Goal: Information Seeking & Learning: Learn about a topic

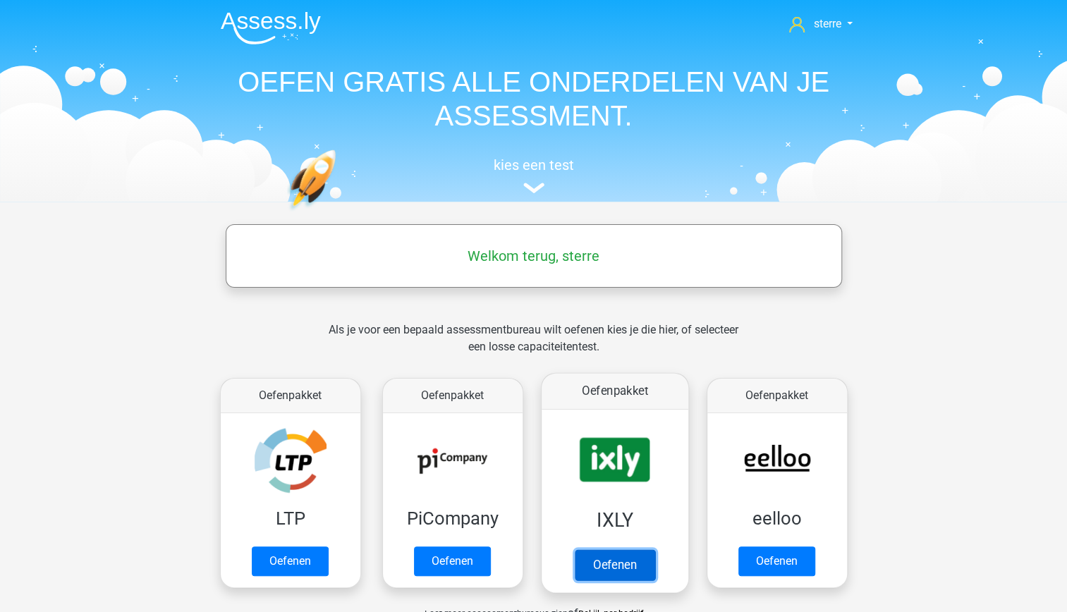
click at [608, 558] on link "Oefenen" at bounding box center [614, 564] width 80 height 31
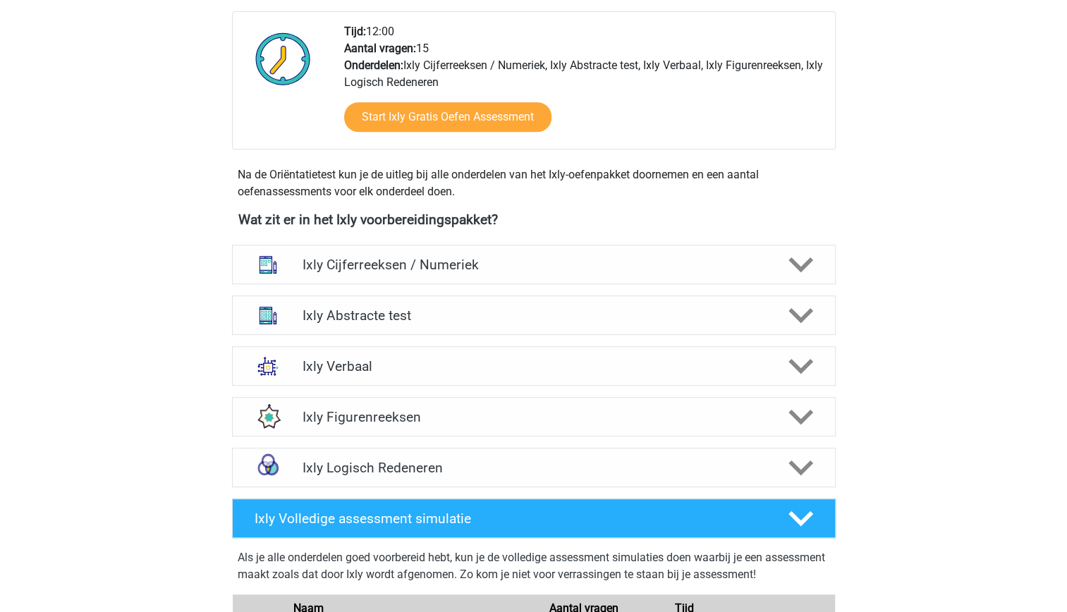
scroll to position [367, 0]
click at [545, 332] on div "Ixly Abstracte test" at bounding box center [534, 315] width 604 height 39
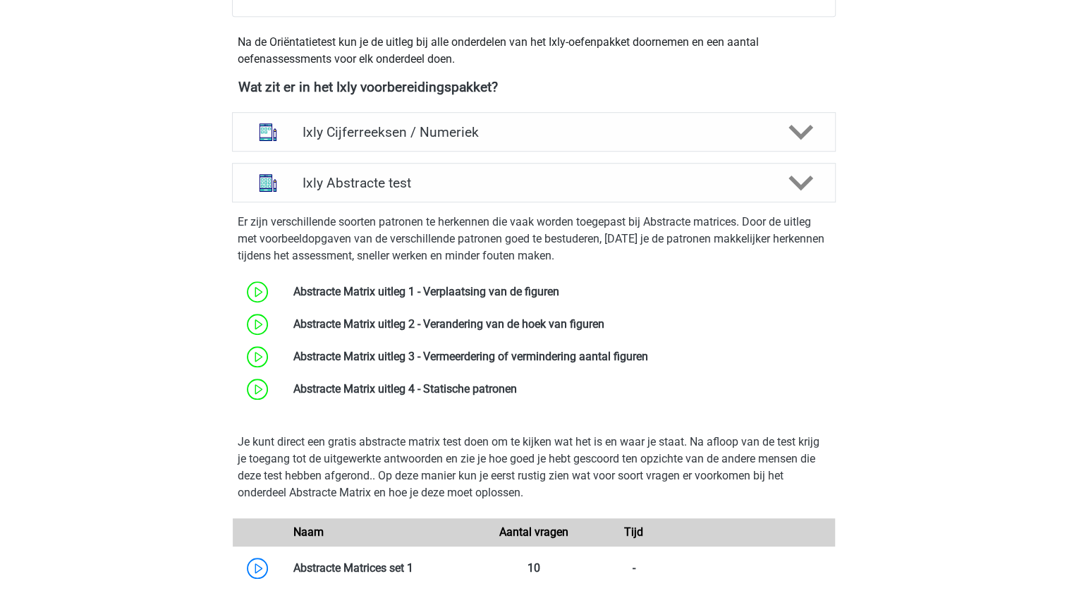
scroll to position [537, 0]
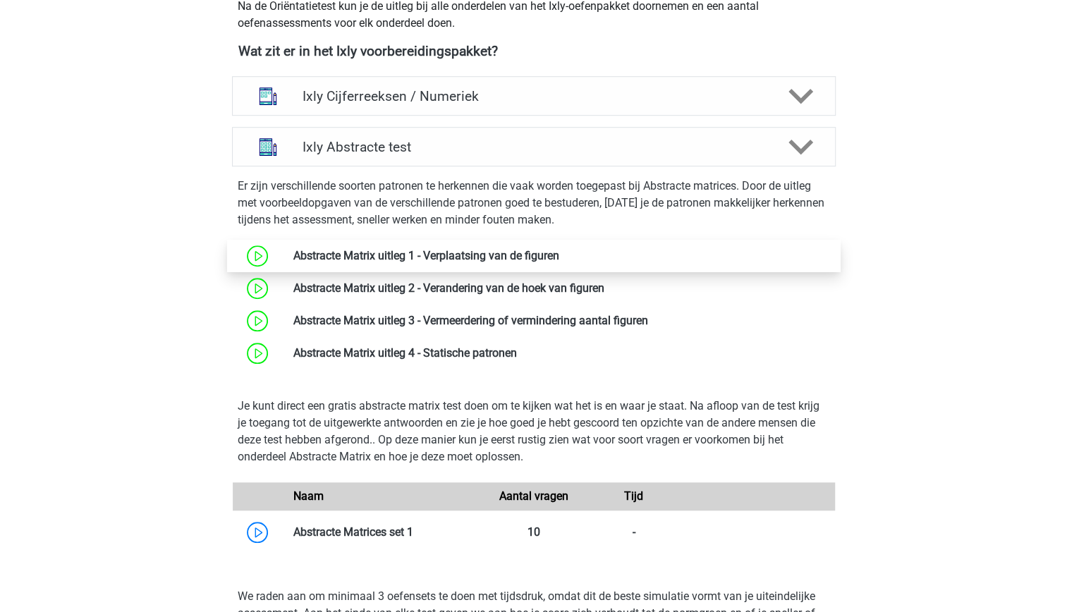
click at [559, 259] on link at bounding box center [559, 255] width 0 height 13
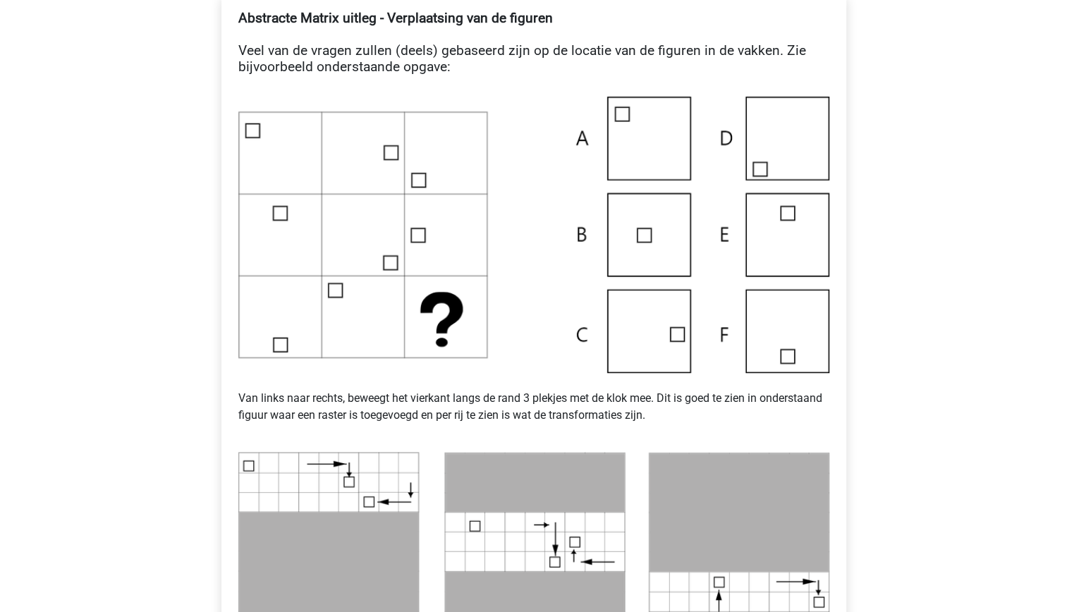
scroll to position [245, 0]
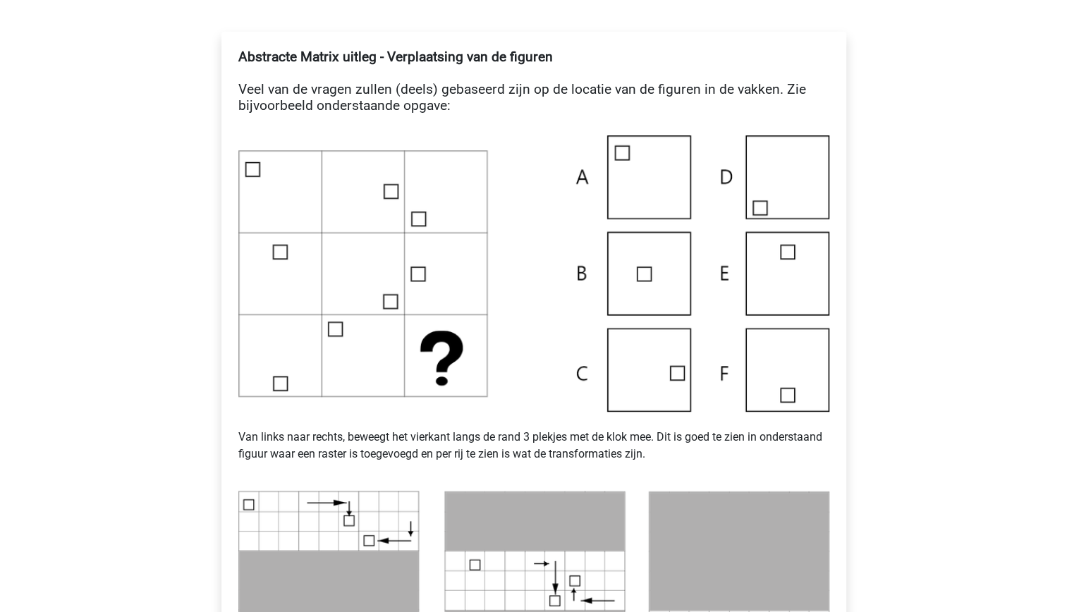
click at [654, 197] on img at bounding box center [533, 273] width 591 height 276
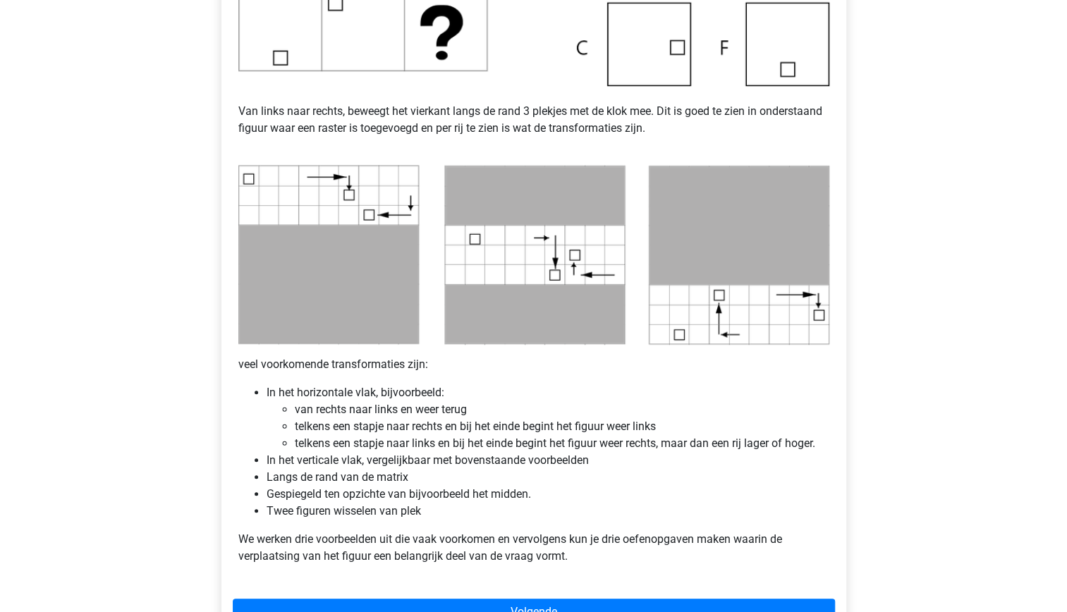
scroll to position [581, 0]
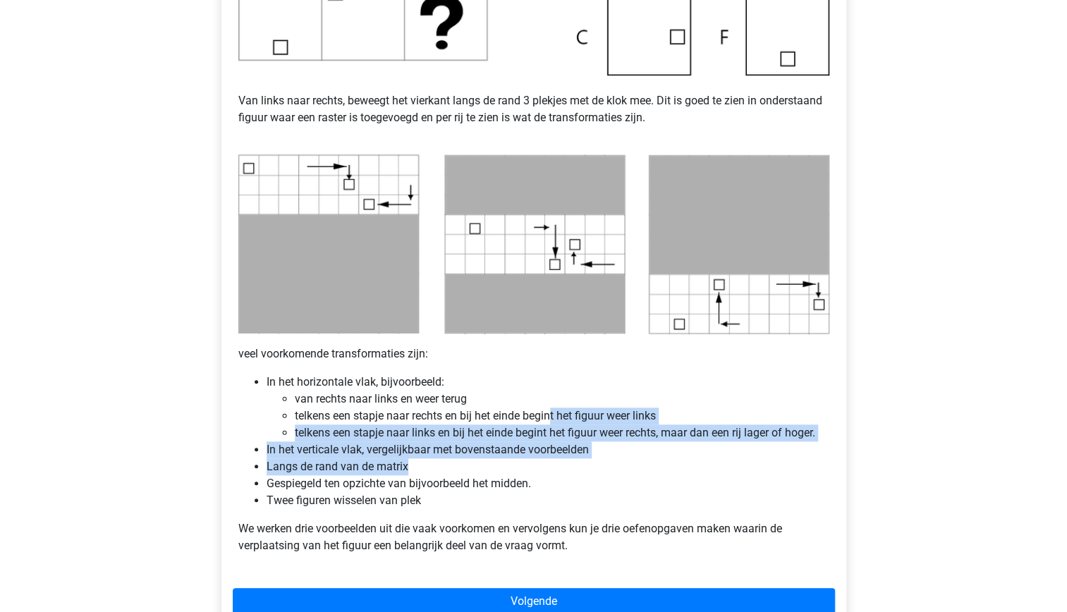
drag, startPoint x: 553, startPoint y: 417, endPoint x: 575, endPoint y: 470, distance: 57.5
click at [575, 470] on ul "In het horizontale vlak, bijvoorbeeld: van rechts naar links en weer terug telk…" at bounding box center [533, 441] width 591 height 135
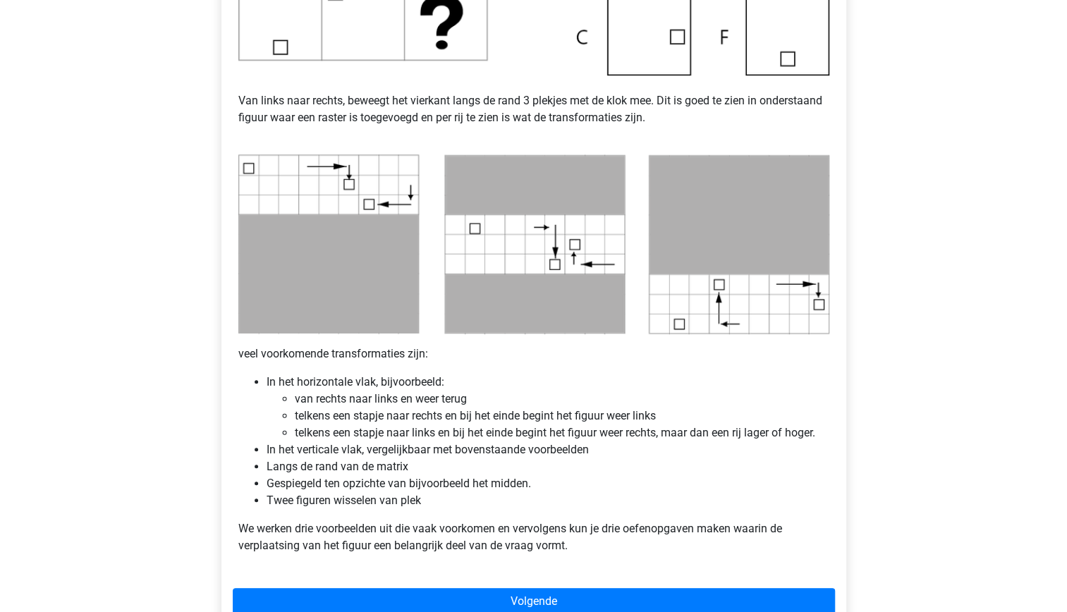
drag, startPoint x: 575, startPoint y: 470, endPoint x: 585, endPoint y: 491, distance: 23.1
click at [585, 491] on li "Gespiegeld ten opzichte van bijvoorbeeld het midden." at bounding box center [548, 483] width 563 height 17
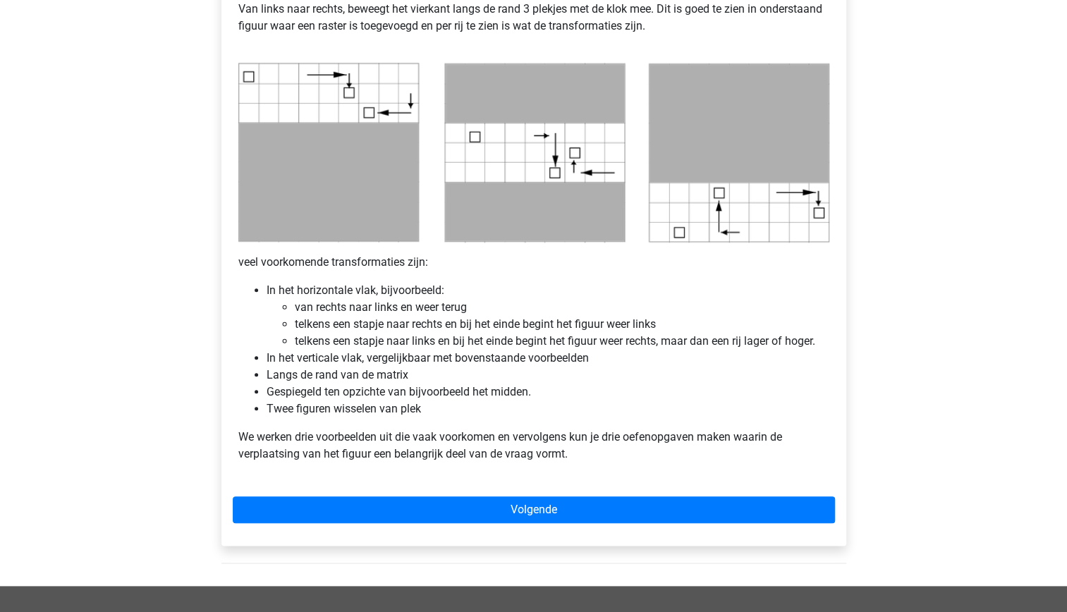
scroll to position [673, 0]
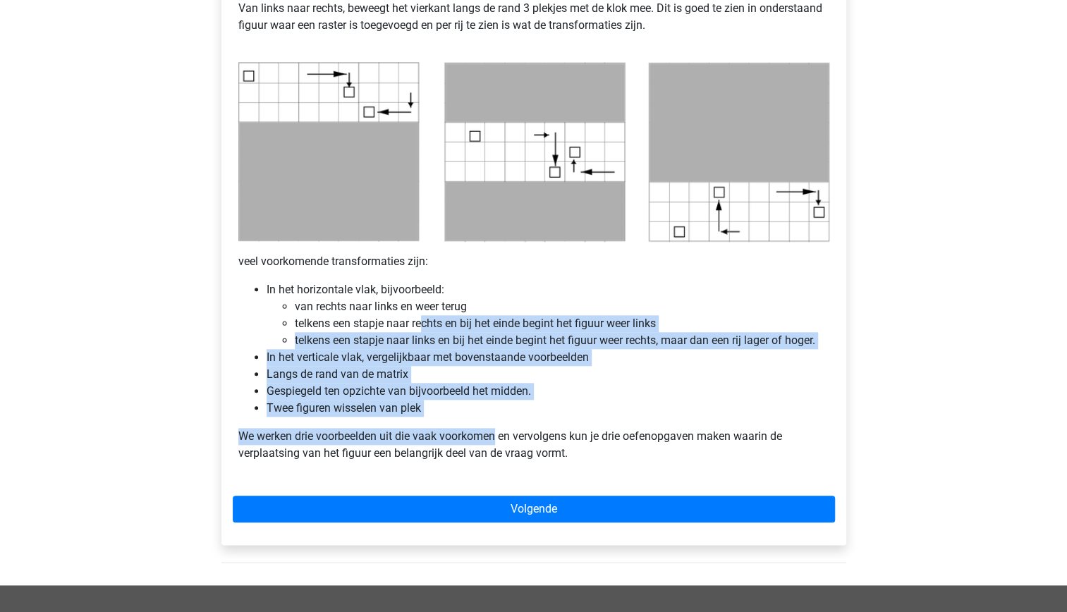
drag, startPoint x: 494, startPoint y: 429, endPoint x: 417, endPoint y: 309, distance: 142.8
click at [417, 309] on div "Abstracte Matrix uitleg - Verplaatsing van de figuren Veel van de vragen zullen…" at bounding box center [534, 46] width 602 height 864
click at [475, 428] on p "We werken drie voorbeelden uit die vaak voorkomen en vervolgens kun je drie oef…" at bounding box center [533, 445] width 591 height 34
drag, startPoint x: 475, startPoint y: 428, endPoint x: 403, endPoint y: 323, distance: 127.3
click at [403, 323] on div "Abstracte Matrix uitleg - Verplaatsing van de figuren Veel van de vragen zullen…" at bounding box center [534, 46] width 602 height 864
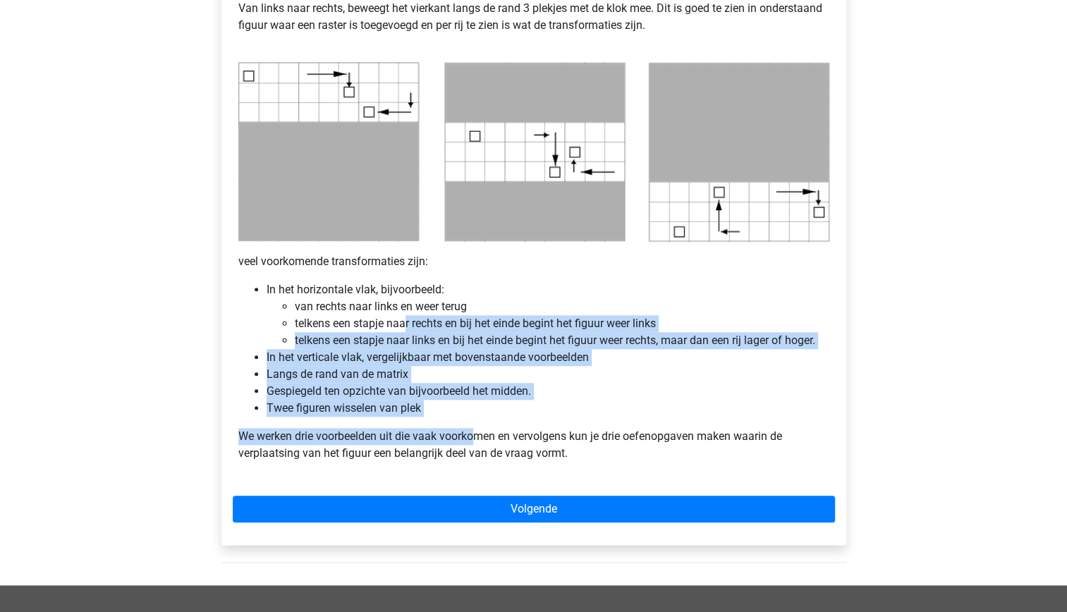
drag, startPoint x: 403, startPoint y: 323, endPoint x: 477, endPoint y: 431, distance: 130.4
click at [477, 431] on p "We werken drie voorbeelden uit die vaak voorkomen en vervolgens kun je drie oef…" at bounding box center [533, 445] width 591 height 34
click at [436, 388] on li "Gespiegeld ten opzichte van bijvoorbeeld het midden." at bounding box center [548, 391] width 563 height 17
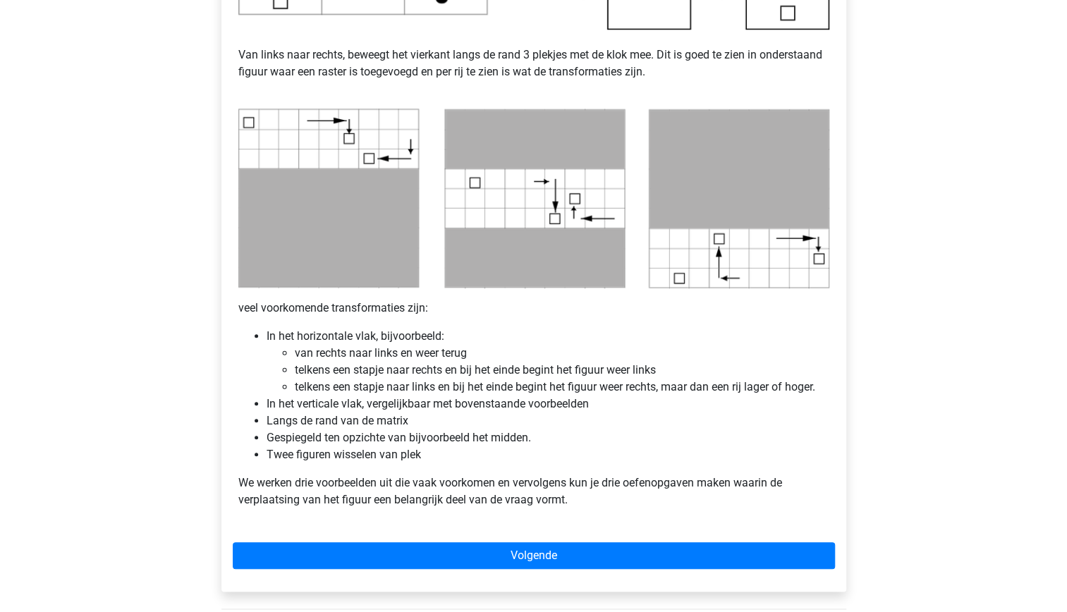
click at [436, 388] on li "telkens een stapje naar links en bij het einde begint het figuur weer rechts, m…" at bounding box center [562, 387] width 534 height 17
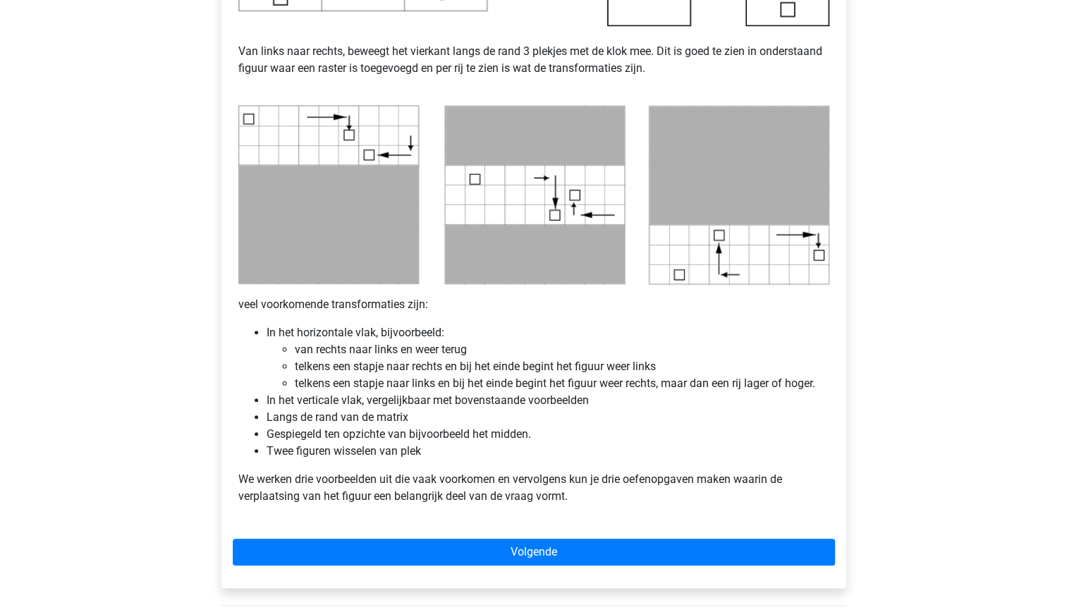
scroll to position [637, 0]
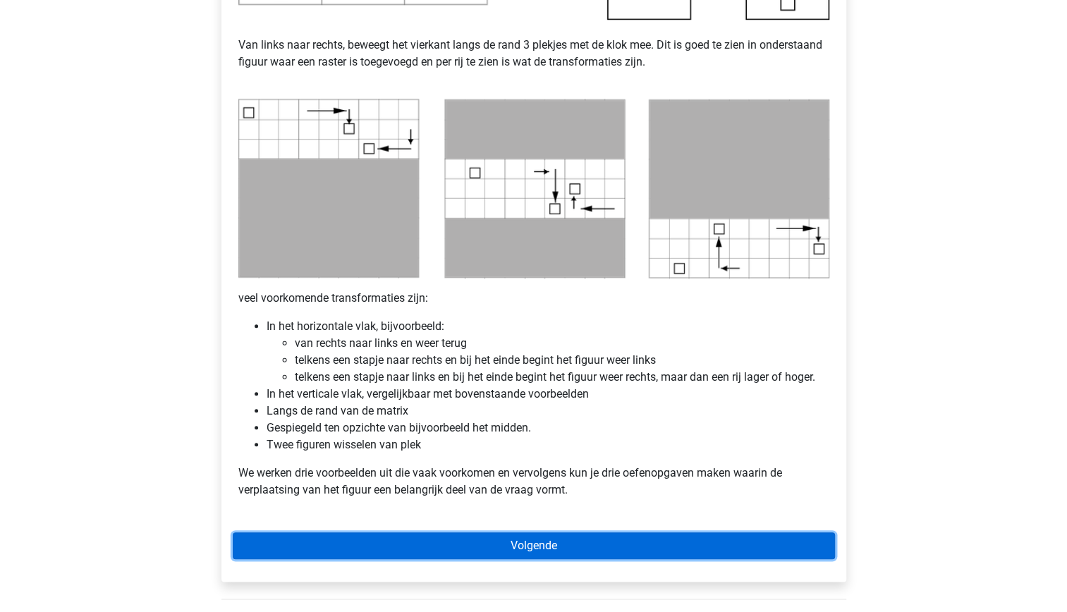
click at [585, 549] on link "Volgende" at bounding box center [534, 545] width 602 height 27
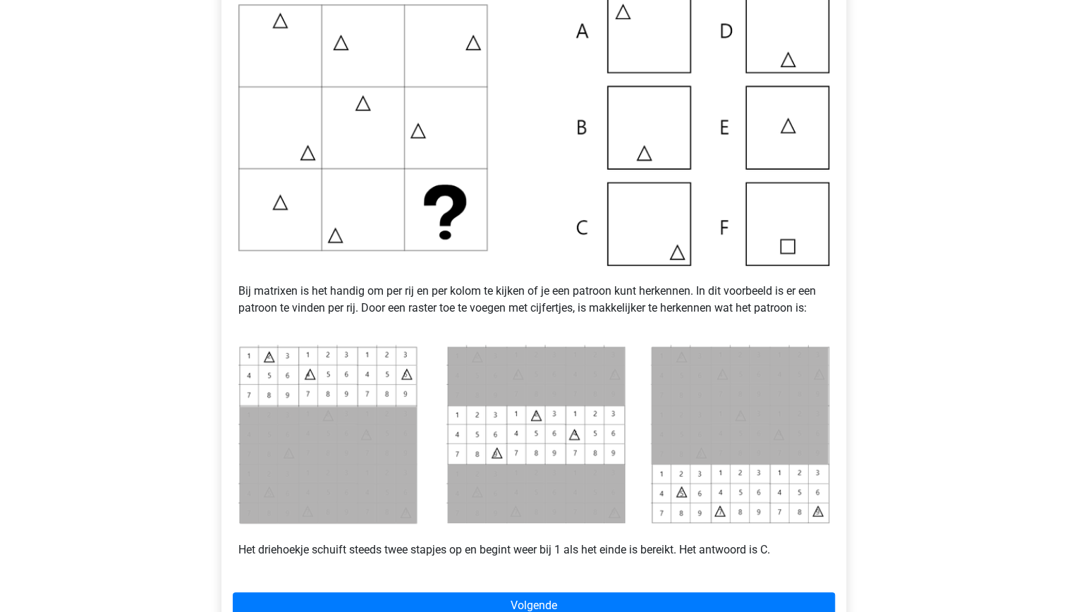
scroll to position [337, 0]
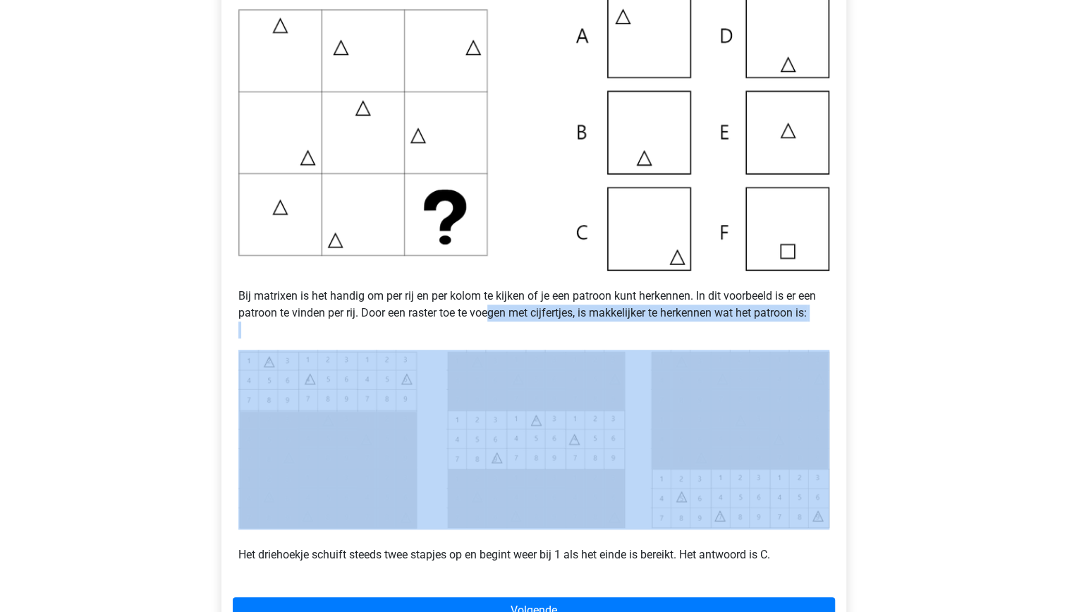
drag, startPoint x: 489, startPoint y: 308, endPoint x: 568, endPoint y: 361, distance: 95.0
click at [568, 361] on div "Voorbeeld 1 Bij matrixen is het handig om per rij en per kolom te kijken of je …" at bounding box center [534, 265] width 602 height 629
click at [427, 337] on p "Bij matrixen is het handig om per rij en per kolom te kijken of je een patroon …" at bounding box center [533, 305] width 591 height 68
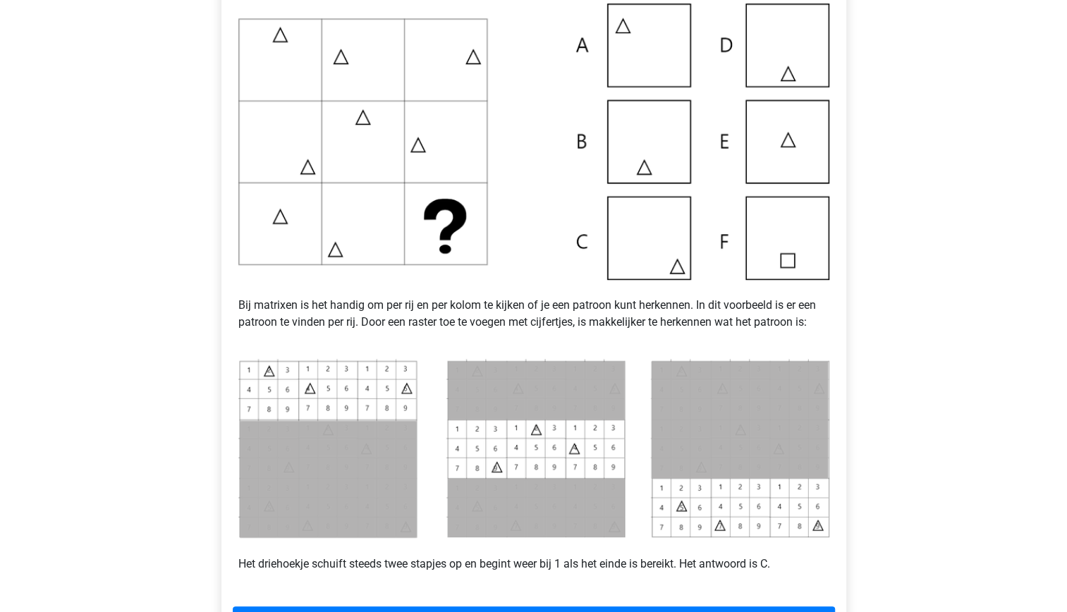
scroll to position [327, 0]
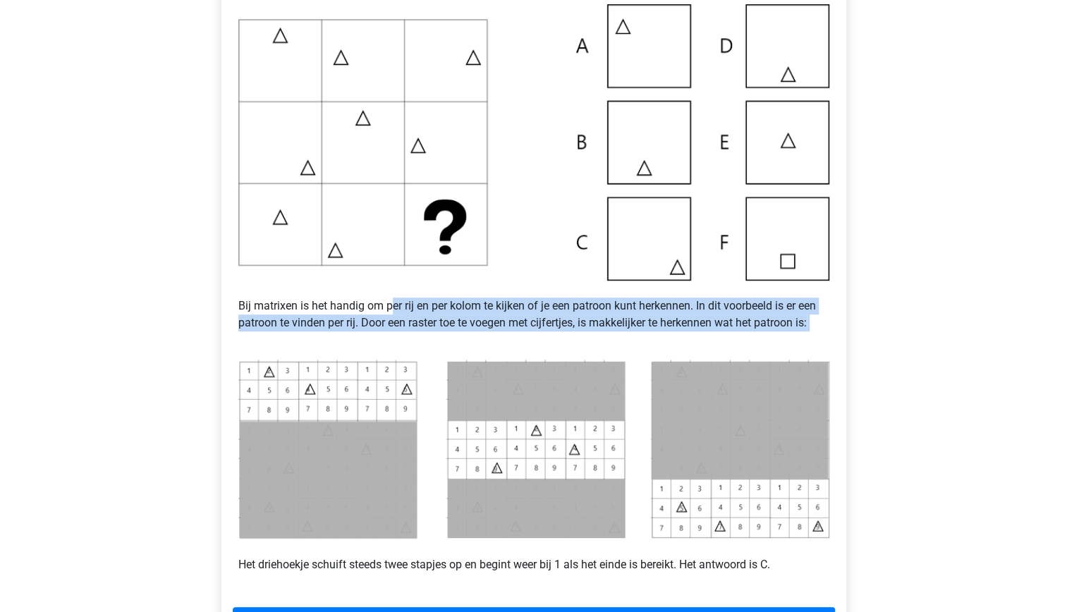
drag, startPoint x: 427, startPoint y: 337, endPoint x: 389, endPoint y: 299, distance: 53.4
click at [389, 299] on p "Bij matrixen is het handig om per rij en per kolom te kijken of je een patroon …" at bounding box center [533, 315] width 591 height 68
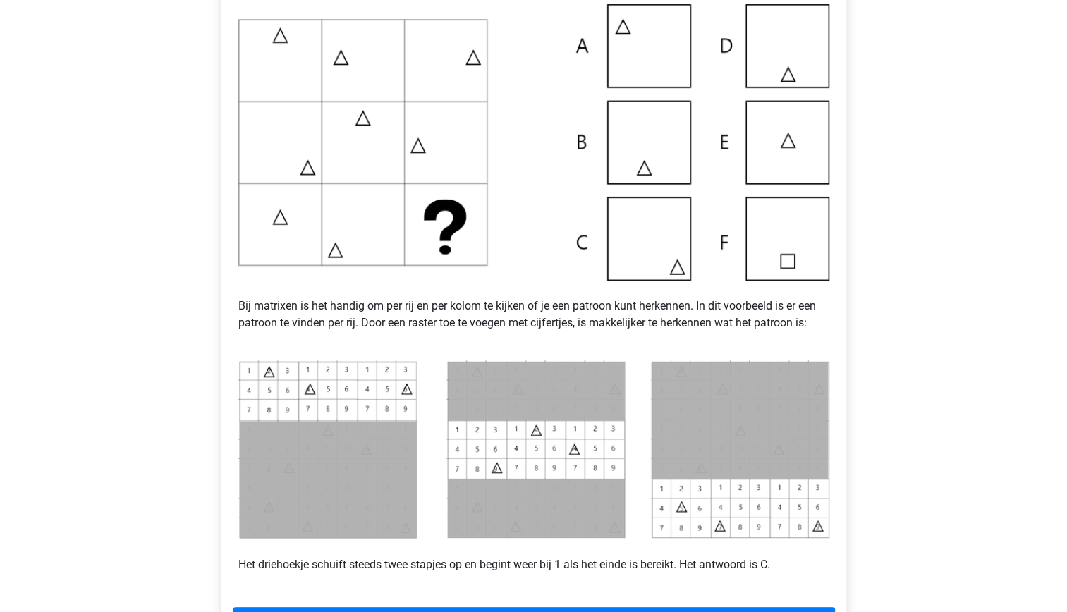
drag, startPoint x: 389, startPoint y: 299, endPoint x: 410, endPoint y: 350, distance: 55.6
click at [410, 350] on div "Voorbeeld 1 Bij matrixen is het handig om per rij en per kolom te kijken of je …" at bounding box center [534, 275] width 602 height 629
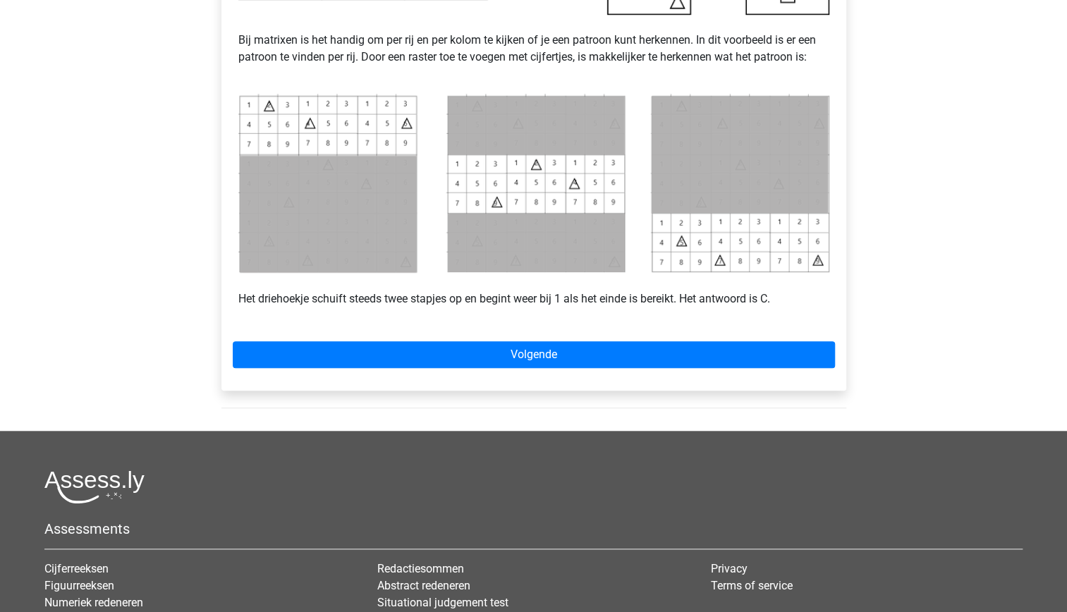
scroll to position [594, 0]
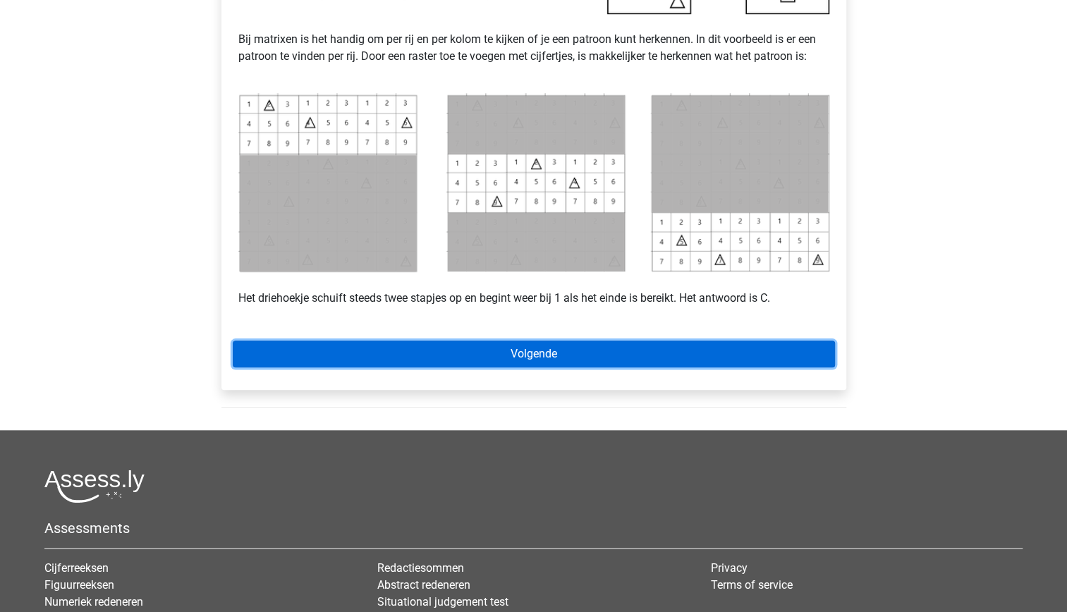
click at [563, 359] on link "Volgende" at bounding box center [534, 354] width 602 height 27
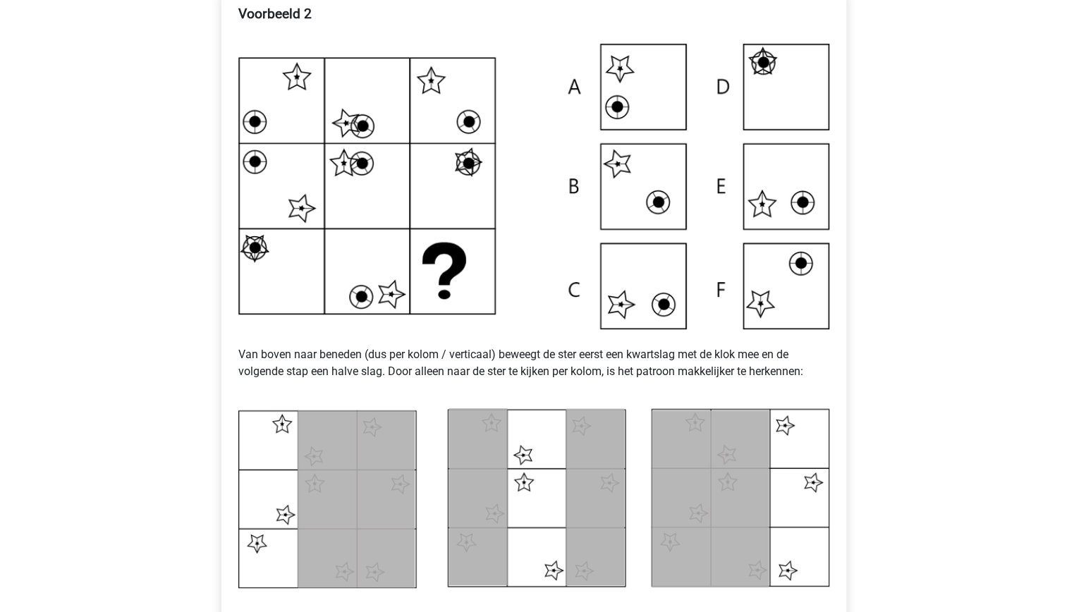
scroll to position [298, 0]
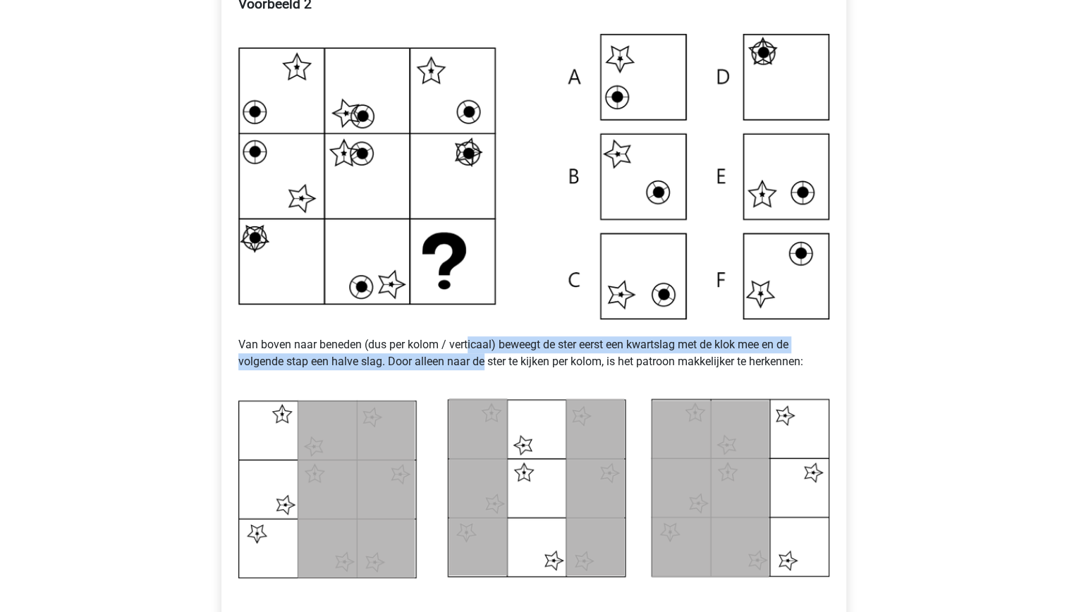
drag, startPoint x: 484, startPoint y: 365, endPoint x: 467, endPoint y: 346, distance: 25.5
click at [467, 346] on p "Van boven naar beneden (dus per kolom / verticaal) beweegt de ster eerst een kw…" at bounding box center [533, 353] width 591 height 68
drag, startPoint x: 467, startPoint y: 346, endPoint x: 480, endPoint y: 381, distance: 37.7
click at [480, 381] on p "Van boven naar beneden (dus per kolom / verticaal) beweegt de ster eerst een kw…" at bounding box center [533, 353] width 591 height 68
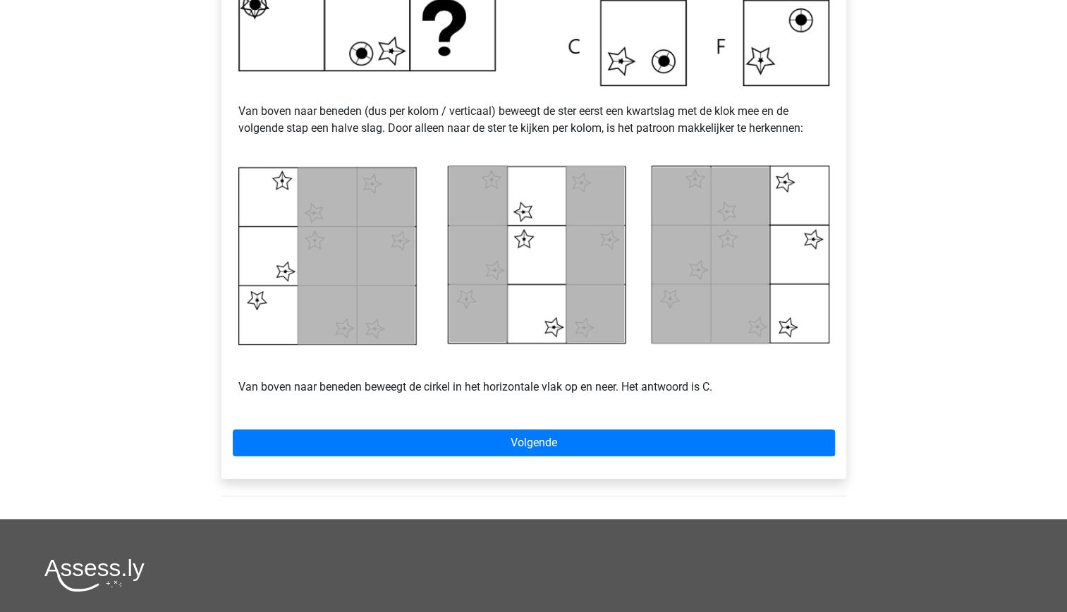
scroll to position [532, 0]
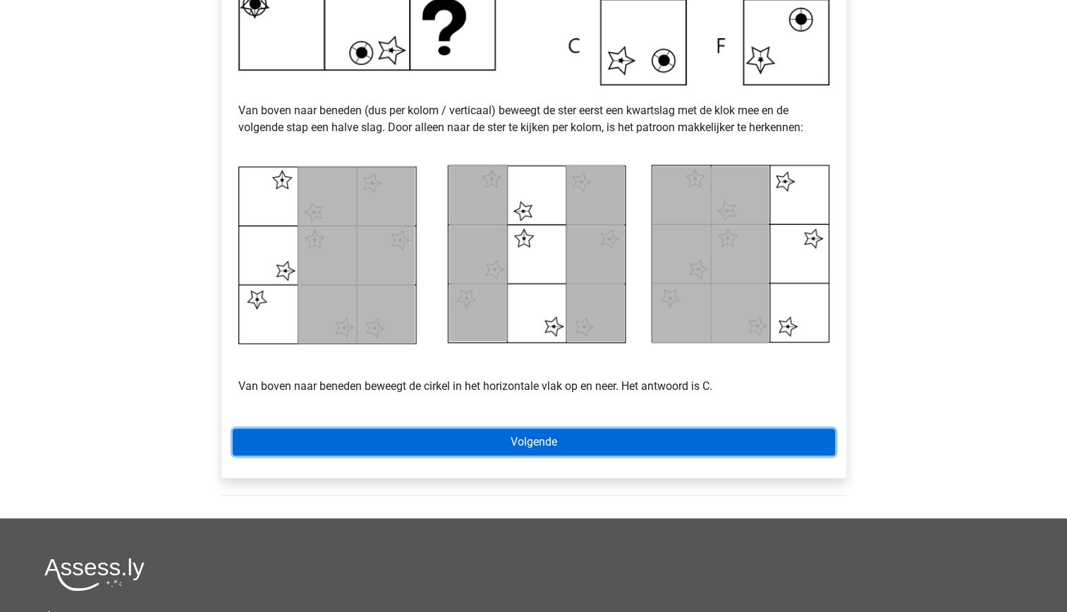
click at [570, 446] on link "Volgende" at bounding box center [534, 442] width 602 height 27
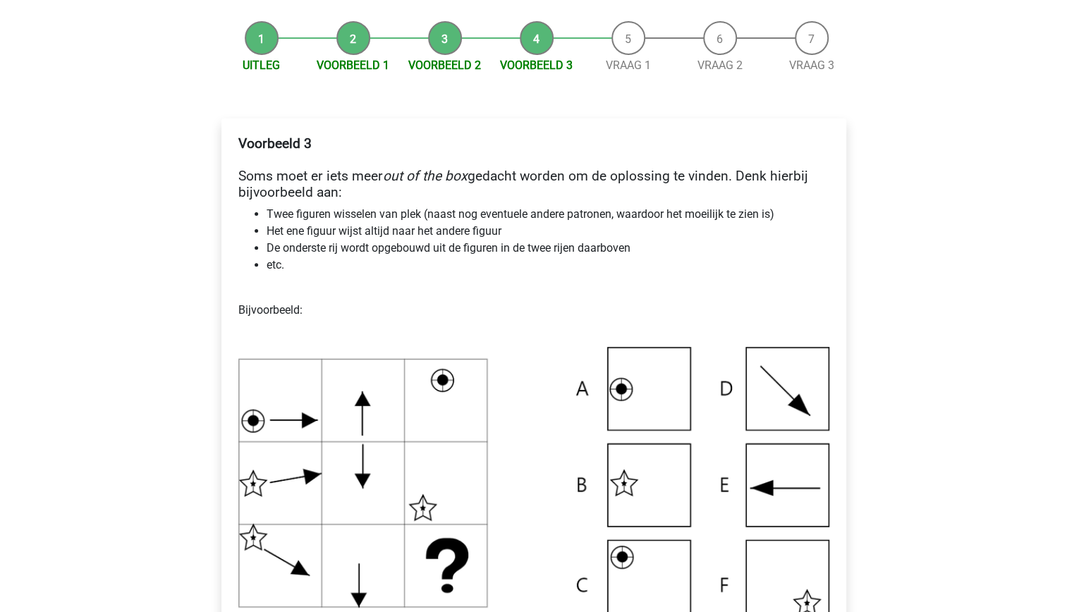
scroll to position [159, 0]
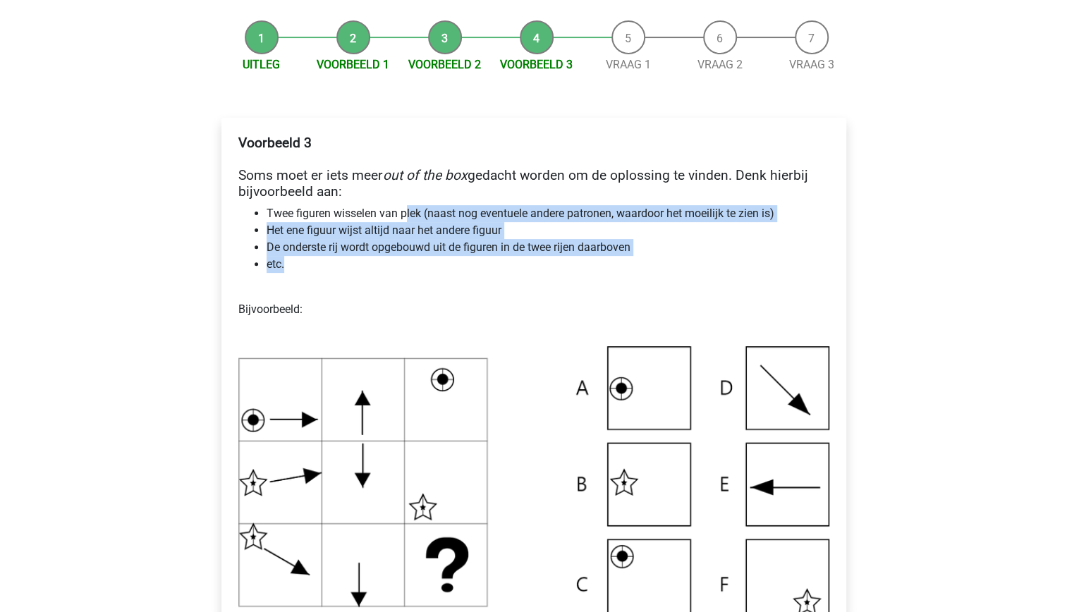
drag, startPoint x: 405, startPoint y: 210, endPoint x: 417, endPoint y: 271, distance: 62.0
click at [417, 271] on ul "Twee figuren wisselen van plek (naast nog eventuele andere patronen, waardoor h…" at bounding box center [533, 239] width 591 height 68
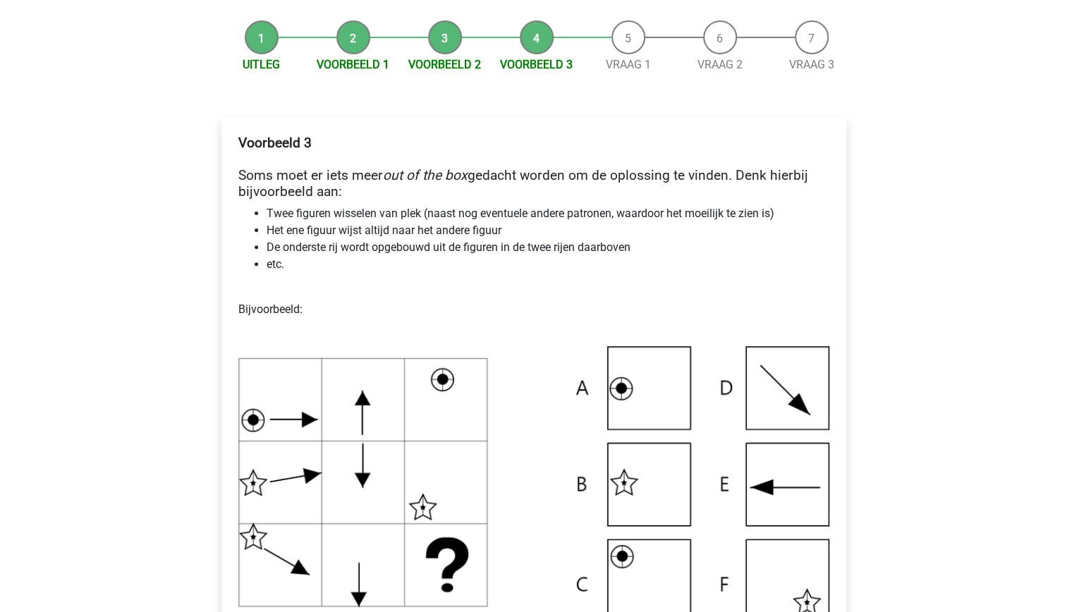
click at [416, 276] on div "Voorbeeld 3 Soms moet er iets meer out of the box gedacht worden om de oplossin…" at bounding box center [534, 418] width 602 height 578
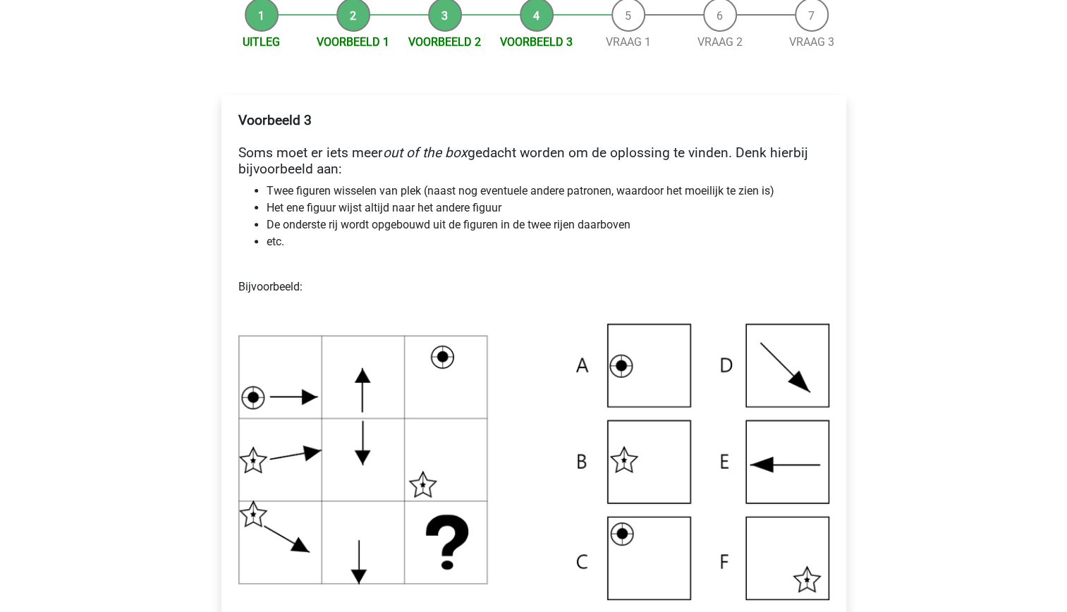
scroll to position [183, 0]
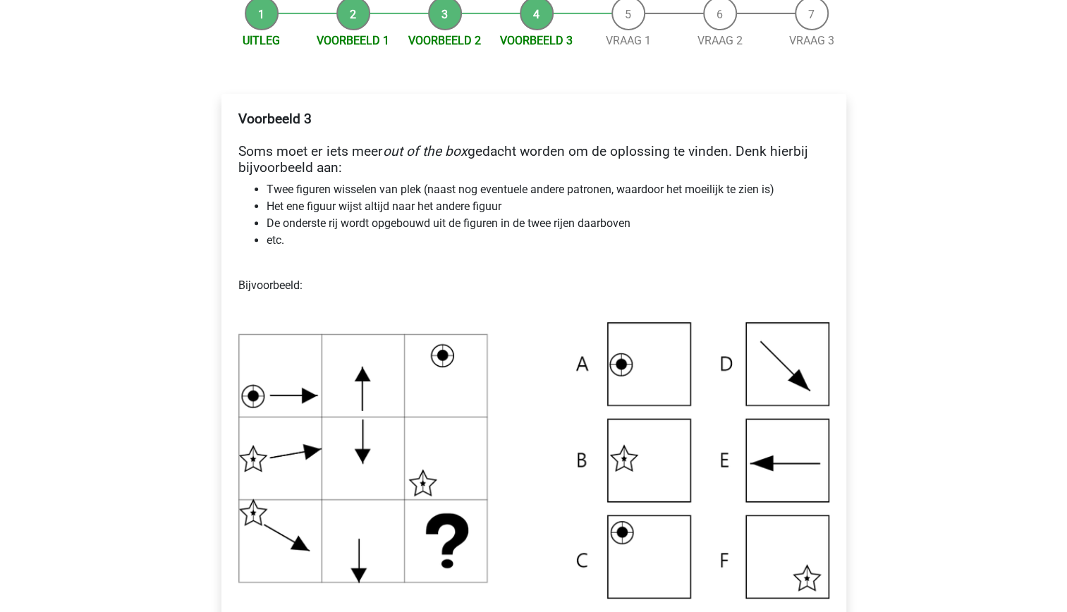
drag, startPoint x: 406, startPoint y: 240, endPoint x: 351, endPoint y: 157, distance: 99.7
click at [351, 157] on div "Voorbeeld 3 Soms moet er iets meer out of the box gedacht worden om de oplossin…" at bounding box center [534, 394] width 602 height 578
click at [402, 280] on p "Bijvoorbeeld:" at bounding box center [533, 285] width 591 height 51
drag, startPoint x: 472, startPoint y: 226, endPoint x: 494, endPoint y: 313, distance: 90.1
click at [494, 313] on div "Voorbeeld 3 Soms moet er iets meer out of the box gedacht worden om de oplossin…" at bounding box center [534, 394] width 602 height 578
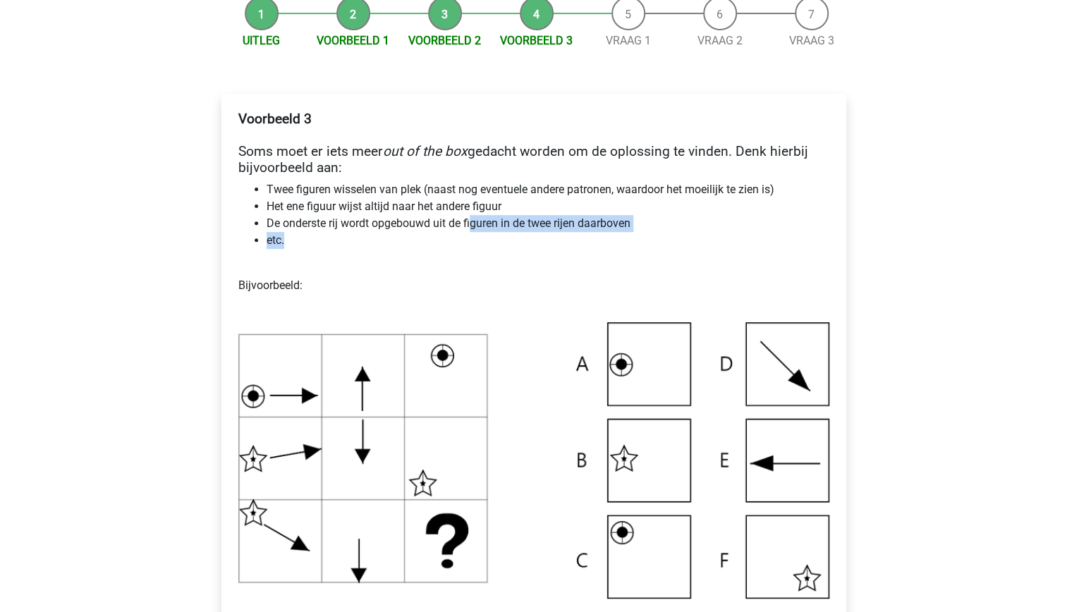
drag, startPoint x: 494, startPoint y: 313, endPoint x: 482, endPoint y: 392, distance: 80.0
click at [482, 392] on img at bounding box center [533, 460] width 591 height 276
click at [482, 450] on img at bounding box center [533, 460] width 591 height 276
click at [354, 281] on p "Bijvoorbeeld:" at bounding box center [533, 285] width 591 height 51
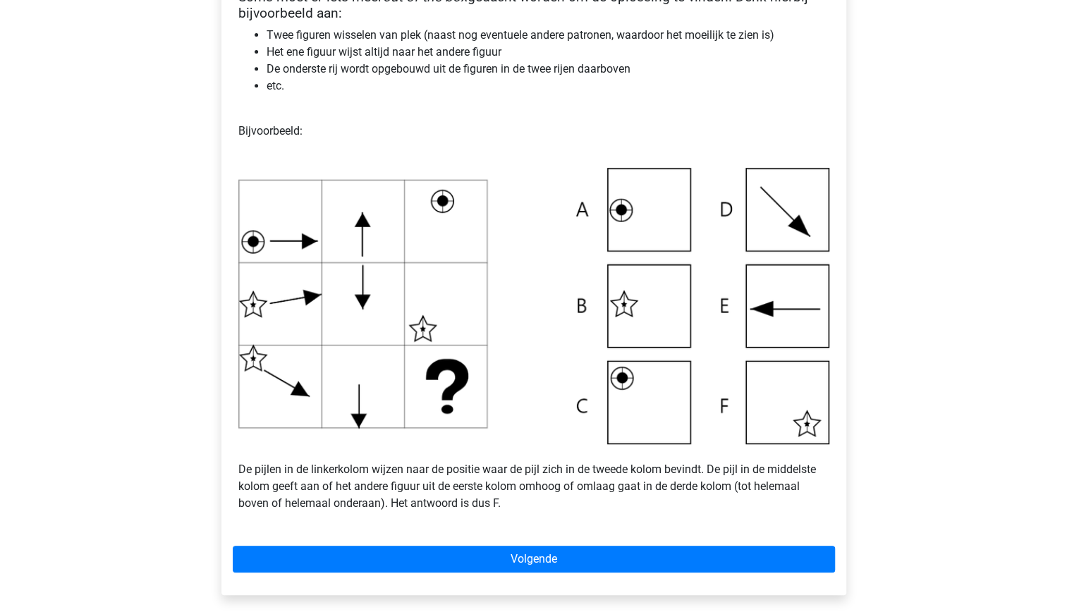
scroll to position [331, 0]
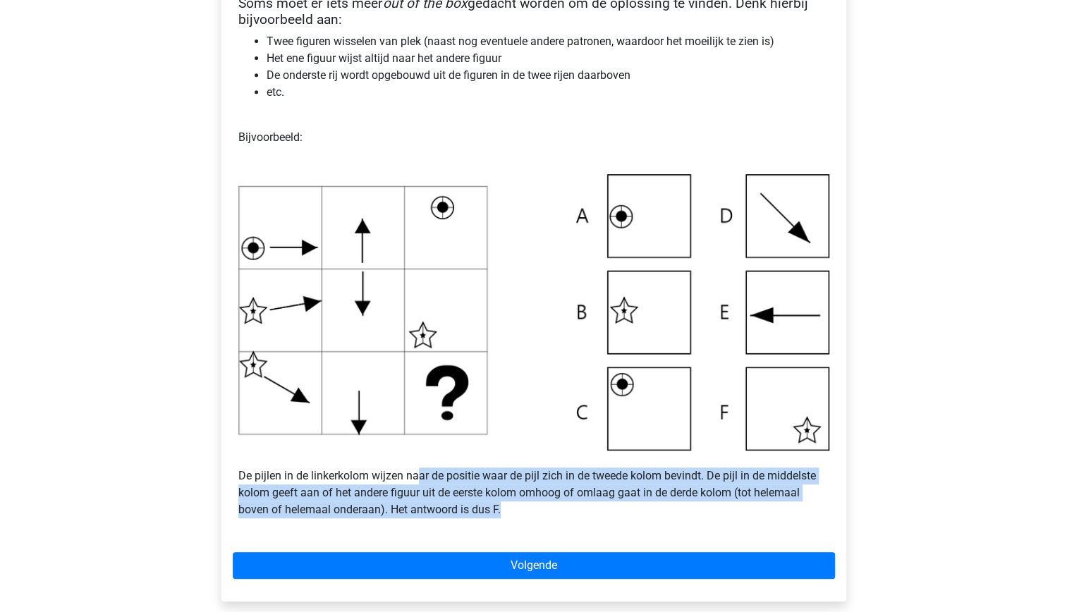
drag, startPoint x: 419, startPoint y: 474, endPoint x: 537, endPoint y: 513, distance: 124.9
click at [537, 513] on p "De pijlen in de linkerkolom wijzen naar de positie waar de pijl zich in de twee…" at bounding box center [533, 485] width 591 height 68
drag, startPoint x: 537, startPoint y: 513, endPoint x: 515, endPoint y: 530, distance: 27.6
click at [515, 530] on div "Voorbeeld 3 Soms moet er iets meer out of the box gedacht worden om de oplossin…" at bounding box center [534, 246] width 602 height 578
click at [434, 494] on p "De pijlen in de linkerkolom wijzen naar de positie waar de pijl zich in de twee…" at bounding box center [533, 485] width 591 height 68
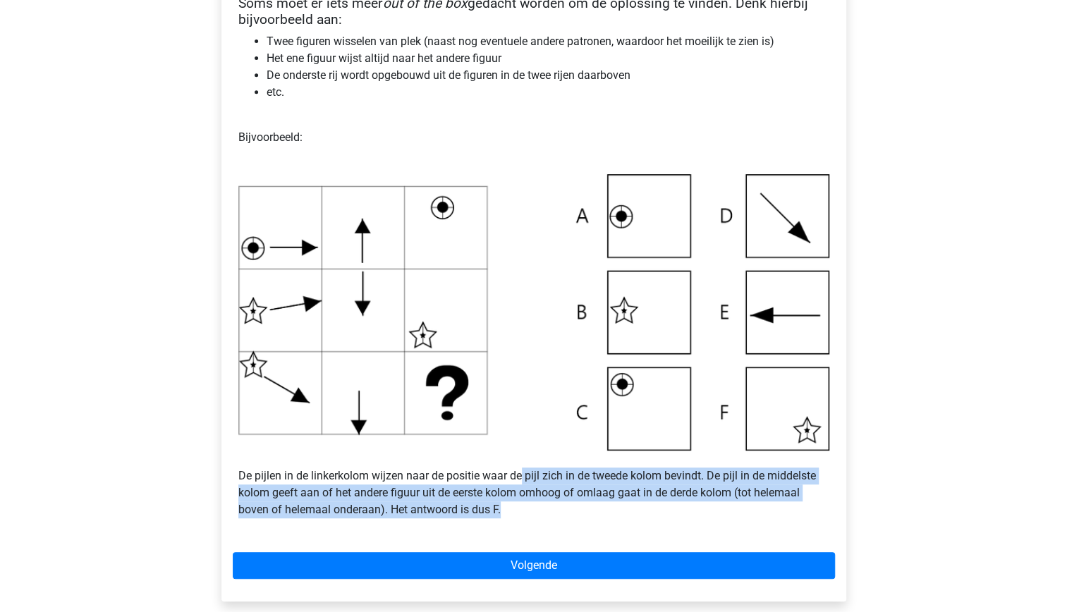
drag, startPoint x: 549, startPoint y: 501, endPoint x: 522, endPoint y: 472, distance: 39.4
click at [522, 472] on p "De pijlen in de linkerkolom wijzen naar de positie waar de pijl zich in de twee…" at bounding box center [533, 485] width 591 height 68
drag, startPoint x: 522, startPoint y: 472, endPoint x: 539, endPoint y: 508, distance: 39.1
click at [539, 508] on p "De pijlen in de linkerkolom wijzen naar de positie waar de pijl zich in de twee…" at bounding box center [533, 485] width 591 height 68
click at [510, 515] on p "De pijlen in de linkerkolom wijzen naar de positie waar de pijl zich in de twee…" at bounding box center [533, 485] width 591 height 68
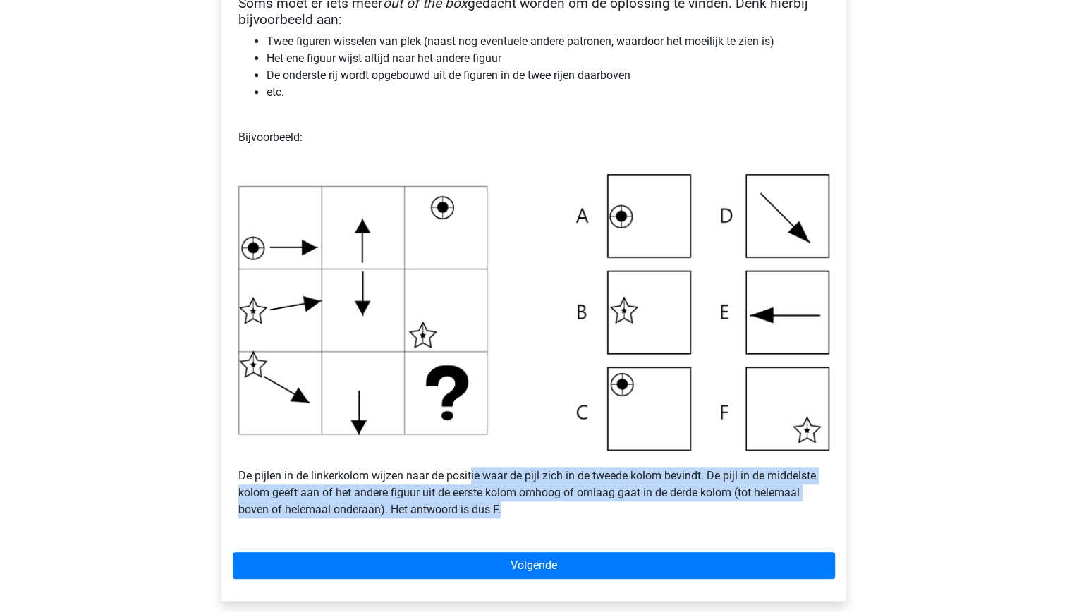
drag, startPoint x: 510, startPoint y: 515, endPoint x: 470, endPoint y: 469, distance: 61.4
click at [470, 469] on p "De pijlen in de linkerkolom wijzen naar de positie waar de pijl zich in de twee…" at bounding box center [533, 485] width 591 height 68
drag, startPoint x: 470, startPoint y: 469, endPoint x: 520, endPoint y: 529, distance: 78.5
click at [520, 529] on div "Voorbeeld 3 Soms moet er iets meer out of the box gedacht worden om de oplossin…" at bounding box center [534, 246] width 602 height 578
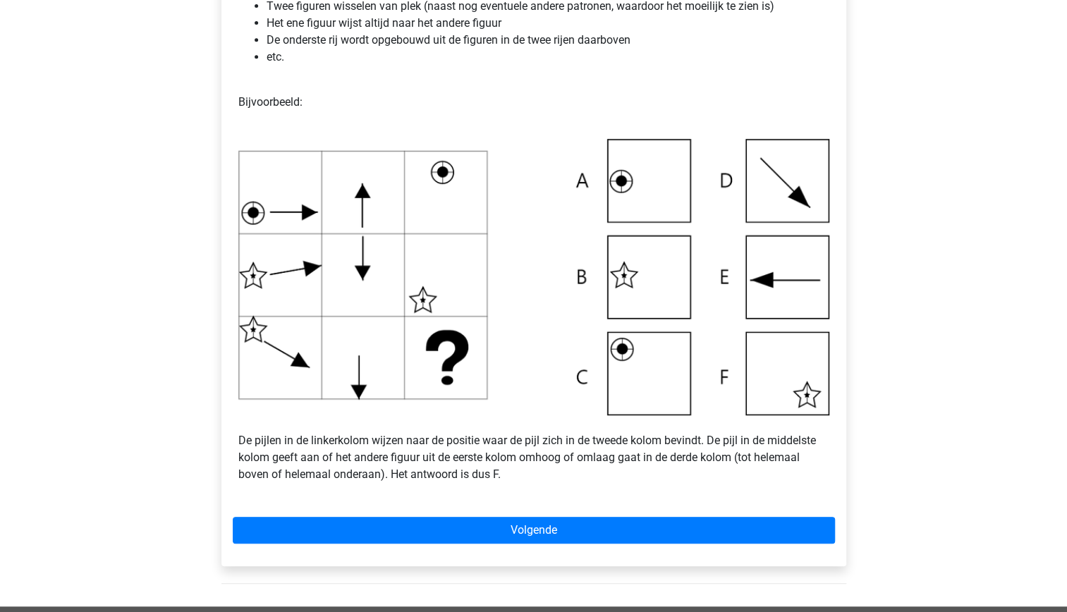
scroll to position [372, 0]
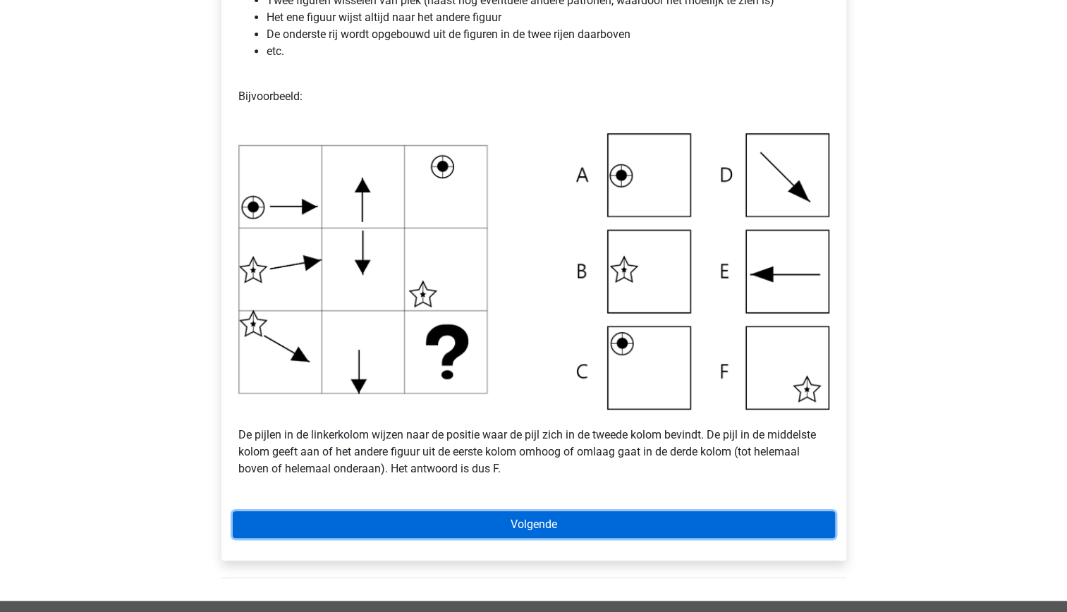
click at [570, 525] on link "Volgende" at bounding box center [534, 524] width 602 height 27
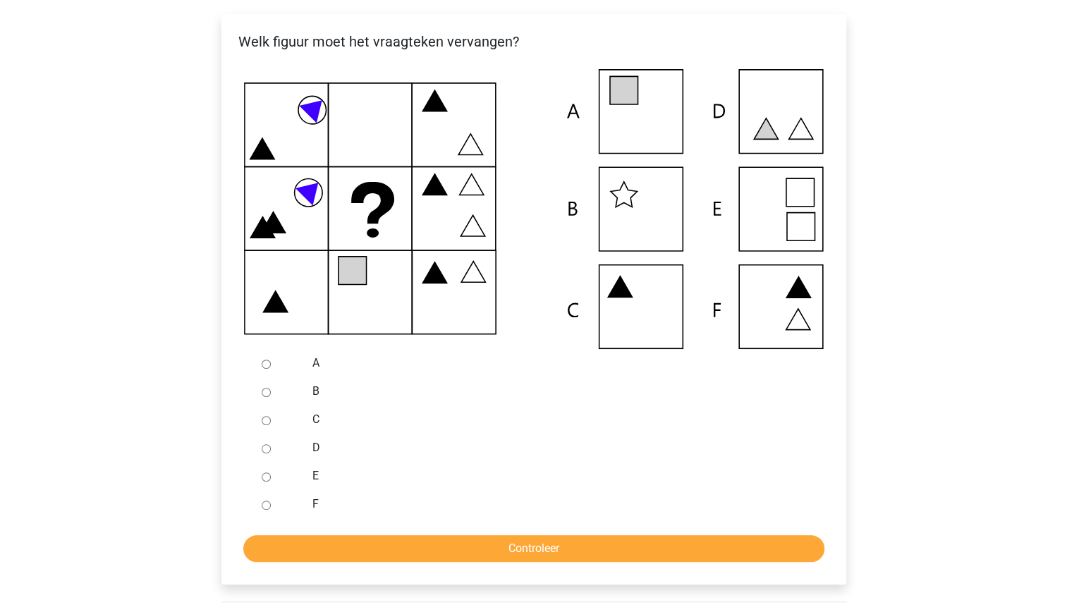
scroll to position [263, 0]
click at [272, 363] on div at bounding box center [279, 362] width 47 height 28
click at [263, 446] on input "D" at bounding box center [266, 448] width 9 height 9
radio input "true"
click at [264, 477] on input "E" at bounding box center [266, 476] width 9 height 9
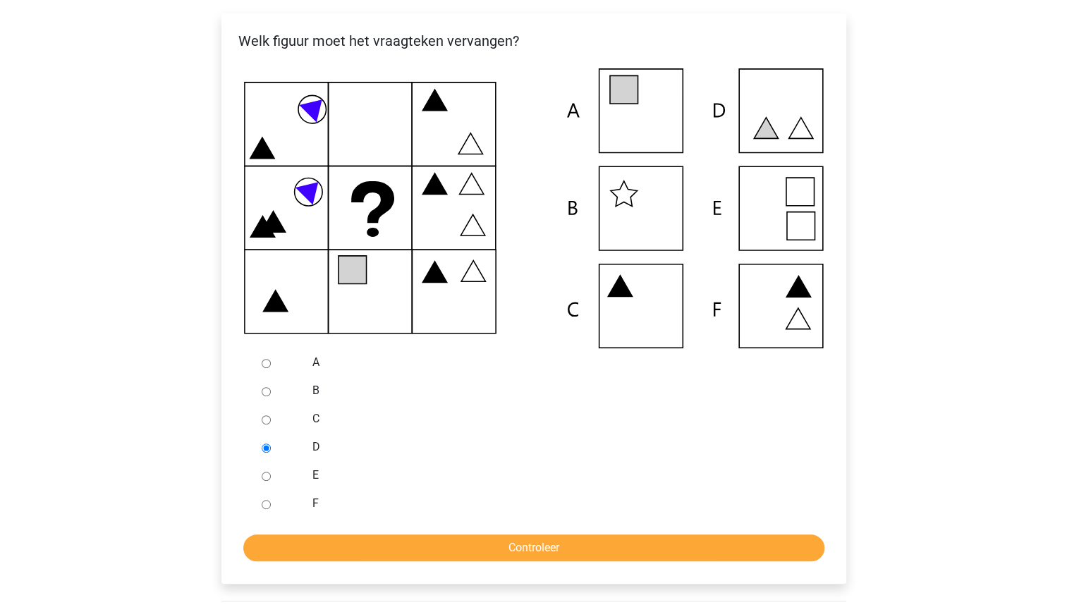
radio input "true"
click at [517, 542] on input "Controleer" at bounding box center [533, 547] width 581 height 27
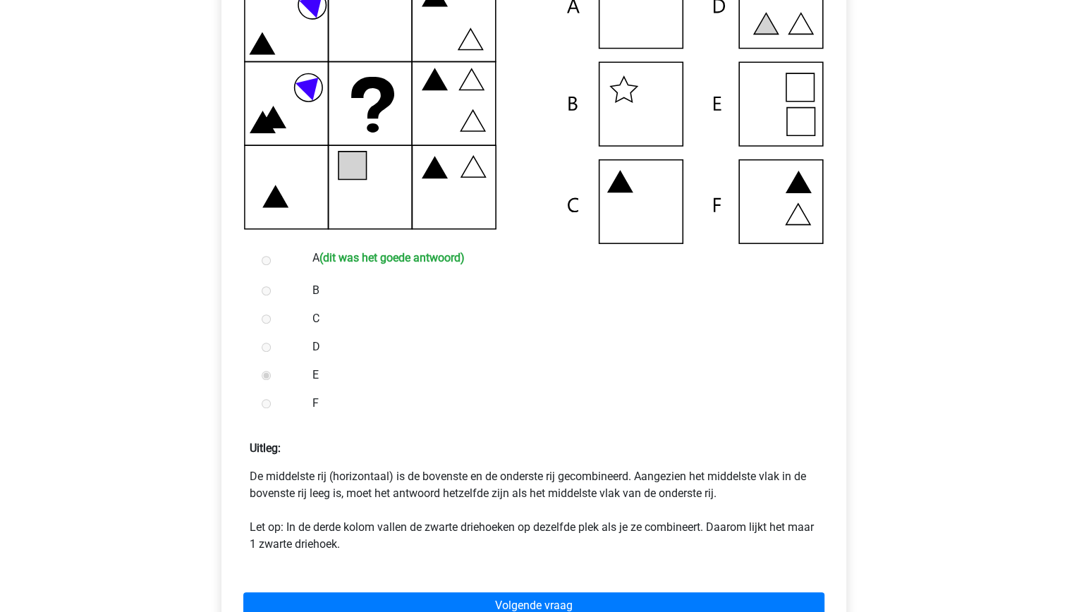
scroll to position [372, 0]
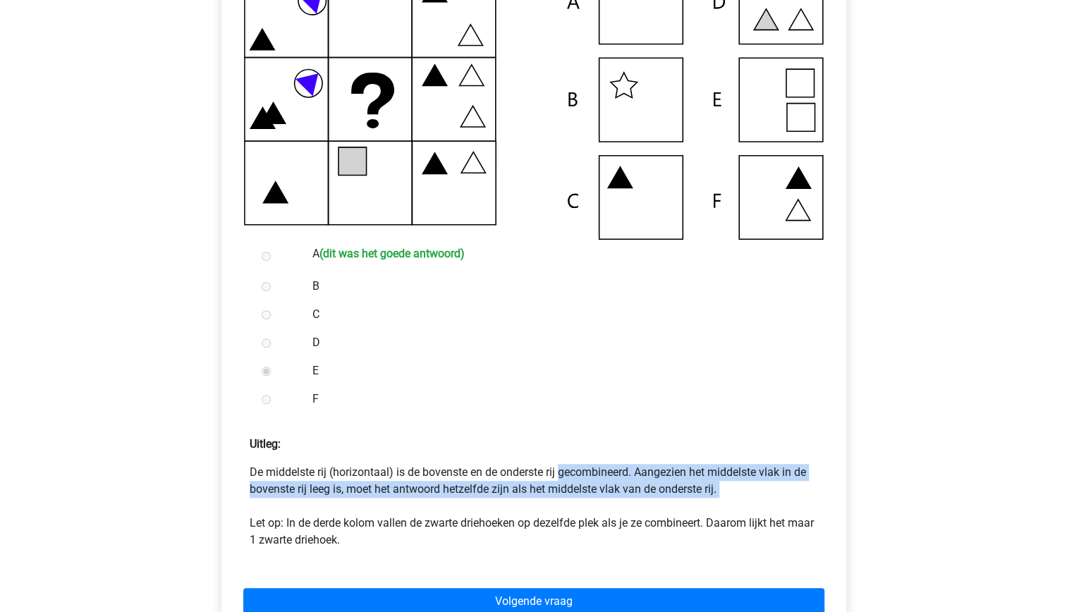
drag, startPoint x: 485, startPoint y: 508, endPoint x: 451, endPoint y: 456, distance: 61.6
click at [451, 456] on div "Uitleg: De middelste rij (horizontaal) is de bovenste en de onderste rij gecomb…" at bounding box center [534, 486] width 602 height 124
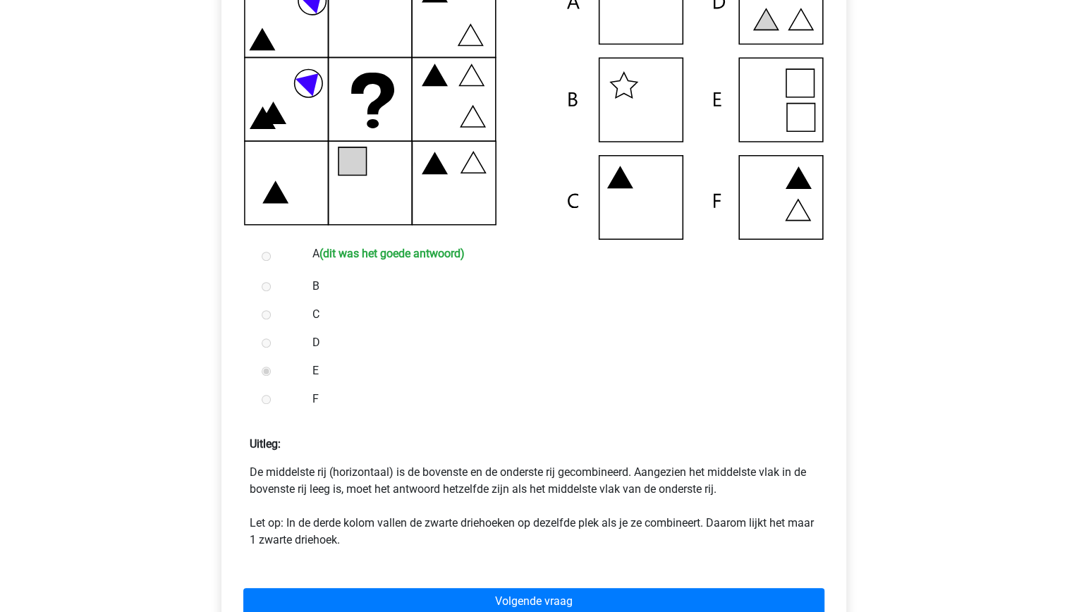
drag, startPoint x: 451, startPoint y: 456, endPoint x: 470, endPoint y: 529, distance: 74.9
click at [470, 529] on p "De middelste rij (horizontaal) is de bovenste en de onderste rij gecombineerd. …" at bounding box center [534, 506] width 568 height 85
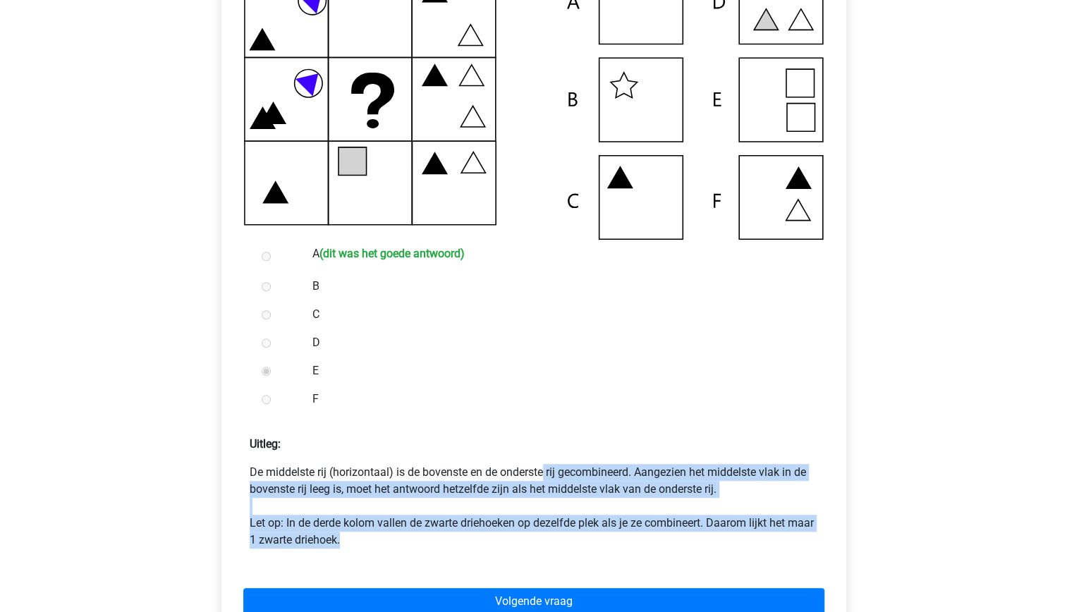
drag, startPoint x: 464, startPoint y: 547, endPoint x: 423, endPoint y: 453, distance: 102.3
click at [423, 453] on div "Uitleg: De middelste rij (horizontaal) is de bovenste en de onderste rij gecomb…" at bounding box center [534, 486] width 602 height 124
drag, startPoint x: 423, startPoint y: 453, endPoint x: 460, endPoint y: 533, distance: 87.7
click at [460, 533] on p "De middelste rij (horizontaal) is de bovenste en de onderste rij gecombineerd. …" at bounding box center [534, 506] width 568 height 85
click at [419, 537] on p "De middelste rij (horizontaal) is de bovenste en de onderste rij gecombineerd. …" at bounding box center [534, 506] width 568 height 85
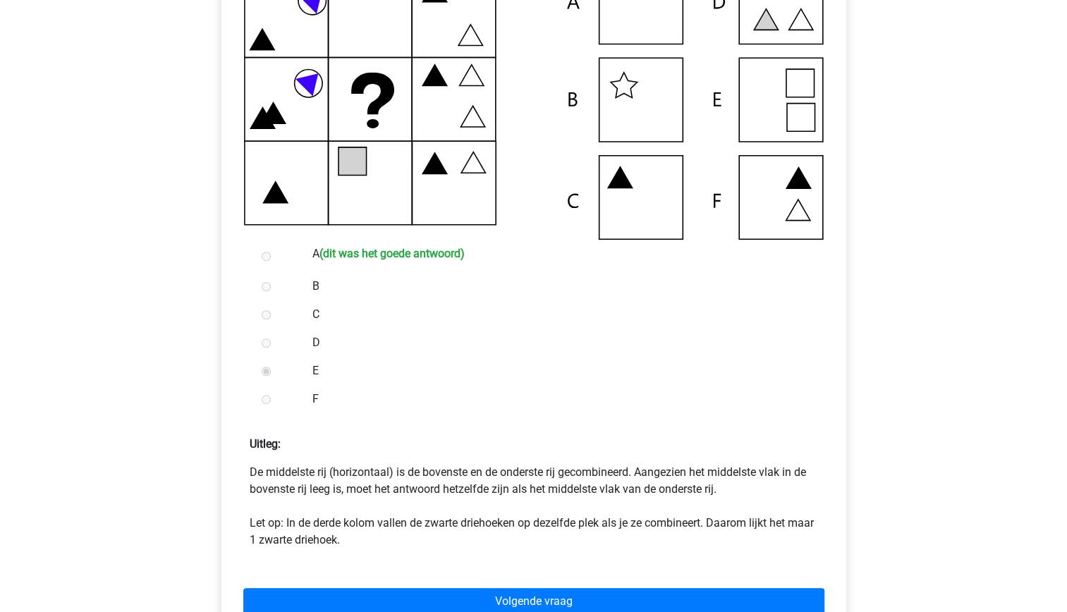
scroll to position [372, 0]
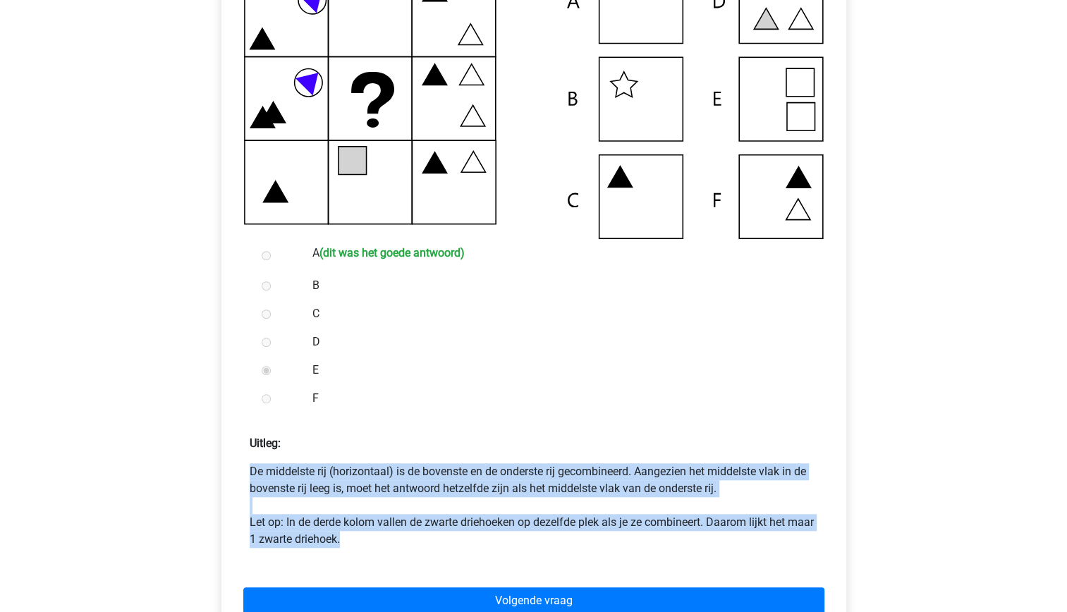
drag, startPoint x: 420, startPoint y: 546, endPoint x: 376, endPoint y: 441, distance: 113.1
click at [376, 441] on div "Uitleg: De middelste rij (horizontaal) is de bovenste en de onderste rij gecomb…" at bounding box center [534, 486] width 602 height 124
drag, startPoint x: 376, startPoint y: 441, endPoint x: 411, endPoint y: 525, distance: 90.4
click at [411, 525] on p "De middelste rij (horizontaal) is de bovenste en de onderste rij gecombineerd. …" at bounding box center [534, 505] width 568 height 85
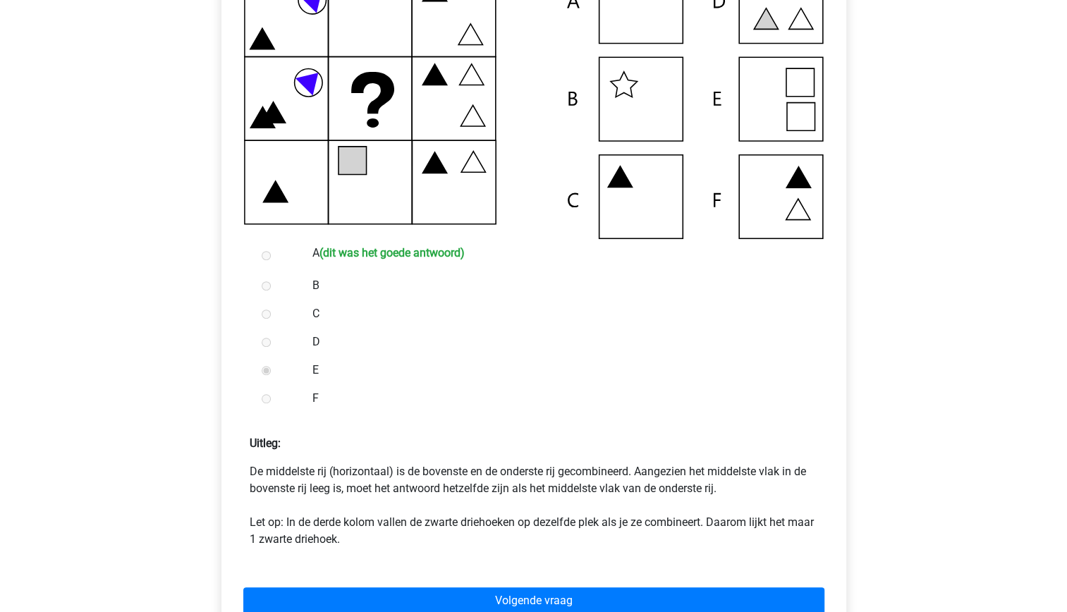
click at [415, 551] on form "A (dit was het goede antwoord) B C D E F Uitleg:" at bounding box center [534, 437] width 602 height 397
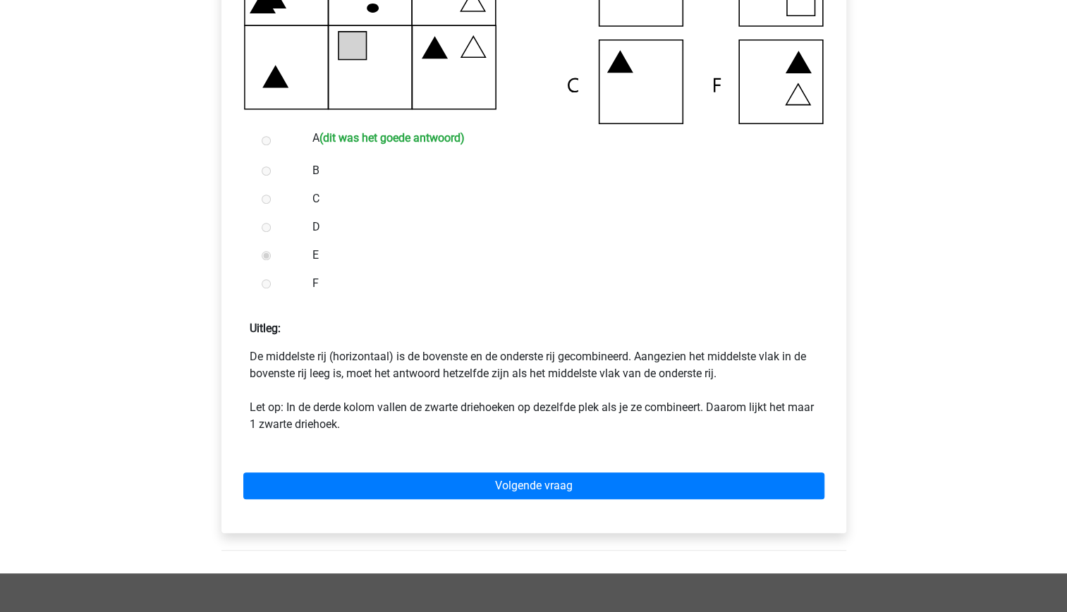
scroll to position [489, 0]
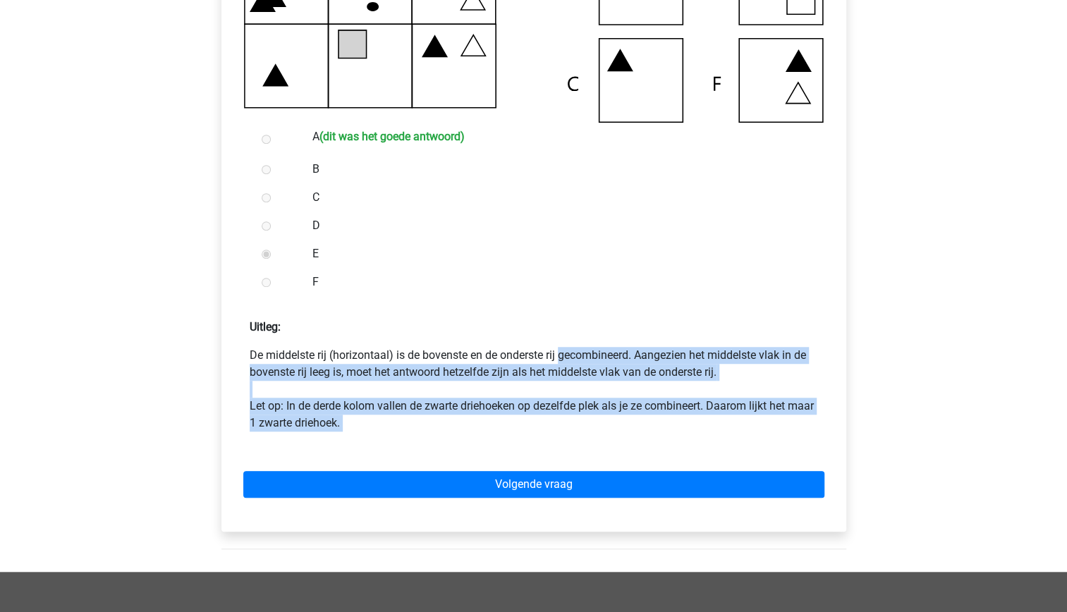
drag, startPoint x: 499, startPoint y: 455, endPoint x: 452, endPoint y: 346, distance: 119.7
click at [452, 346] on form "A (dit was het goede antwoord) B C D E F Uitleg:" at bounding box center [534, 321] width 602 height 397
drag, startPoint x: 452, startPoint y: 346, endPoint x: 488, endPoint y: 439, distance: 99.8
click at [488, 439] on form "A (dit was het goede antwoord) B C D E F Uitleg:" at bounding box center [534, 321] width 602 height 397
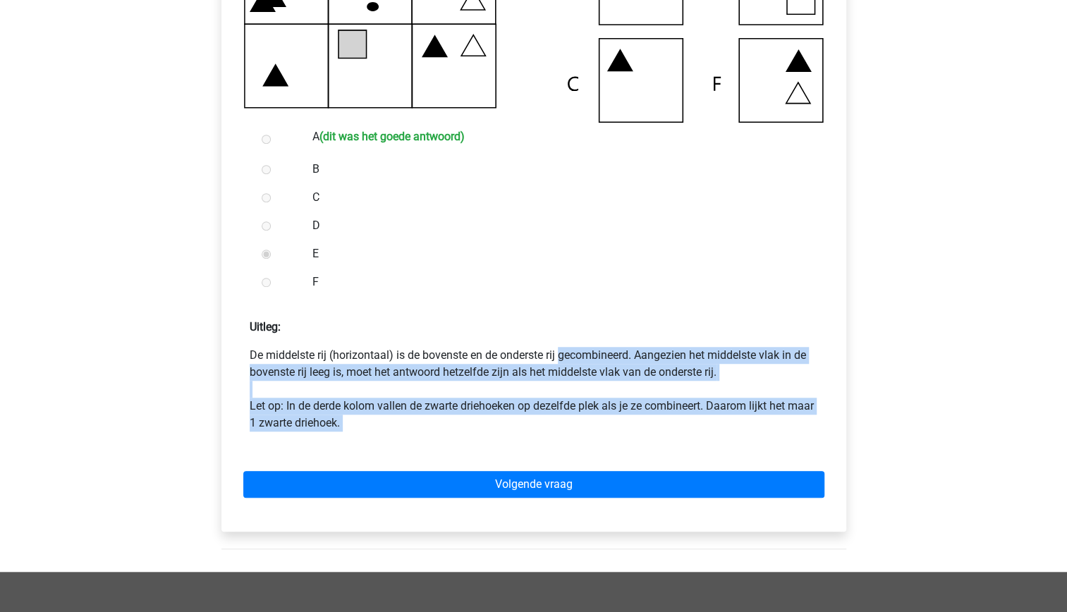
drag, startPoint x: 488, startPoint y: 439, endPoint x: 398, endPoint y: 458, distance: 91.5
click at [398, 458] on div "Volgende vraag" at bounding box center [534, 482] width 602 height 78
click at [298, 433] on form "A (dit was het goede antwoord) B C D E F Uitleg:" at bounding box center [534, 321] width 602 height 397
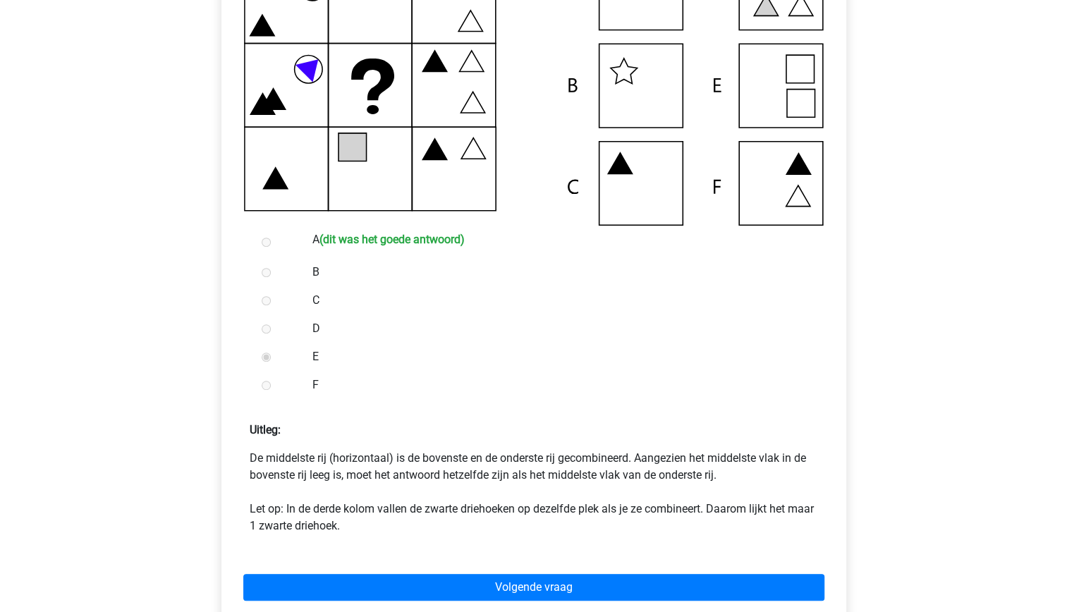
scroll to position [367, 0]
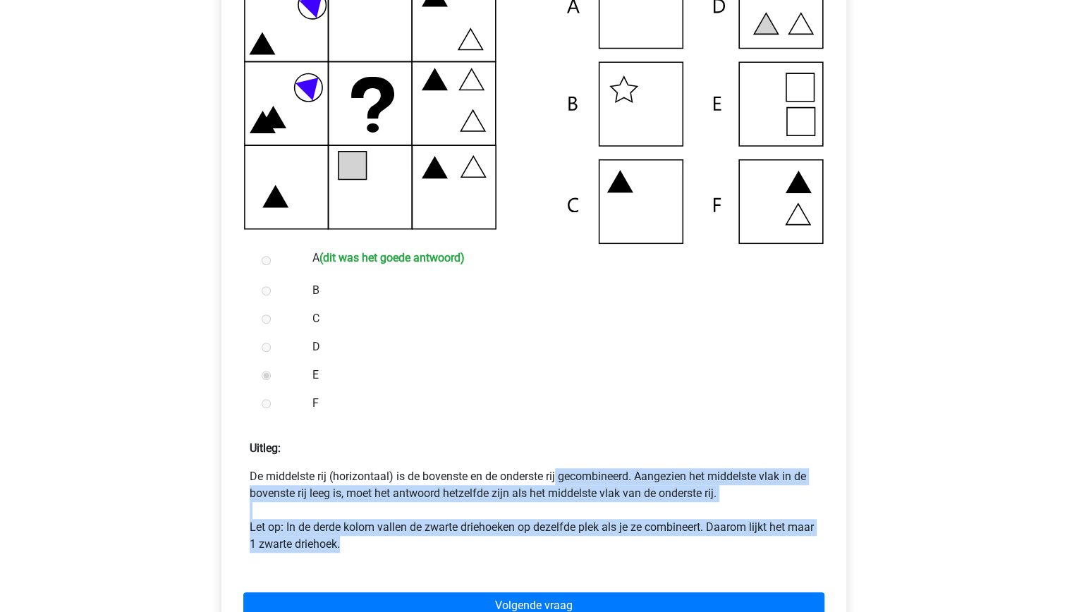
drag, startPoint x: 488, startPoint y: 552, endPoint x: 448, endPoint y: 468, distance: 92.7
click at [448, 468] on p "De middelste rij (horizontaal) is de bovenste en de onderste rij gecombineerd. …" at bounding box center [534, 510] width 568 height 85
drag, startPoint x: 448, startPoint y: 468, endPoint x: 473, endPoint y: 550, distance: 85.4
click at [473, 550] on p "De middelste rij (horizontaal) is de bovenste en de onderste rij gecombineerd. …" at bounding box center [534, 510] width 568 height 85
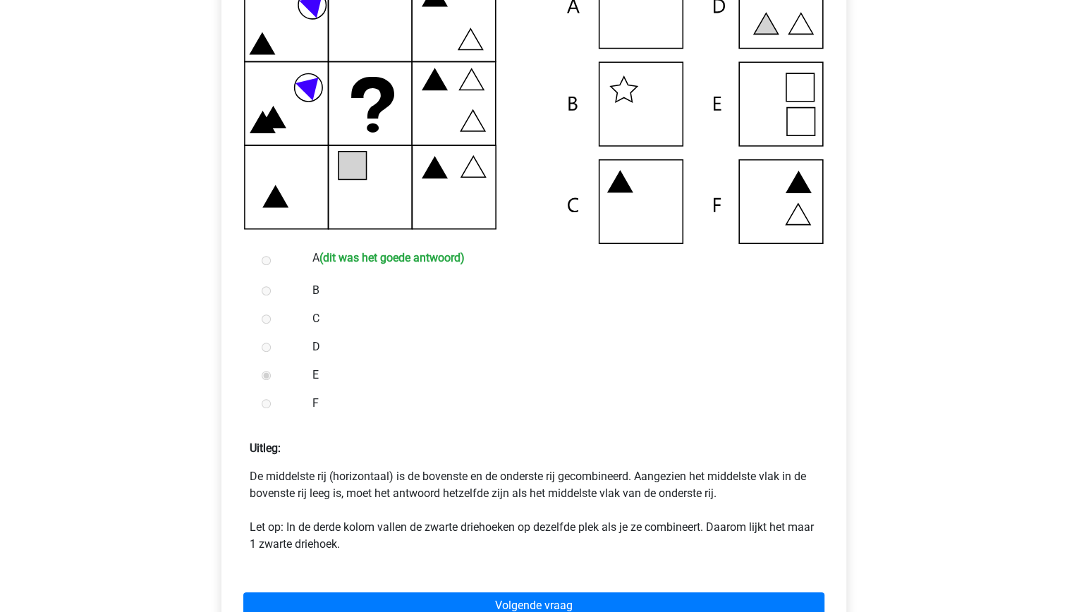
click at [476, 565] on div "Volgende vraag" at bounding box center [534, 603] width 602 height 78
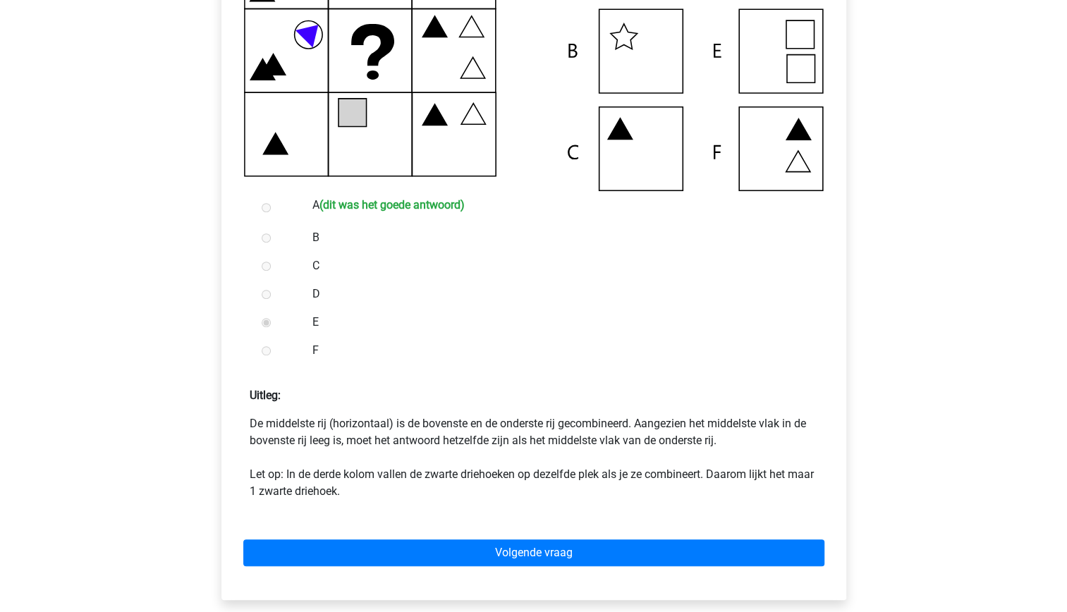
scroll to position [421, 0]
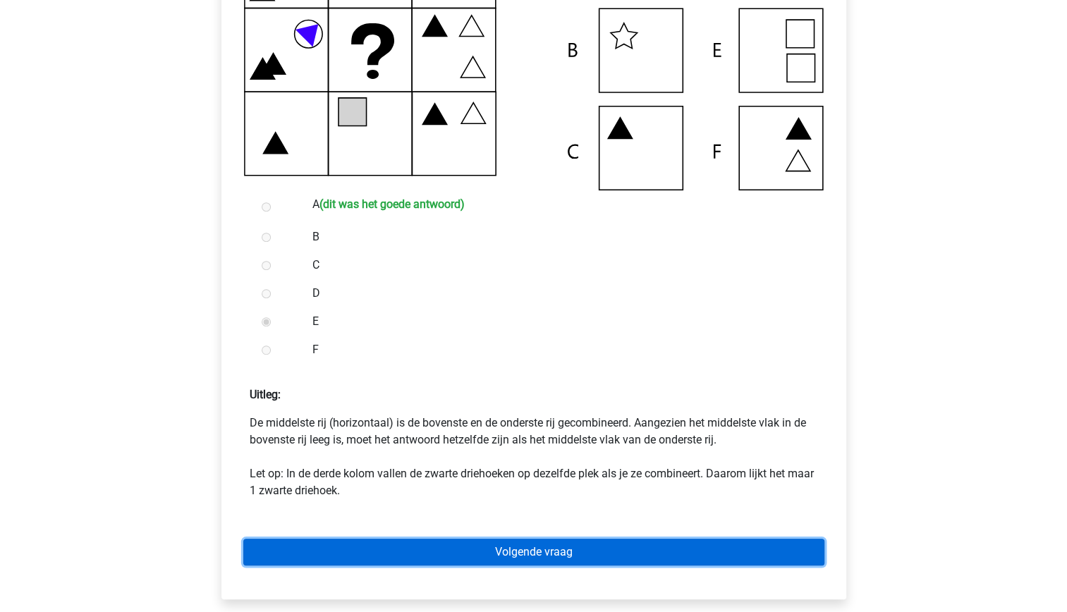
click at [582, 547] on link "Volgende vraag" at bounding box center [533, 552] width 581 height 27
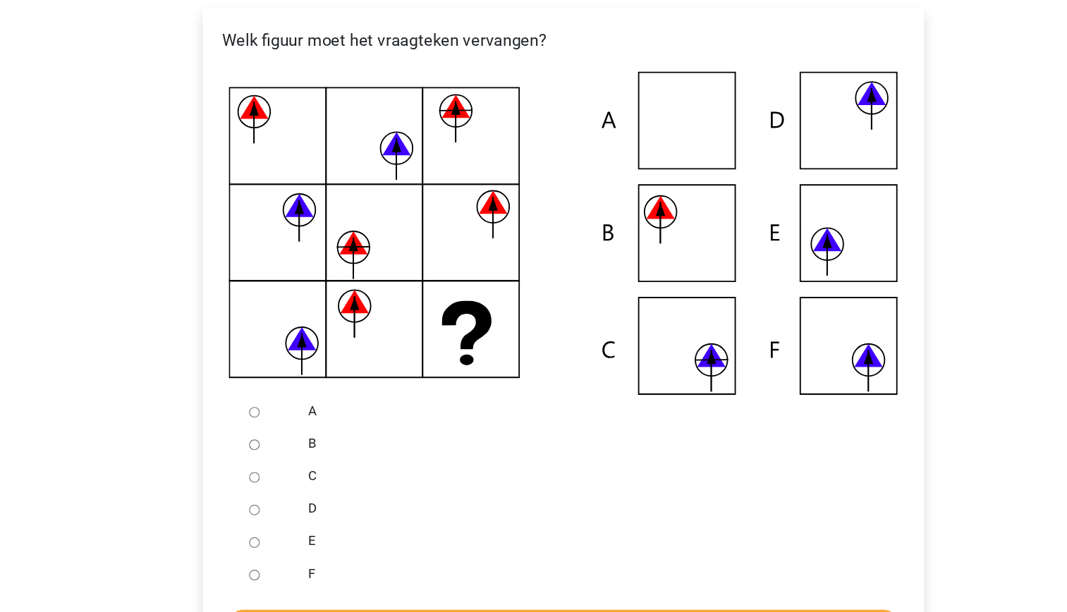
scroll to position [226, 0]
click at [611, 367] on icon at bounding box center [534, 245] width 580 height 280
click at [767, 267] on icon at bounding box center [762, 253] width 28 height 27
click at [810, 367] on icon at bounding box center [534, 245] width 580 height 280
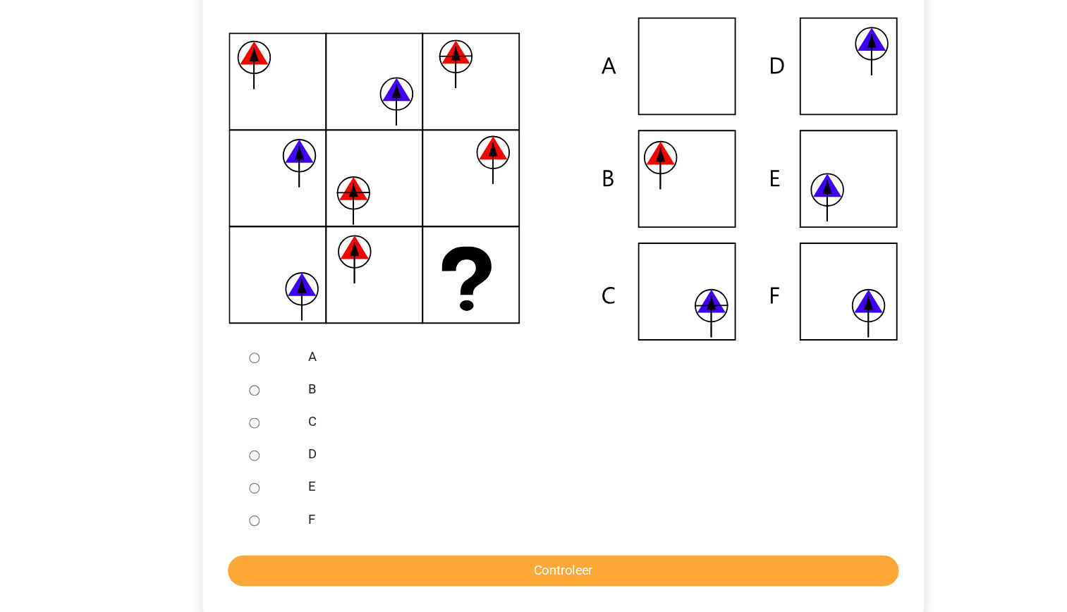
scroll to position [238, 0]
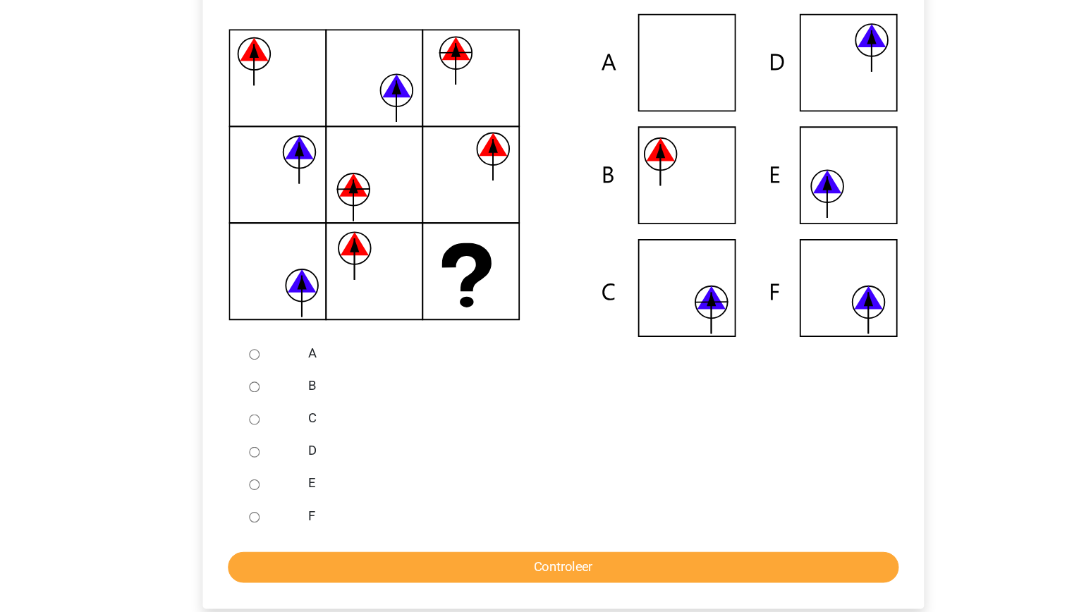
click at [267, 444] on input "C" at bounding box center [266, 444] width 9 height 9
radio input "true"
click at [489, 599] on div "Welk figuur moet het vraagteken vervangen?" at bounding box center [533, 323] width 625 height 570
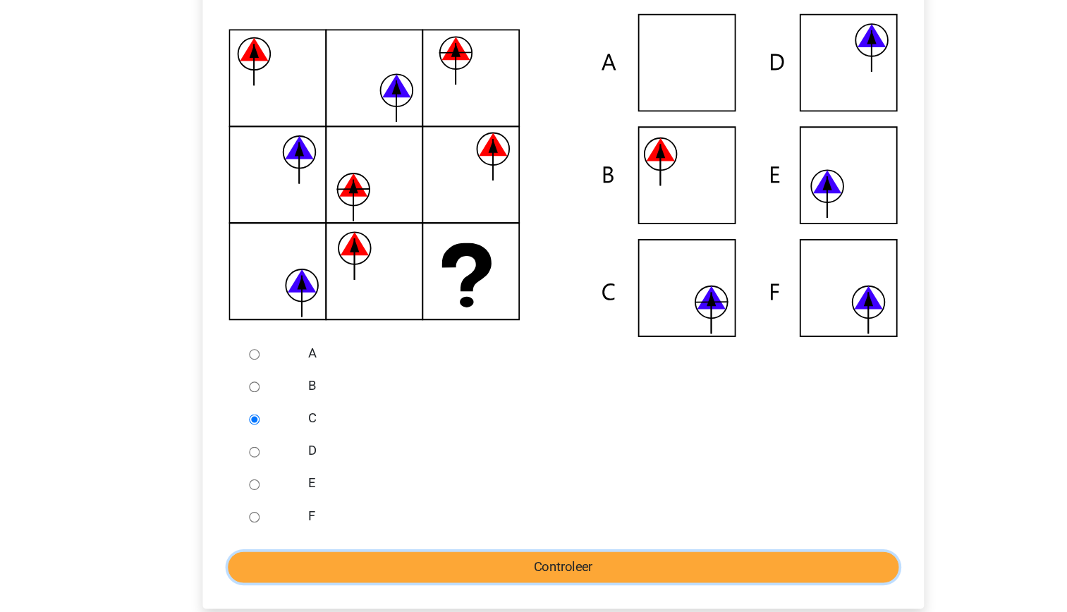
click at [486, 578] on input "Controleer" at bounding box center [533, 572] width 581 height 27
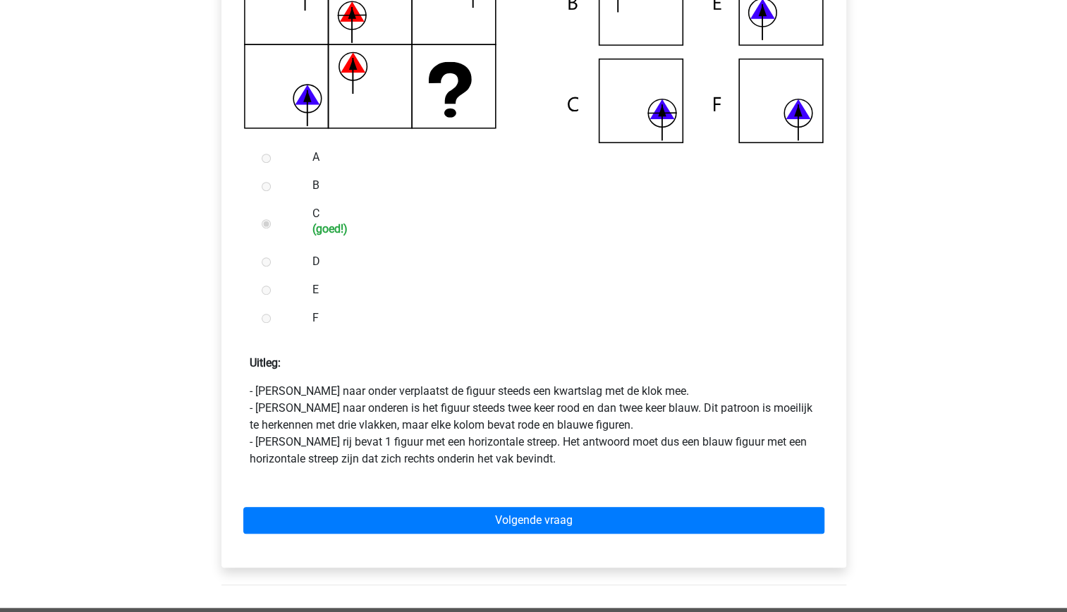
scroll to position [469, 0]
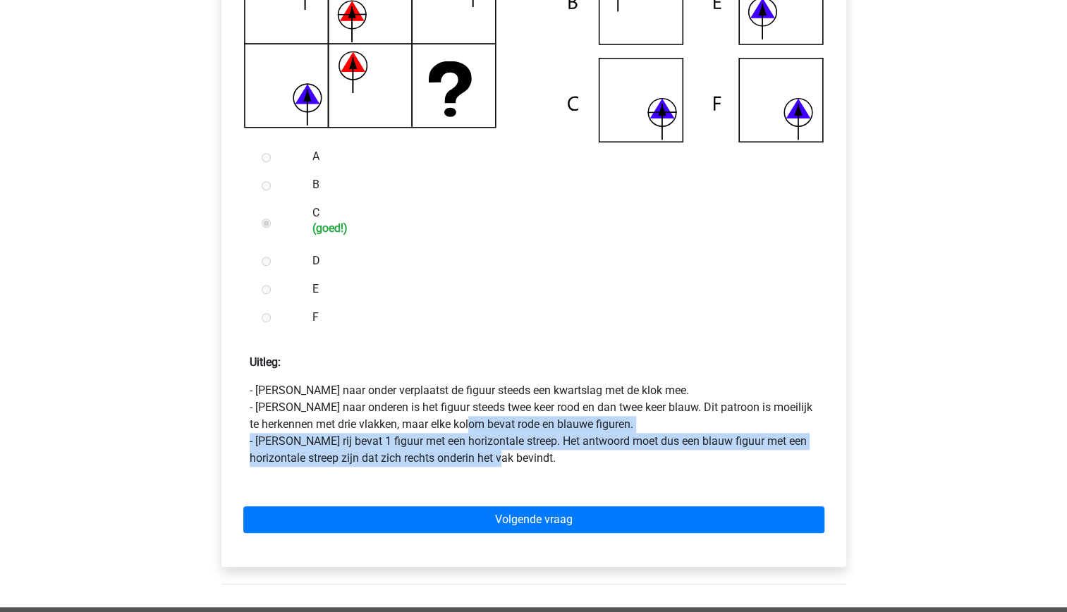
drag, startPoint x: 484, startPoint y: 420, endPoint x: 489, endPoint y: 463, distance: 42.6
click at [489, 463] on p "- [PERSON_NAME] naar onder verplaatst de figuur steeds een kwartslag met de klo…" at bounding box center [534, 424] width 568 height 85
drag, startPoint x: 489, startPoint y: 463, endPoint x: 412, endPoint y: 448, distance: 78.8
click at [412, 448] on p "- [PERSON_NAME] naar onder verplaatst de figuur steeds een kwartslag met de klo…" at bounding box center [534, 424] width 568 height 85
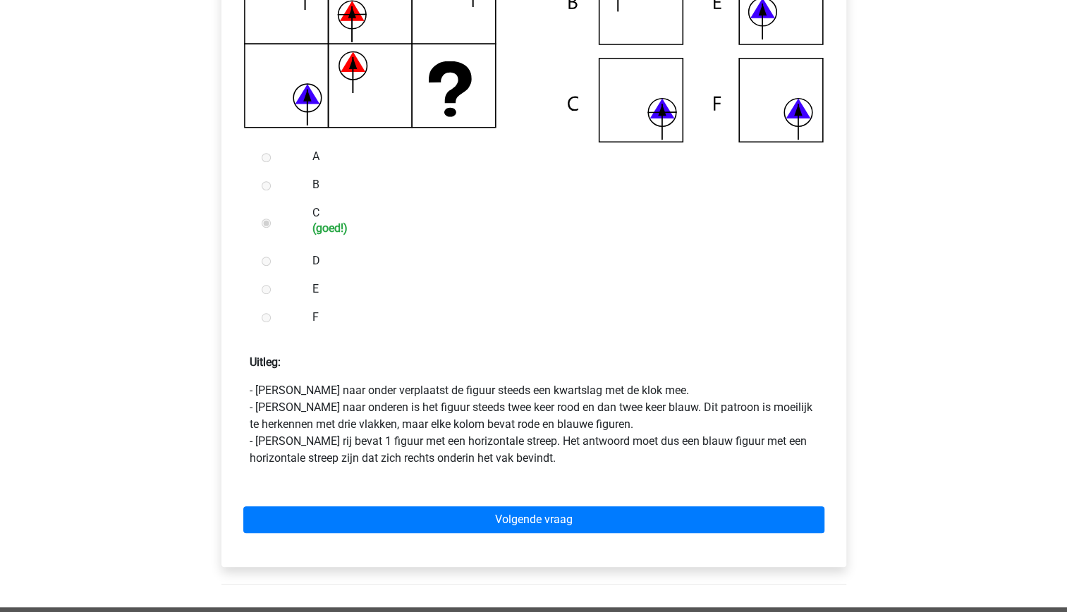
click at [391, 388] on p "- [PERSON_NAME] naar onder verplaatst de figuur steeds een kwartslag met de klo…" at bounding box center [534, 424] width 568 height 85
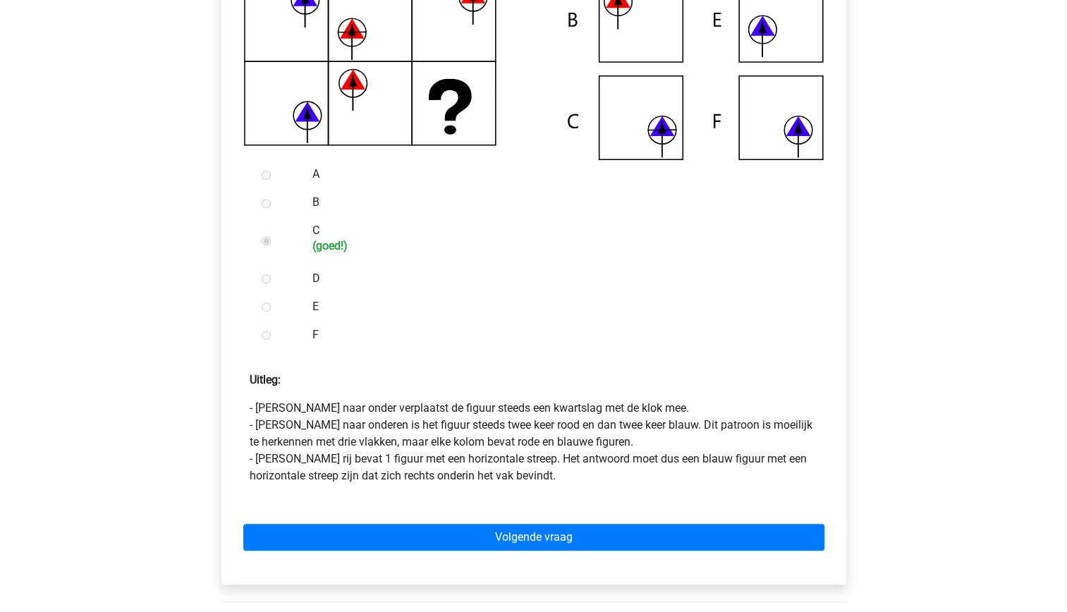
scroll to position [453, 0]
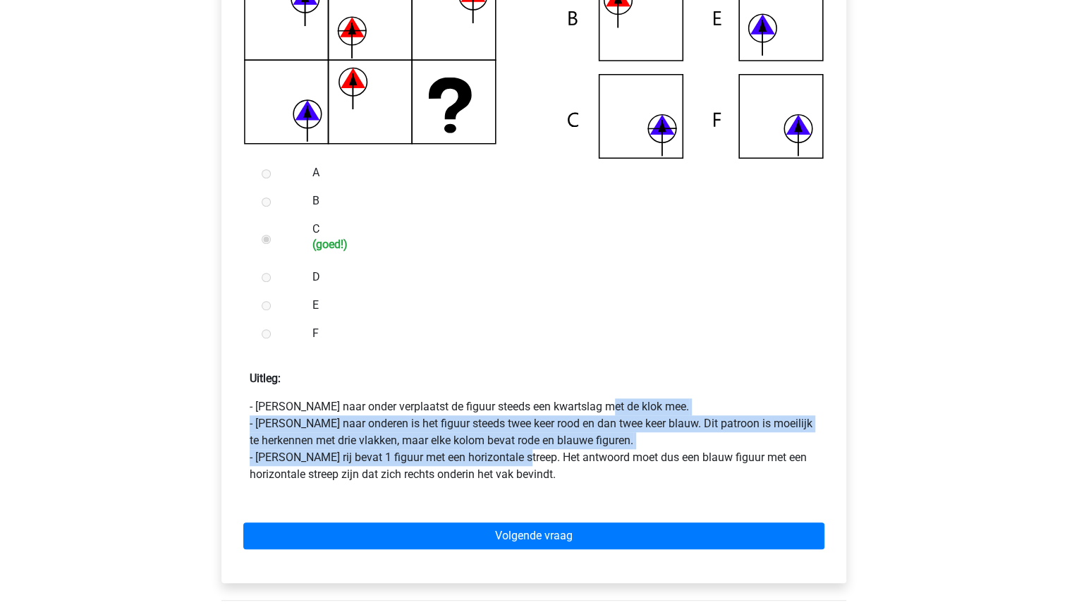
drag, startPoint x: 515, startPoint y: 457, endPoint x: 483, endPoint y: 405, distance: 60.5
click at [483, 405] on p "- Van boven naar onder verplaatst de figuur steeds een kwartslag met de klok me…" at bounding box center [534, 440] width 568 height 85
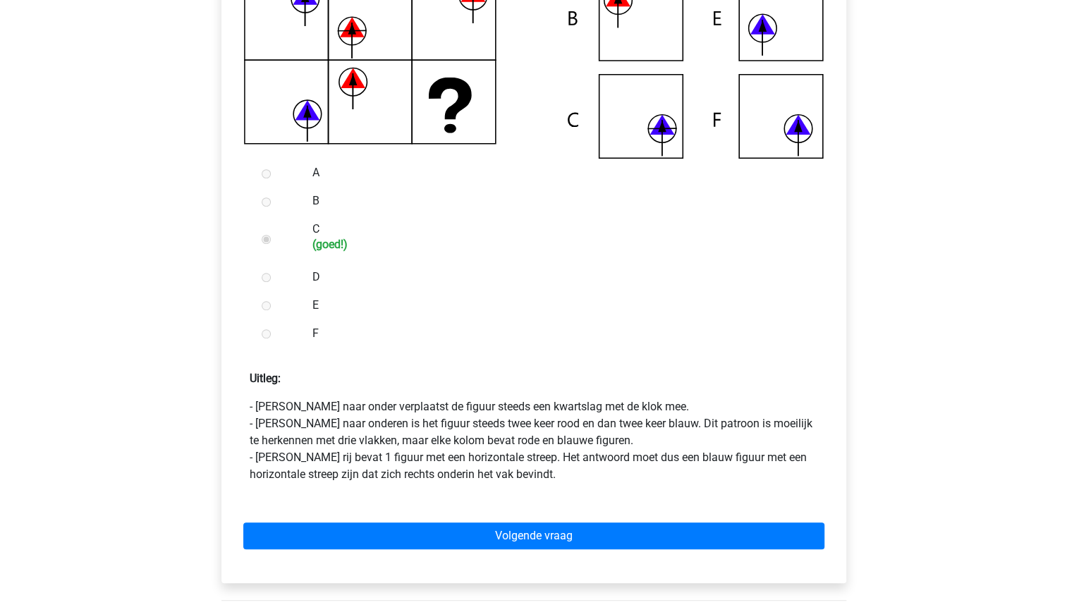
drag, startPoint x: 483, startPoint y: 405, endPoint x: 508, endPoint y: 489, distance: 87.5
click at [508, 489] on form "A B C (goed!) D E F Uitleg: - Van boven naar onder verplaatst de figuur steeds …" at bounding box center [534, 365] width 602 height 412
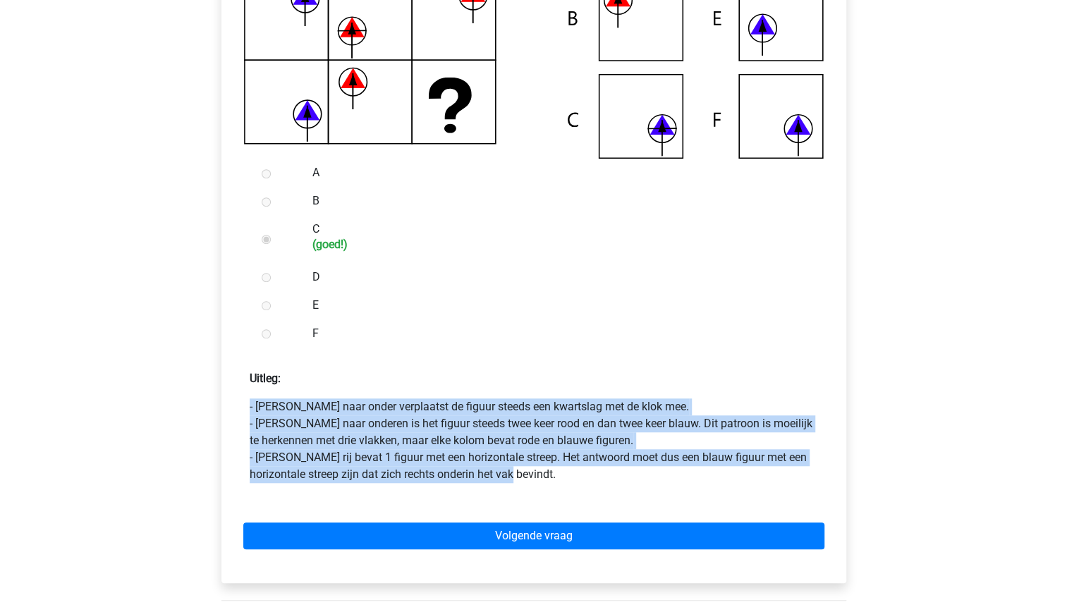
drag, startPoint x: 505, startPoint y: 479, endPoint x: 470, endPoint y: 384, distance: 101.5
click at [470, 384] on div "Uitleg: - Van boven naar onder verplaatst de figuur steeds een kwartslag met de…" at bounding box center [534, 421] width 602 height 124
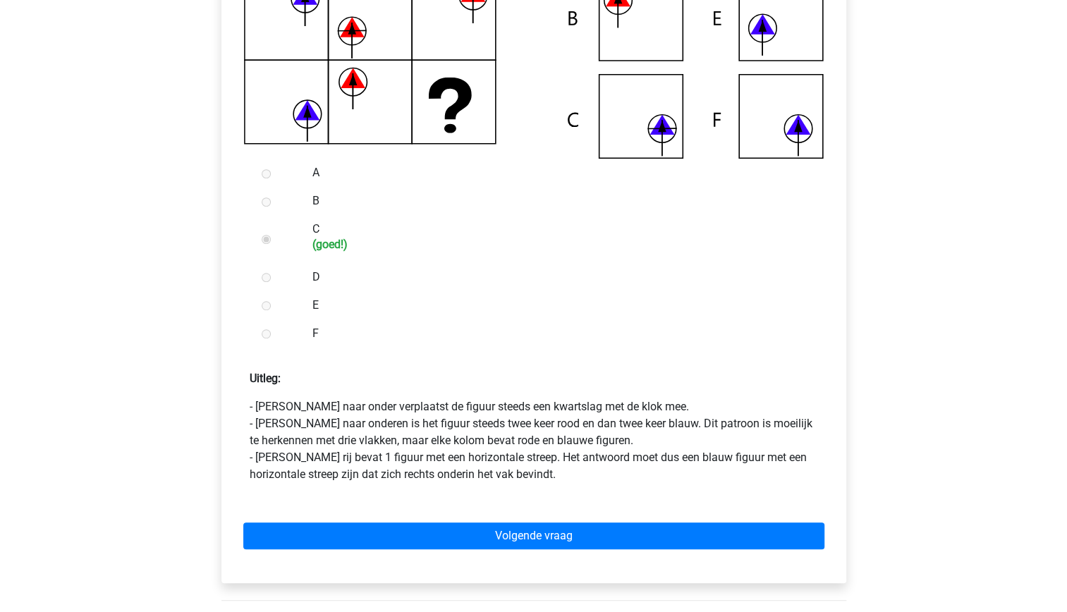
drag, startPoint x: 470, startPoint y: 384, endPoint x: 519, endPoint y: 491, distance: 118.0
click at [519, 491] on form "A B C (goed!) D E F Uitleg: - Van boven naar onder verplaatst de figuur steeds …" at bounding box center [534, 365] width 602 height 412
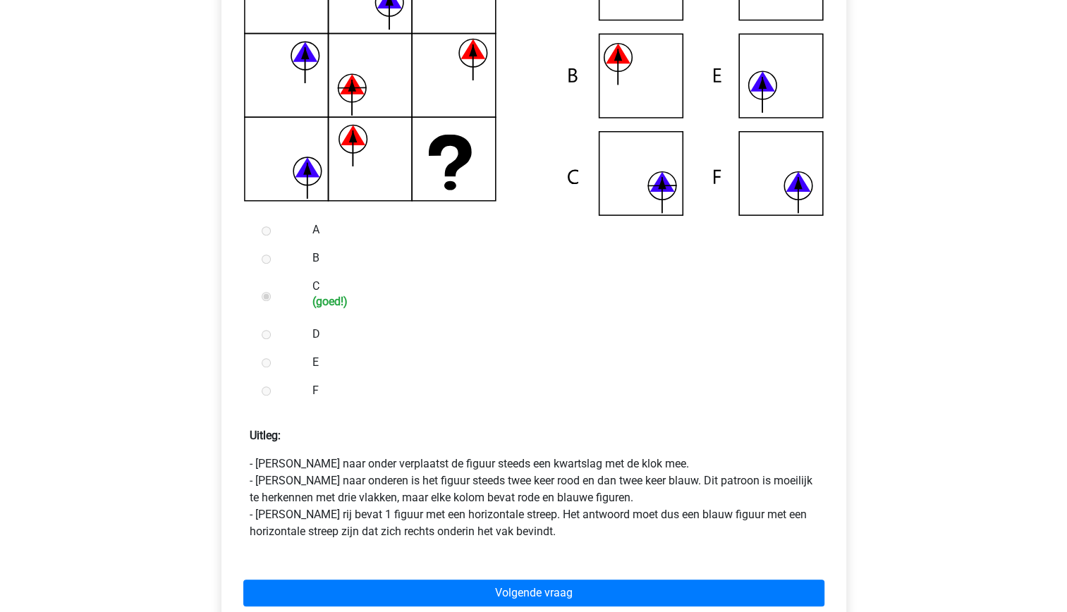
scroll to position [413, 0]
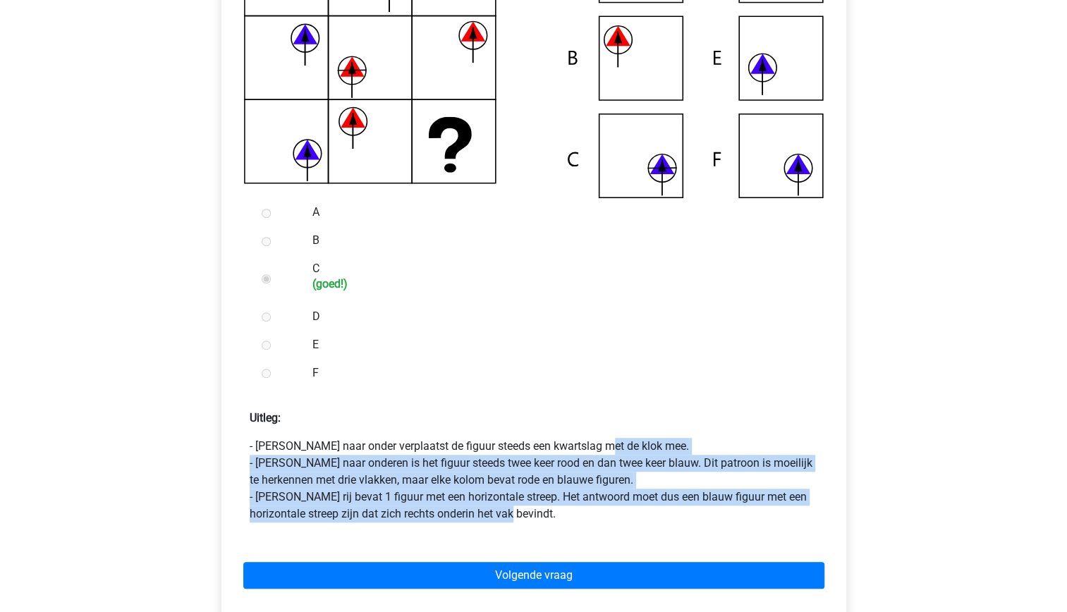
drag, startPoint x: 520, startPoint y: 512, endPoint x: 481, endPoint y: 433, distance: 88.3
click at [481, 433] on div "Uitleg: - Van boven naar onder verplaatst de figuur steeds een kwartslag met de…" at bounding box center [534, 460] width 602 height 124
drag, startPoint x: 481, startPoint y: 433, endPoint x: 511, endPoint y: 517, distance: 89.2
click at [511, 517] on p "- Van boven naar onder verplaatst de figuur steeds een kwartslag met de klok me…" at bounding box center [534, 480] width 568 height 85
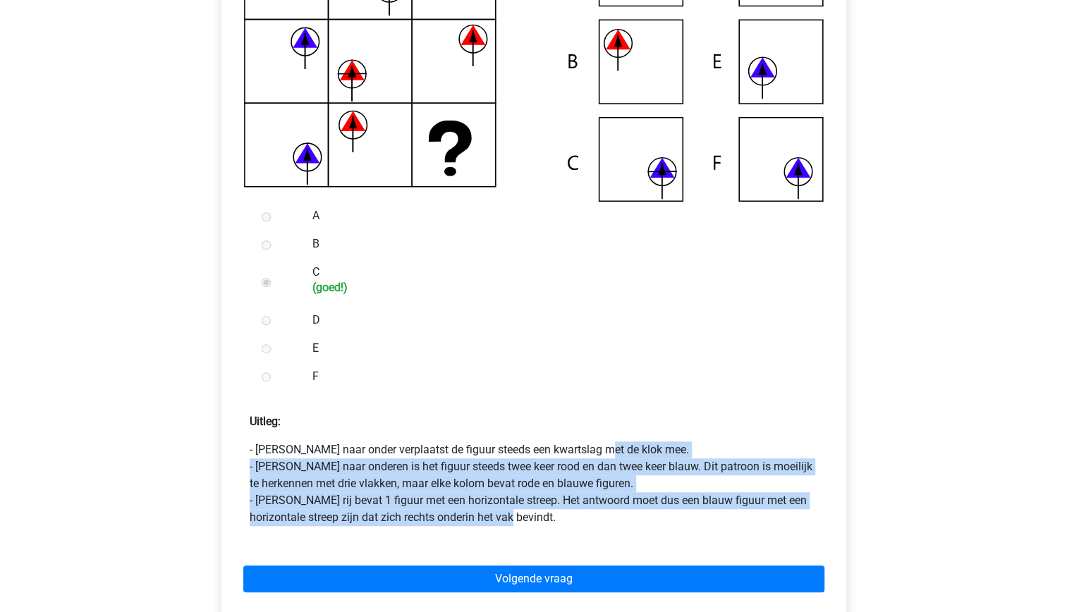
scroll to position [410, 0]
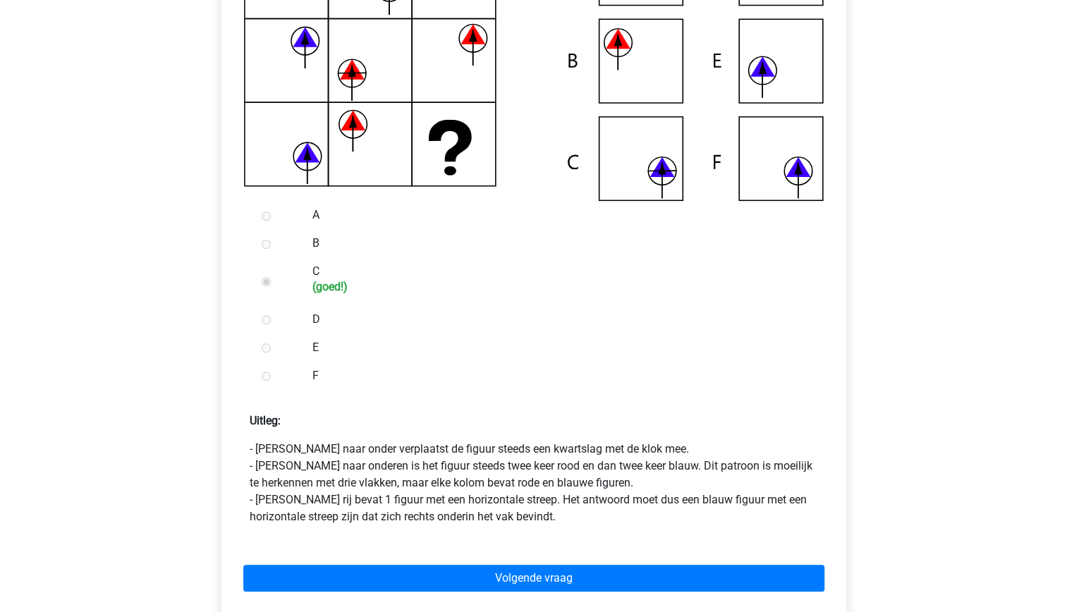
drag, startPoint x: 511, startPoint y: 517, endPoint x: 491, endPoint y: 530, distance: 24.4
click at [491, 530] on form "A B C (goed!) D E F Uitleg: - Van boven naar onder verplaatst de figuur steeds …" at bounding box center [534, 407] width 602 height 412
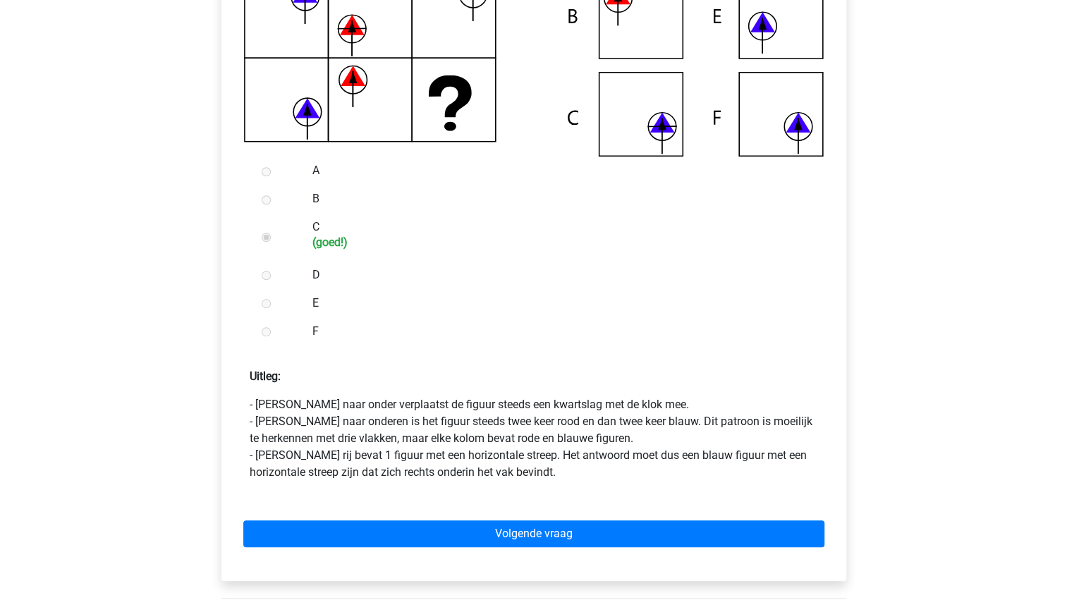
scroll to position [456, 0]
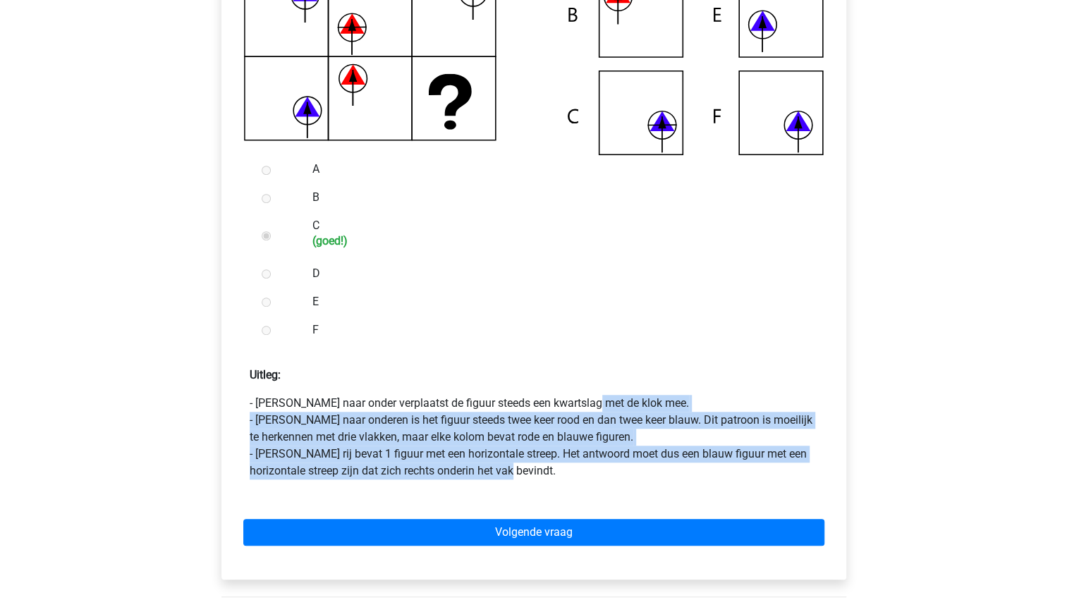
drag, startPoint x: 510, startPoint y: 472, endPoint x: 470, endPoint y: 389, distance: 92.7
click at [470, 389] on div "Uitleg: - Van boven naar onder verplaatst de figuur steeds een kwartslag met de…" at bounding box center [534, 417] width 602 height 124
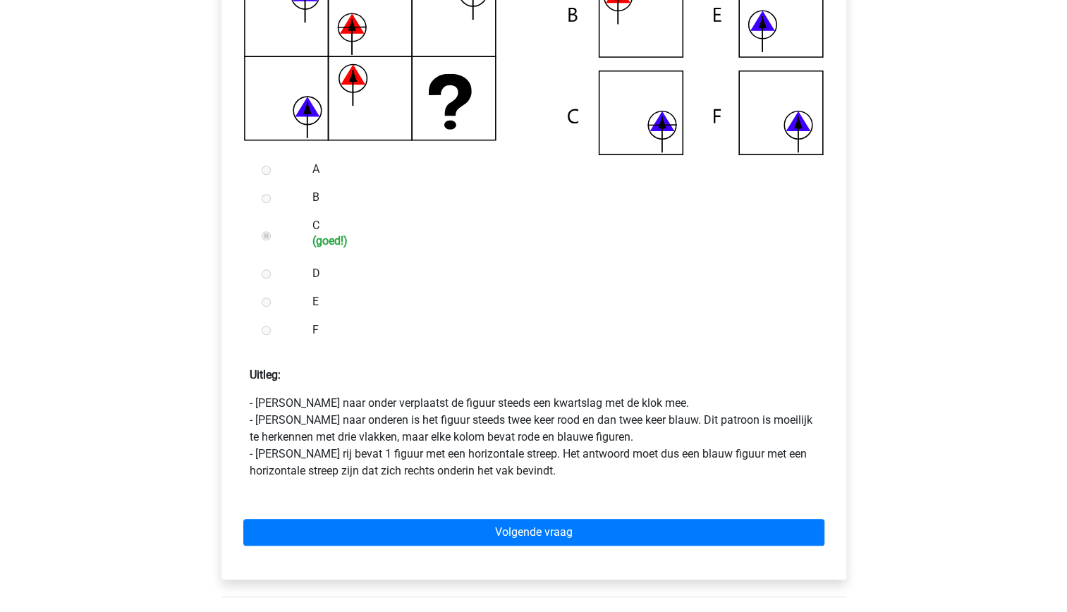
drag, startPoint x: 470, startPoint y: 389, endPoint x: 513, endPoint y: 499, distance: 117.5
click at [513, 499] on div "Volgende vraag" at bounding box center [534, 530] width 602 height 78
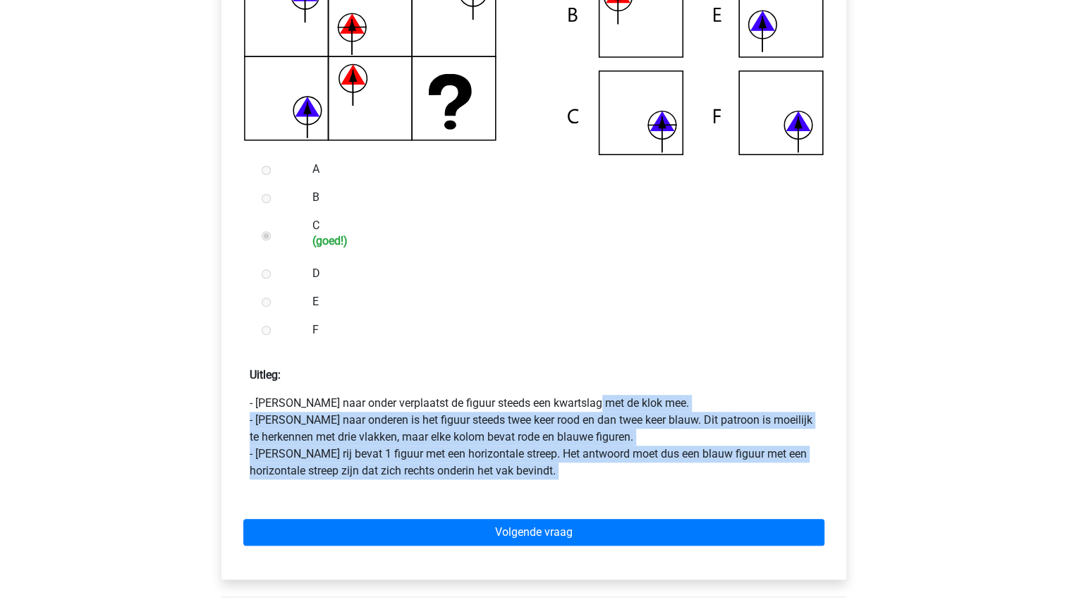
drag, startPoint x: 510, startPoint y: 484, endPoint x: 470, endPoint y: 395, distance: 98.2
click at [470, 395] on form "A B C (goed!) D E F Uitleg: - Van boven naar onder verplaatst de figuur steeds …" at bounding box center [534, 361] width 602 height 412
drag, startPoint x: 470, startPoint y: 395, endPoint x: 512, endPoint y: 490, distance: 104.2
click at [512, 491] on div "Volgende vraag" at bounding box center [534, 530] width 602 height 78
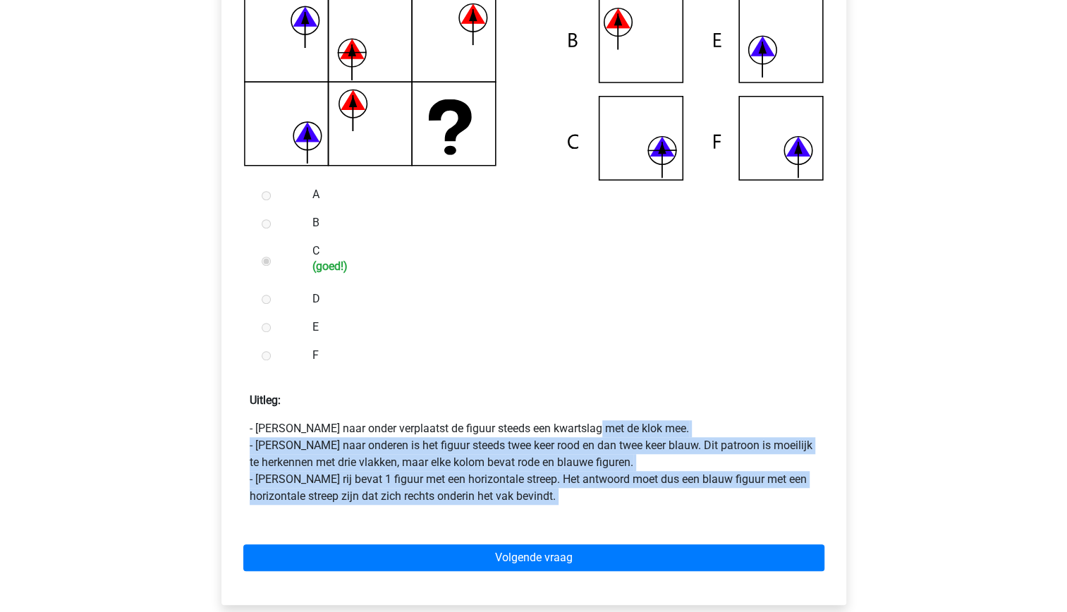
scroll to position [432, 0]
click at [512, 490] on p "- Van boven naar onder verplaatst de figuur steeds een kwartslag met de klok me…" at bounding box center [534, 462] width 568 height 85
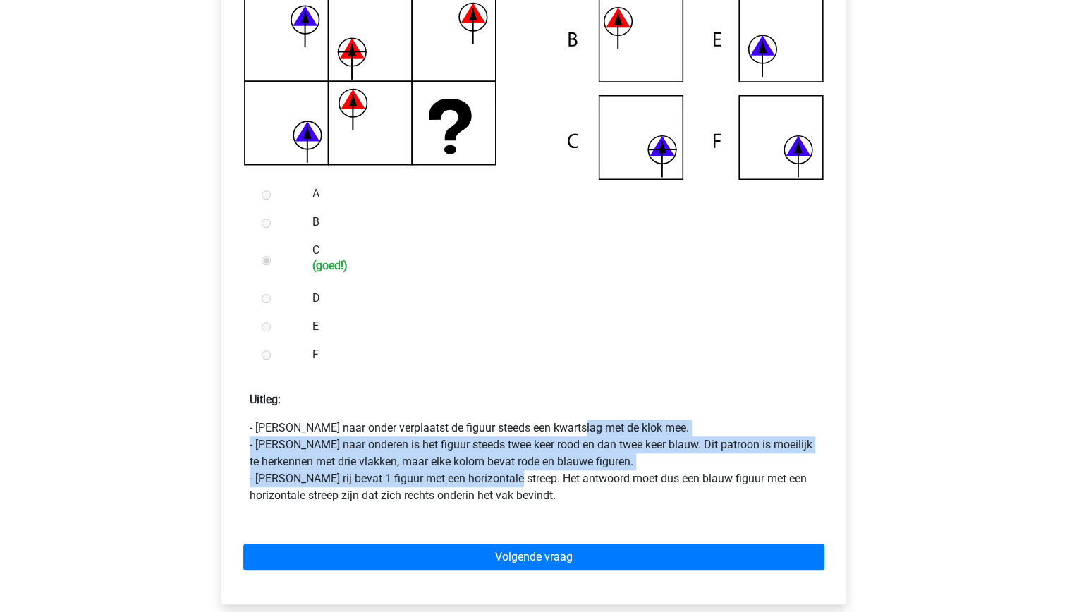
drag, startPoint x: 501, startPoint y: 479, endPoint x: 460, endPoint y: 420, distance: 72.0
click at [460, 420] on p "- Van boven naar onder verplaatst de figuur steeds een kwartslag met de klok me…" at bounding box center [534, 462] width 568 height 85
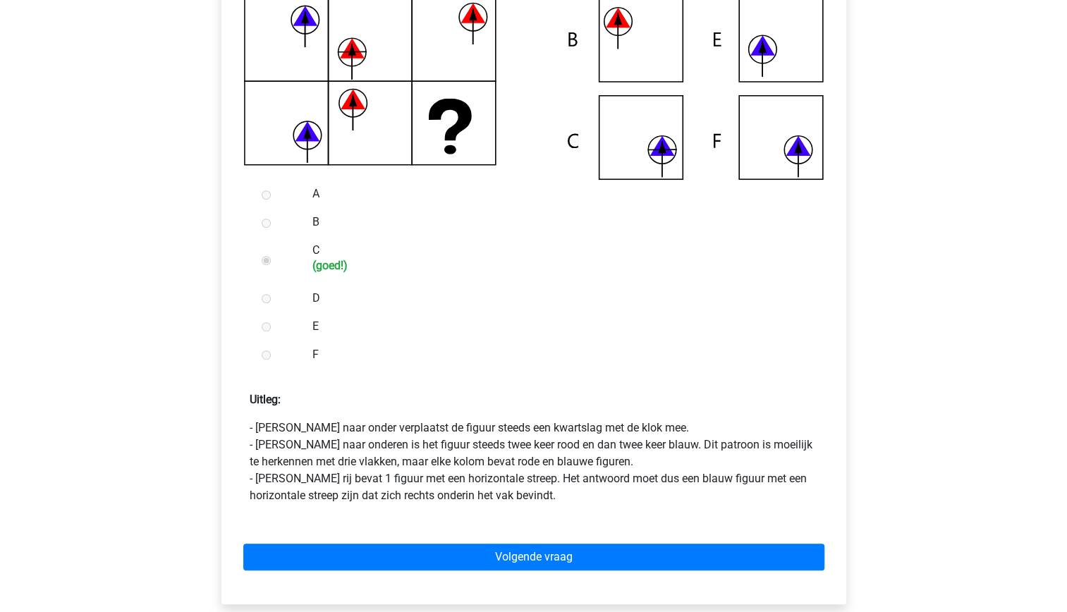
drag, startPoint x: 460, startPoint y: 420, endPoint x: 513, endPoint y: 497, distance: 93.5
click at [513, 497] on p "- Van boven naar onder verplaatst de figuur steeds een kwartslag met de klok me…" at bounding box center [534, 462] width 568 height 85
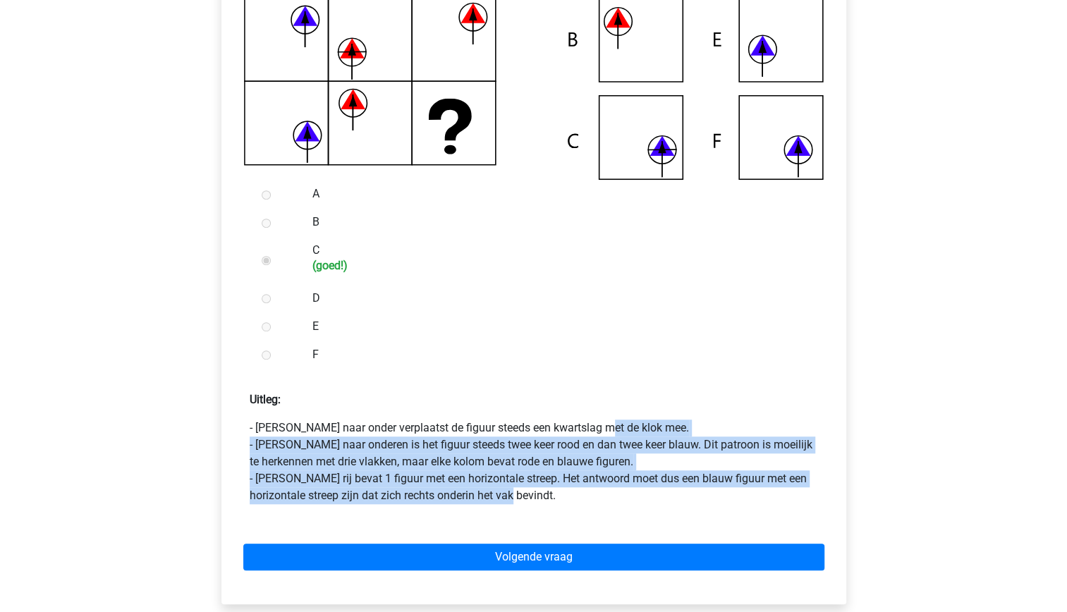
drag, startPoint x: 513, startPoint y: 497, endPoint x: 477, endPoint y: 422, distance: 83.3
click at [477, 422] on p "- Van boven naar onder verplaatst de figuur steeds een kwartslag met de klok me…" at bounding box center [534, 462] width 568 height 85
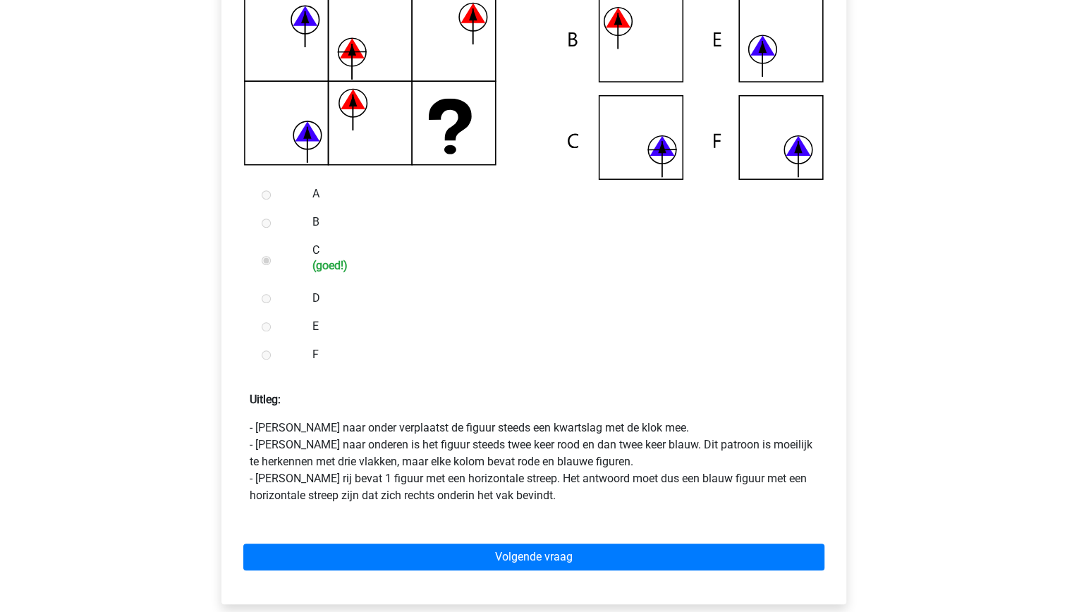
drag, startPoint x: 477, startPoint y: 422, endPoint x: 530, endPoint y: 513, distance: 105.8
click at [530, 513] on form "A B C (goed!) D E F Uitleg: - Van boven naar onder verplaatst de figuur steeds …" at bounding box center [534, 386] width 602 height 412
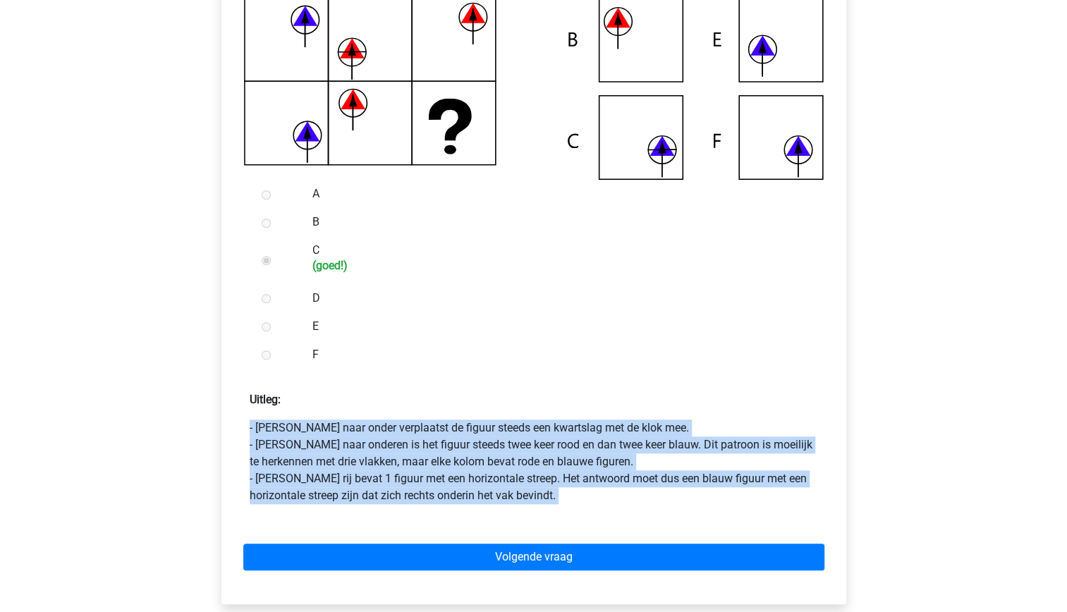
drag, startPoint x: 525, startPoint y: 505, endPoint x: 485, endPoint y: 400, distance: 112.2
click at [485, 400] on form "A B C (goed!) D E F Uitleg: - Van boven naar onder verplaatst de figuur steeds …" at bounding box center [534, 386] width 602 height 412
click at [525, 516] on div "Volgende vraag" at bounding box center [534, 554] width 602 height 78
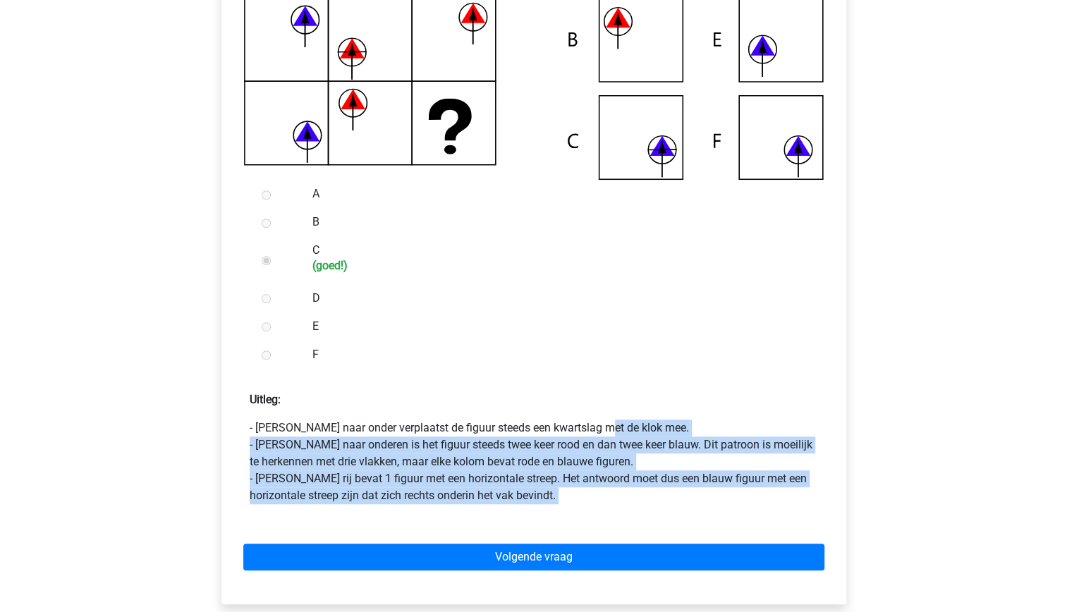
drag, startPoint x: 520, startPoint y: 508, endPoint x: 483, endPoint y: 420, distance: 94.8
click at [483, 420] on form "A B C (goed!) D E F Uitleg: - Van boven naar onder verplaatst de figuur steeds …" at bounding box center [534, 386] width 602 height 412
drag, startPoint x: 483, startPoint y: 420, endPoint x: 520, endPoint y: 514, distance: 101.0
click at [520, 514] on form "A B C (goed!) D E F Uitleg: - Van boven naar onder verplaatst de figuur steeds …" at bounding box center [534, 386] width 602 height 412
click at [508, 503] on p "- Van boven naar onder verplaatst de figuur steeds een kwartslag met de klok me…" at bounding box center [534, 462] width 568 height 85
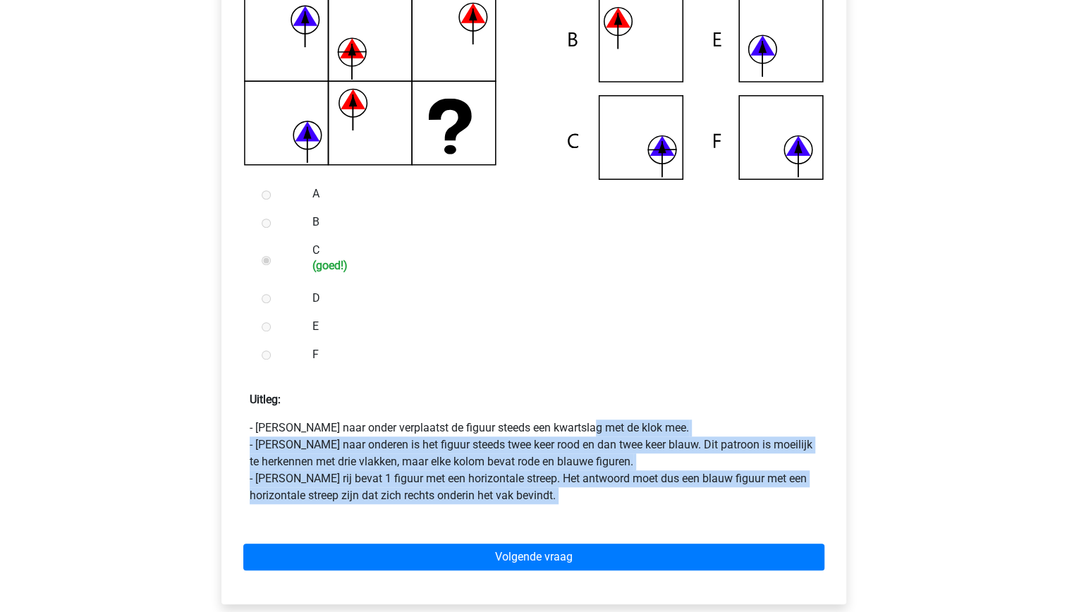
drag, startPoint x: 508, startPoint y: 503, endPoint x: 474, endPoint y: 423, distance: 86.6
click at [474, 423] on p "- Van boven naar onder verplaatst de figuur steeds een kwartslag met de klok me…" at bounding box center [534, 462] width 568 height 85
drag, startPoint x: 474, startPoint y: 423, endPoint x: 496, endPoint y: 493, distance: 73.4
click at [496, 493] on p "- Van boven naar onder verplaatst de figuur steeds een kwartslag met de klok me…" at bounding box center [534, 462] width 568 height 85
click at [503, 497] on p "- Van boven naar onder verplaatst de figuur steeds een kwartslag met de klok me…" at bounding box center [534, 462] width 568 height 85
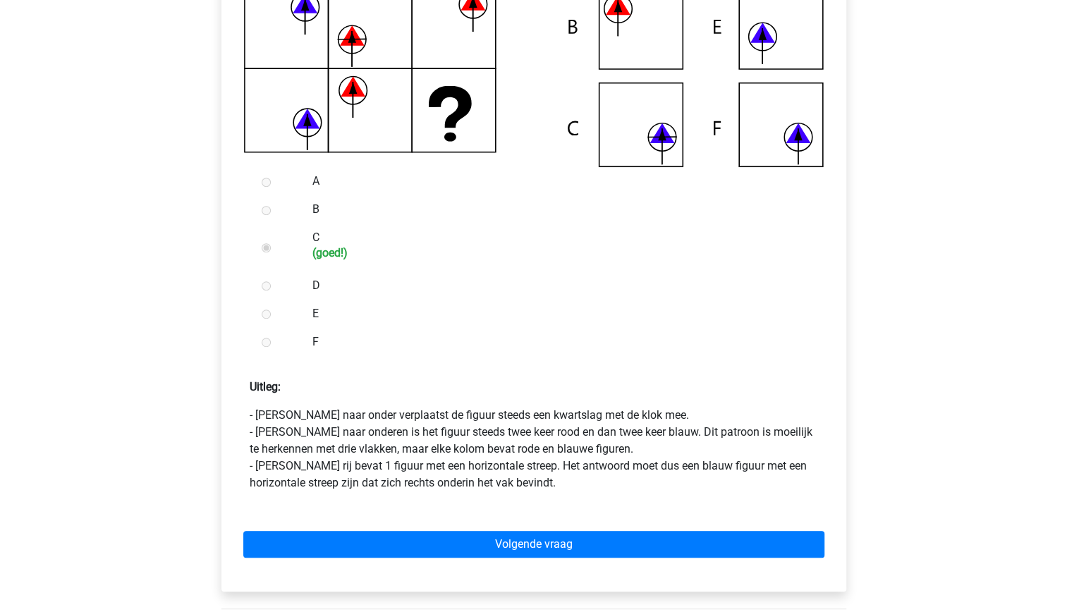
scroll to position [445, 0]
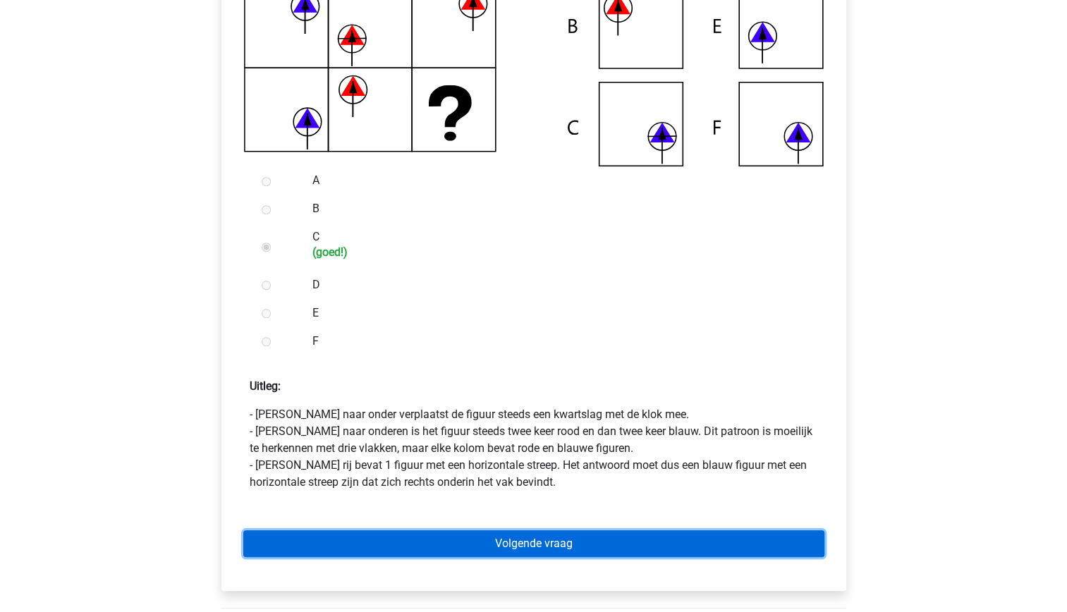
click at [564, 538] on link "Volgende vraag" at bounding box center [533, 543] width 581 height 27
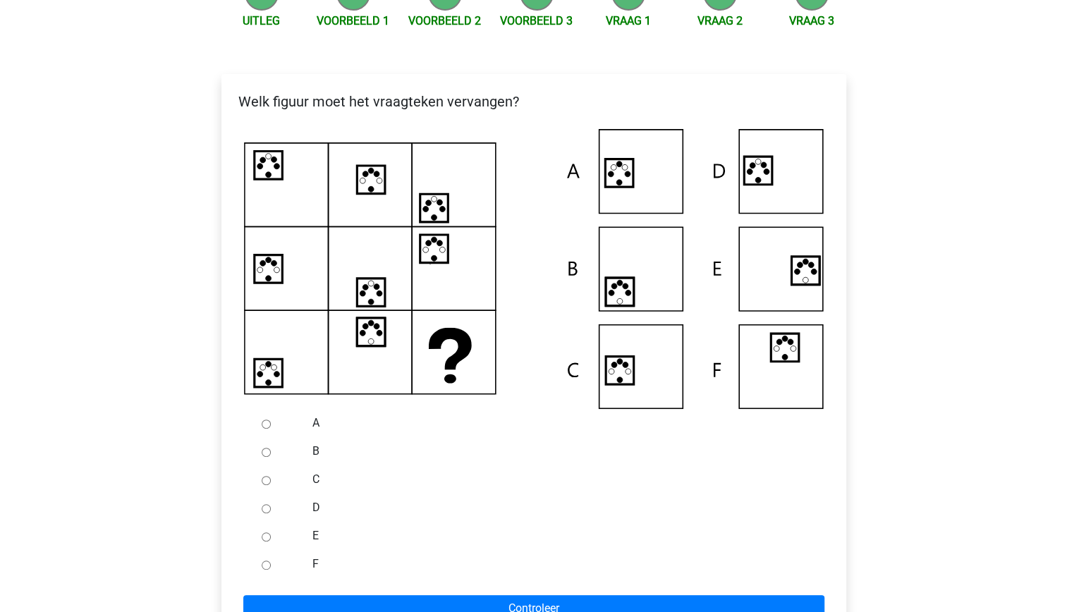
scroll to position [206, 0]
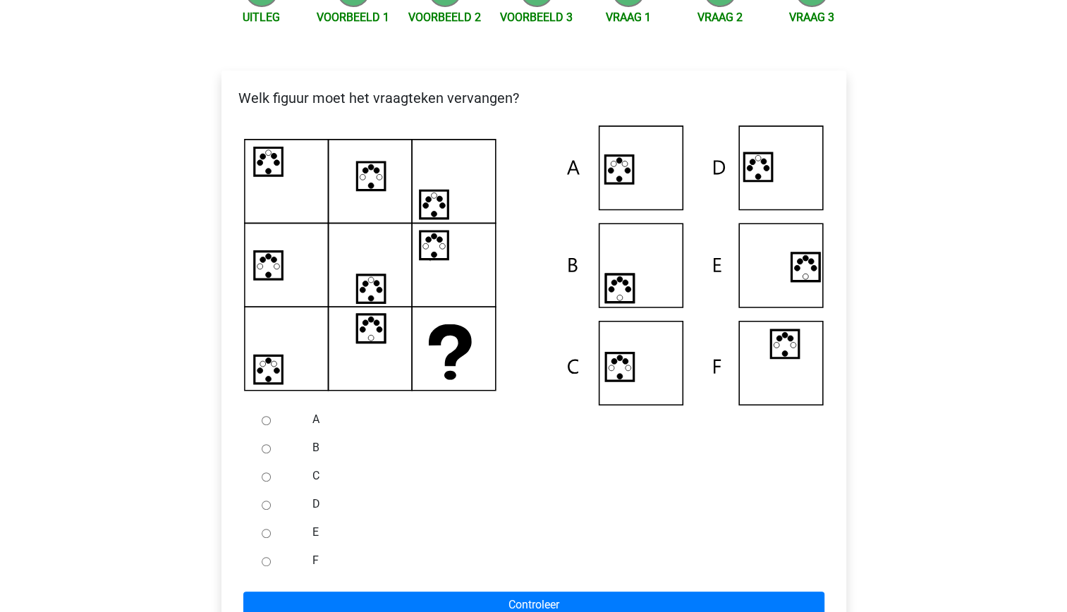
click at [422, 347] on icon at bounding box center [534, 266] width 580 height 280
click at [598, 360] on icon at bounding box center [534, 266] width 580 height 280
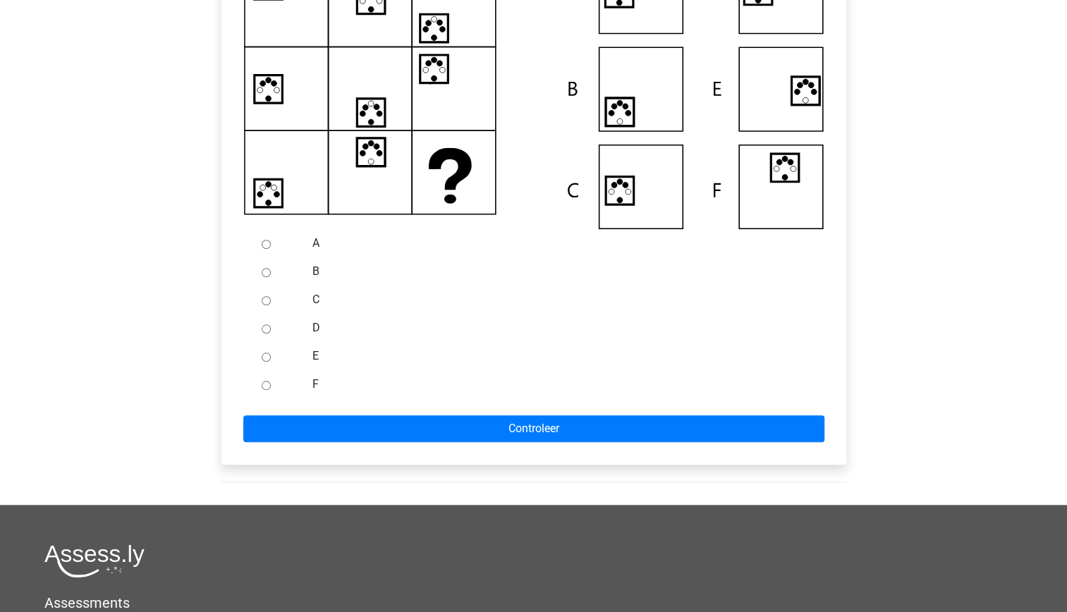
scroll to position [385, 0]
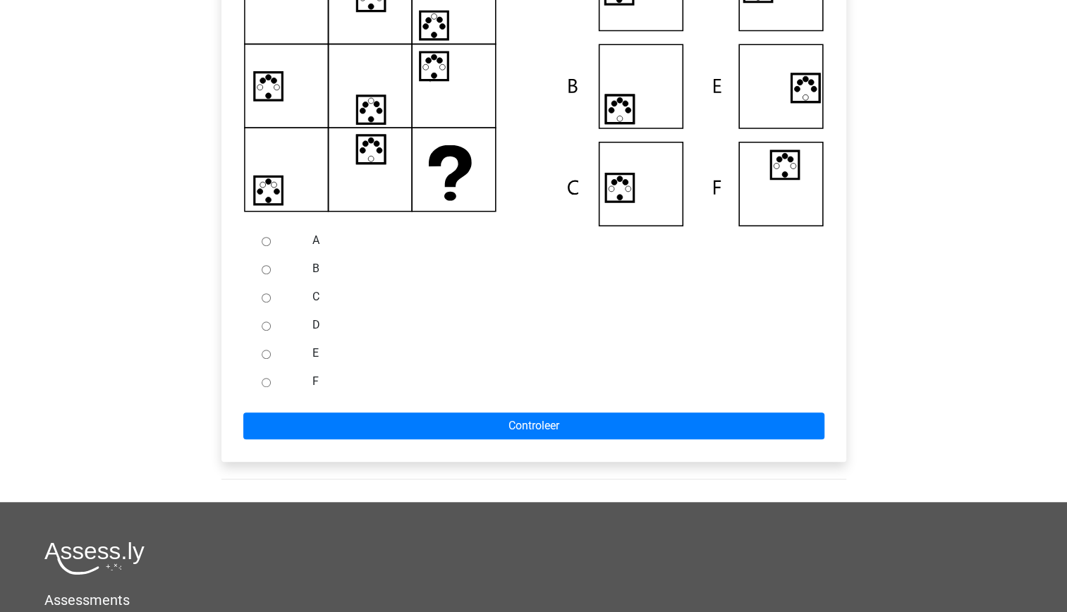
click at [264, 243] on input "A" at bounding box center [266, 241] width 9 height 9
radio input "true"
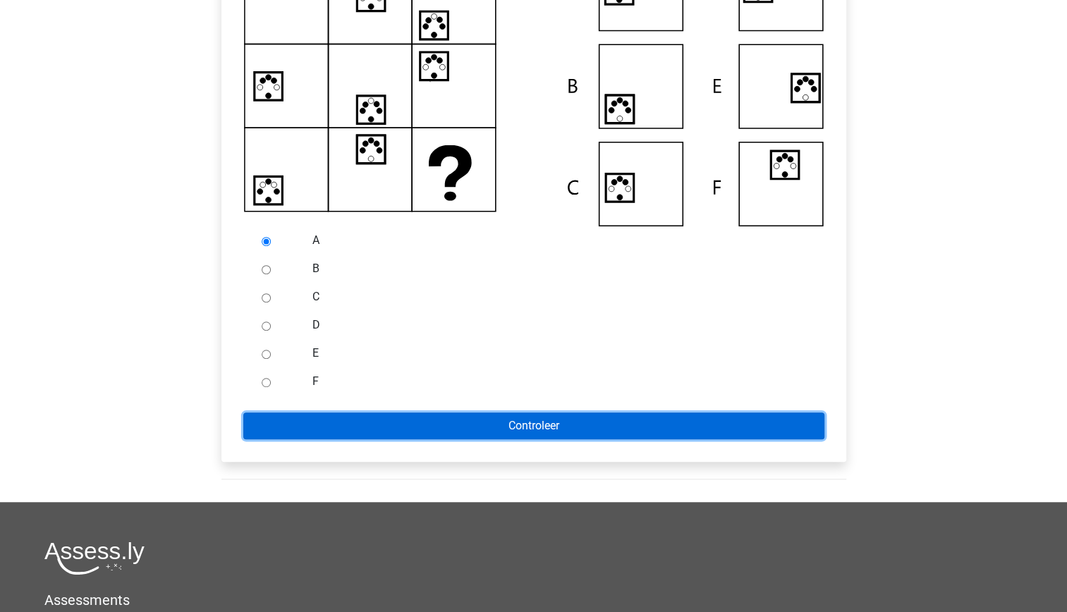
click at [462, 429] on input "Controleer" at bounding box center [533, 425] width 581 height 27
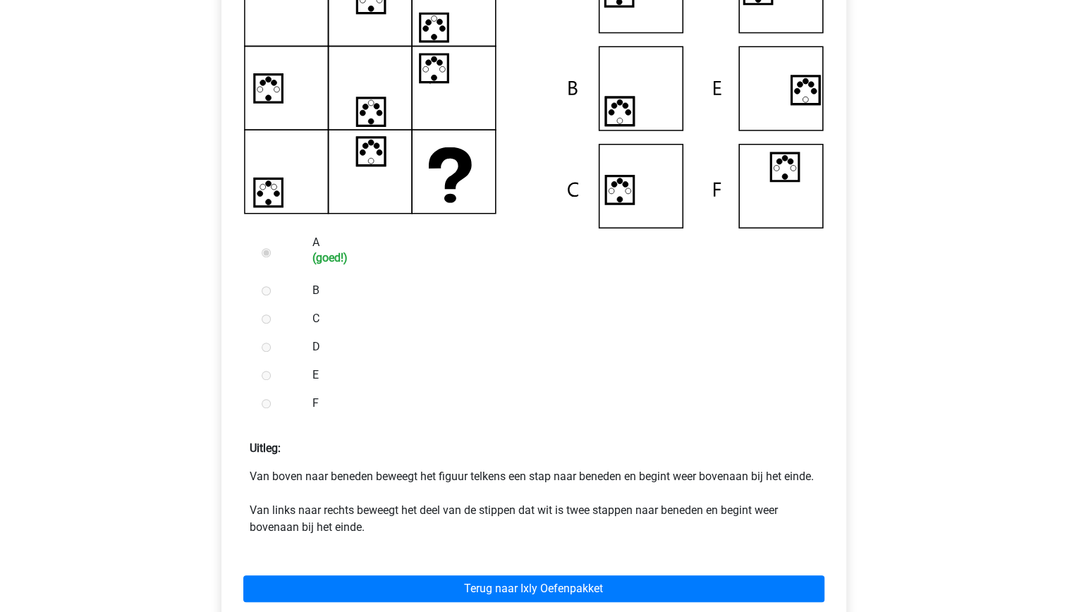
scroll to position [384, 0]
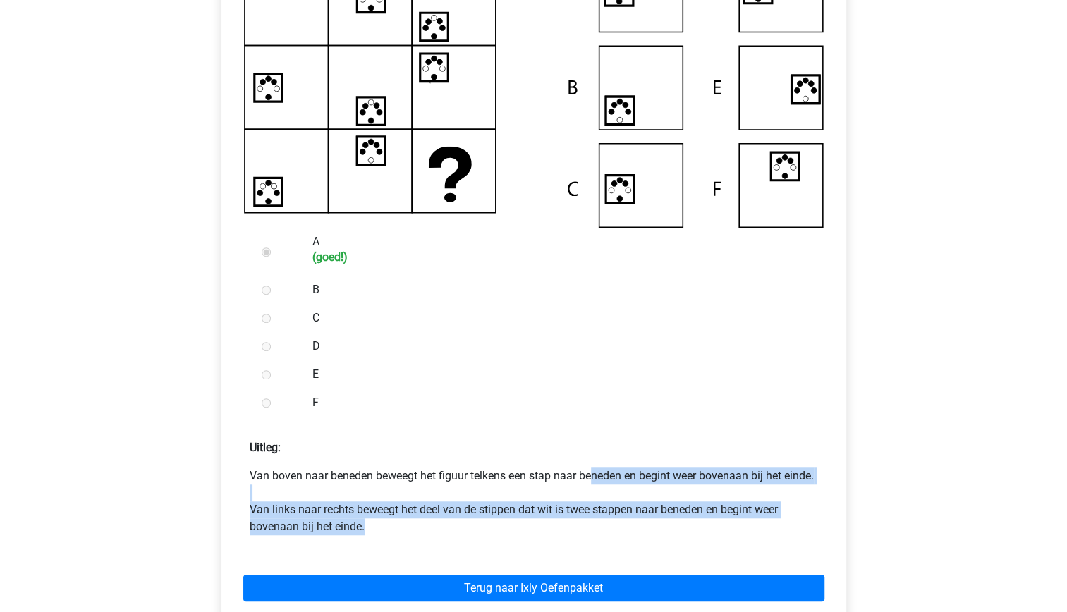
drag, startPoint x: 519, startPoint y: 548, endPoint x: 473, endPoint y: 471, distance: 89.5
click at [473, 471] on p "Van boven naar beneden beweegt het figuur telkens een stap naar beneden en begi…" at bounding box center [534, 501] width 568 height 68
drag, startPoint x: 473, startPoint y: 471, endPoint x: 499, endPoint y: 544, distance: 77.2
click at [499, 535] on p "Van boven naar beneden beweegt het figuur telkens een stap naar beneden en begi…" at bounding box center [534, 501] width 568 height 68
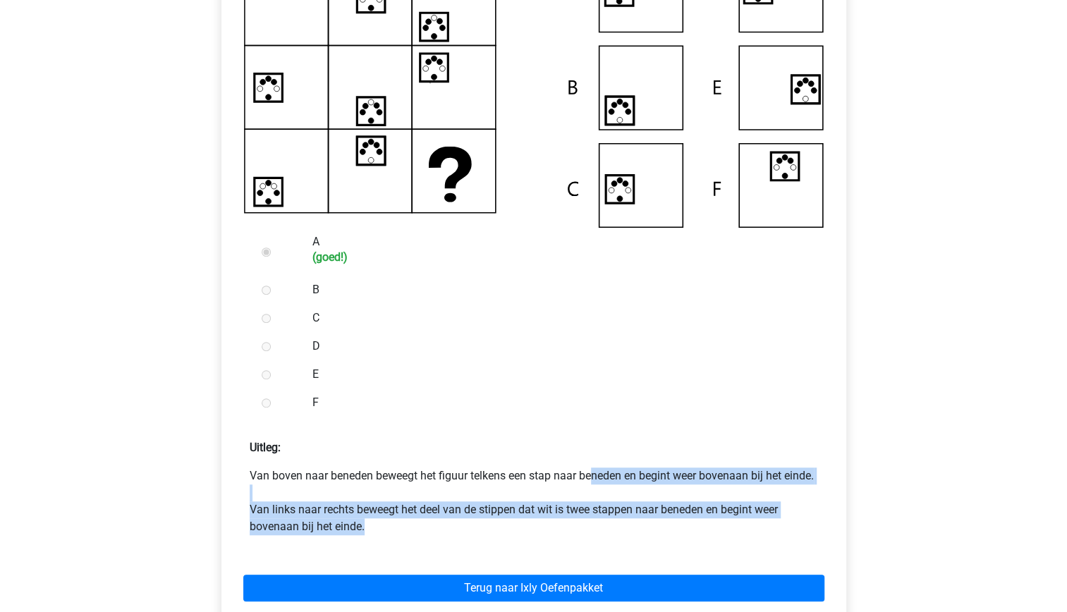
drag, startPoint x: 499, startPoint y: 544, endPoint x: 444, endPoint y: 533, distance: 56.0
click at [444, 533] on p "Van boven naar beneden beweegt het figuur telkens een stap naar beneden en begi…" at bounding box center [534, 501] width 568 height 68
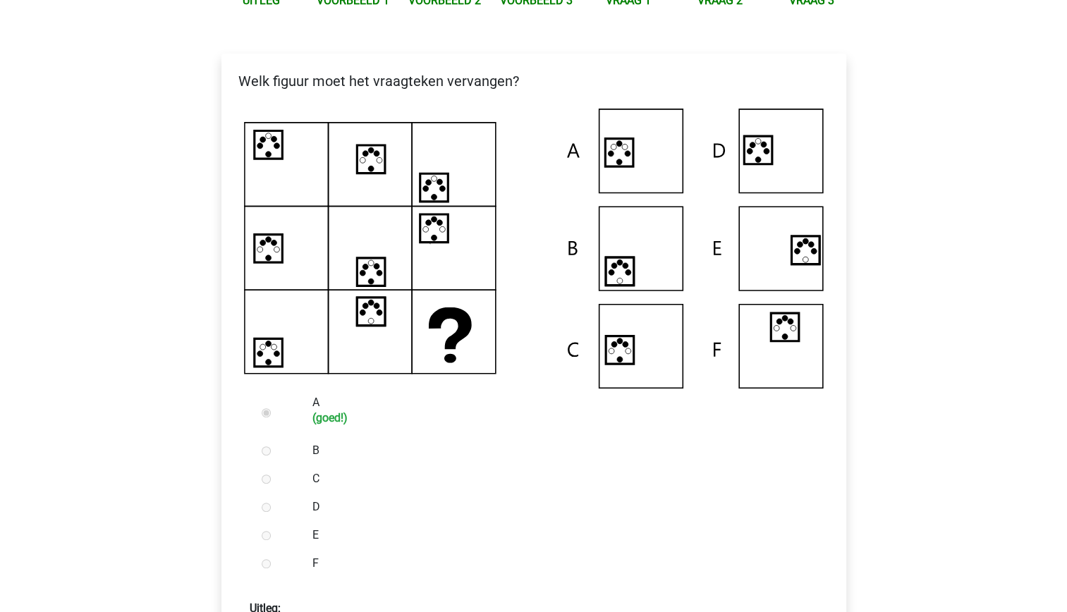
click at [444, 533] on label "E" at bounding box center [556, 535] width 488 height 17
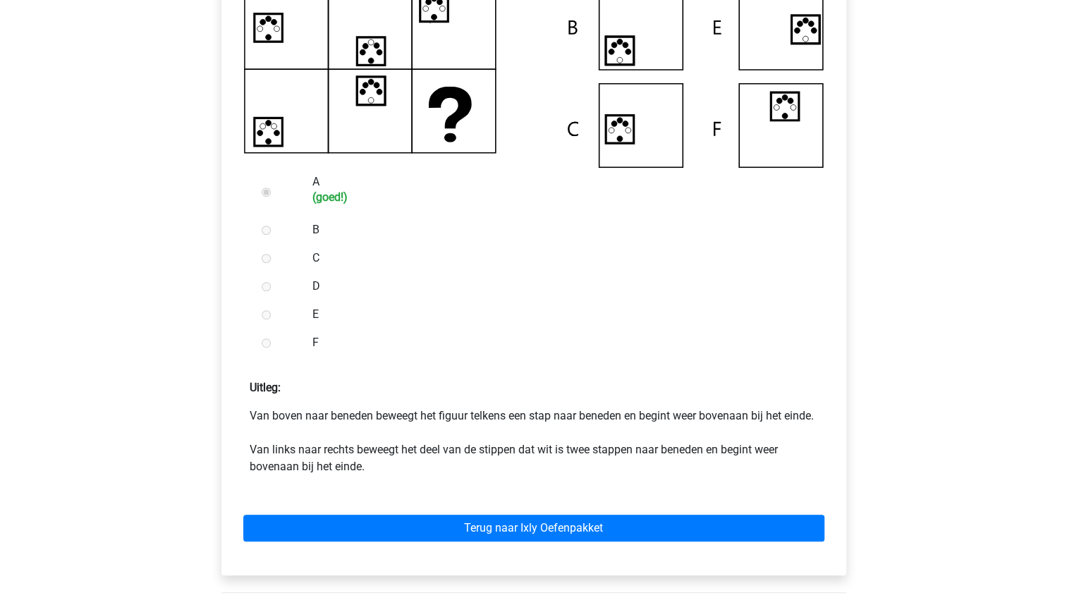
scroll to position [454, 0]
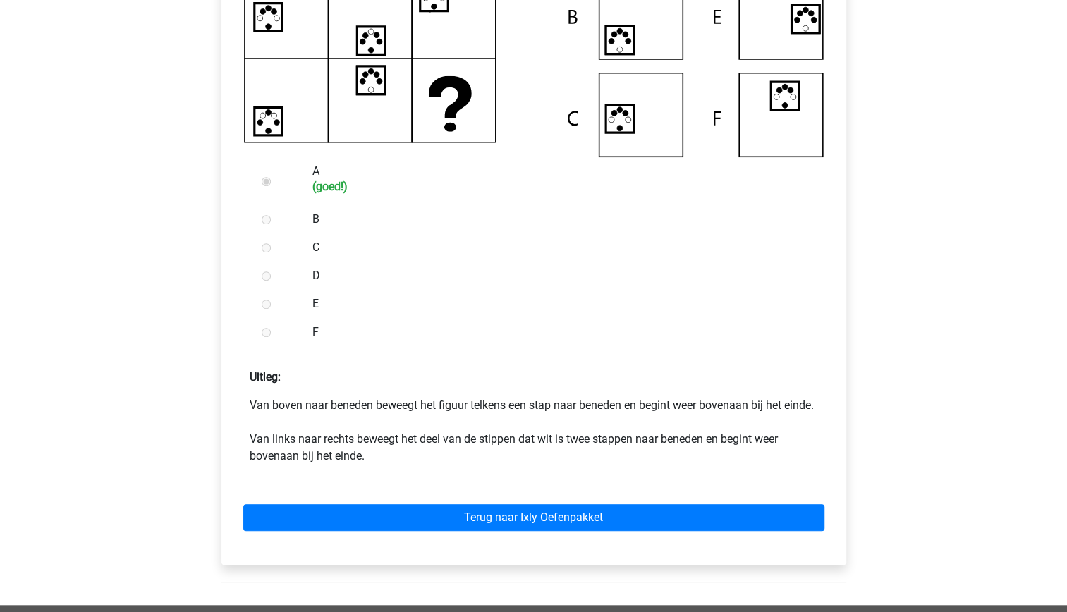
click at [458, 482] on form "A (goed!) B C D E F Uitleg: Van boven naar beneden beweegt het figuur telkens e…" at bounding box center [534, 355] width 602 height 396
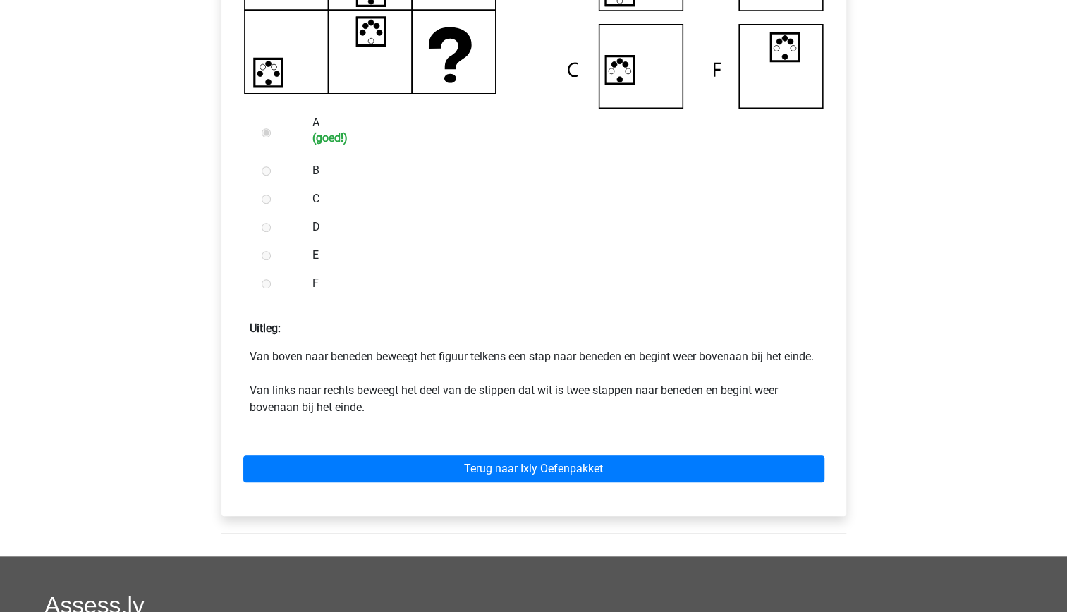
scroll to position [507, 0]
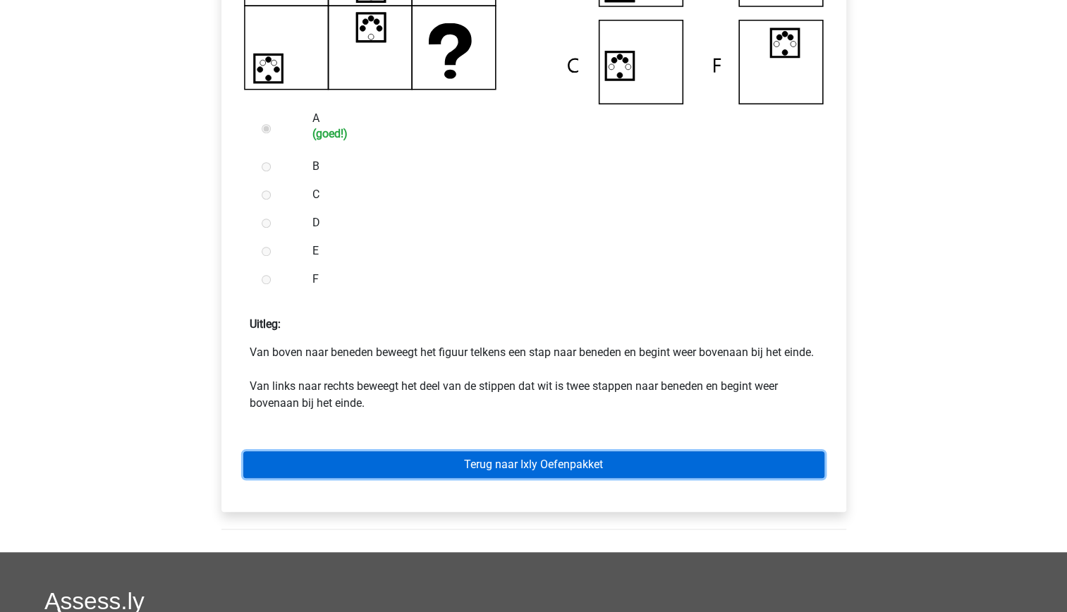
click at [527, 478] on link "Terug naar Ixly Oefenpakket" at bounding box center [533, 464] width 581 height 27
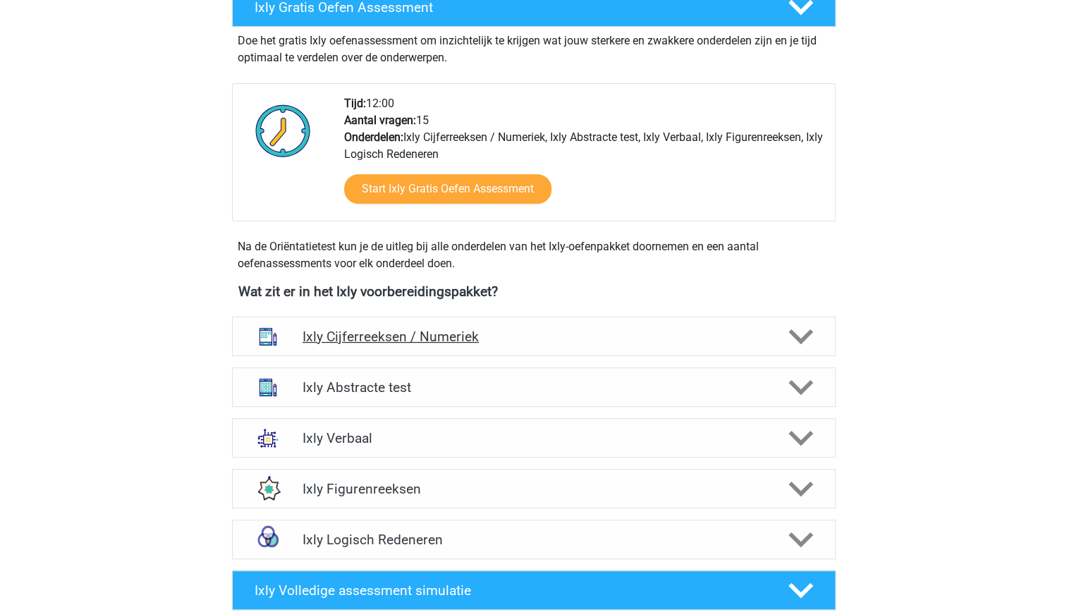
scroll to position [299, 0]
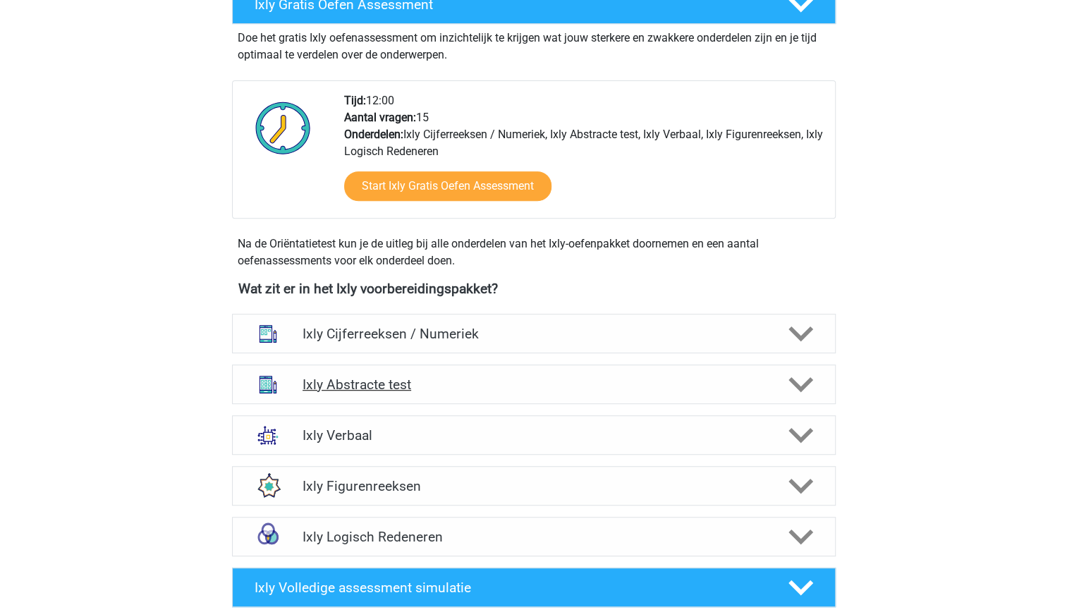
click at [486, 385] on h4 "Ixly Abstracte test" at bounding box center [533, 385] width 462 height 16
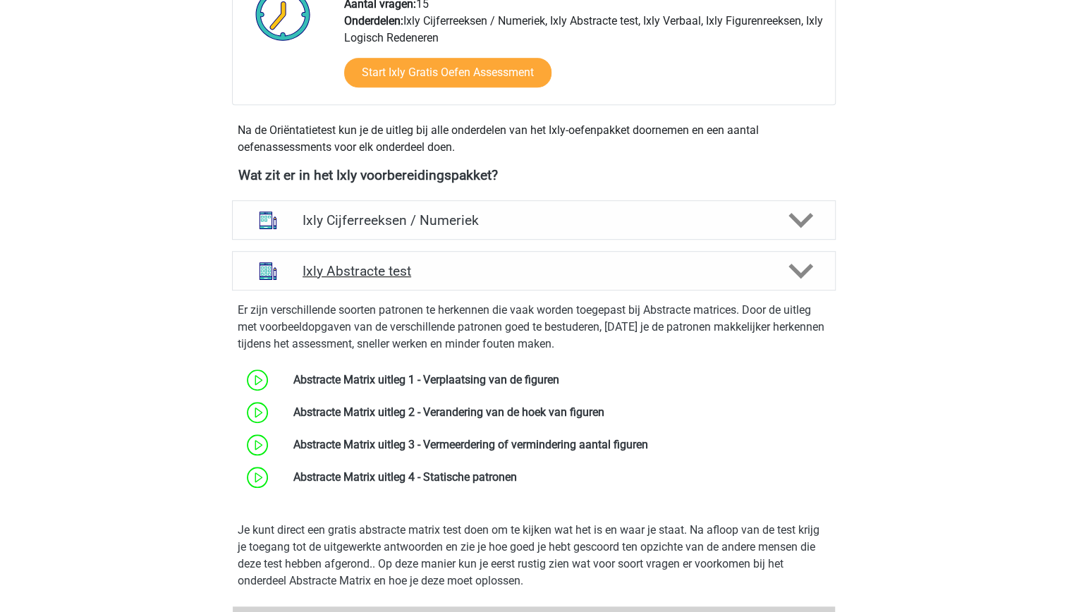
scroll to position [414, 0]
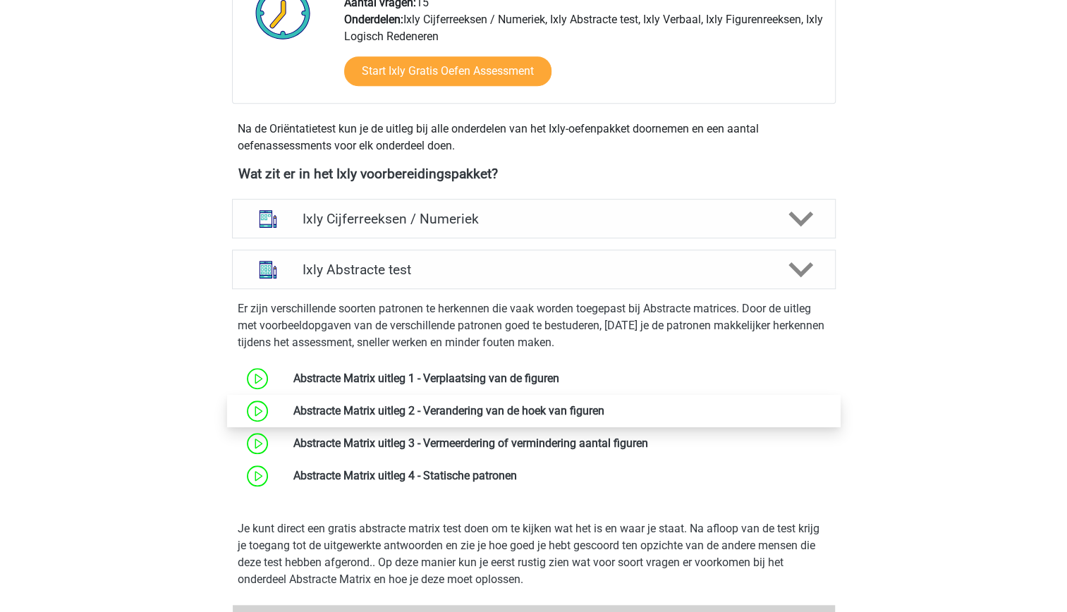
click at [604, 404] on link at bounding box center [604, 410] width 0 height 13
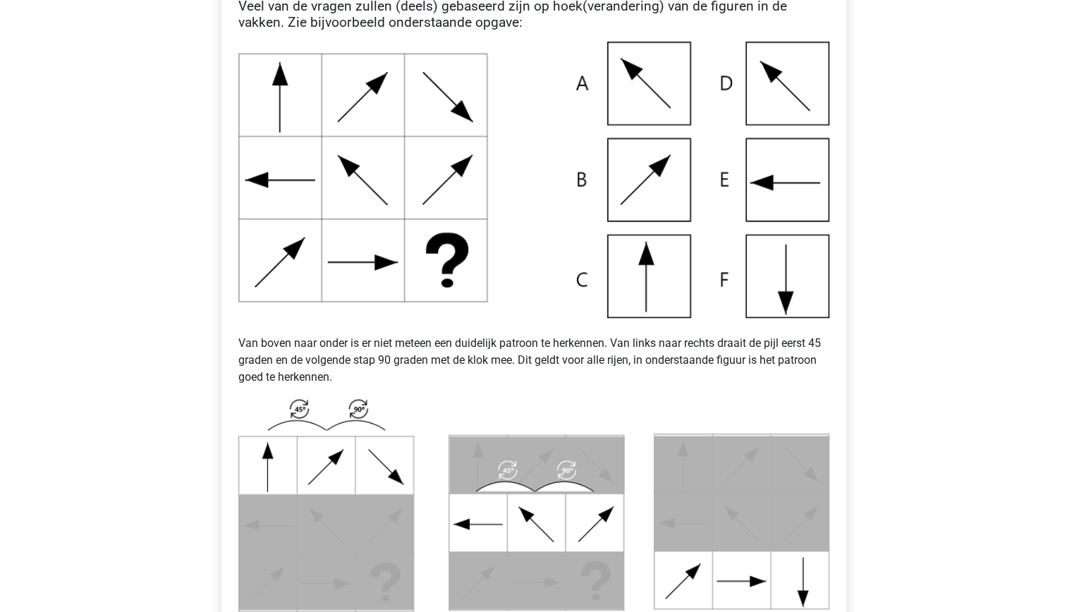
scroll to position [326, 0]
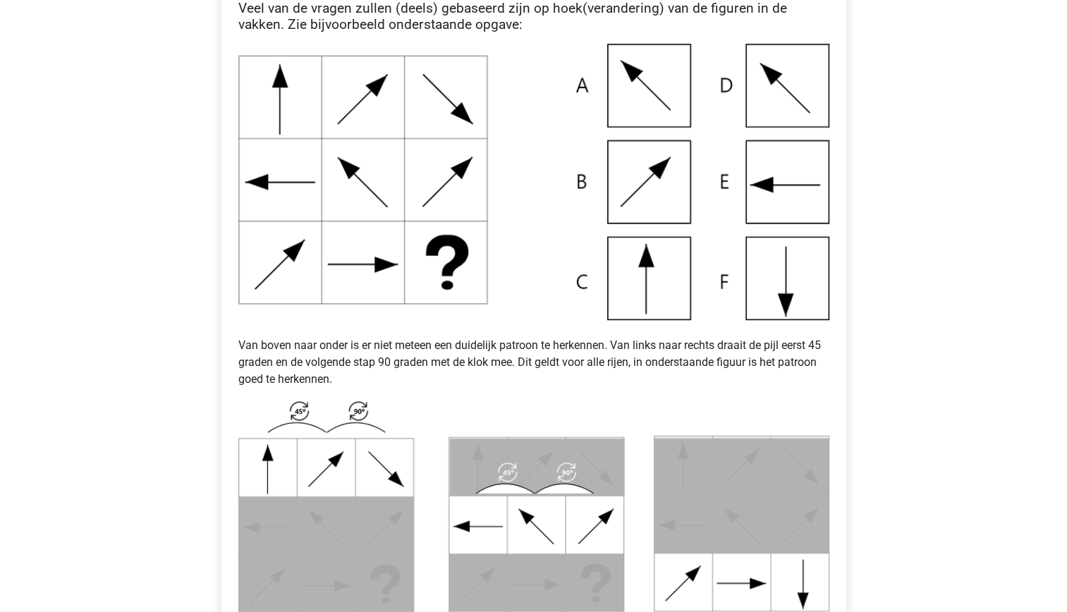
click at [807, 319] on img at bounding box center [533, 182] width 591 height 276
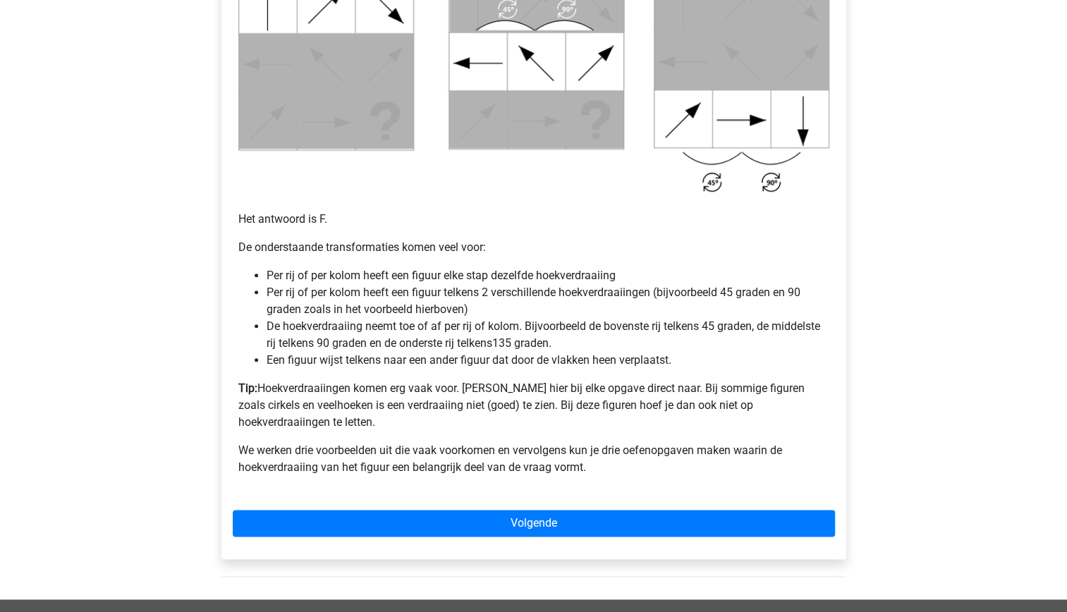
scroll to position [794, 0]
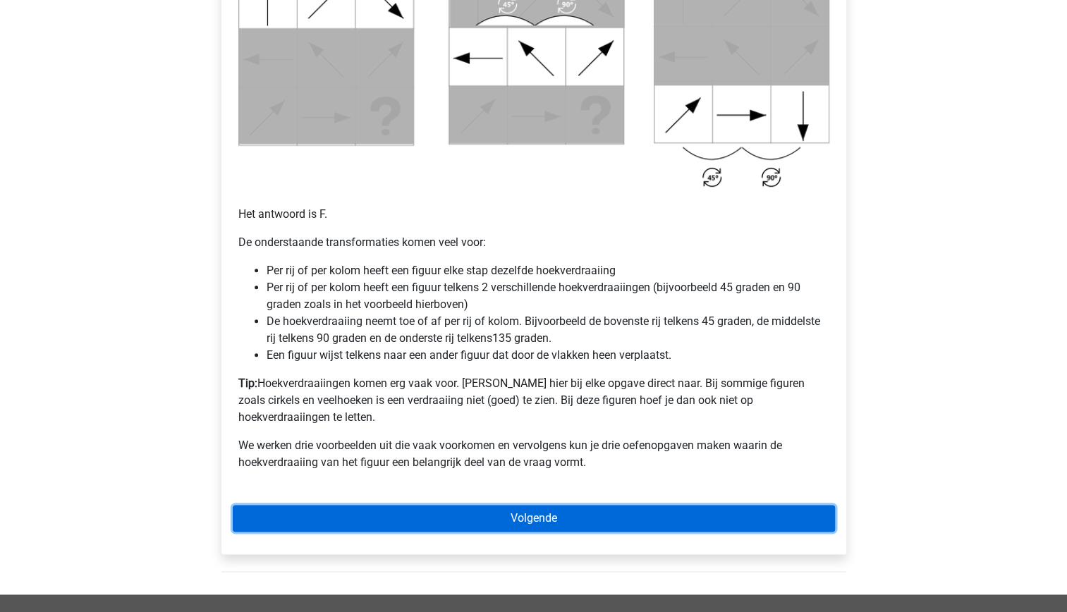
click at [635, 505] on link "Volgende" at bounding box center [534, 518] width 602 height 27
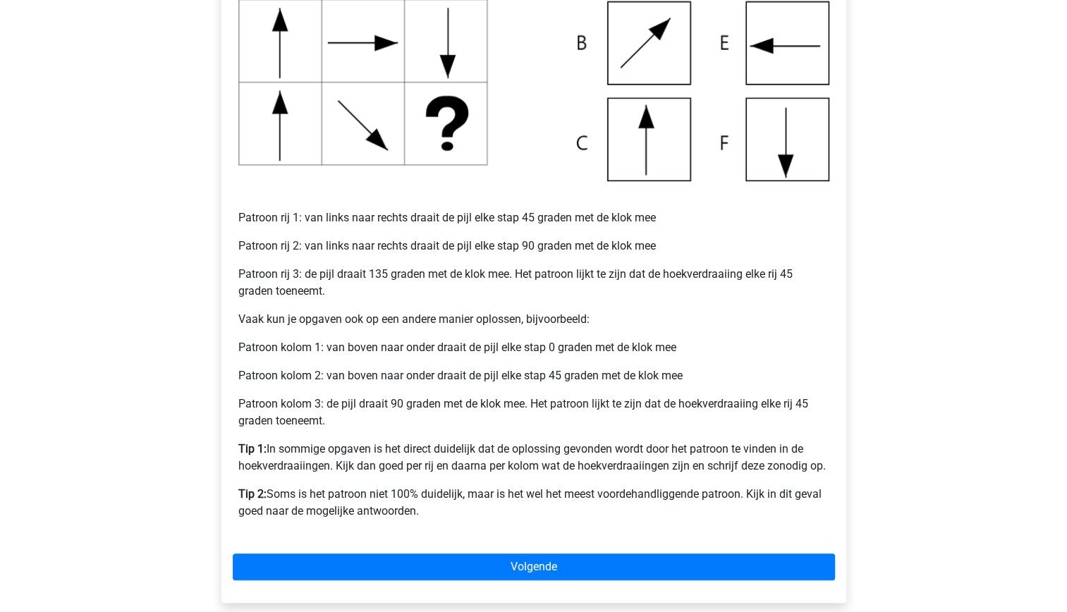
scroll to position [434, 0]
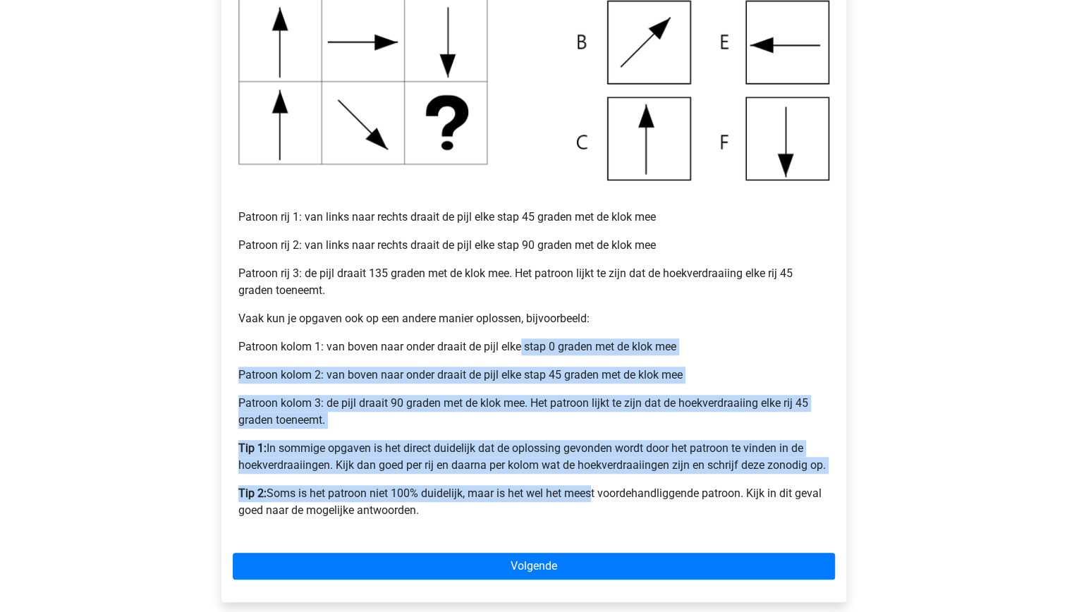
drag, startPoint x: 592, startPoint y: 492, endPoint x: 522, endPoint y: 343, distance: 165.0
click at [522, 343] on div "Voorbeeld 1 Patroon rij 1: van links naar rechts draait de pijl elke stap 45 gr…" at bounding box center [534, 194] width 602 height 683
click at [558, 472] on p "Tip 1: In sommige opgaven is het direct duidelijk dat de oplossing gevonden wor…" at bounding box center [533, 457] width 591 height 34
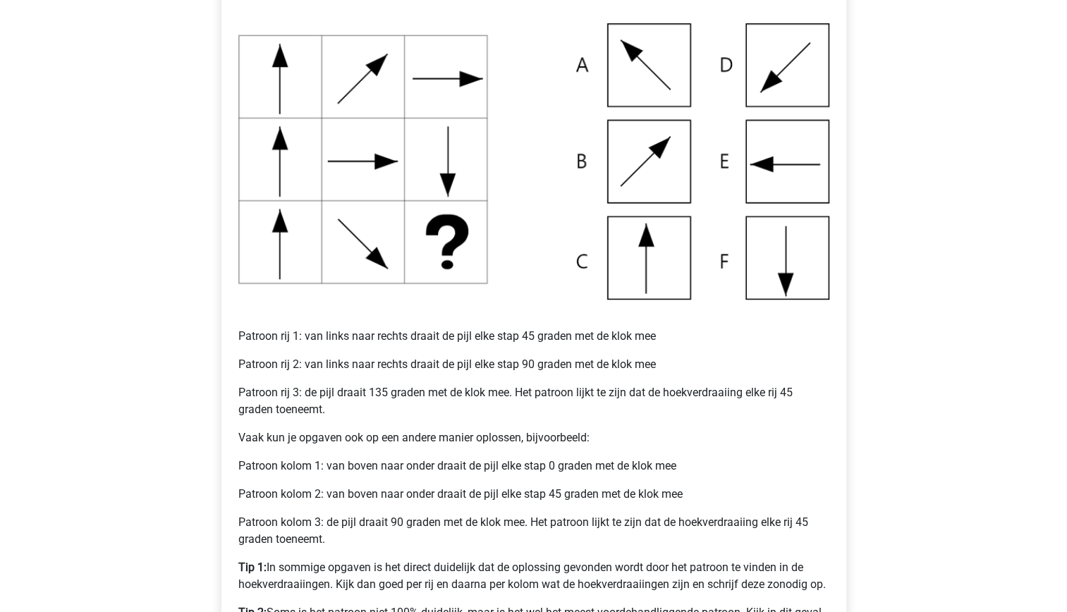
scroll to position [307, 0]
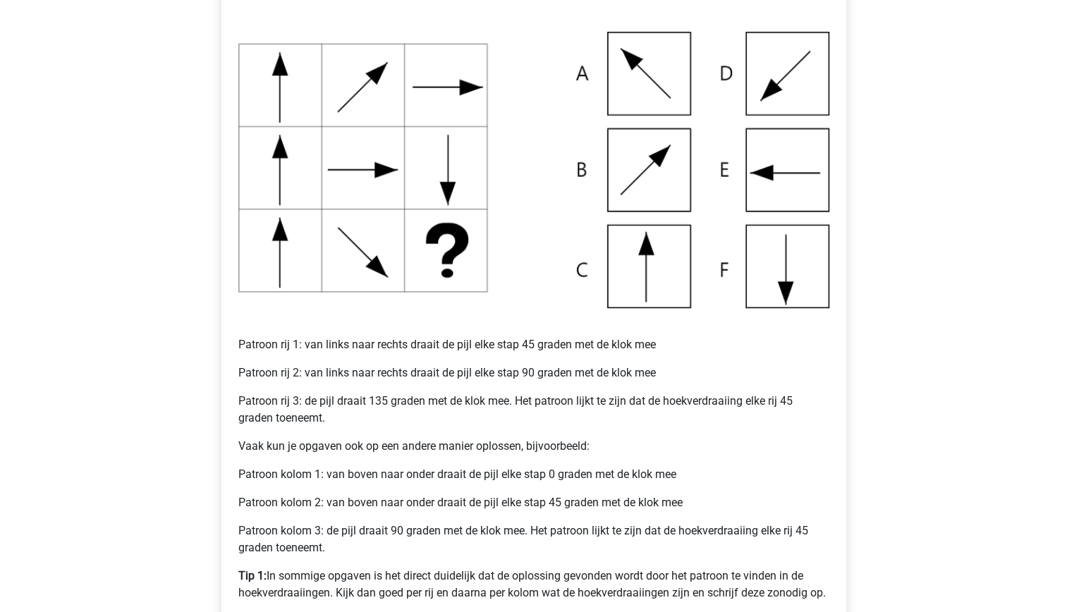
click at [788, 180] on img at bounding box center [533, 170] width 591 height 276
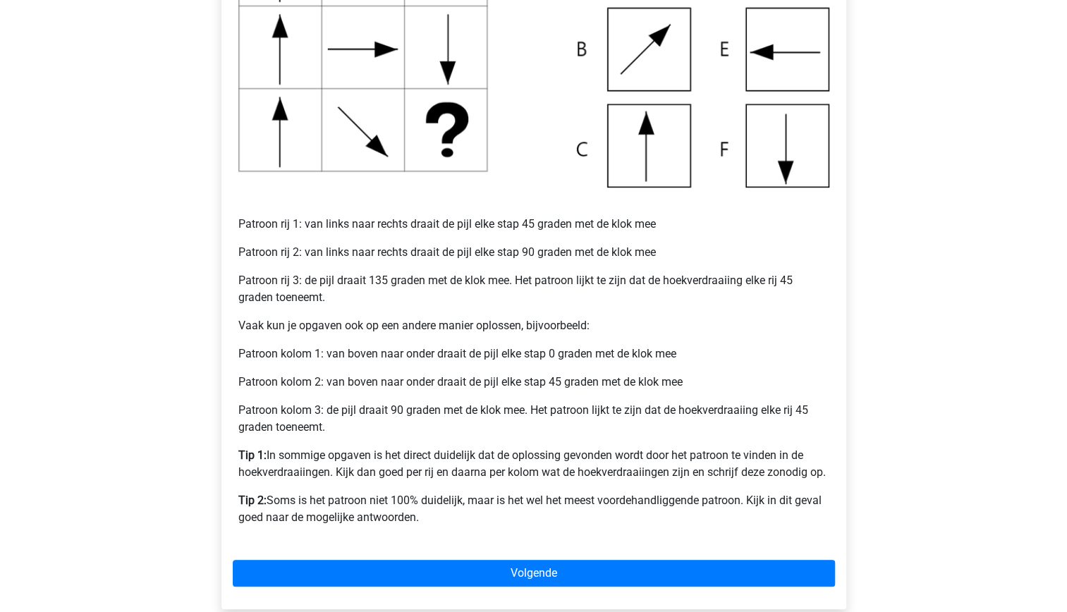
scroll to position [426, 0]
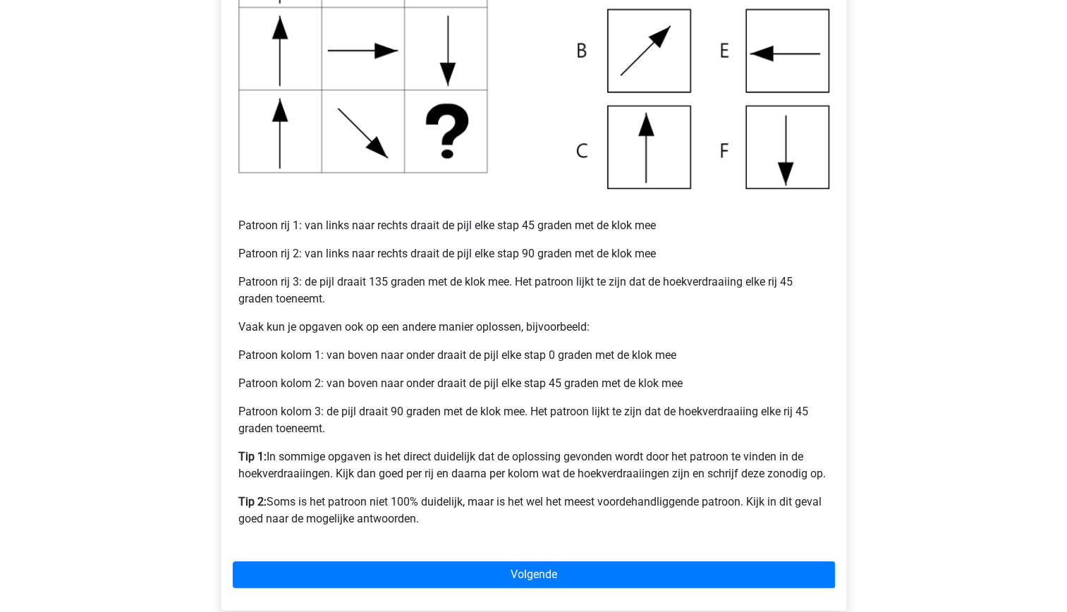
drag, startPoint x: 603, startPoint y: 518, endPoint x: 519, endPoint y: 344, distance: 192.7
click at [519, 344] on div "Voorbeeld 1 Patroon rij 1: van links naar rechts draait de pijl elke stap 45 gr…" at bounding box center [534, 203] width 602 height 683
click at [603, 544] on div "Voorbeeld 1 Patroon rij 1: van links naar rechts draait de pijl elke stap 45 gr…" at bounding box center [534, 203] width 602 height 683
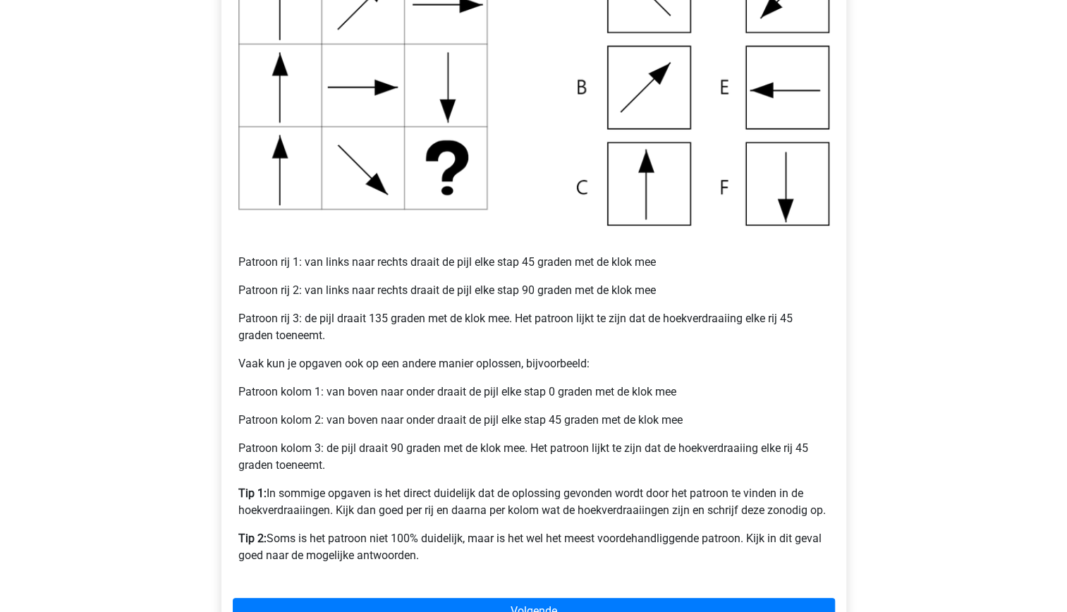
scroll to position [389, 0]
drag, startPoint x: 601, startPoint y: 558, endPoint x: 489, endPoint y: 326, distance: 256.7
click at [489, 326] on div "Voorbeeld 1 Patroon rij 1: van links naar rechts draait de pijl elke stap 45 gr…" at bounding box center [534, 240] width 602 height 683
click at [519, 387] on p "Patroon kolom 1: van boven naar onder draait de pijl elke stap 0 graden met de …" at bounding box center [533, 392] width 591 height 17
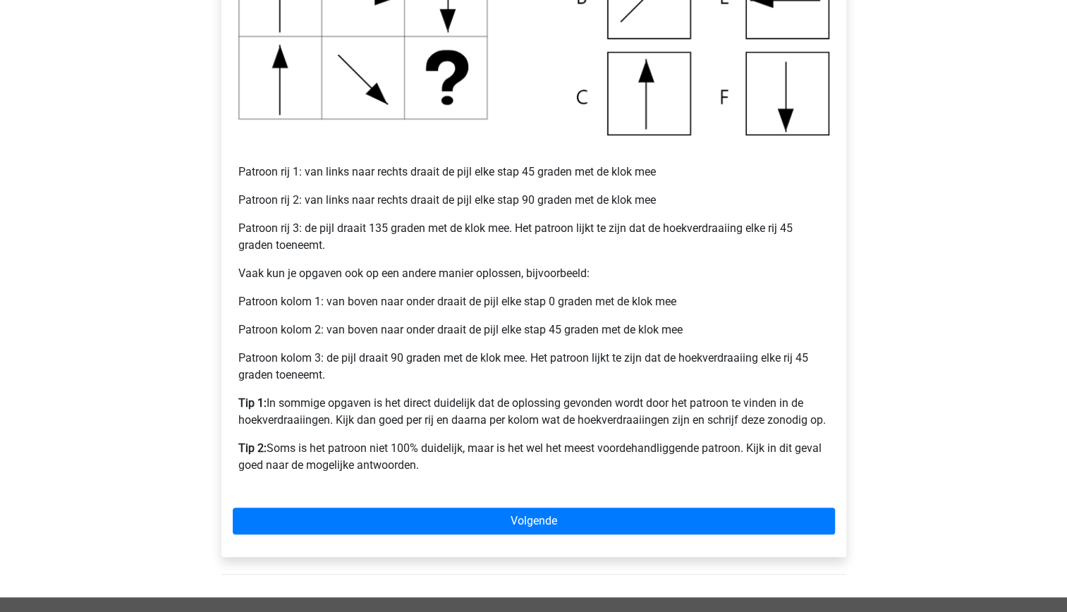
scroll to position [480, 0]
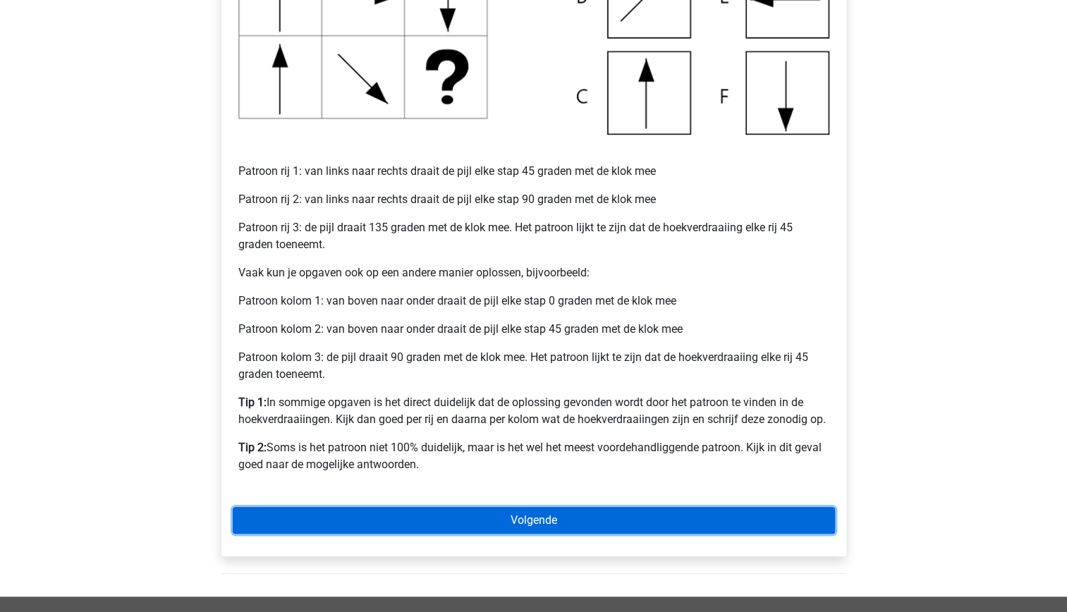
click at [519, 522] on link "Volgende" at bounding box center [534, 520] width 602 height 27
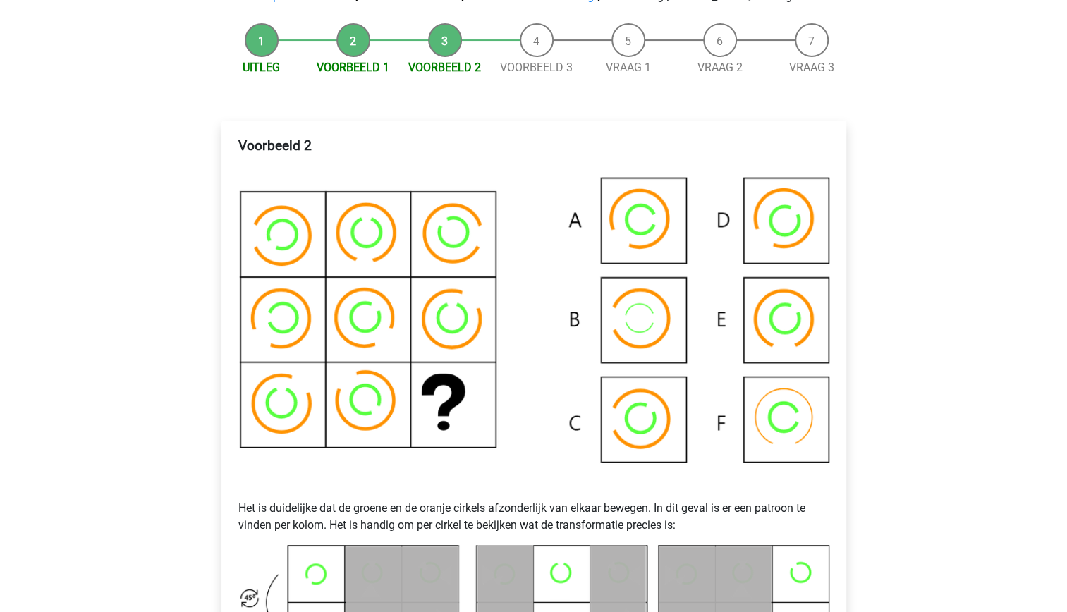
scroll to position [157, 0]
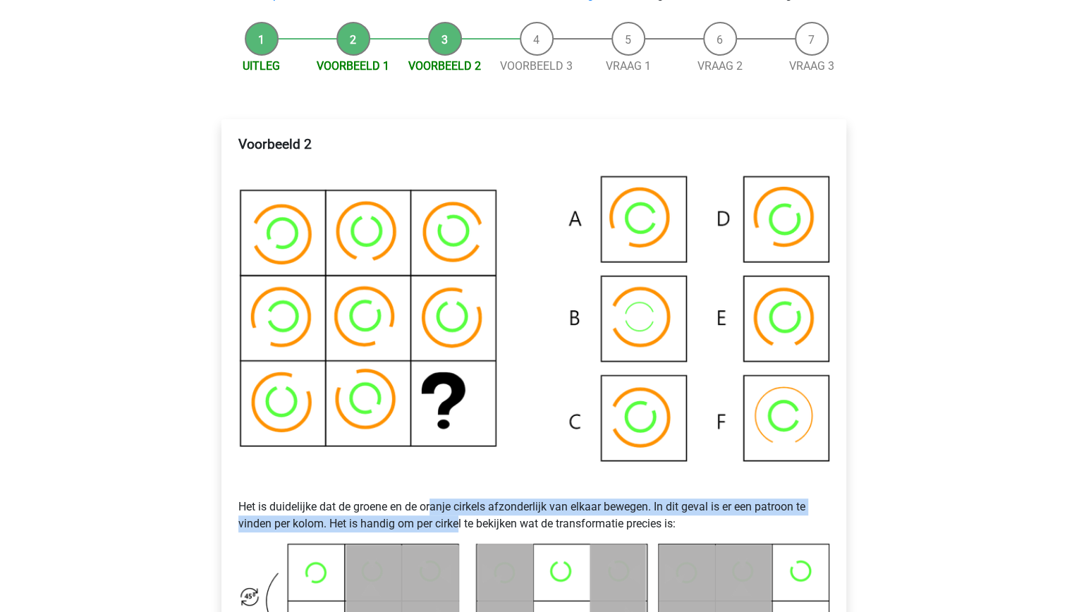
drag, startPoint x: 460, startPoint y: 523, endPoint x: 434, endPoint y: 501, distance: 34.5
click at [434, 501] on p "Het is duidelijke dat de groene en de oranje cirkels afzonderlijk van elkaar be…" at bounding box center [533, 507] width 591 height 51
drag, startPoint x: 434, startPoint y: 501, endPoint x: 463, endPoint y: 543, distance: 51.2
click at [463, 543] on div "Voorbeeld 2 Het is duidelijke dat de groene en de oranje cirkels afzonderlijk v…" at bounding box center [534, 558] width 602 height 857
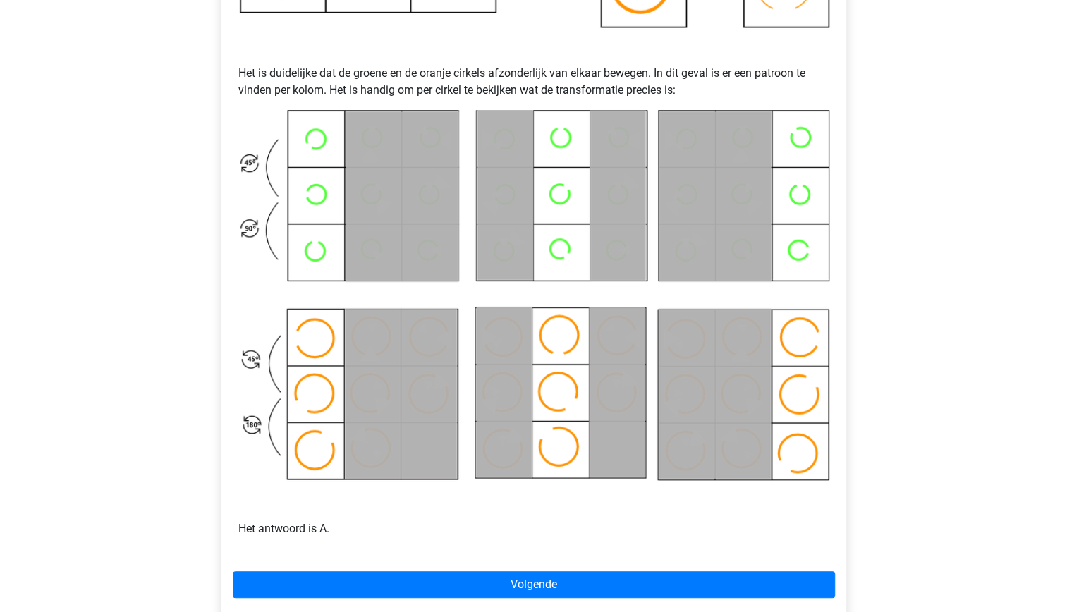
scroll to position [635, 0]
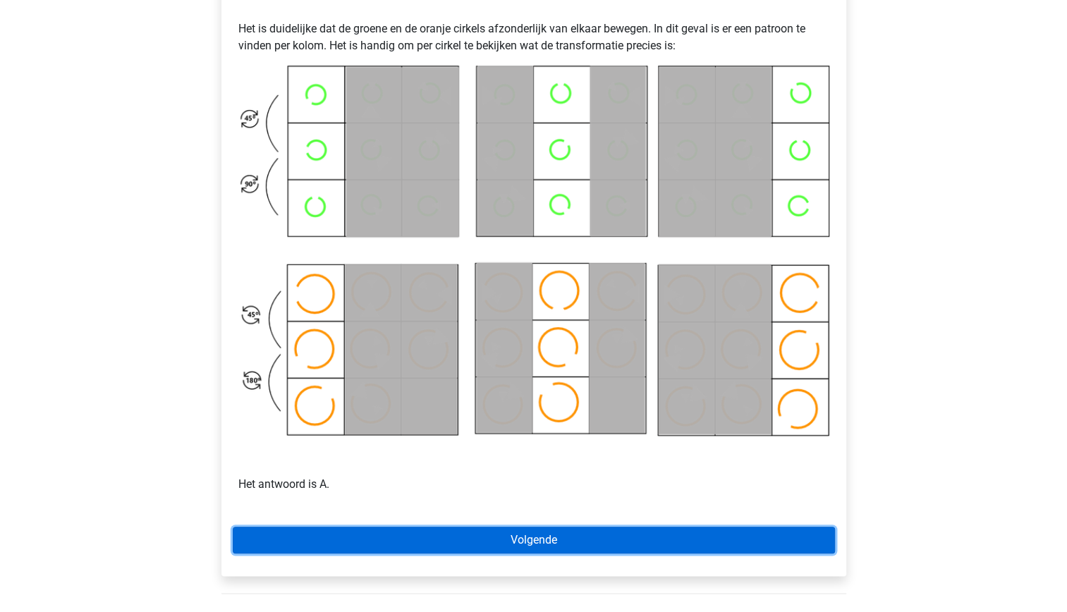
click at [519, 537] on link "Volgende" at bounding box center [534, 540] width 602 height 27
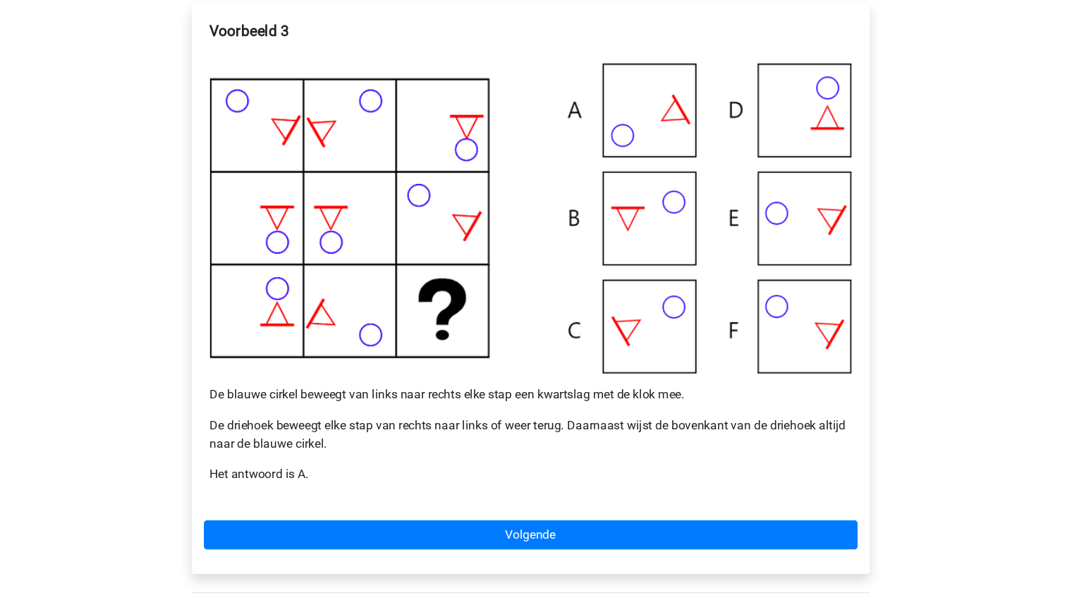
scroll to position [272, 0]
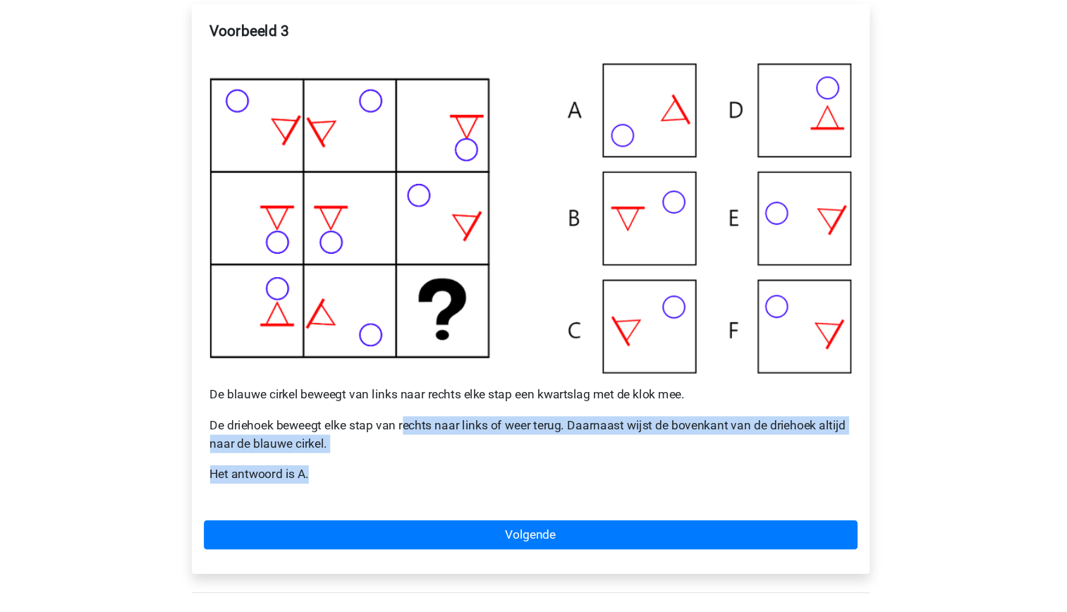
drag, startPoint x: 442, startPoint y: 417, endPoint x: 420, endPoint y: 381, distance: 42.5
click at [420, 381] on div "Voorbeeld 3 De blauwe cirkel beweegt van links naar rechts elke stap een kwarts…" at bounding box center [534, 239] width 602 height 447
drag, startPoint x: 420, startPoint y: 381, endPoint x: 427, endPoint y: 436, distance: 55.4
click at [427, 436] on p "Het antwoord is A." at bounding box center [533, 437] width 591 height 17
click at [372, 439] on p "Het antwoord is A." at bounding box center [533, 437] width 591 height 17
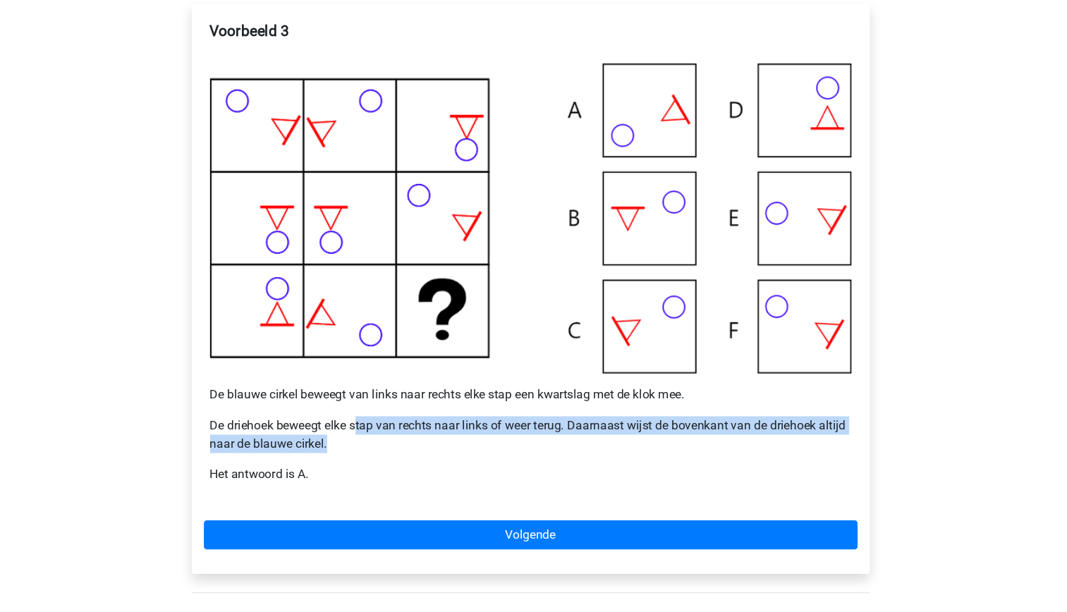
drag, startPoint x: 395, startPoint y: 413, endPoint x: 375, endPoint y: 375, distance: 42.9
click at [375, 375] on div "Voorbeeld 3 De blauwe cirkel beweegt van links naar rechts elke stap een kwarts…" at bounding box center [534, 239] width 602 height 447
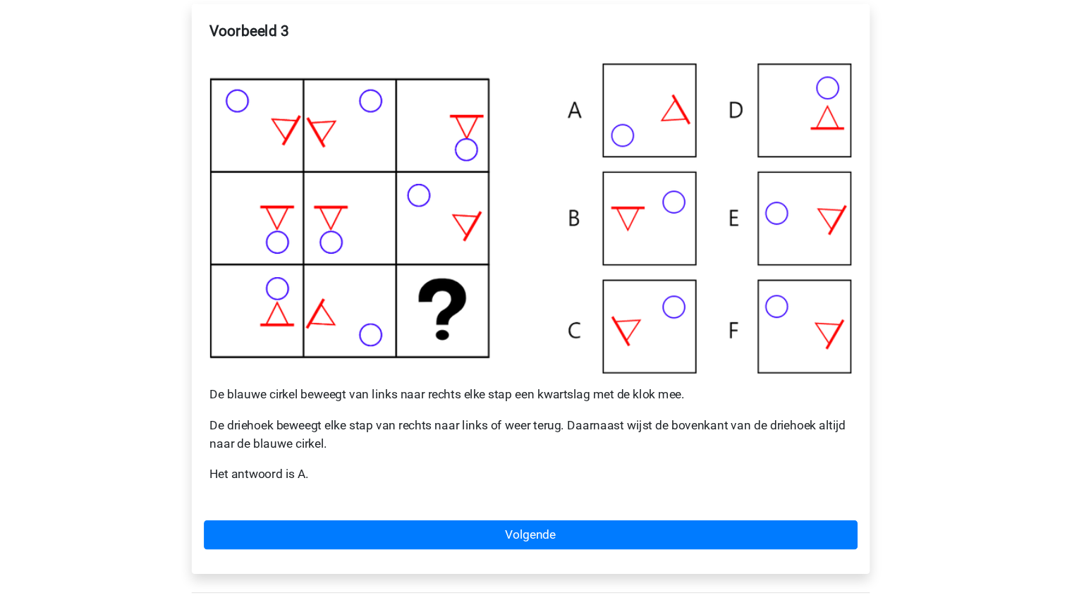
drag, startPoint x: 375, startPoint y: 375, endPoint x: 393, endPoint y: 429, distance: 56.6
click at [393, 429] on p "Het antwoord is A." at bounding box center [533, 437] width 591 height 17
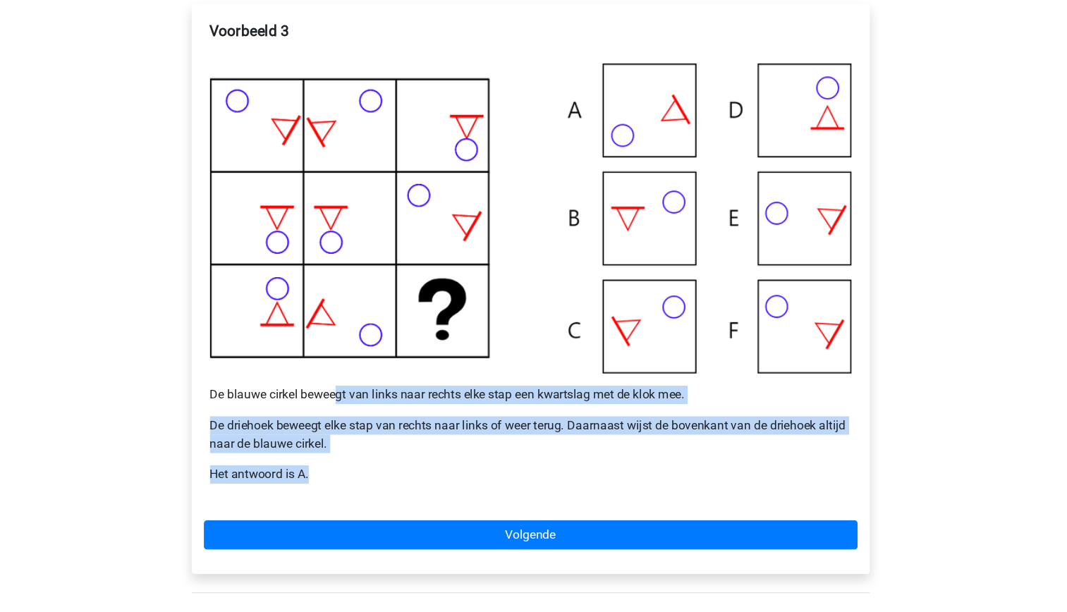
drag, startPoint x: 393, startPoint y: 429, endPoint x: 350, endPoint y: 353, distance: 87.5
click at [350, 353] on div "Voorbeeld 3 De blauwe cirkel beweegt van links naar rechts elke stap een kwarts…" at bounding box center [534, 239] width 602 height 447
click at [392, 451] on div "Voorbeeld 3 De blauwe cirkel beweegt van links naar rechts elke stap een kwarts…" at bounding box center [534, 239] width 602 height 447
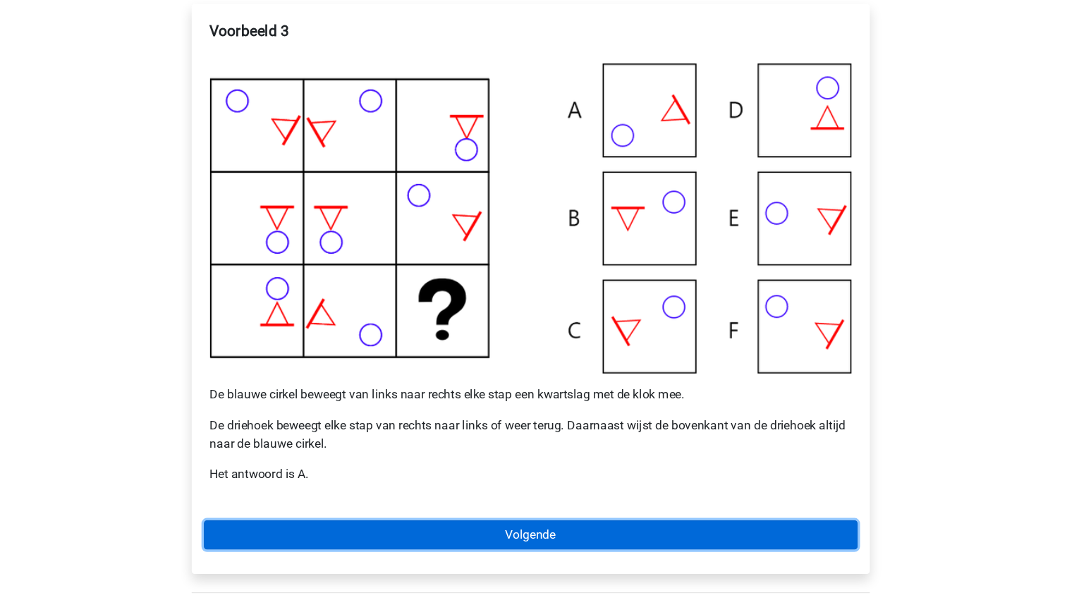
click at [527, 496] on link "Volgende" at bounding box center [534, 493] width 602 height 27
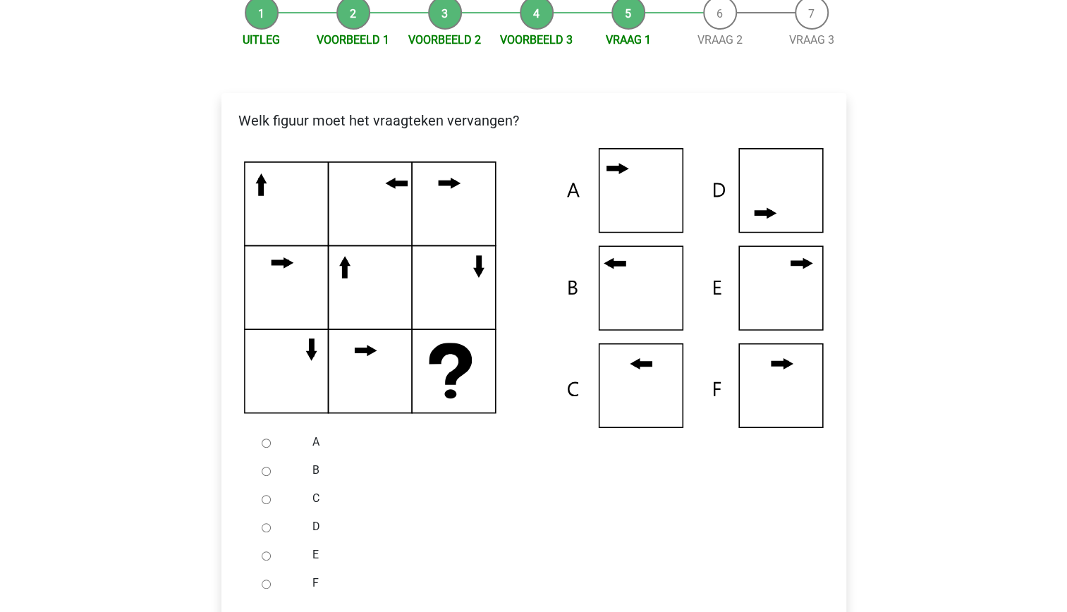
scroll to position [192, 0]
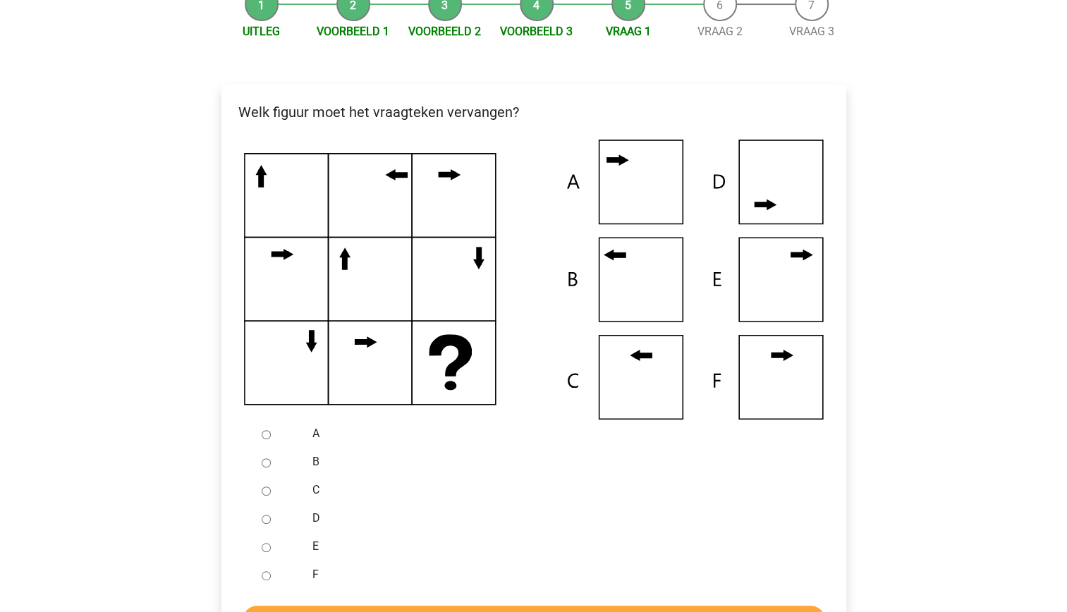
click at [262, 489] on input "C" at bounding box center [266, 491] width 9 height 9
radio input "true"
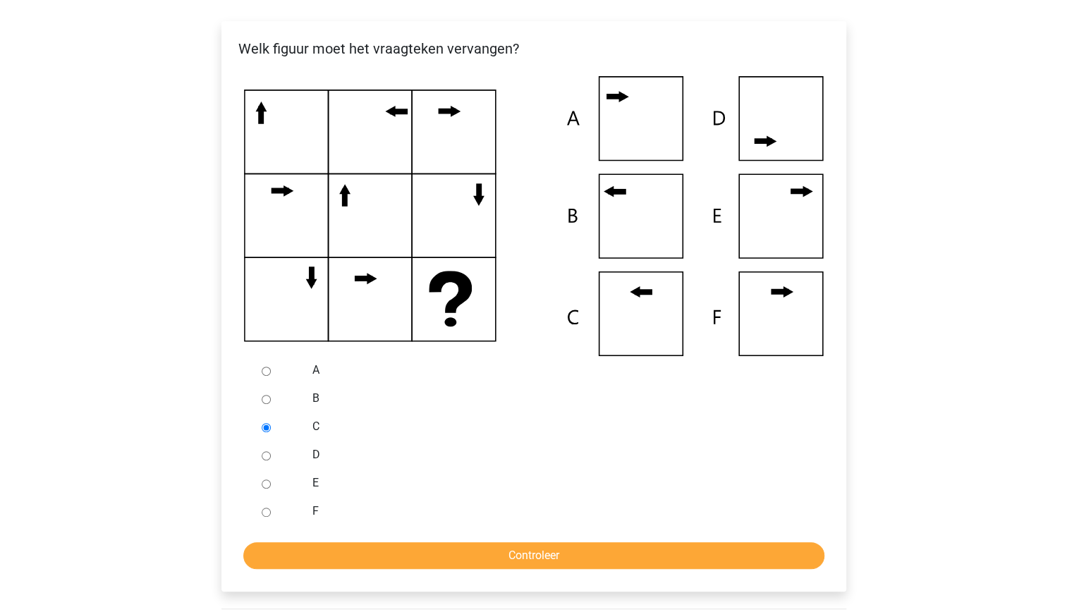
scroll to position [256, 0]
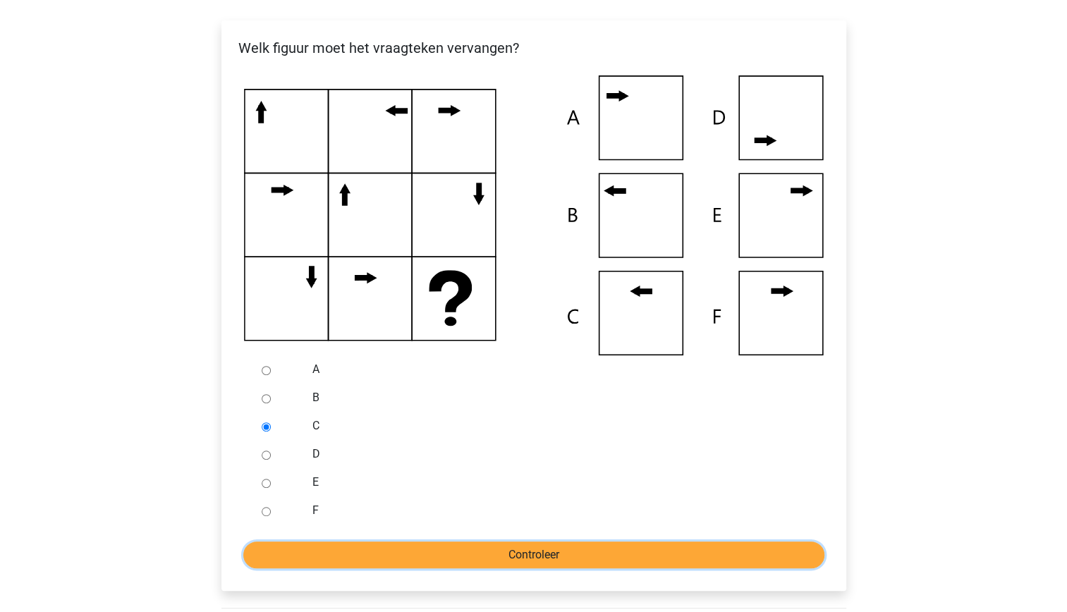
click at [473, 552] on input "Controleer" at bounding box center [533, 555] width 581 height 27
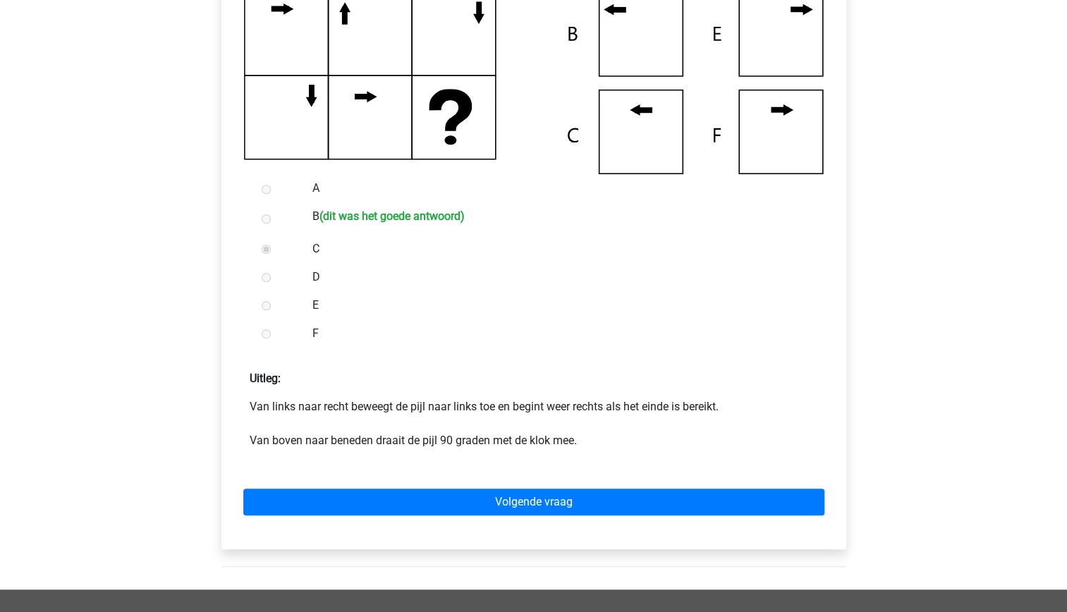
scroll to position [440, 0]
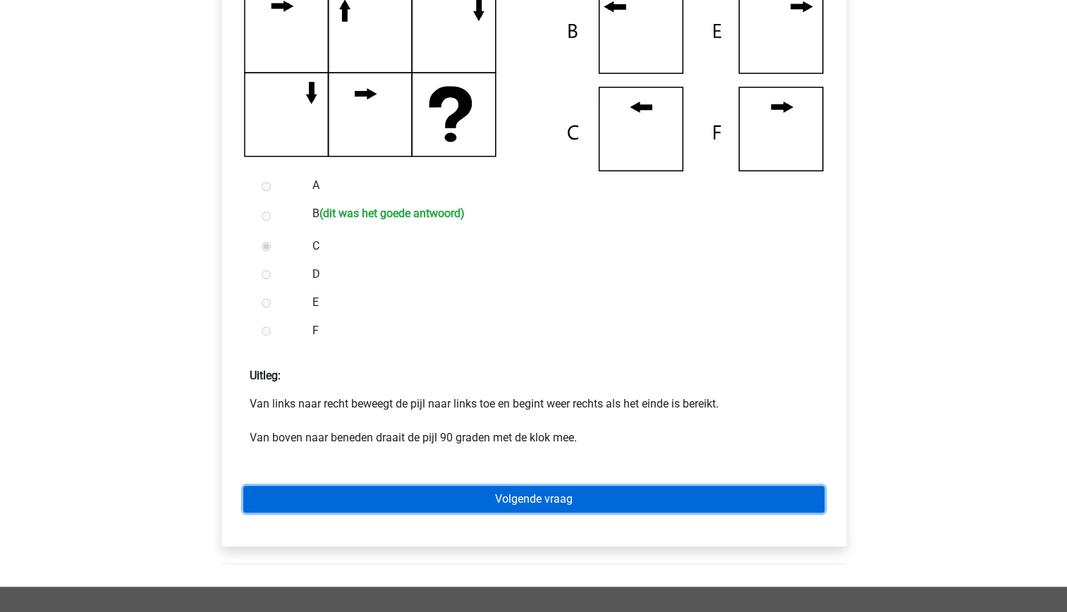
click at [534, 508] on link "Volgende vraag" at bounding box center [533, 499] width 581 height 27
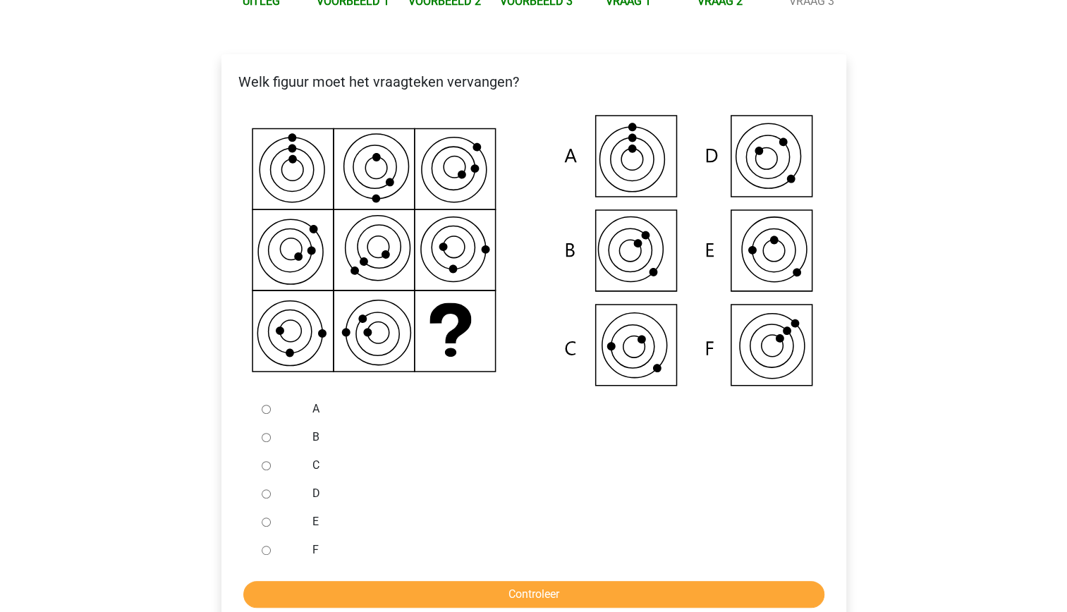
scroll to position [224, 0]
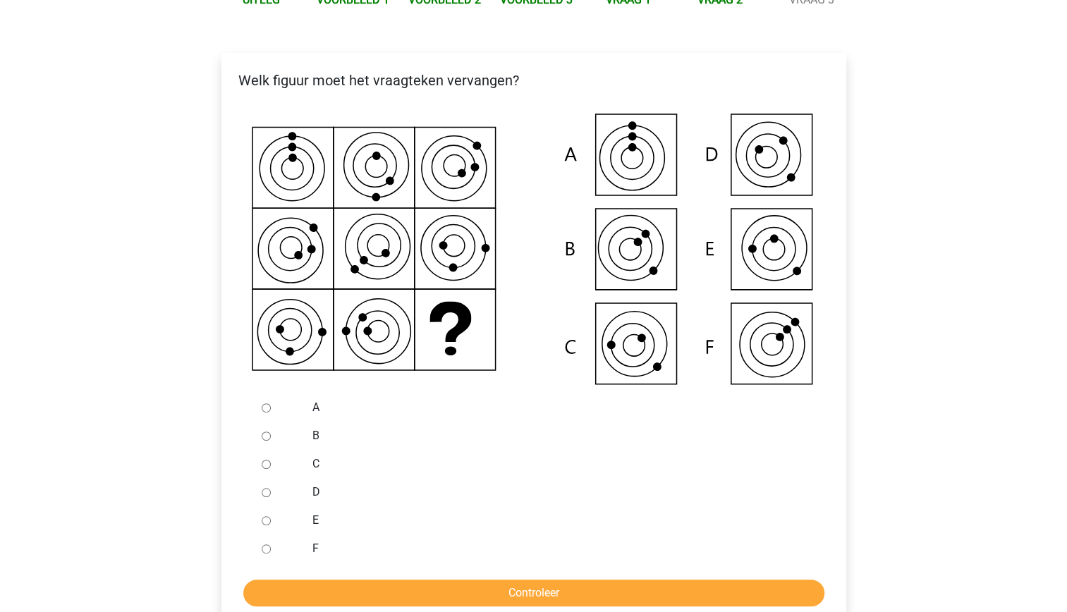
click at [777, 251] on icon at bounding box center [534, 251] width 580 height 286
click at [641, 154] on icon at bounding box center [631, 158] width 22 height 22
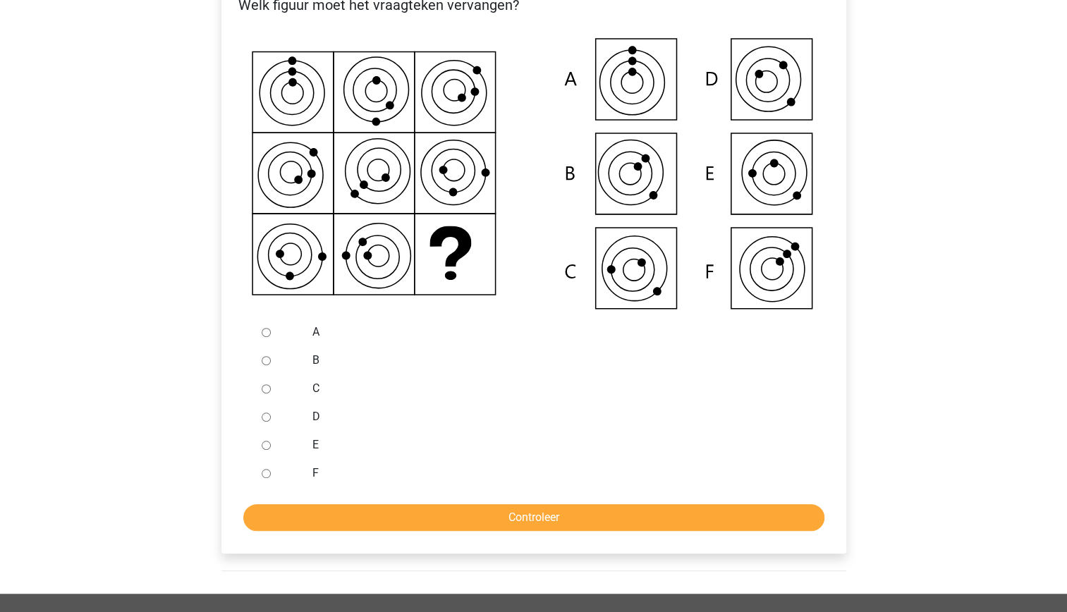
scroll to position [302, 0]
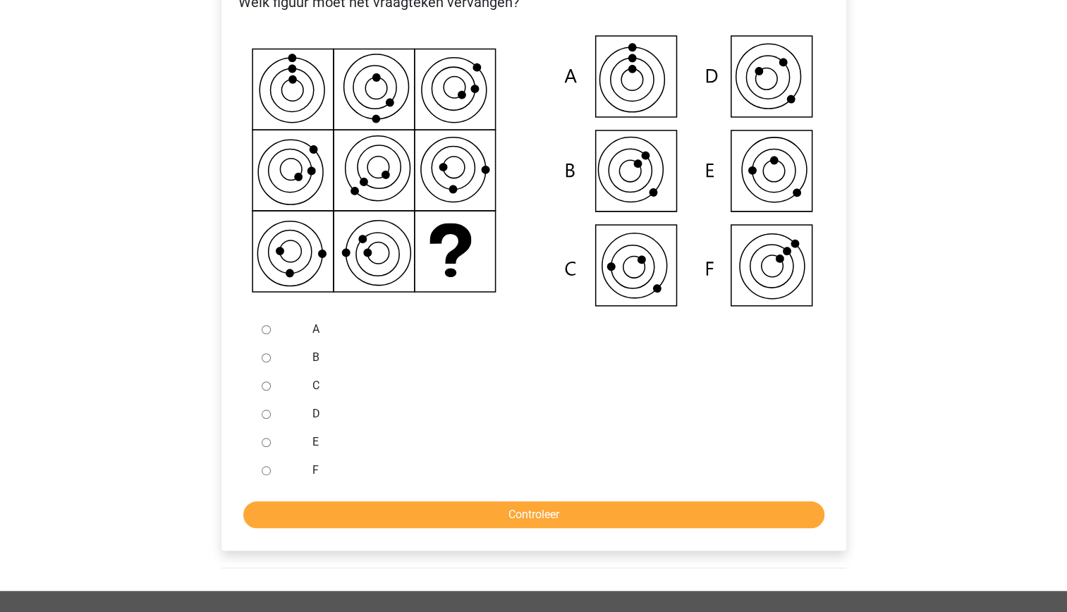
click at [259, 329] on div at bounding box center [279, 329] width 47 height 28
click at [264, 329] on input "A" at bounding box center [266, 329] width 9 height 9
radio input "true"
click at [419, 513] on input "Controleer" at bounding box center [533, 514] width 581 height 27
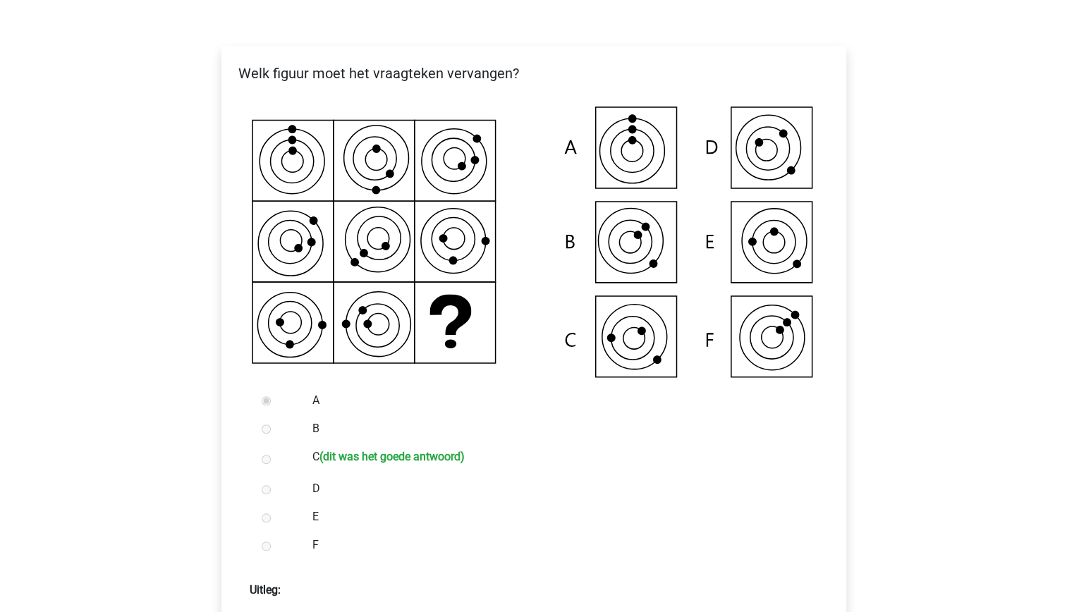
scroll to position [231, 0]
click at [388, 317] on icon at bounding box center [534, 243] width 580 height 286
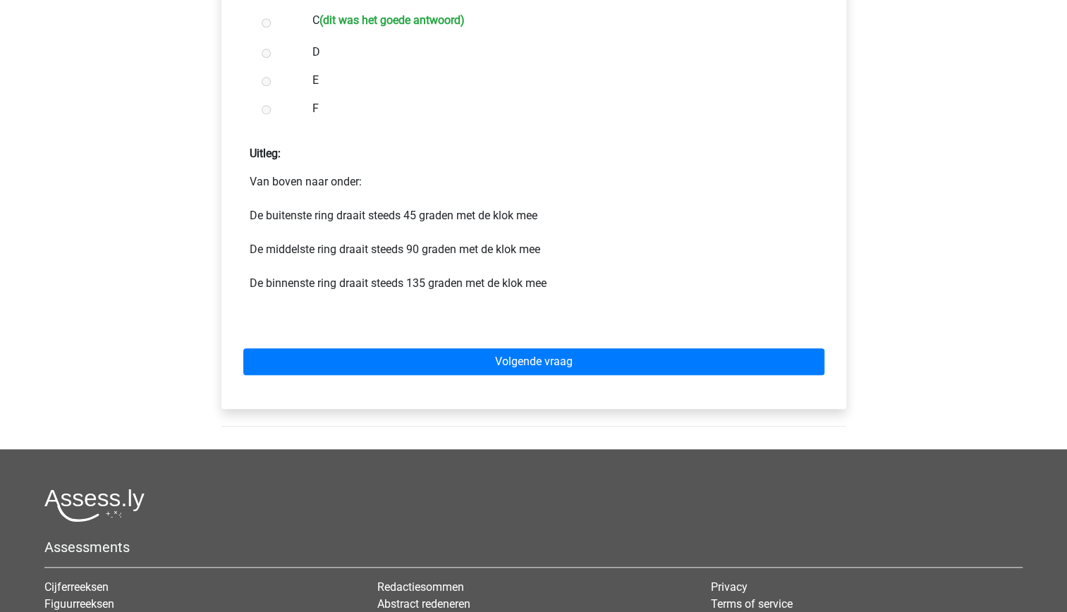
scroll to position [669, 0]
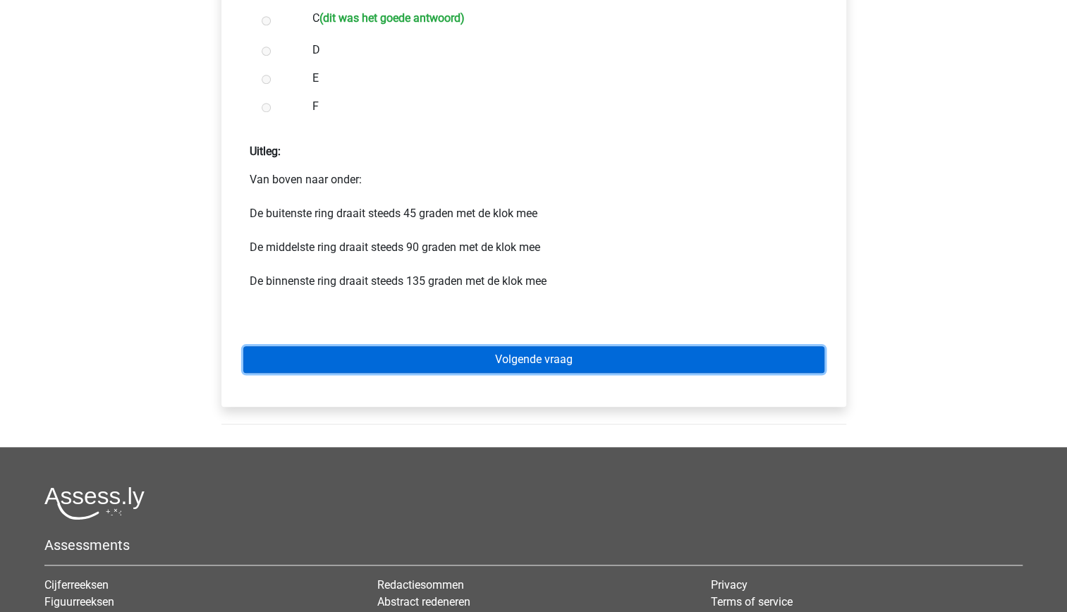
click at [554, 364] on link "Volgende vraag" at bounding box center [533, 359] width 581 height 27
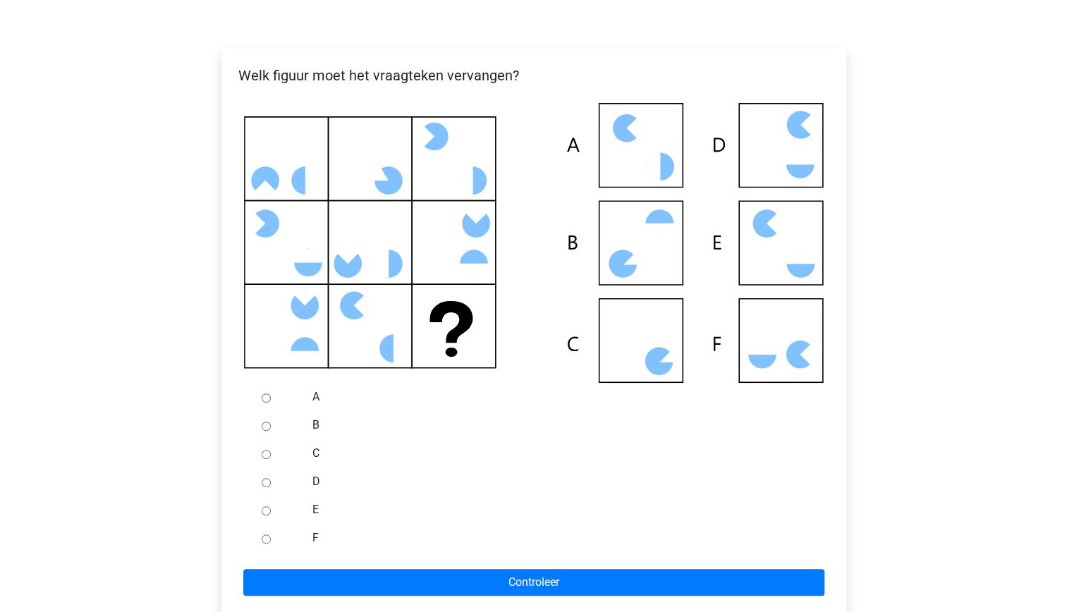
scroll to position [229, 0]
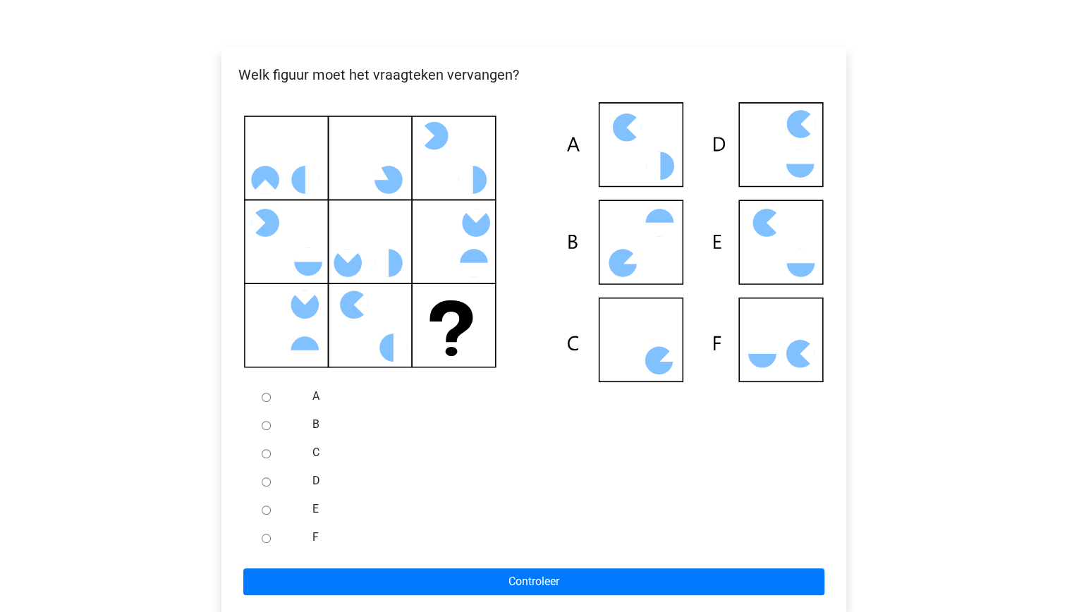
click at [475, 346] on icon at bounding box center [534, 242] width 580 height 280
click at [475, 352] on icon at bounding box center [534, 242] width 580 height 280
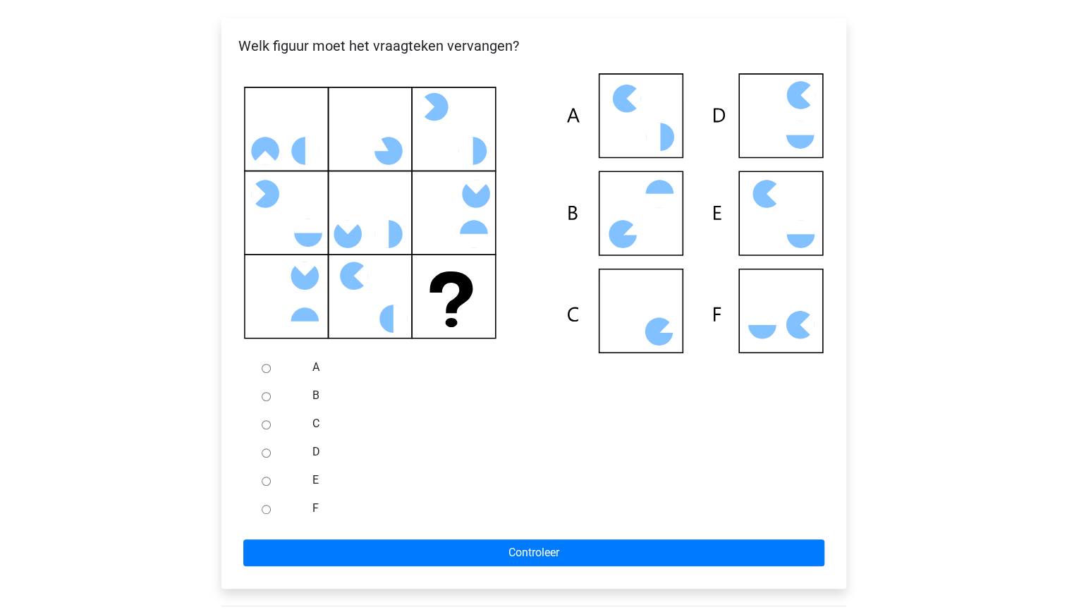
scroll to position [259, 0]
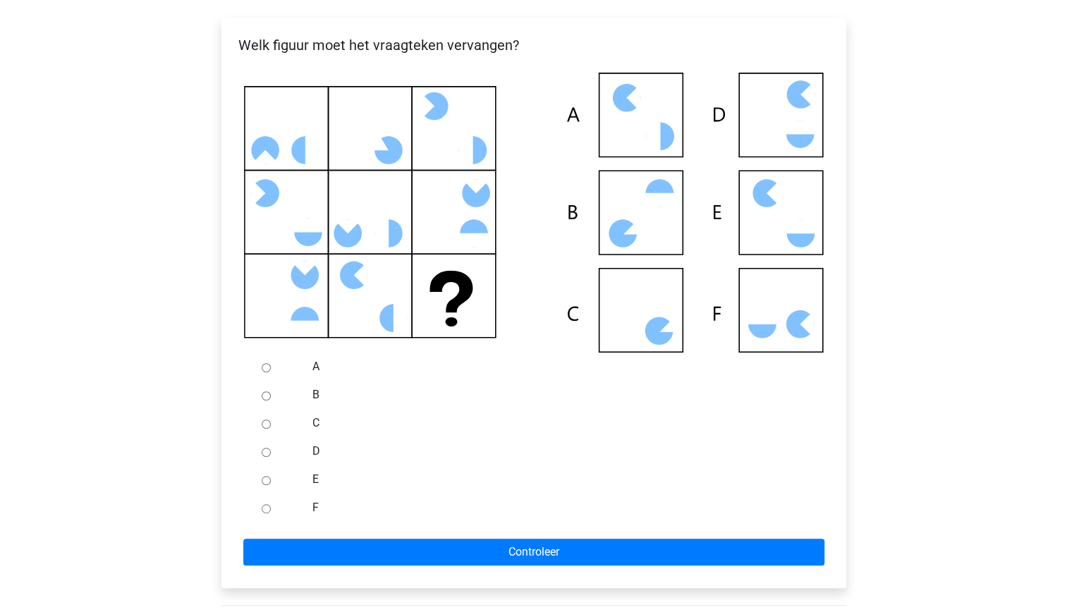
click at [264, 455] on input "D" at bounding box center [266, 452] width 9 height 9
radio input "true"
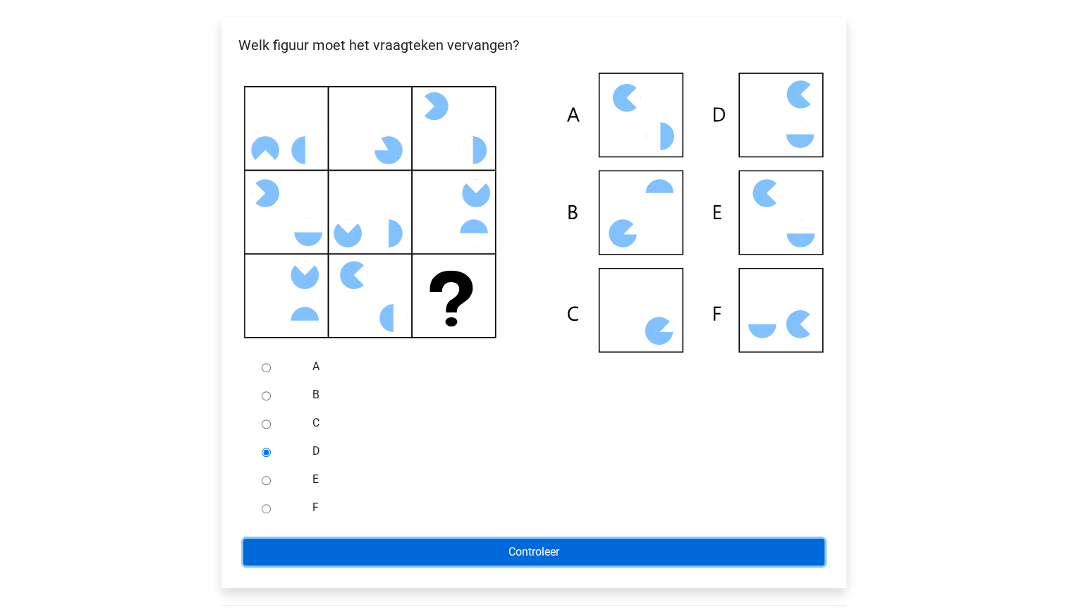
click at [467, 558] on input "Controleer" at bounding box center [533, 552] width 581 height 27
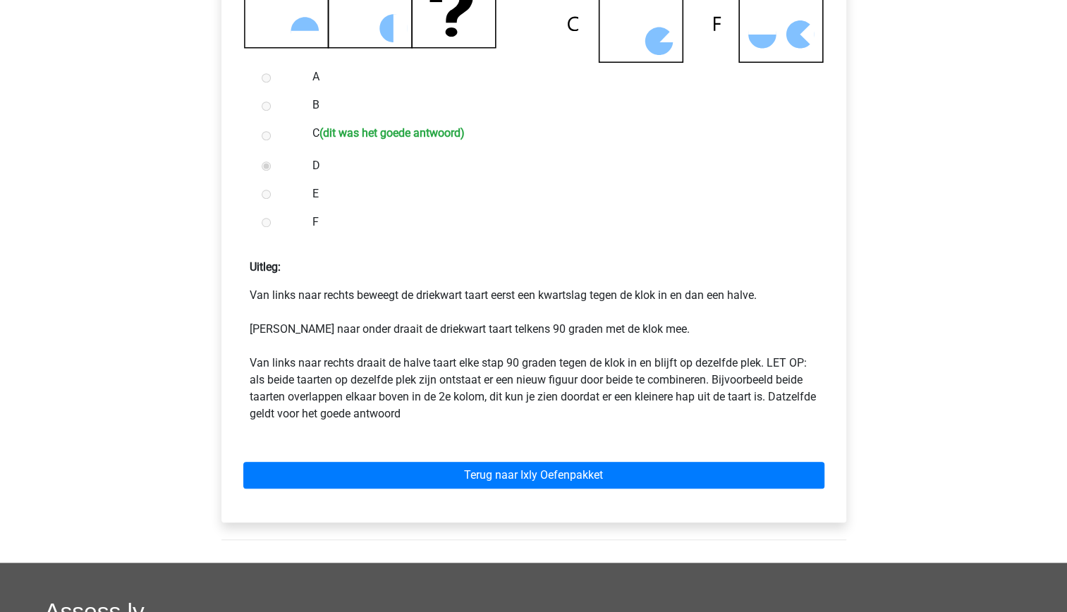
scroll to position [549, 0]
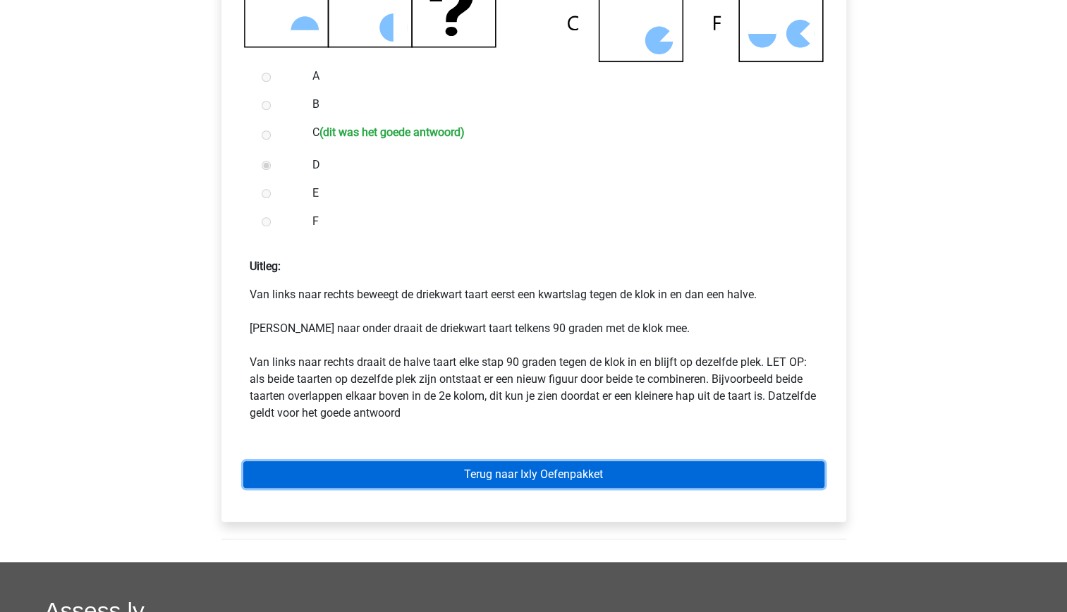
click at [542, 477] on link "Terug naar Ixly Oefenpakket" at bounding box center [533, 474] width 581 height 27
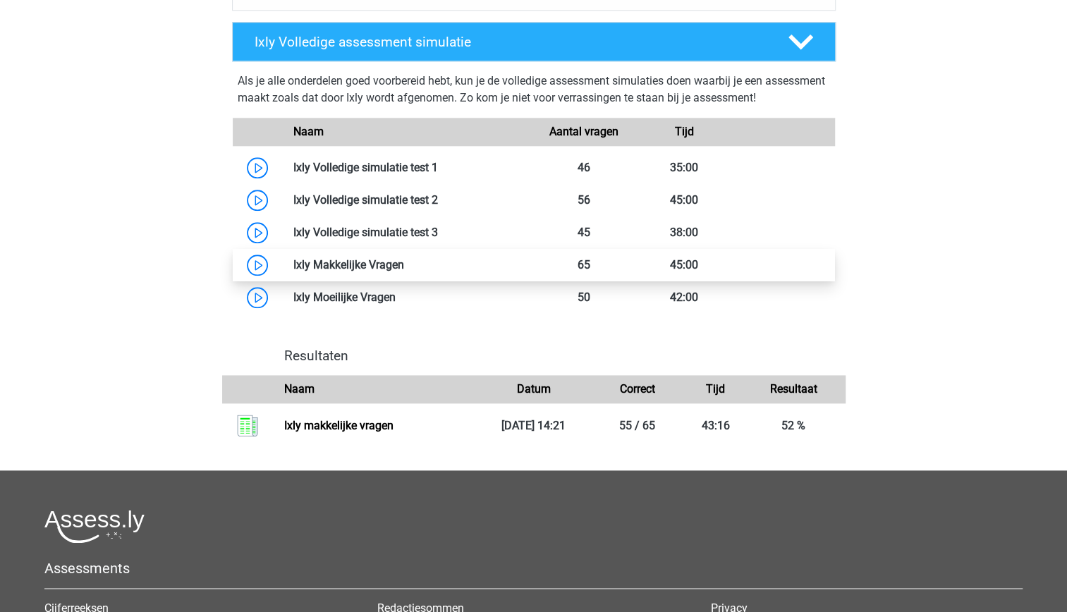
scroll to position [849, 0]
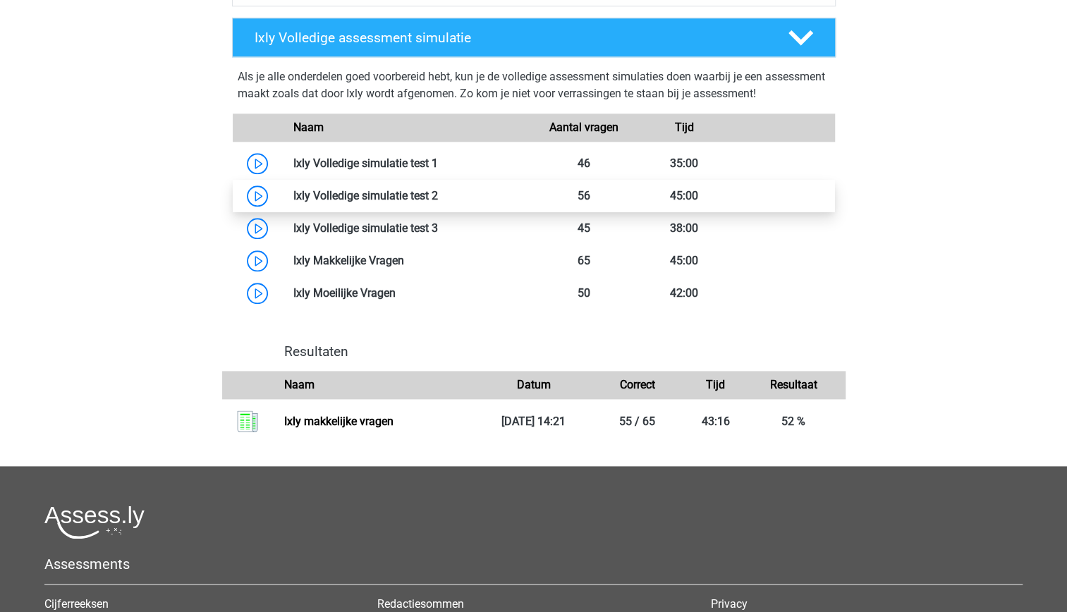
click at [438, 199] on link at bounding box center [438, 195] width 0 height 13
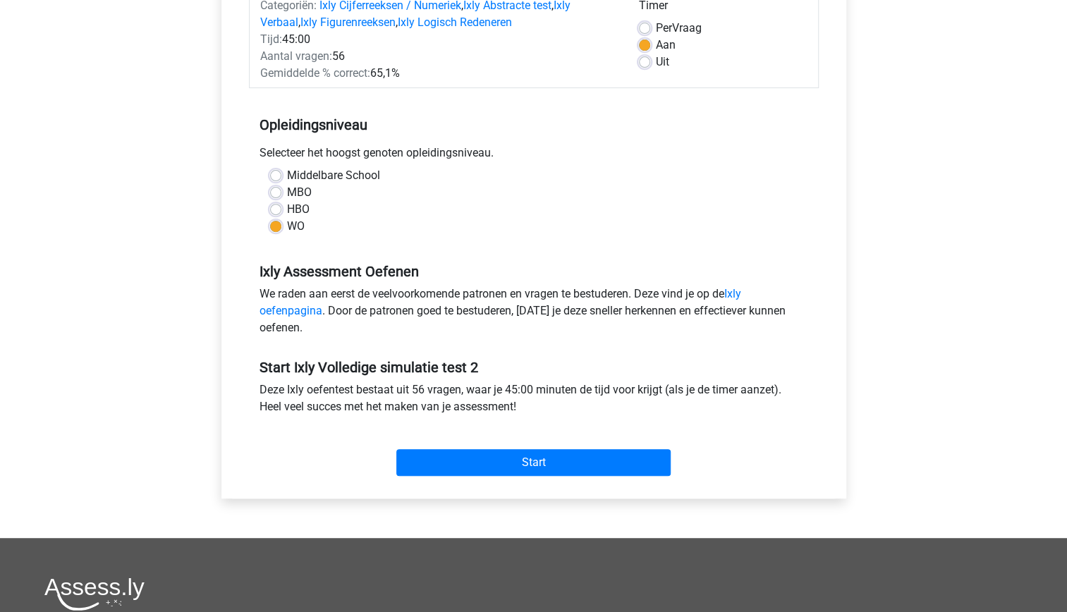
scroll to position [199, 0]
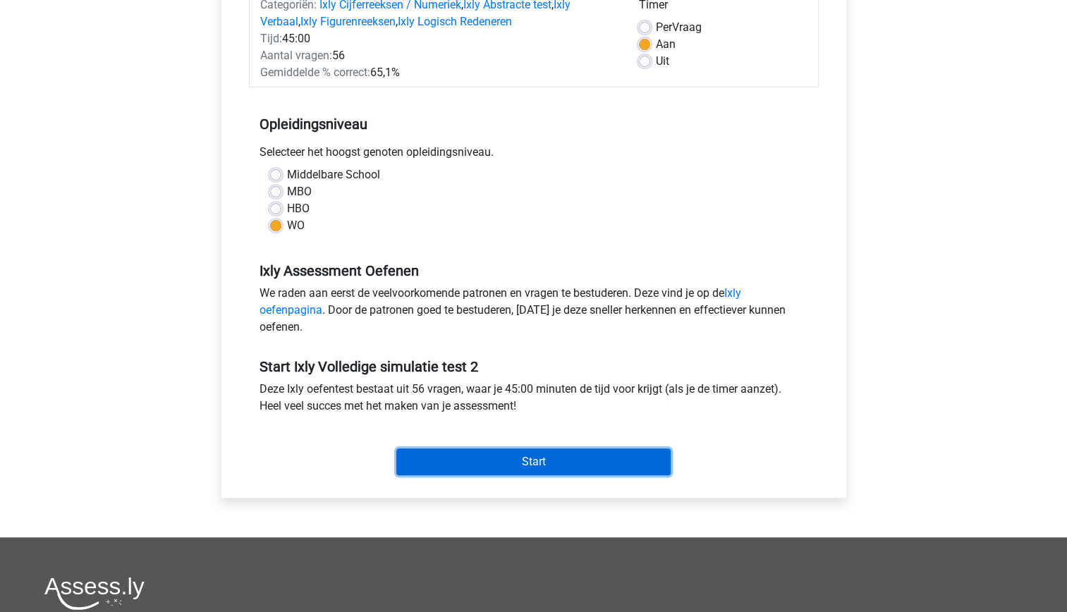
click at [484, 460] on input "Start" at bounding box center [533, 461] width 274 height 27
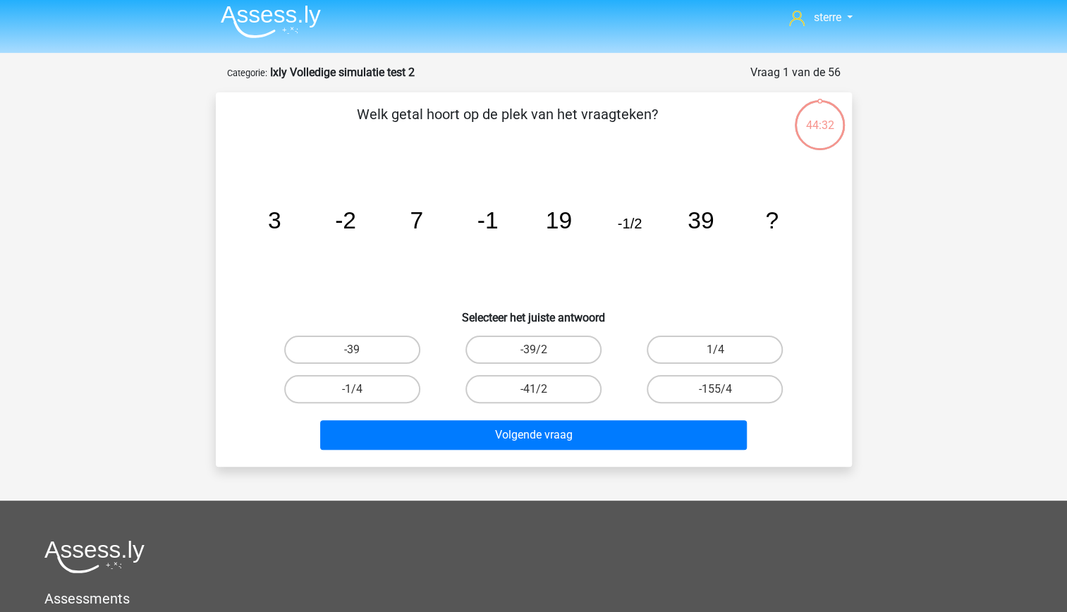
scroll to position [7, 0]
click at [369, 396] on label "-1/4" at bounding box center [352, 388] width 136 height 28
click at [361, 396] on input "-1/4" at bounding box center [356, 393] width 9 height 9
radio input "true"
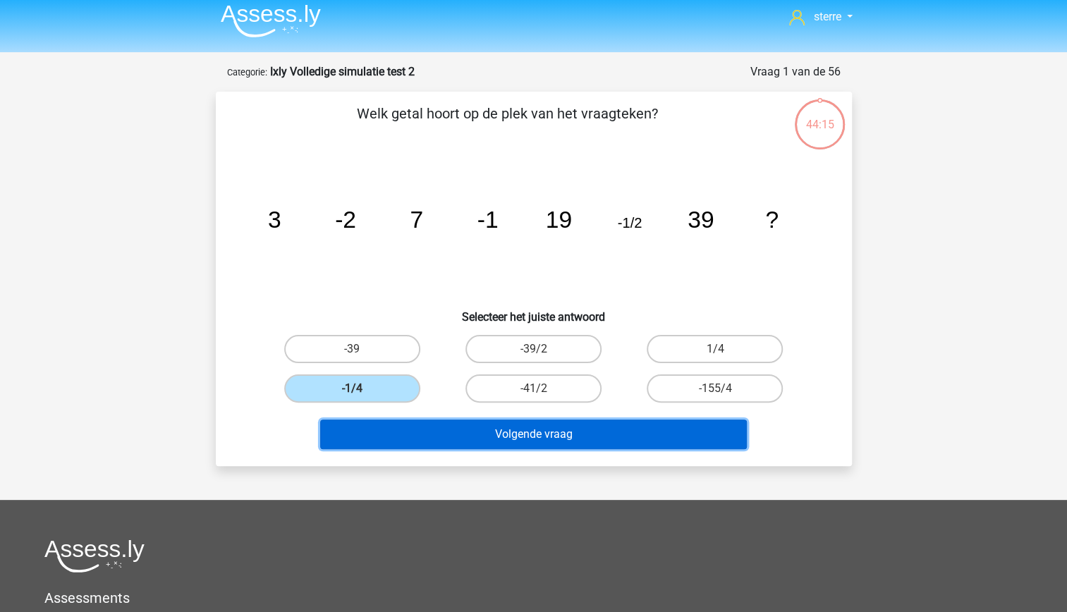
click at [484, 440] on button "Volgende vraag" at bounding box center [533, 435] width 427 height 30
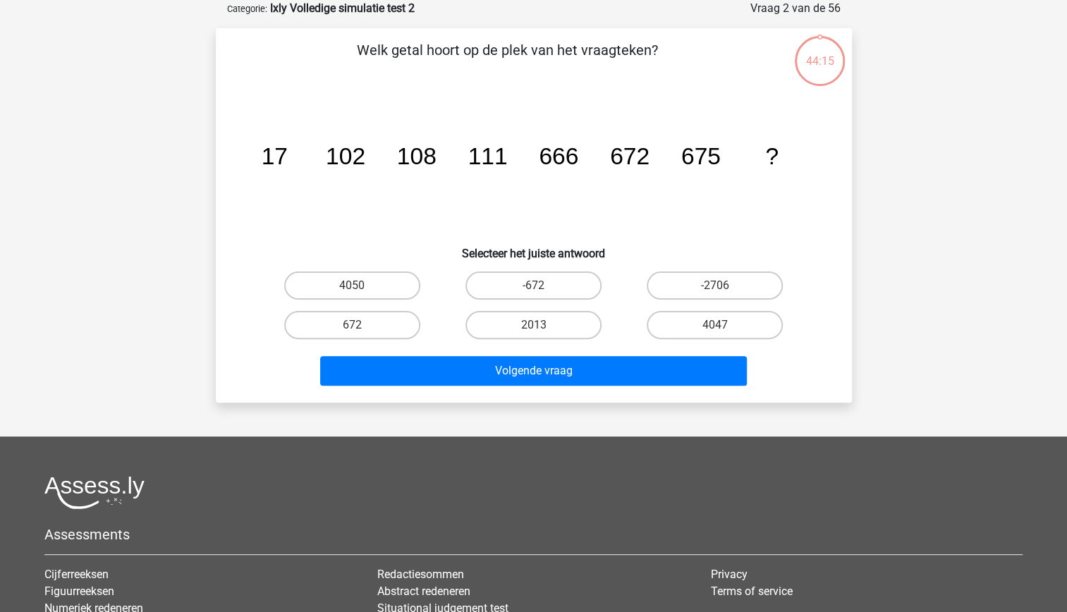
scroll to position [0, 0]
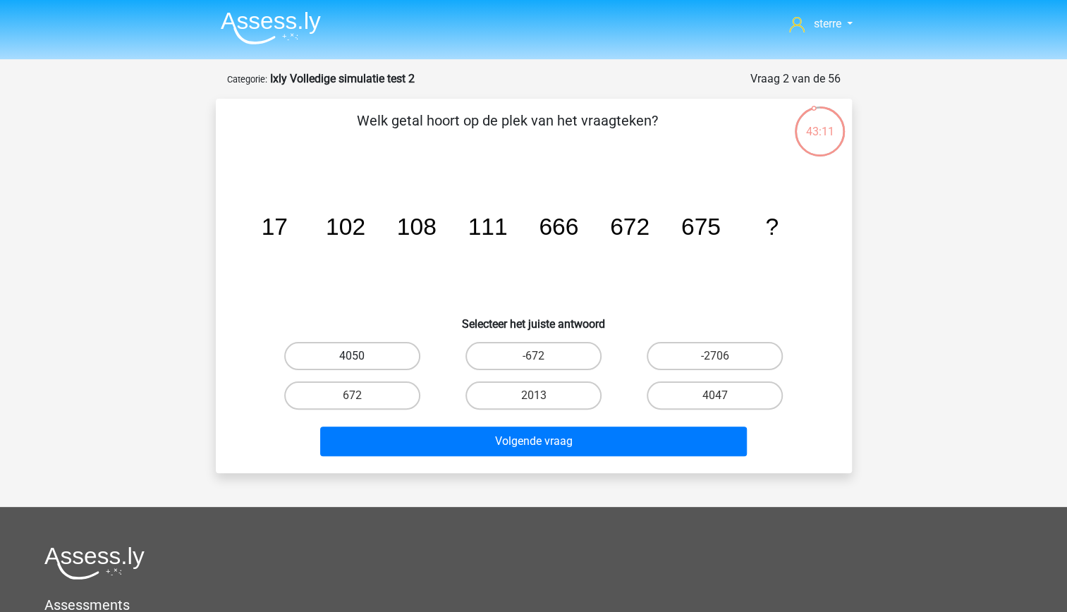
click at [371, 353] on label "4050" at bounding box center [352, 356] width 136 height 28
click at [361, 356] on input "4050" at bounding box center [356, 360] width 9 height 9
radio input "true"
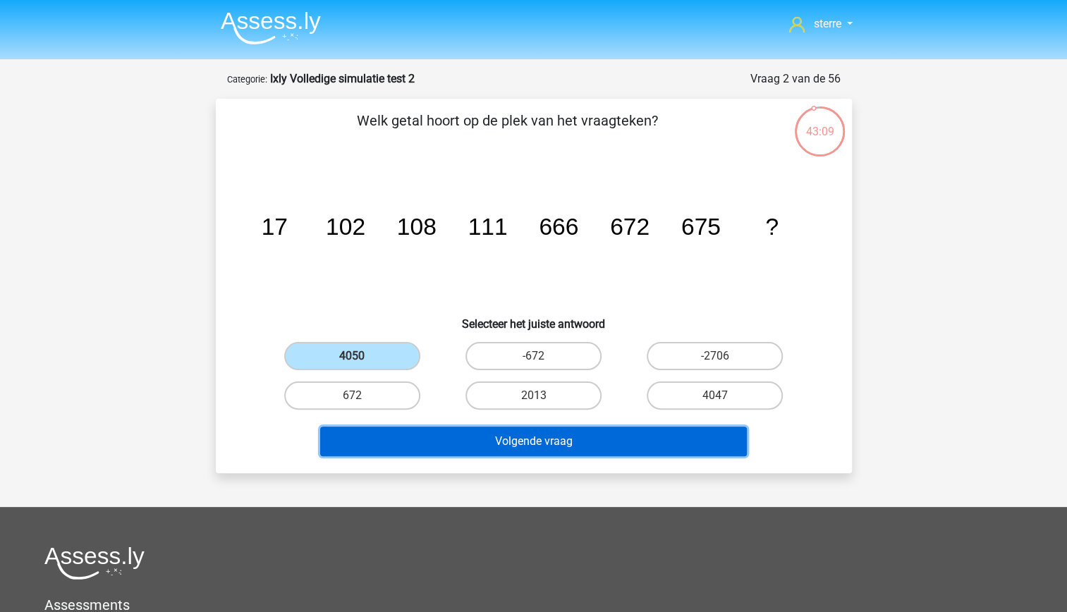
click at [617, 446] on button "Volgende vraag" at bounding box center [533, 442] width 427 height 30
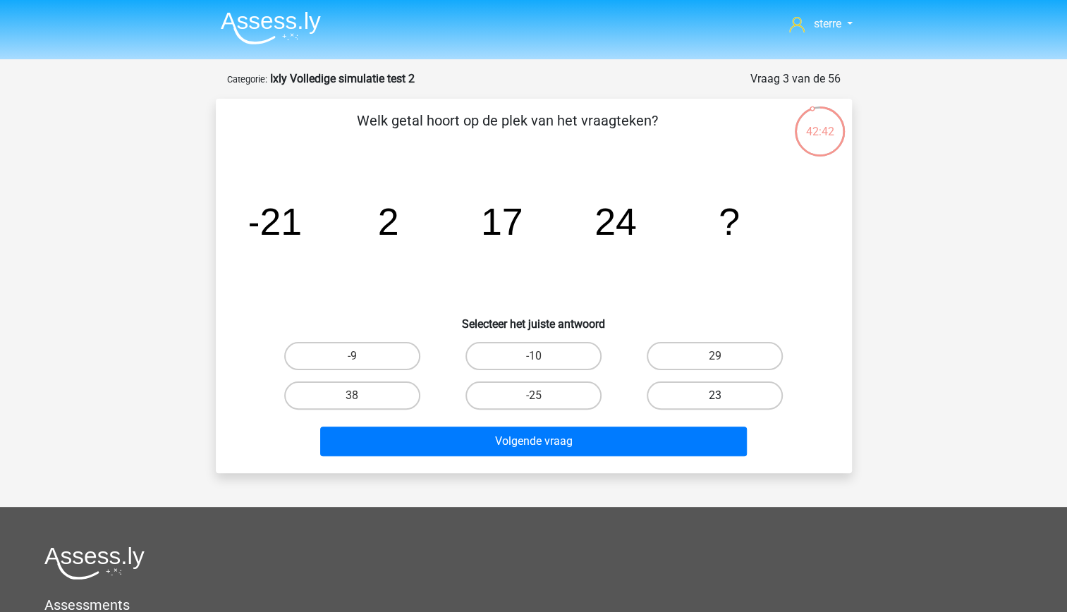
click at [664, 392] on label "23" at bounding box center [715, 395] width 136 height 28
click at [715, 396] on input "23" at bounding box center [719, 400] width 9 height 9
radio input "true"
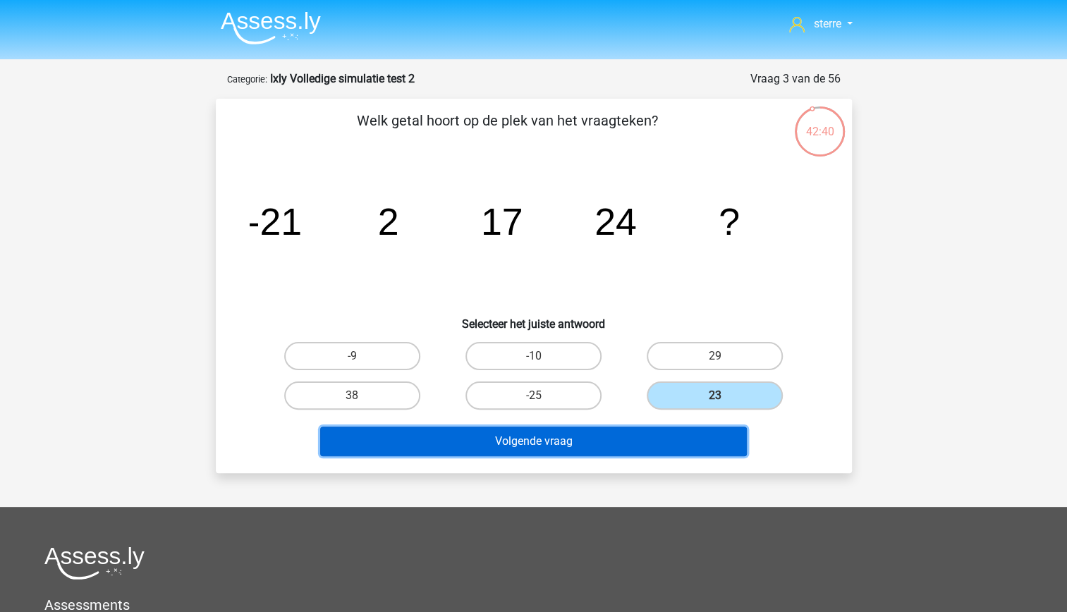
click at [593, 443] on button "Volgende vraag" at bounding box center [533, 442] width 427 height 30
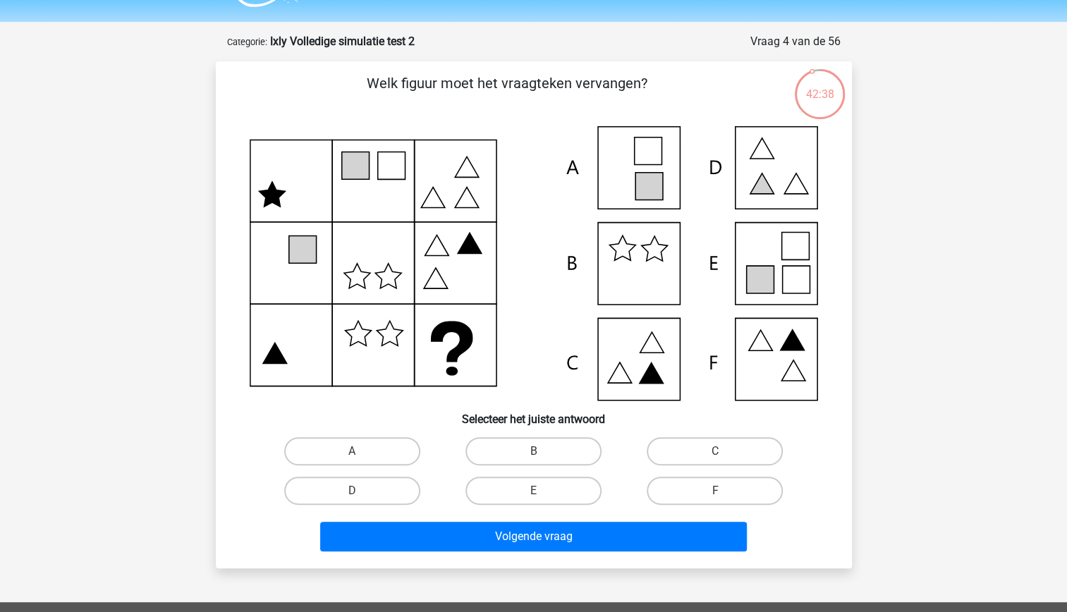
scroll to position [35, 0]
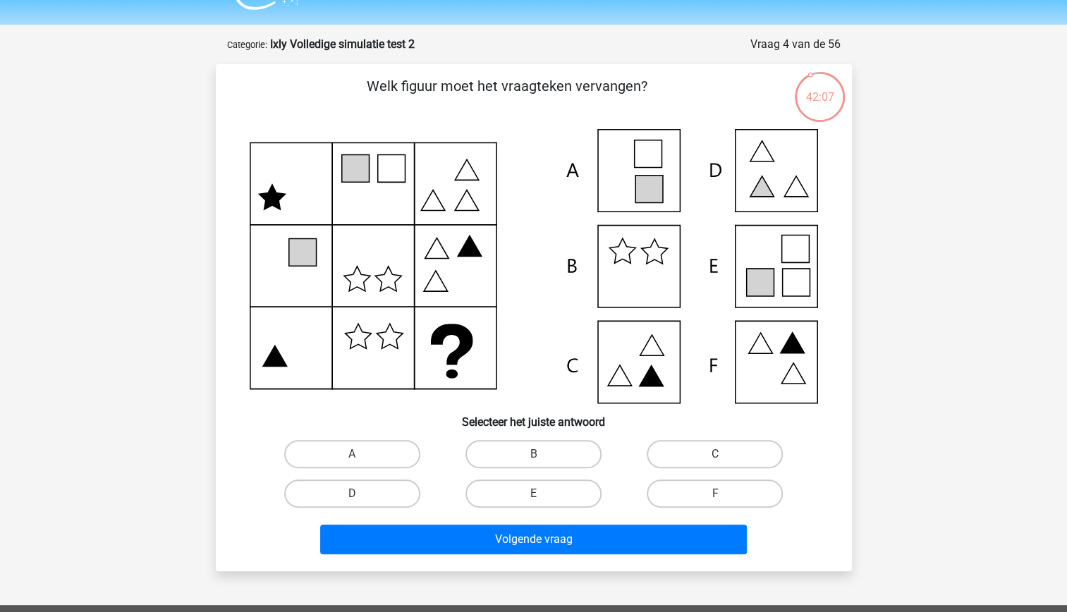
click at [771, 269] on icon at bounding box center [759, 282] width 27 height 27
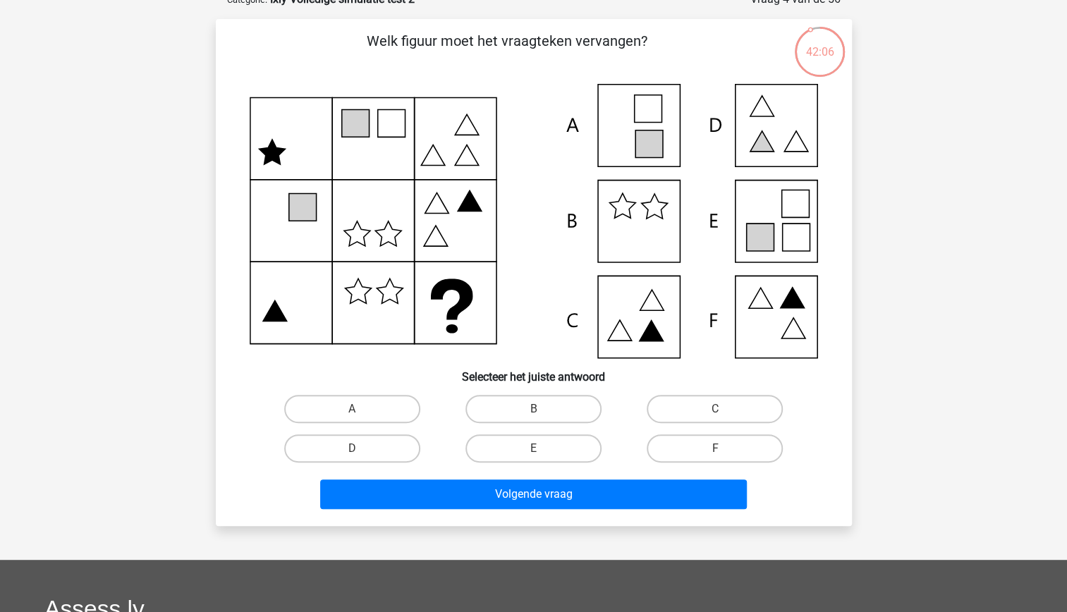
scroll to position [85, 0]
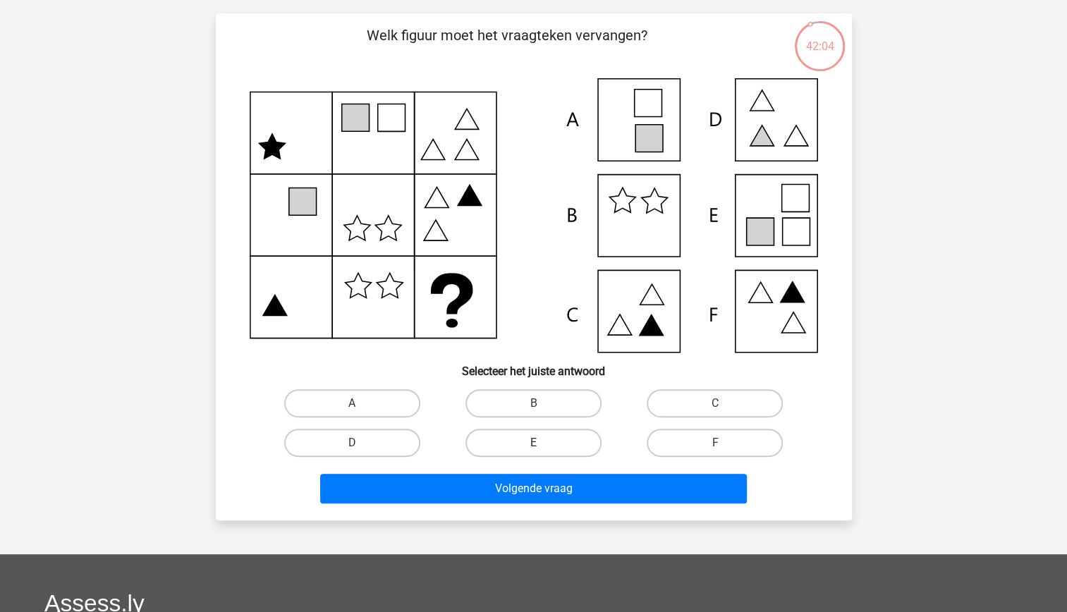
click at [522, 439] on label "E" at bounding box center [533, 443] width 136 height 28
click at [533, 443] on input "E" at bounding box center [537, 447] width 9 height 9
radio input "true"
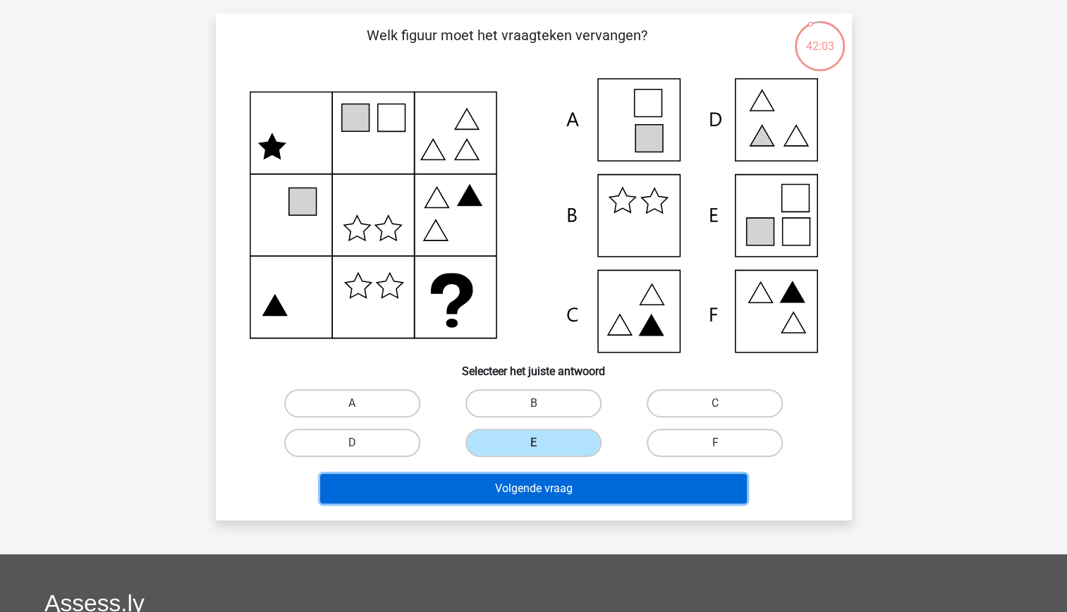
click at [551, 491] on button "Volgende vraag" at bounding box center [533, 489] width 427 height 30
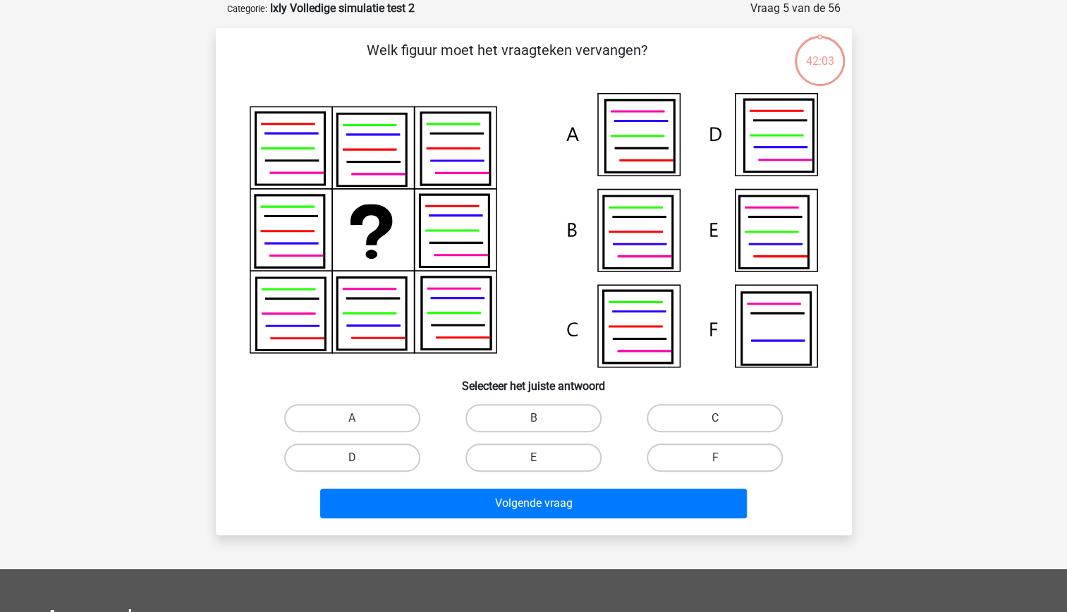
scroll to position [35, 0]
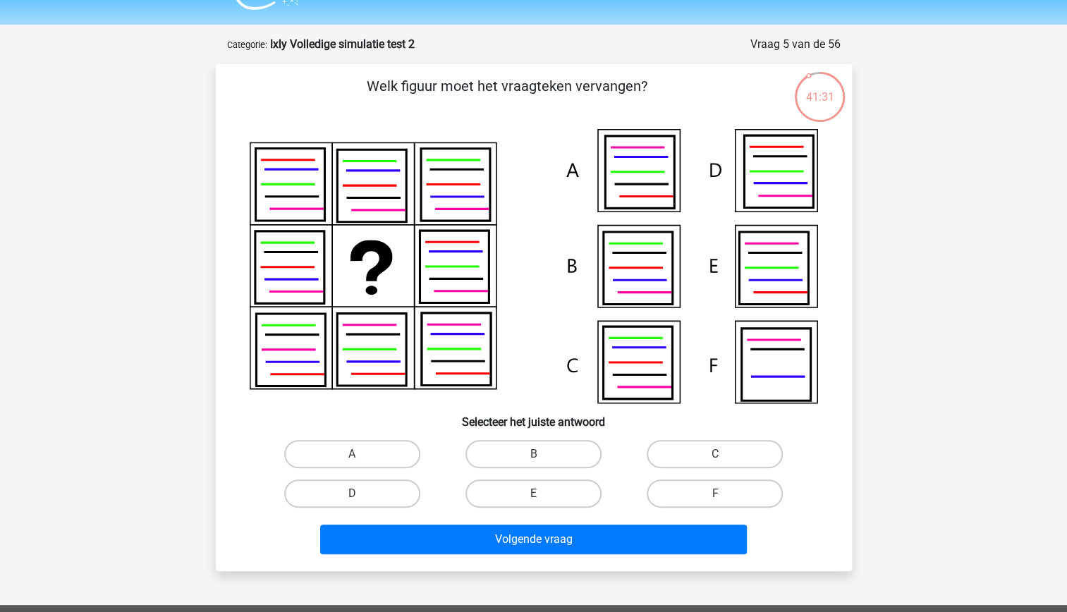
click at [377, 271] on icon at bounding box center [371, 260] width 42 height 41
click at [638, 360] on icon at bounding box center [637, 362] width 69 height 72
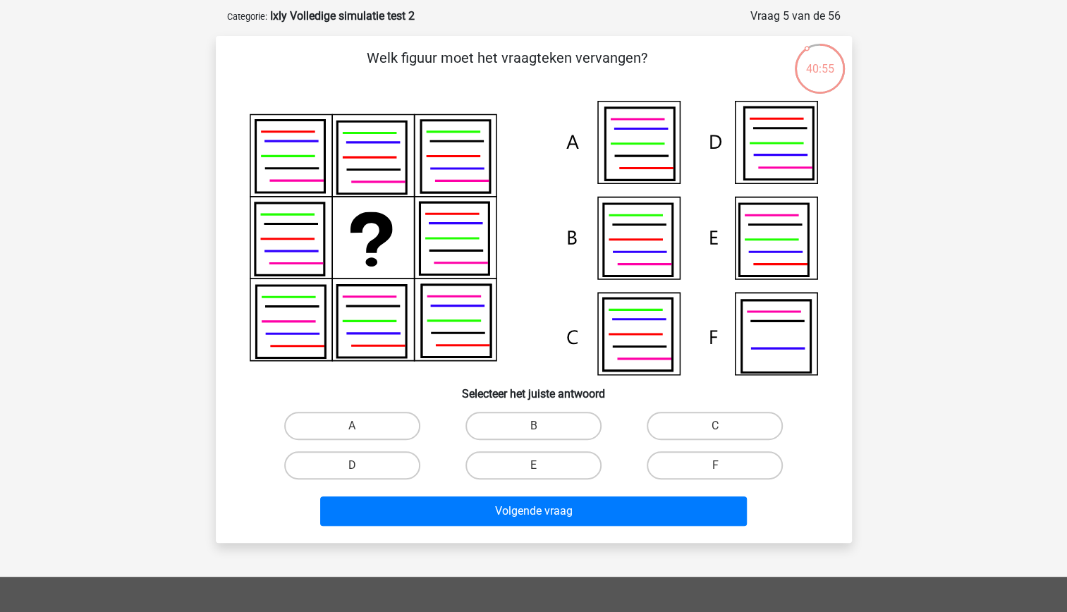
click at [631, 357] on icon at bounding box center [637, 334] width 69 height 72
click at [723, 429] on input "C" at bounding box center [719, 430] width 9 height 9
radio input "true"
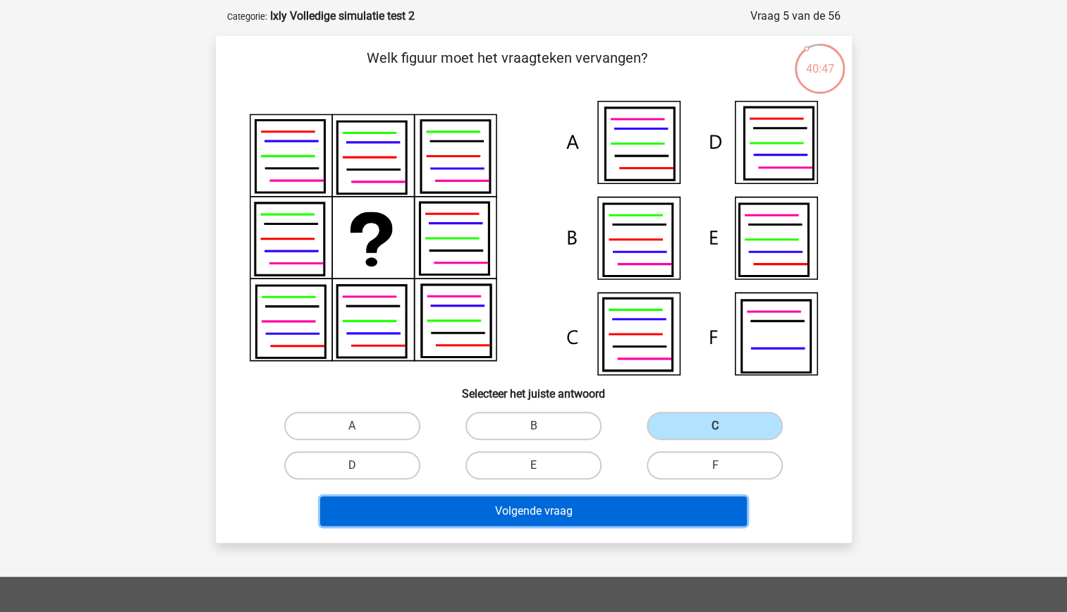
click at [577, 501] on button "Volgende vraag" at bounding box center [533, 511] width 427 height 30
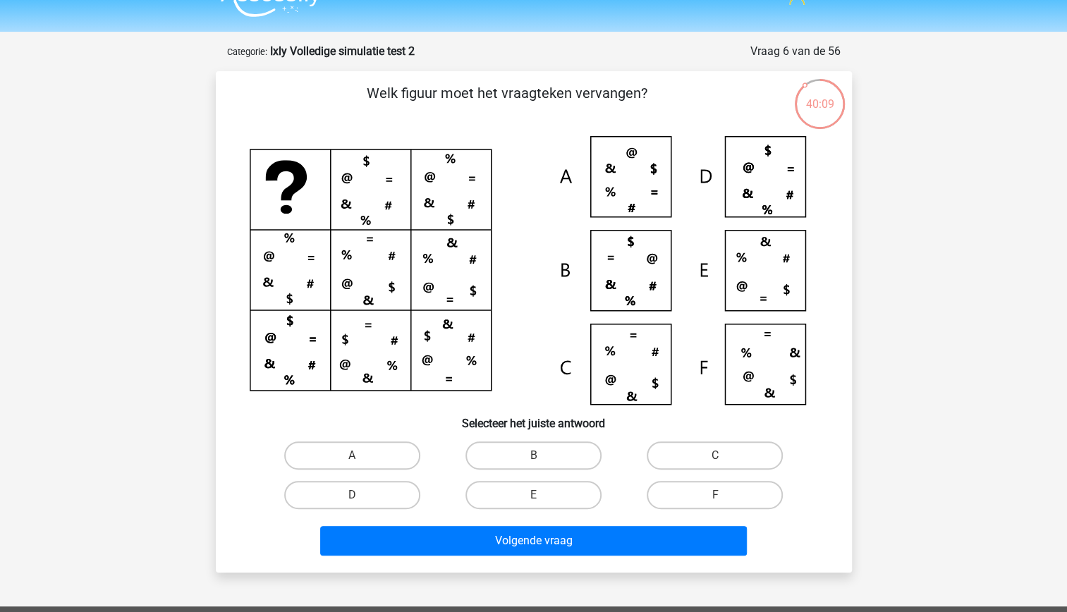
scroll to position [28, 0]
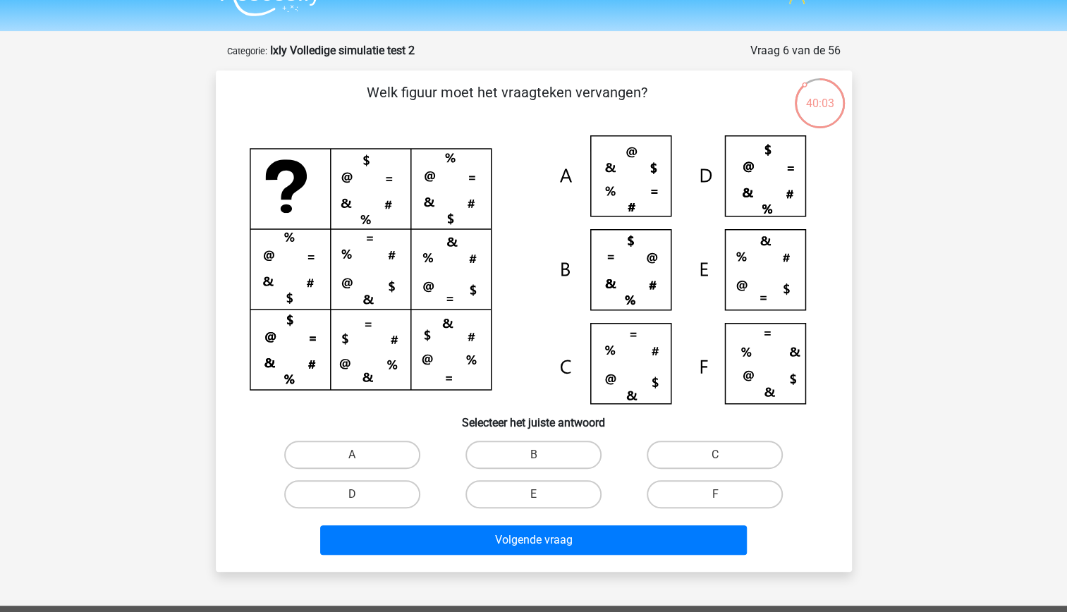
click at [639, 274] on icon at bounding box center [534, 269] width 568 height 269
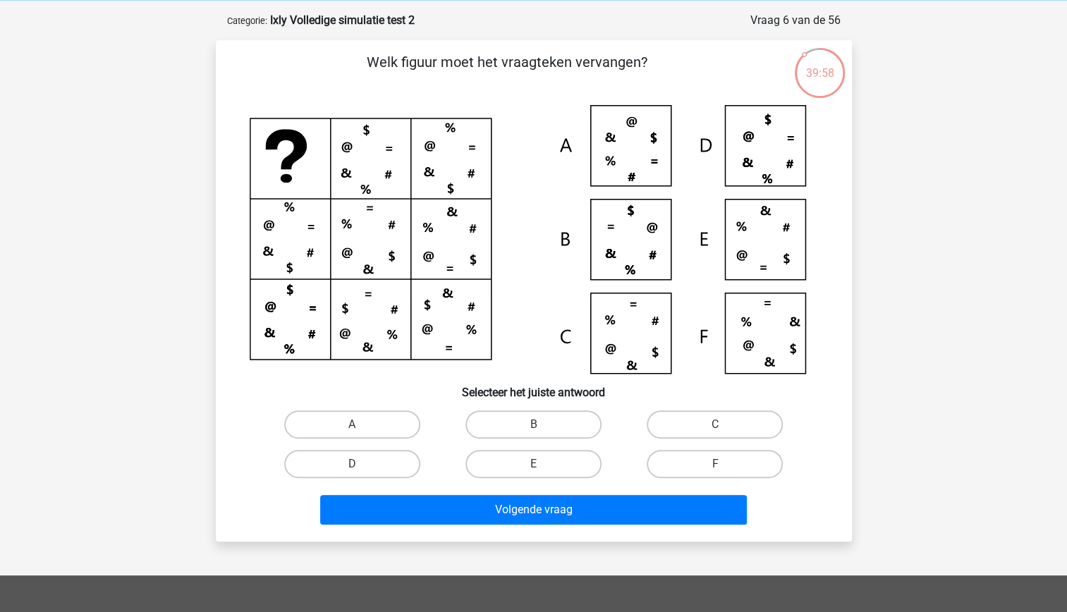
scroll to position [59, 0]
click at [556, 420] on label "B" at bounding box center [533, 424] width 136 height 28
click at [542, 424] on input "B" at bounding box center [537, 428] width 9 height 9
radio input "true"
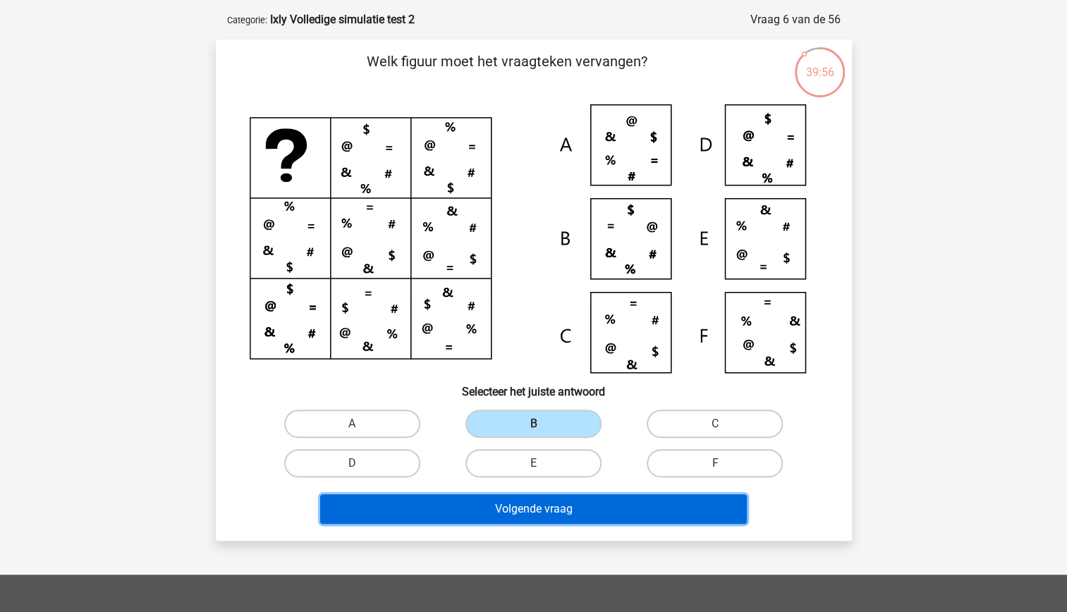
click at [584, 509] on button "Volgende vraag" at bounding box center [533, 509] width 427 height 30
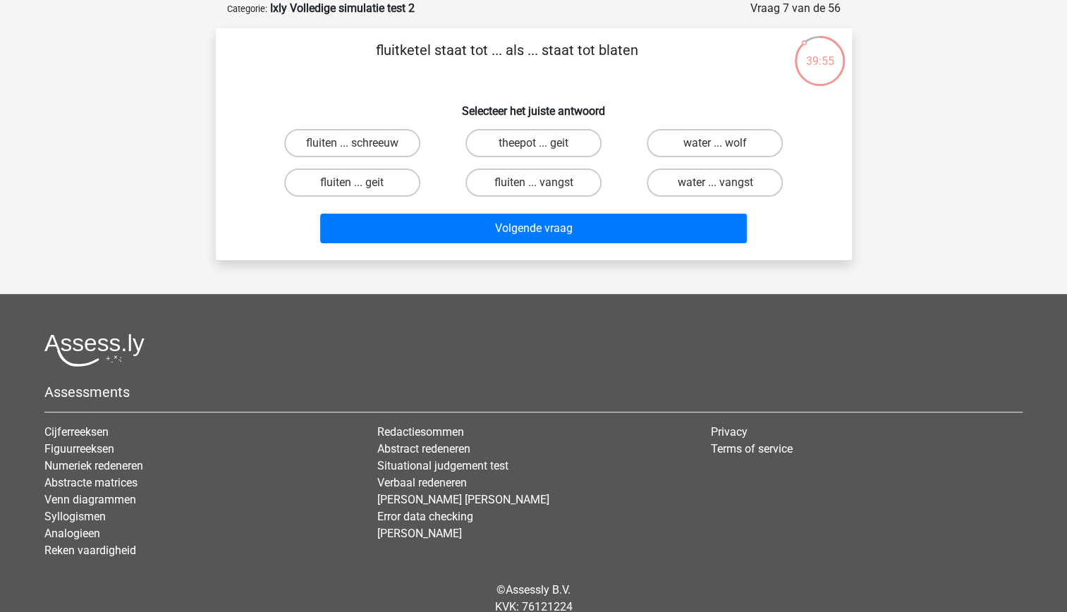
scroll to position [0, 0]
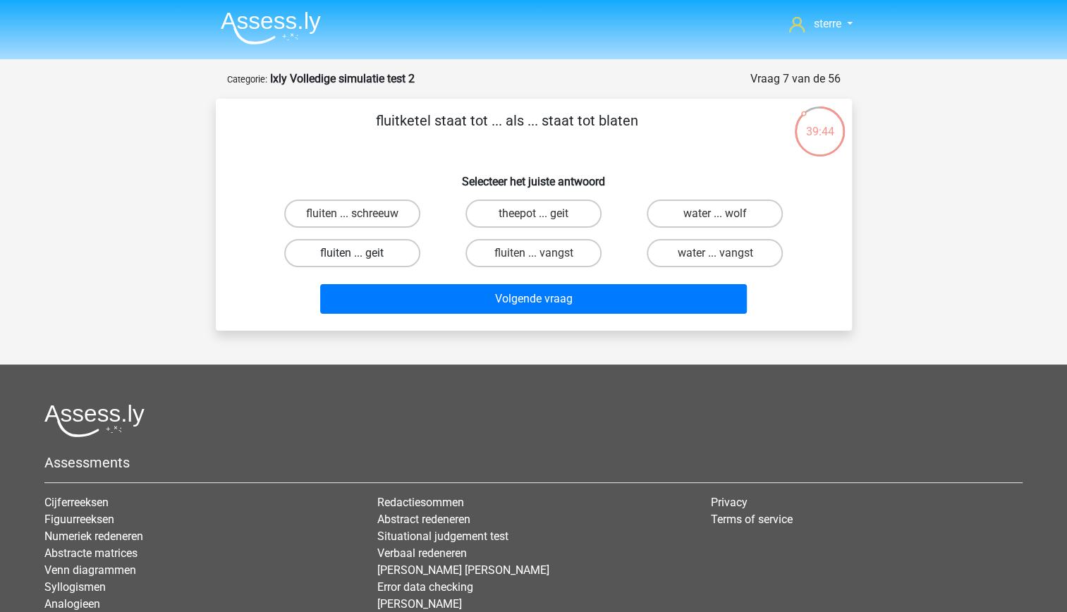
click at [386, 254] on label "fluiten ... geit" at bounding box center [352, 253] width 136 height 28
click at [361, 254] on input "fluiten ... geit" at bounding box center [356, 257] width 9 height 9
radio input "true"
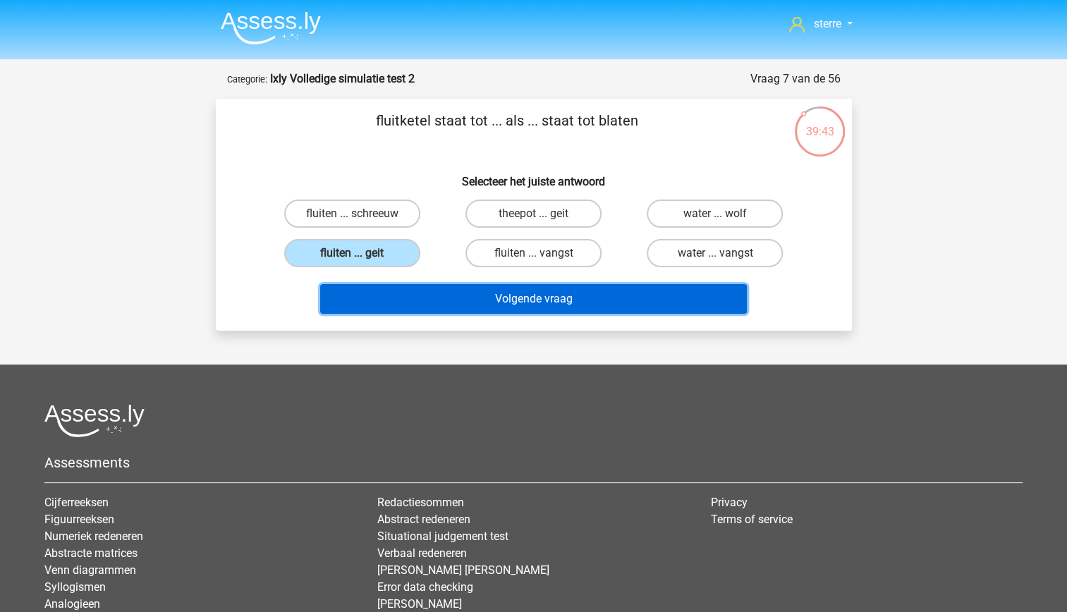
click at [582, 302] on button "Volgende vraag" at bounding box center [533, 299] width 427 height 30
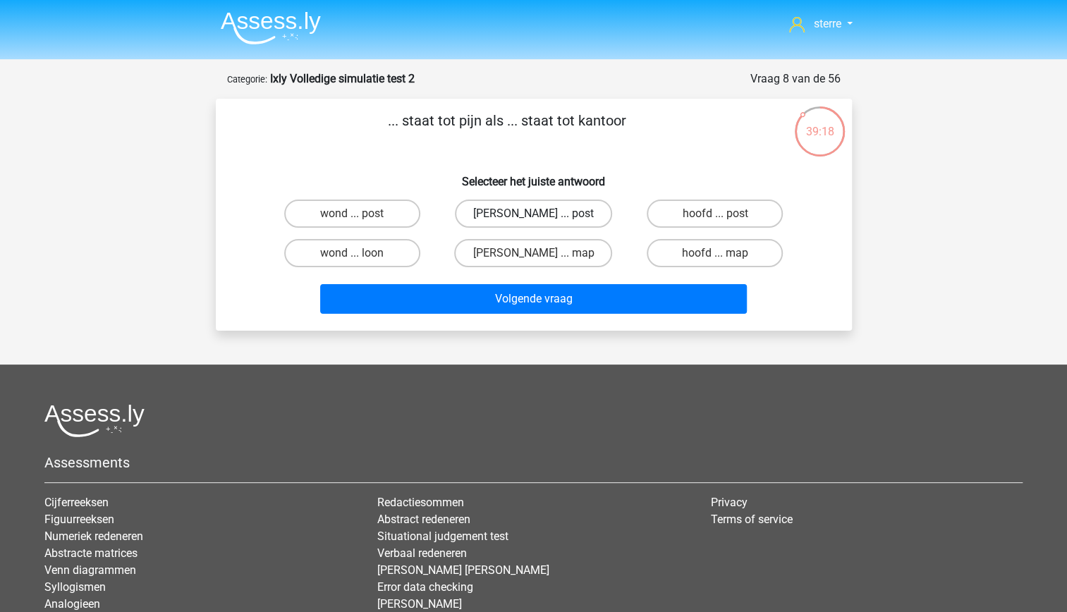
click at [556, 214] on label "[PERSON_NAME] ... post" at bounding box center [533, 214] width 157 height 28
click at [542, 214] on input "[PERSON_NAME] ... post" at bounding box center [537, 218] width 9 height 9
radio input "true"
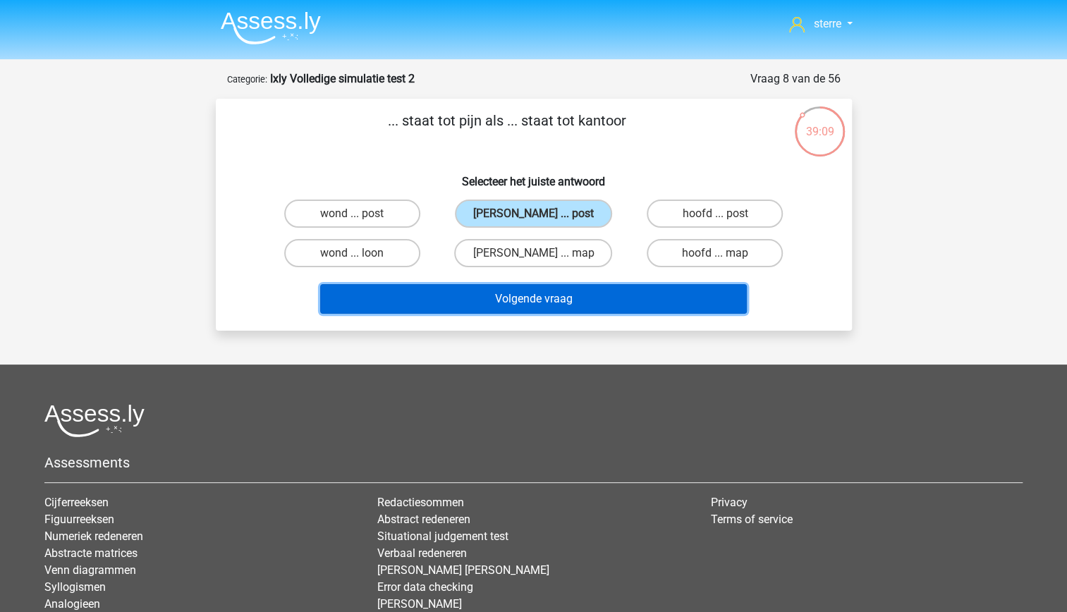
click at [578, 305] on button "Volgende vraag" at bounding box center [533, 299] width 427 height 30
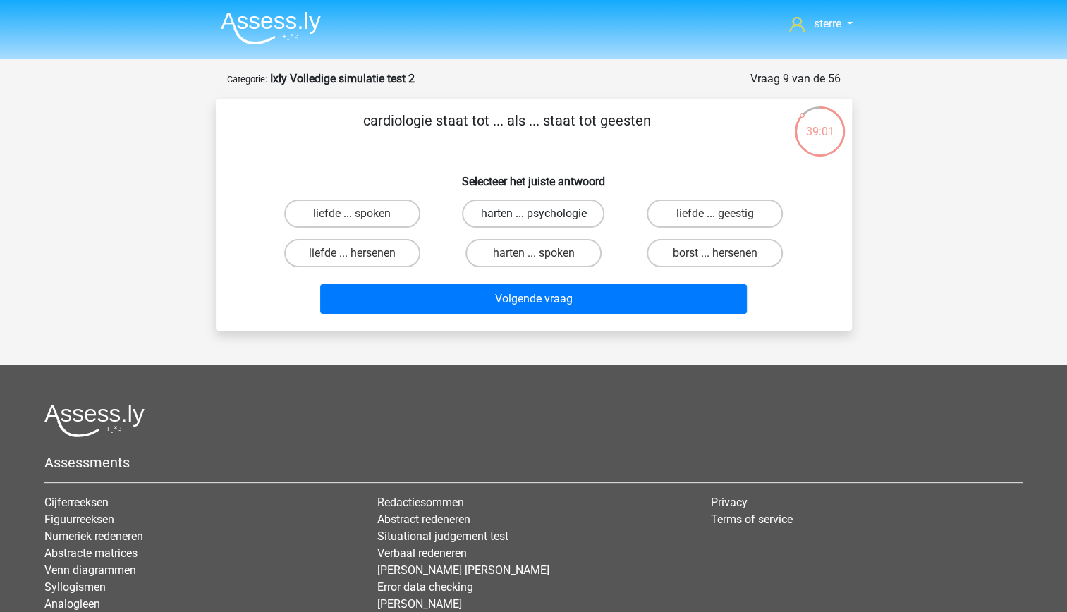
click at [522, 207] on label "harten ... psychologie" at bounding box center [533, 214] width 142 height 28
click at [533, 214] on input "harten ... psychologie" at bounding box center [537, 218] width 9 height 9
radio input "true"
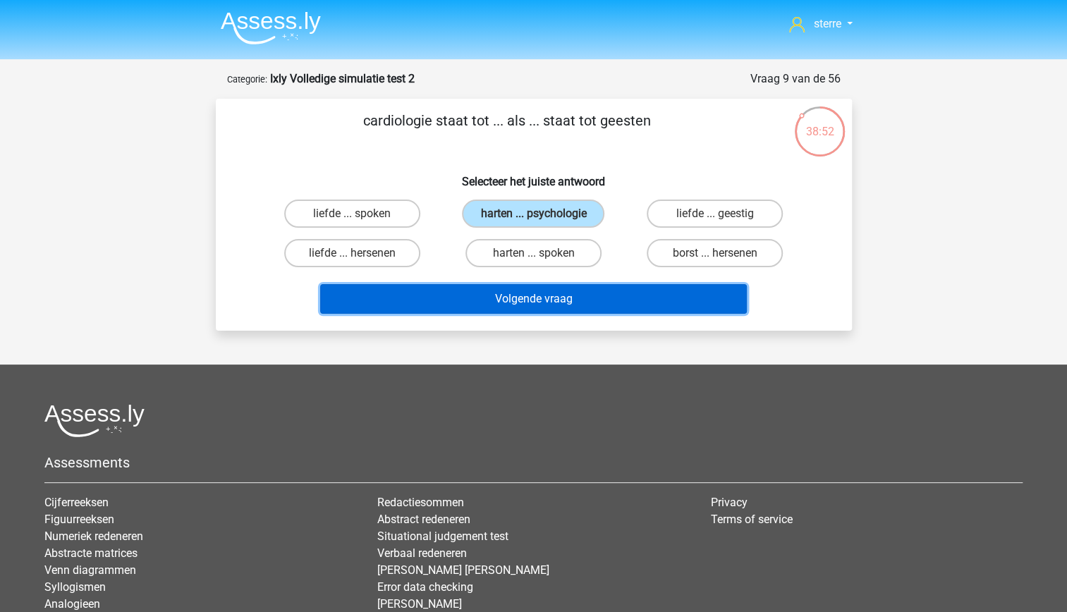
click at [551, 300] on button "Volgende vraag" at bounding box center [533, 299] width 427 height 30
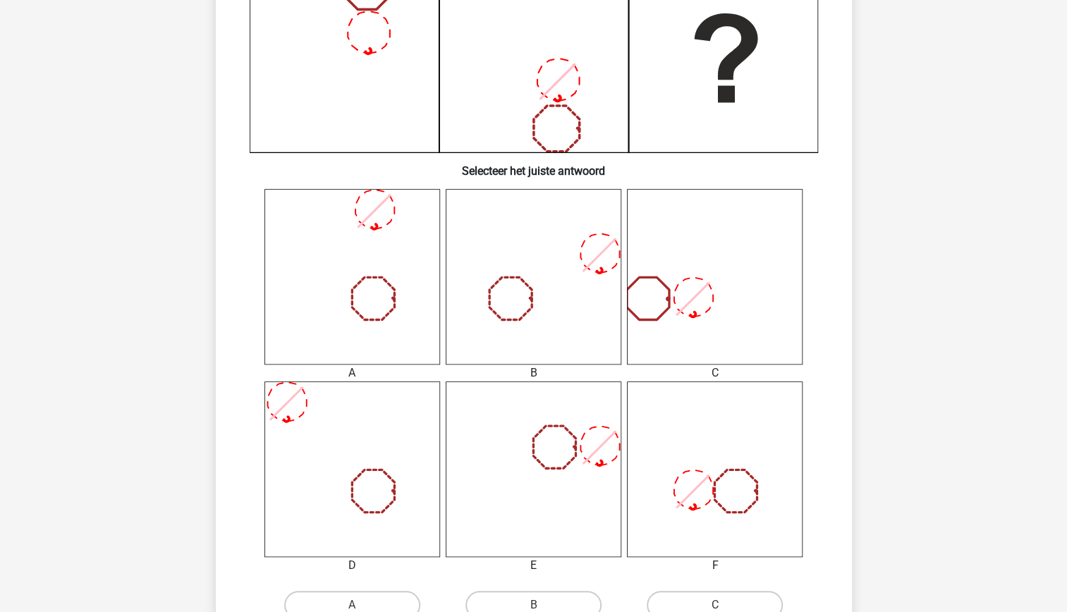
scroll to position [401, 0]
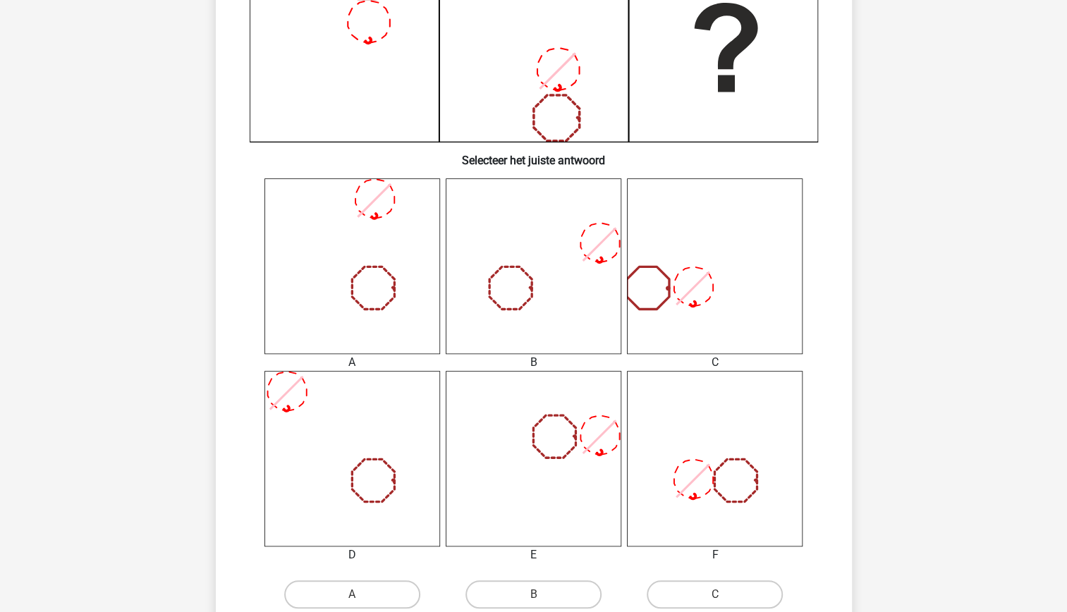
click at [722, 501] on icon at bounding box center [715, 459] width 176 height 176
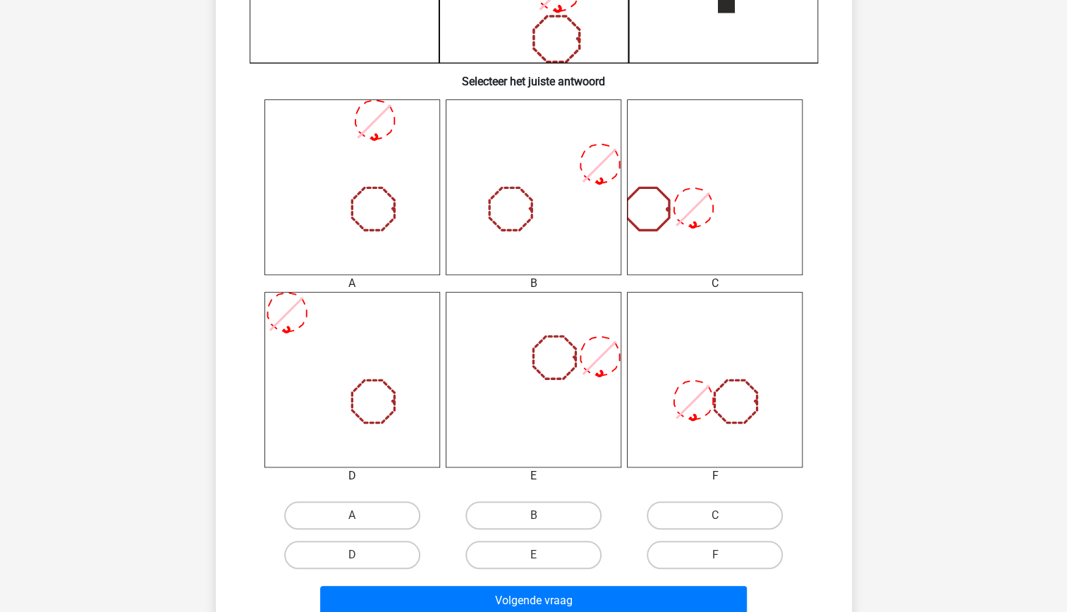
scroll to position [482, 0]
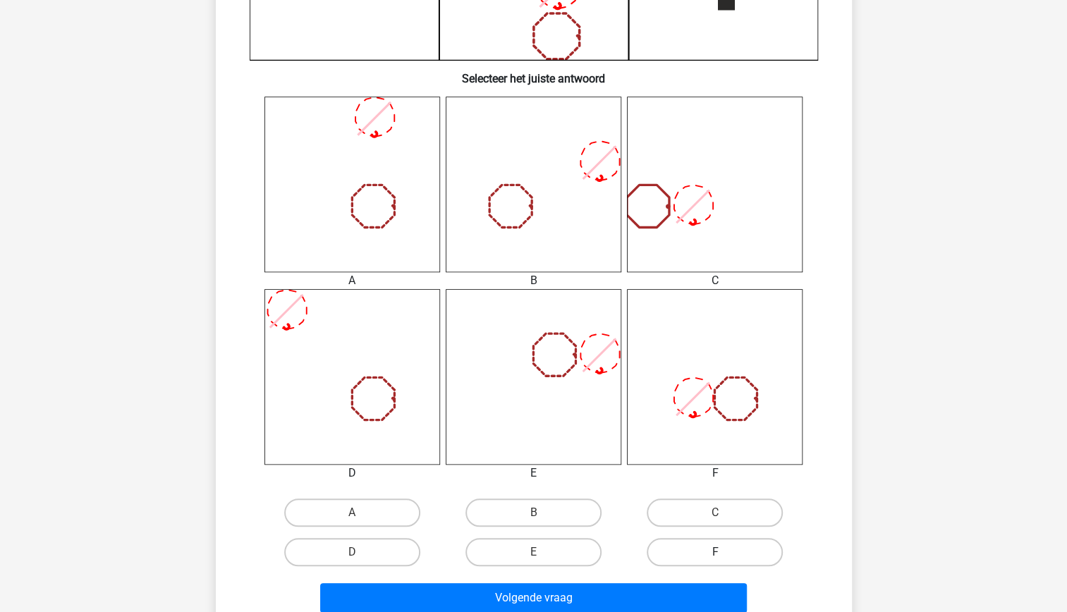
click at [692, 552] on label "F" at bounding box center [715, 552] width 136 height 28
click at [715, 552] on input "F" at bounding box center [719, 556] width 9 height 9
radio input "true"
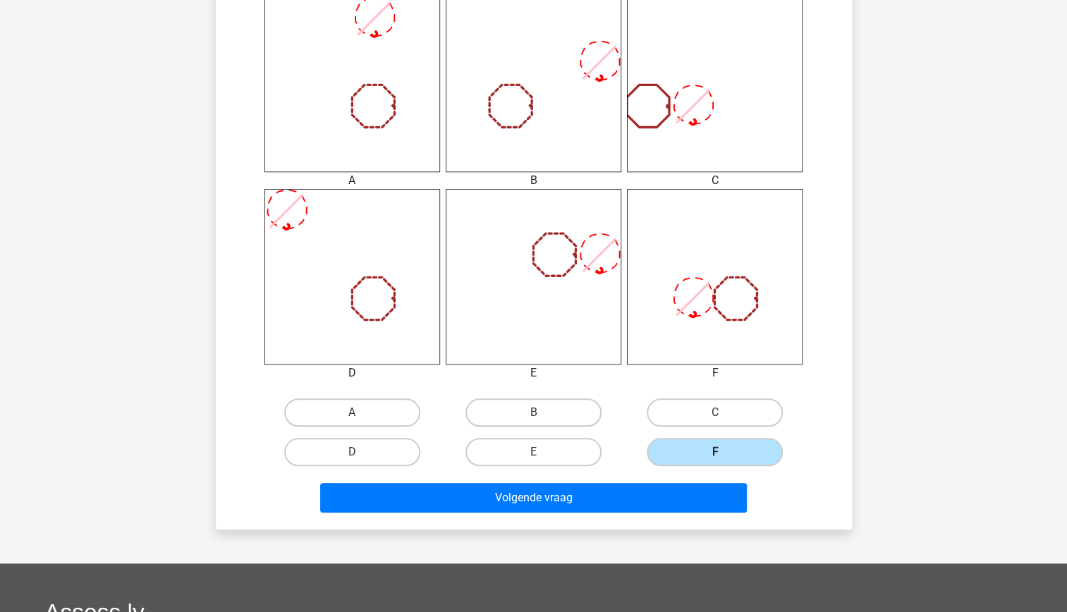
scroll to position [587, 0]
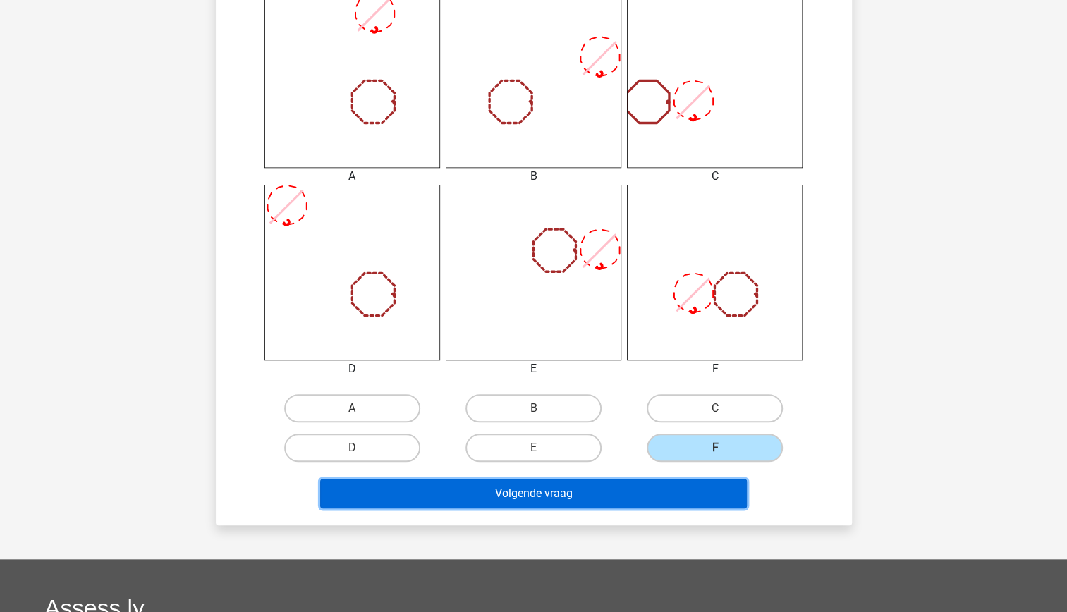
click at [562, 498] on button "Volgende vraag" at bounding box center [533, 494] width 427 height 30
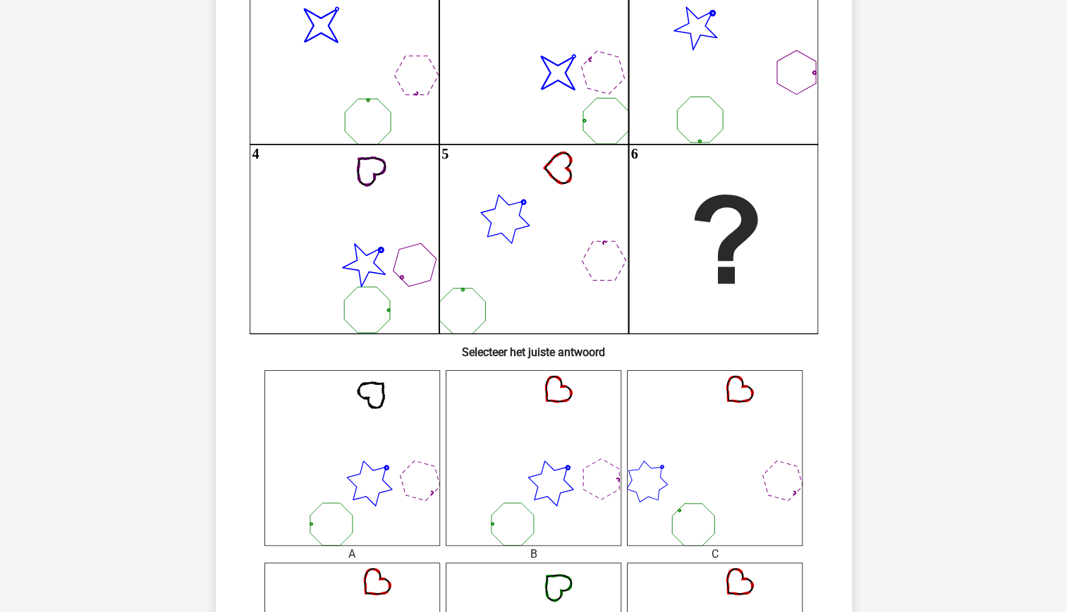
scroll to position [207, 0]
click at [790, 487] on icon at bounding box center [715, 460] width 176 height 176
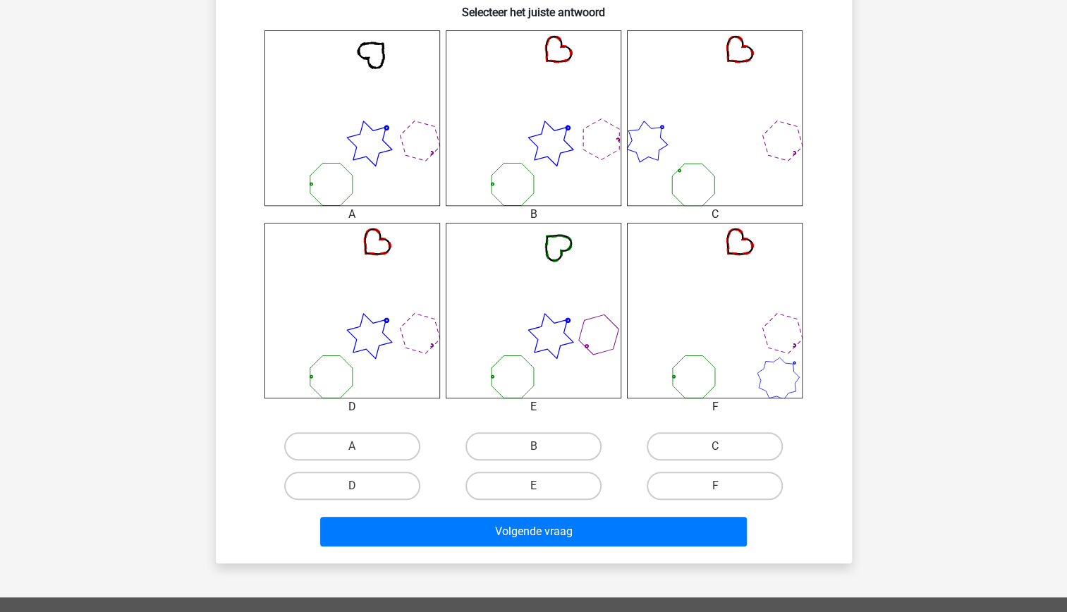
scroll to position [549, 0]
click at [701, 447] on label "C" at bounding box center [715, 446] width 136 height 28
click at [715, 447] on input "C" at bounding box center [719, 450] width 9 height 9
radio input "true"
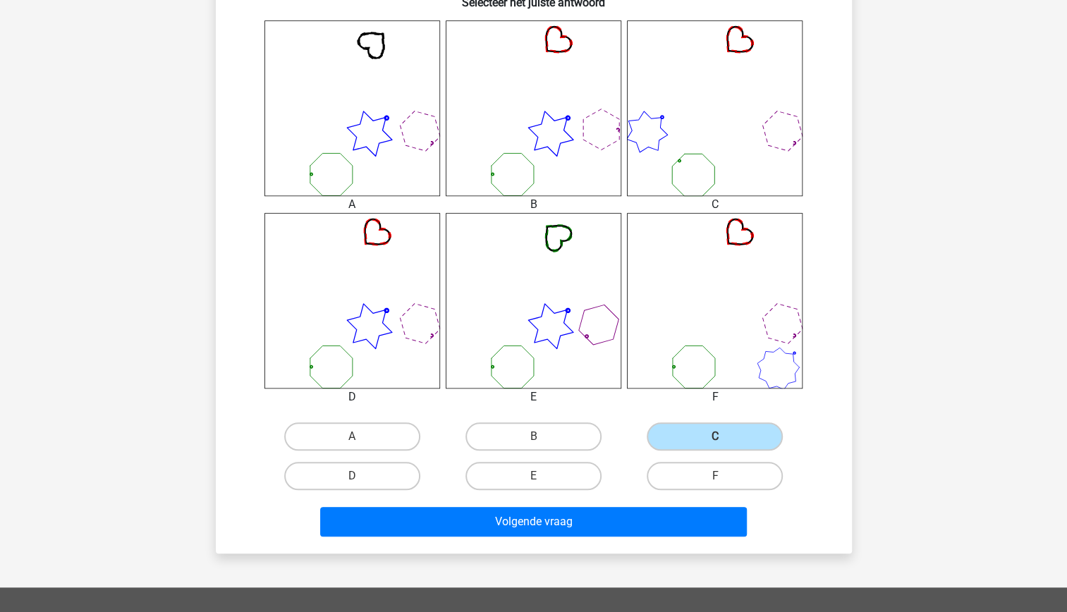
scroll to position [561, 0]
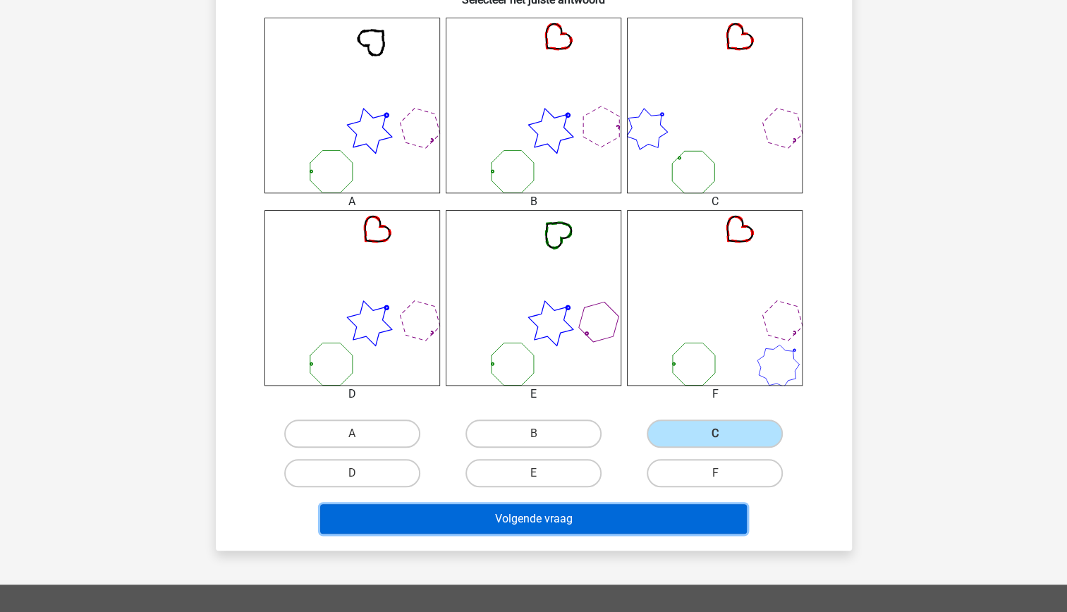
click at [660, 513] on button "Volgende vraag" at bounding box center [533, 519] width 427 height 30
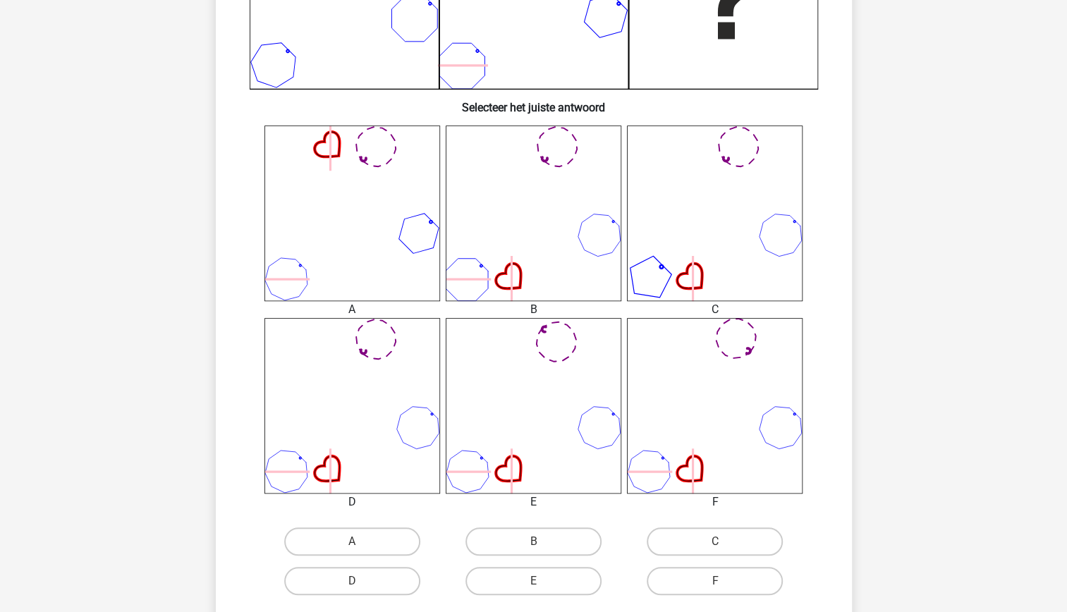
scroll to position [459, 0]
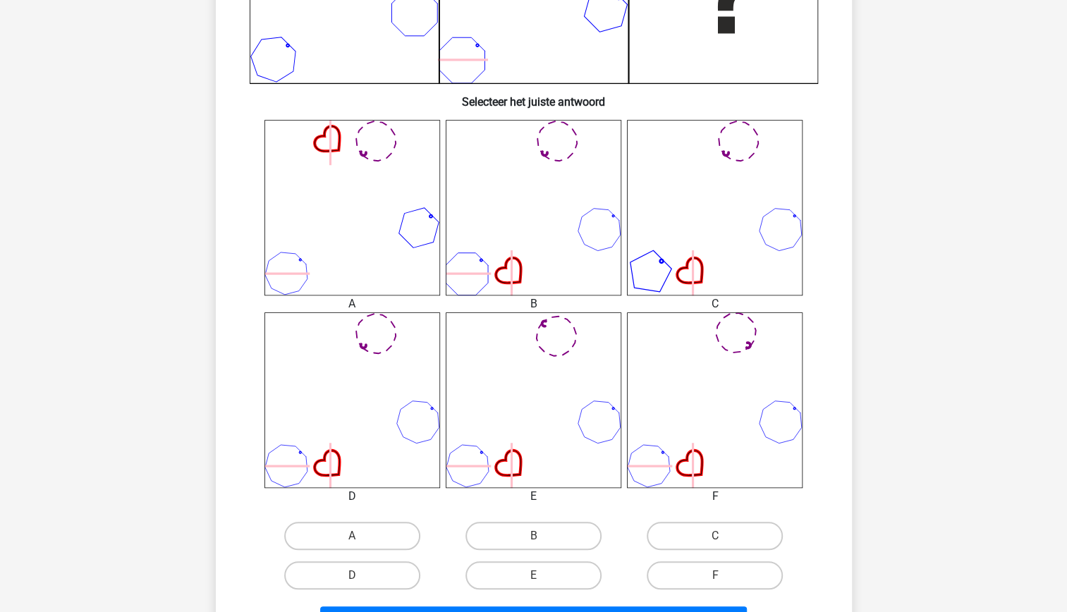
click at [549, 237] on icon at bounding box center [534, 208] width 176 height 176
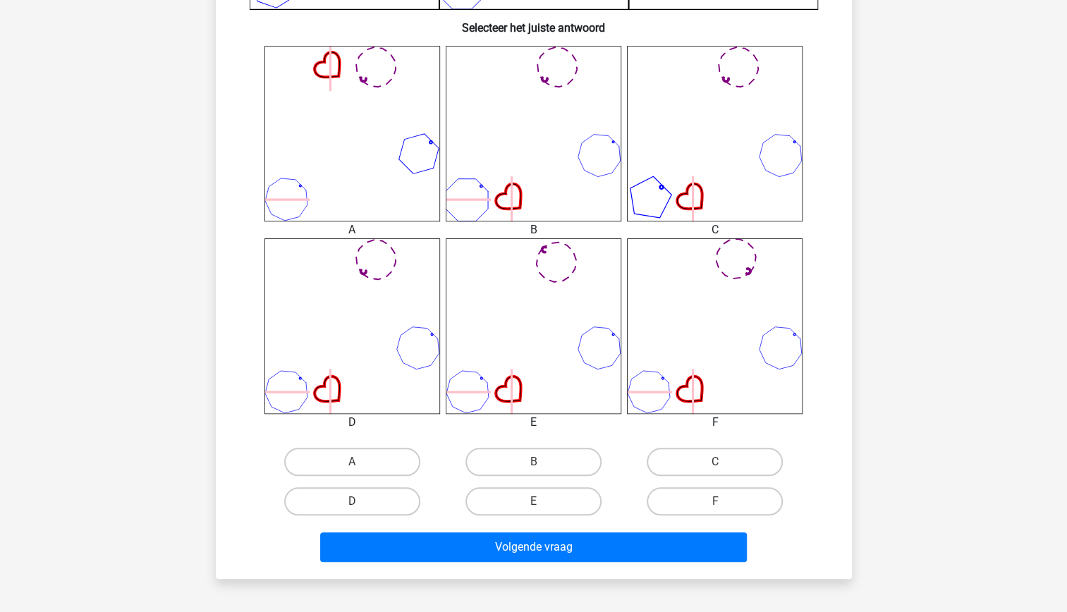
scroll to position [534, 0]
click at [344, 523] on div "Volgende vraag" at bounding box center [533, 543] width 591 height 47
click at [358, 499] on label "D" at bounding box center [352, 501] width 136 height 28
click at [358, 501] on input "D" at bounding box center [356, 505] width 9 height 9
radio input "true"
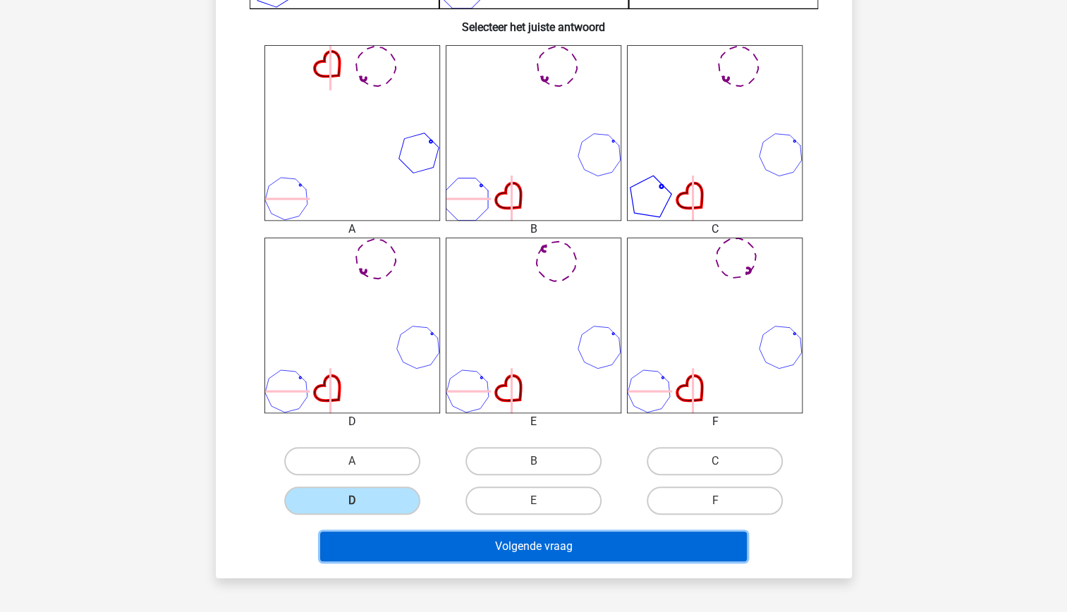
click at [545, 552] on button "Volgende vraag" at bounding box center [533, 547] width 427 height 30
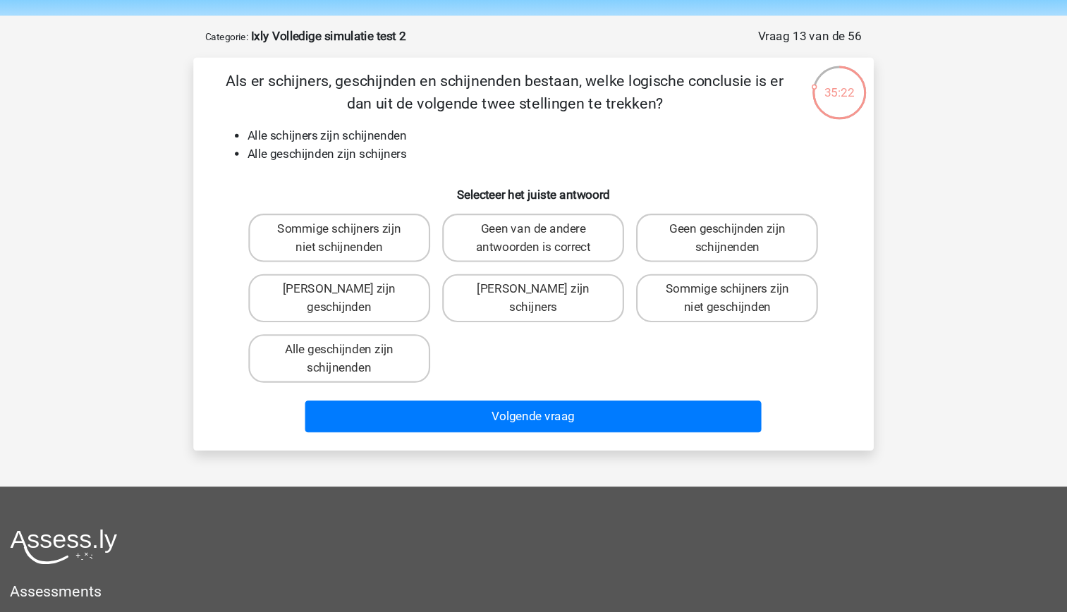
scroll to position [6, 0]
click at [384, 384] on label "Alle geschijnden zijn schijnenden" at bounding box center [352, 374] width 170 height 45
click at [361, 375] on input "Alle geschijnden zijn schijnenden" at bounding box center [356, 370] width 9 height 9
radio input "true"
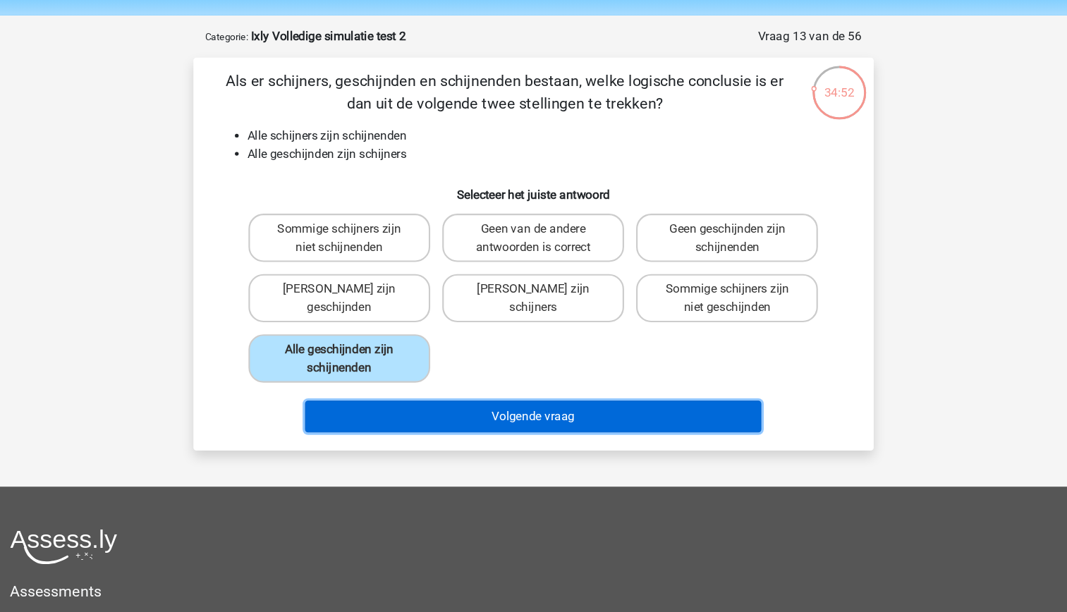
click at [545, 430] on button "Volgende vraag" at bounding box center [533, 429] width 427 height 30
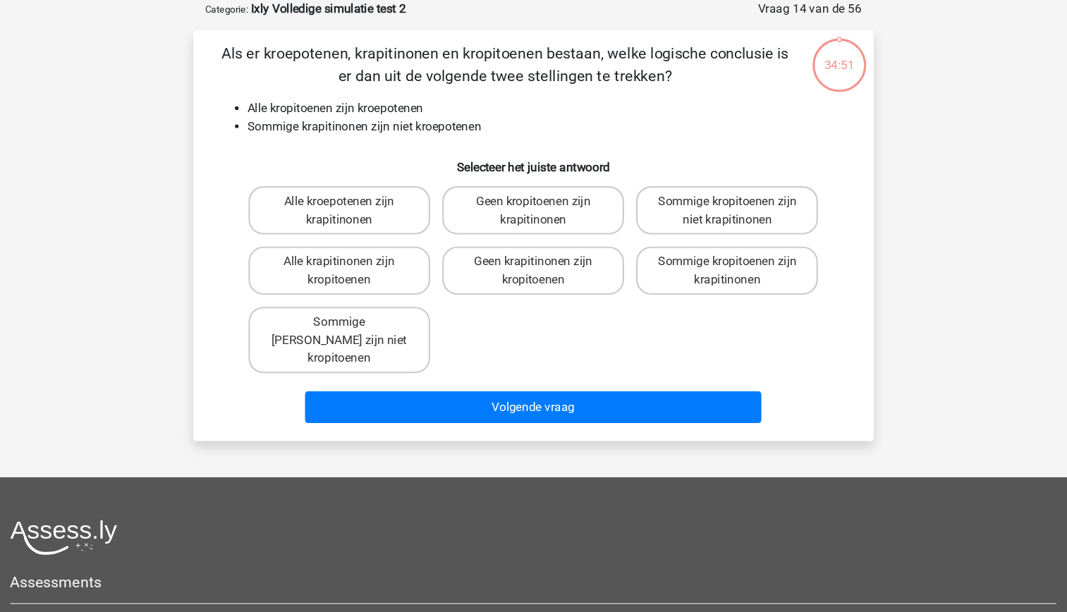
scroll to position [0, 0]
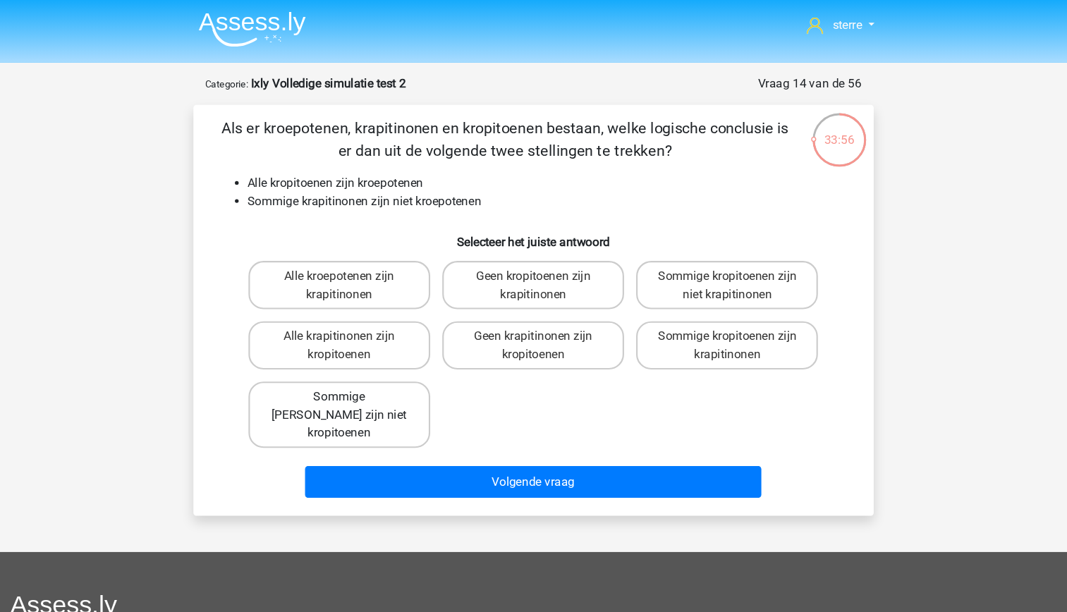
click at [383, 393] on label "Sommige [PERSON_NAME] zijn niet kropitoenen" at bounding box center [352, 388] width 170 height 62
click at [361, 381] on input "Sommige [PERSON_NAME] zijn niet kropitoenen" at bounding box center [356, 376] width 9 height 9
radio input "true"
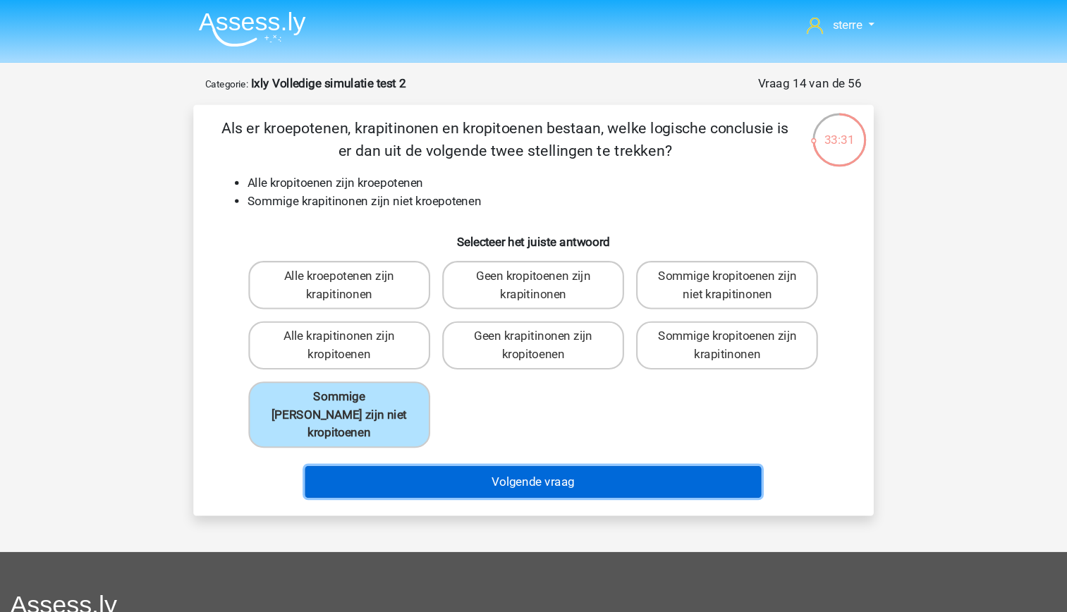
click at [613, 436] on button "Volgende vraag" at bounding box center [533, 451] width 427 height 30
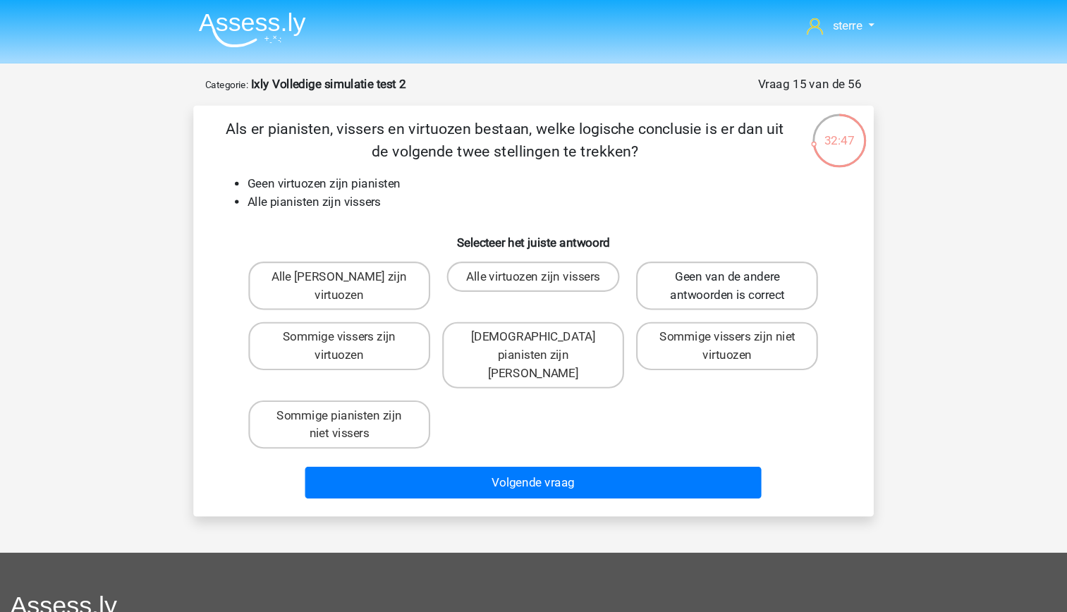
click at [700, 262] on label "Geen van de andere antwoorden is correct" at bounding box center [715, 267] width 170 height 45
click at [715, 262] on input "Geen van de andere antwoorden is correct" at bounding box center [719, 263] width 9 height 9
radio input "true"
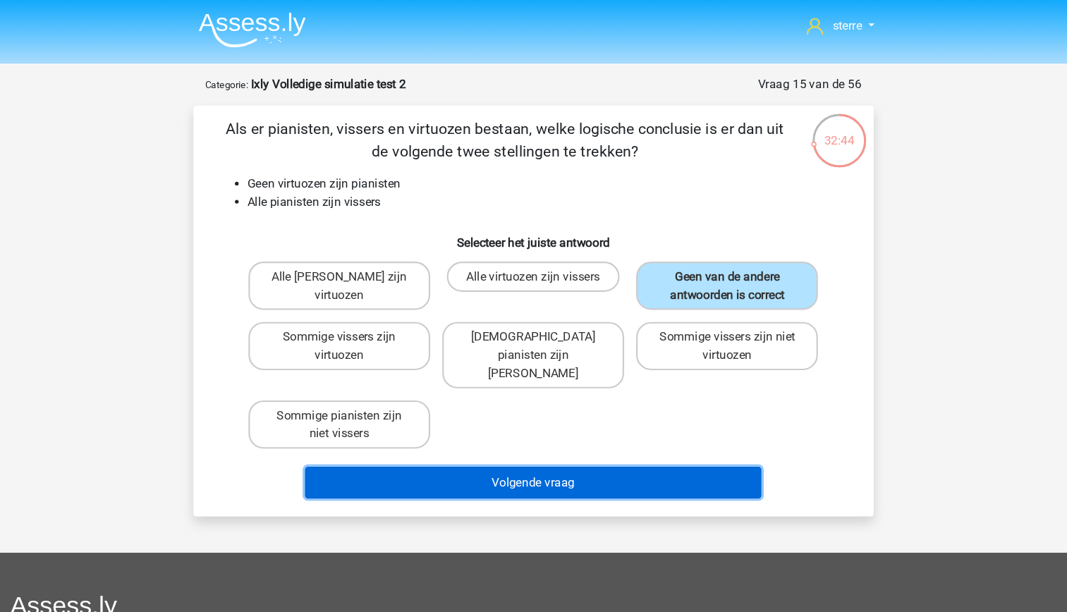
click at [666, 439] on button "Volgende vraag" at bounding box center [533, 451] width 427 height 30
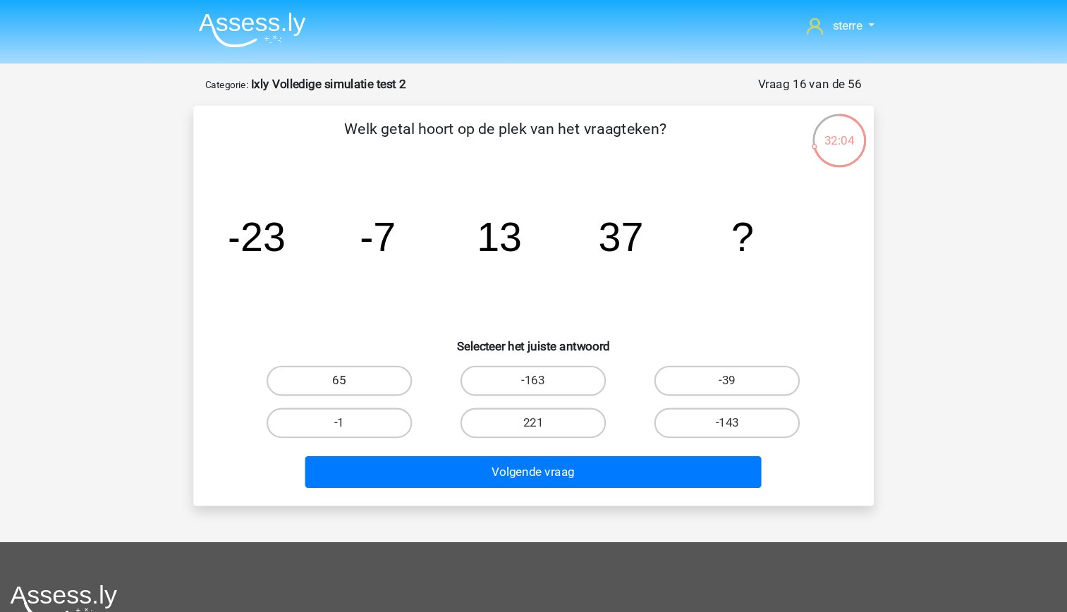
click at [379, 359] on label "65" at bounding box center [352, 356] width 136 height 28
click at [361, 359] on input "65" at bounding box center [356, 360] width 9 height 9
radio input "true"
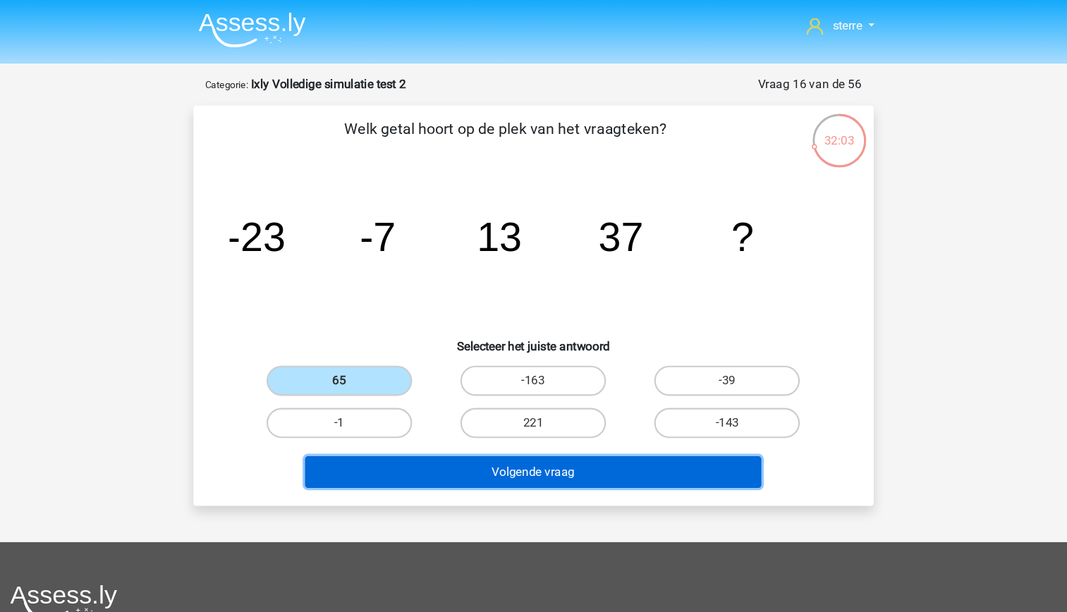
click at [577, 441] on button "Volgende vraag" at bounding box center [533, 442] width 427 height 30
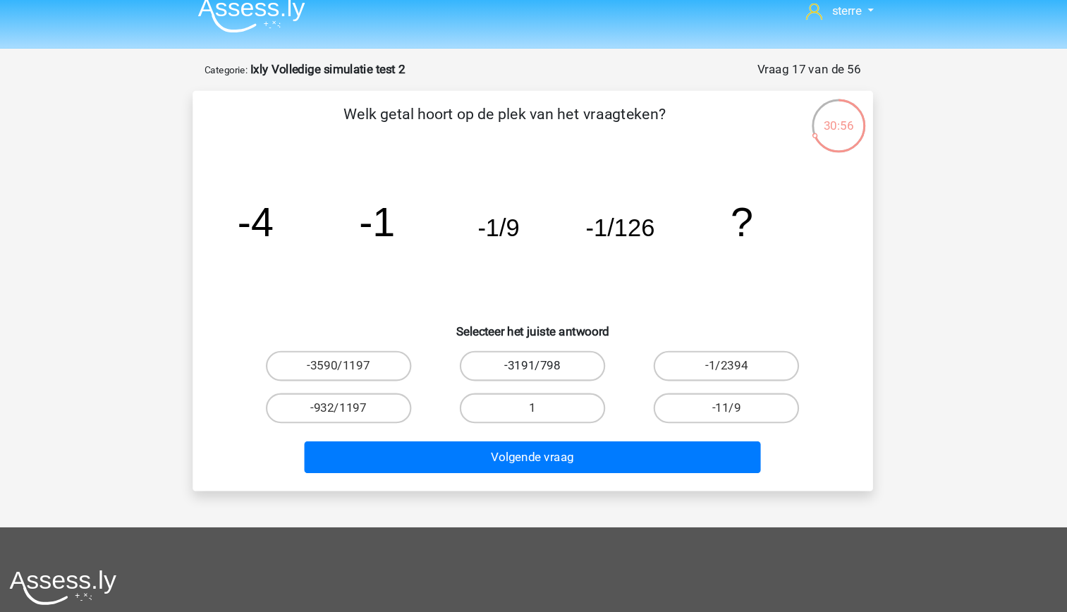
click at [575, 358] on label "-3191/798" at bounding box center [533, 356] width 136 height 28
click at [542, 358] on input "-3191/798" at bounding box center [537, 360] width 9 height 9
radio input "true"
click at [705, 356] on label "-1/2394" at bounding box center [715, 356] width 136 height 28
click at [715, 356] on input "-1/2394" at bounding box center [719, 360] width 9 height 9
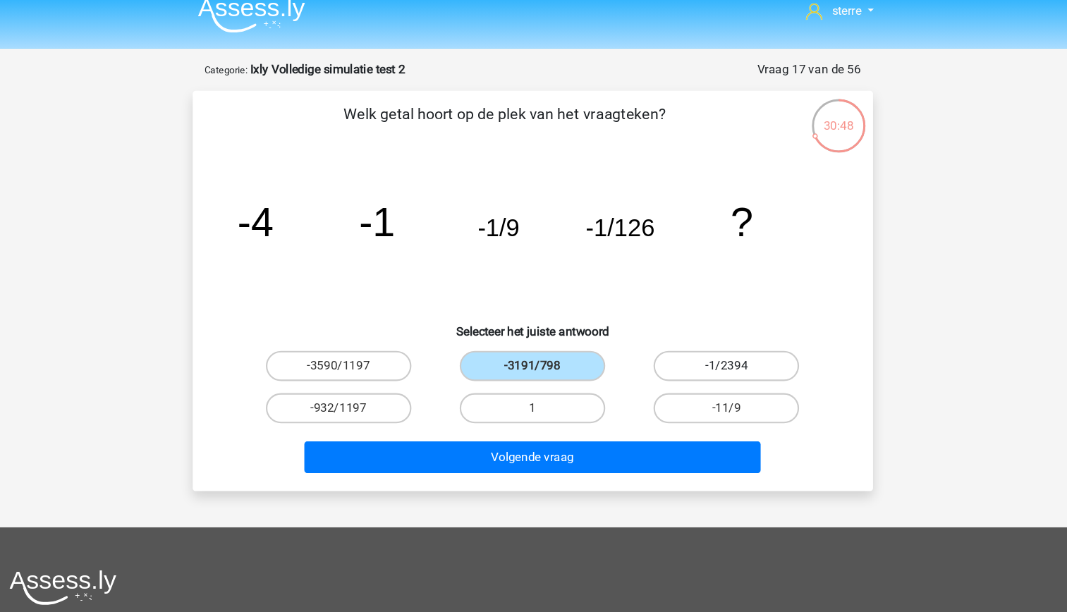
radio input "true"
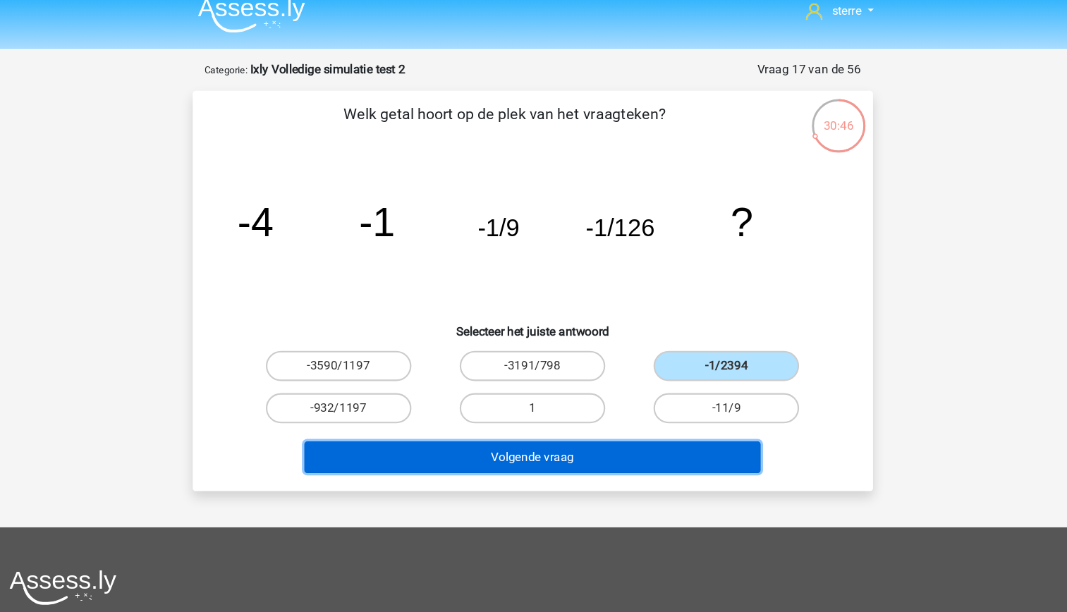
click at [589, 441] on button "Volgende vraag" at bounding box center [533, 442] width 427 height 30
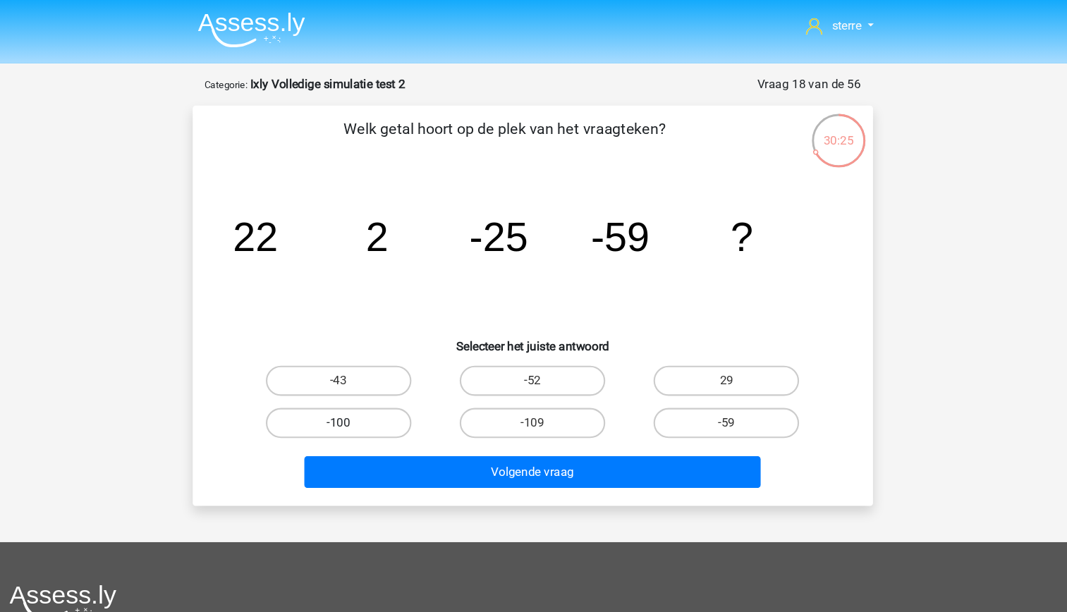
click at [357, 392] on label "-100" at bounding box center [352, 395] width 136 height 28
click at [357, 396] on input "-100" at bounding box center [356, 400] width 9 height 9
radio input "true"
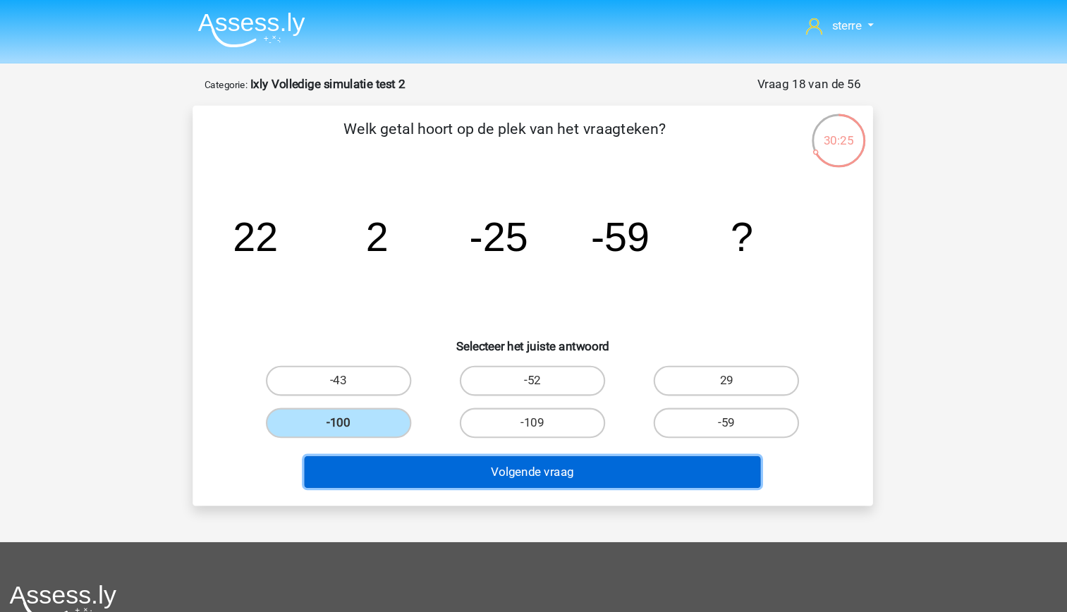
click at [446, 439] on button "Volgende vraag" at bounding box center [533, 442] width 427 height 30
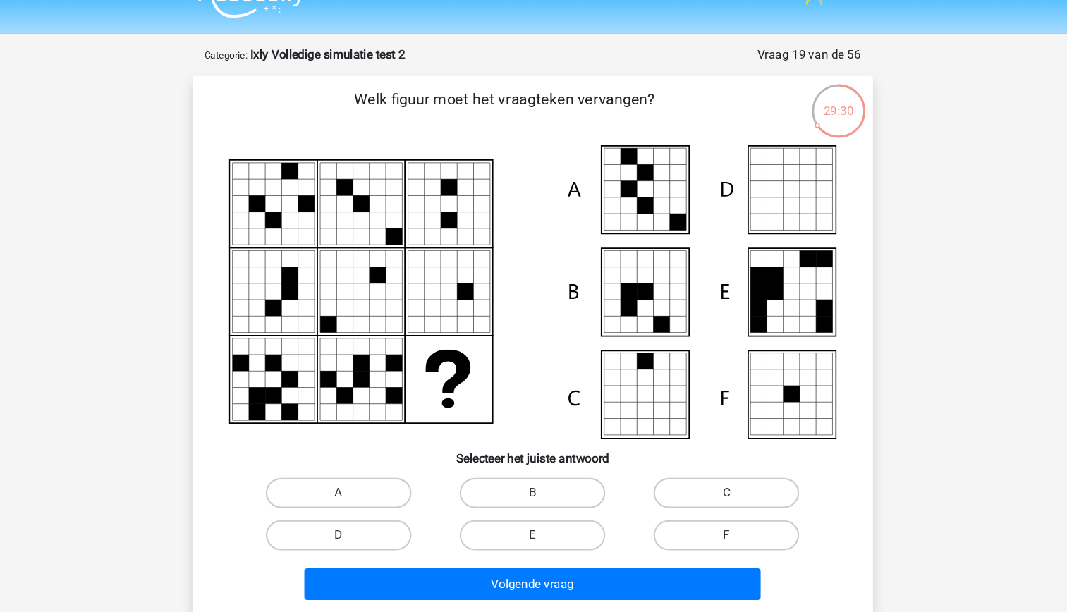
click at [731, 319] on icon at bounding box center [534, 301] width 568 height 274
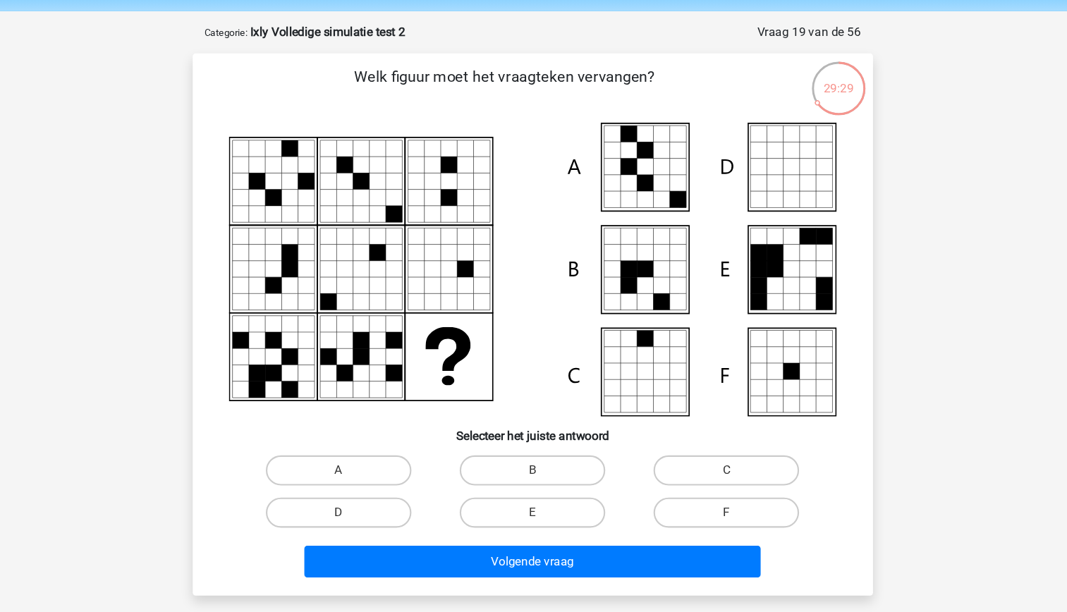
scroll to position [13, 0]
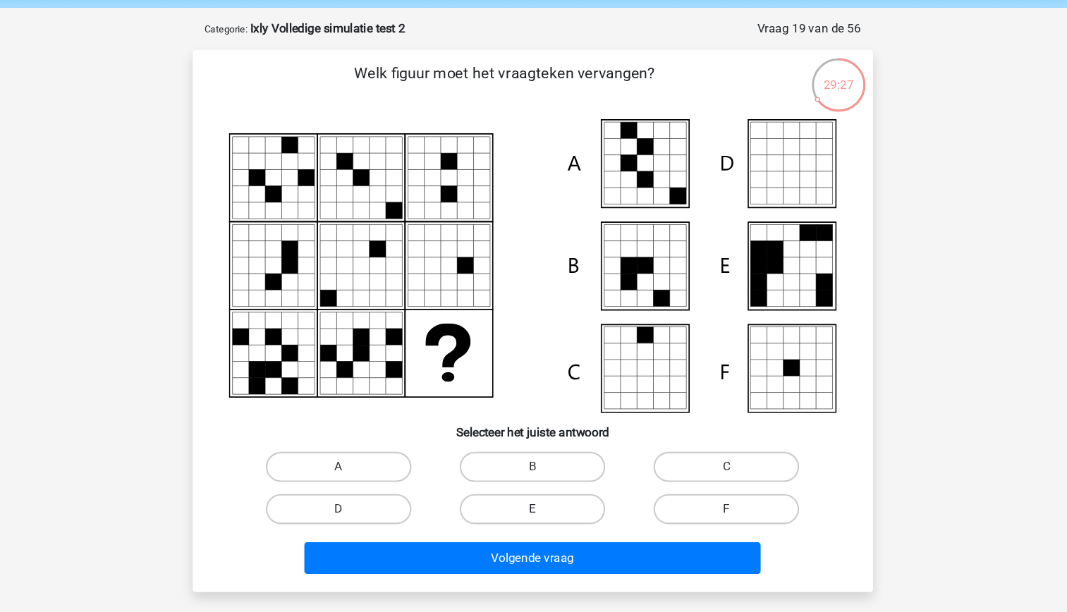
click at [528, 520] on label "E" at bounding box center [533, 515] width 136 height 28
click at [533, 520] on input "E" at bounding box center [537, 519] width 9 height 9
radio input "true"
click at [680, 515] on label "F" at bounding box center [715, 515] width 136 height 28
click at [715, 515] on input "F" at bounding box center [719, 519] width 9 height 9
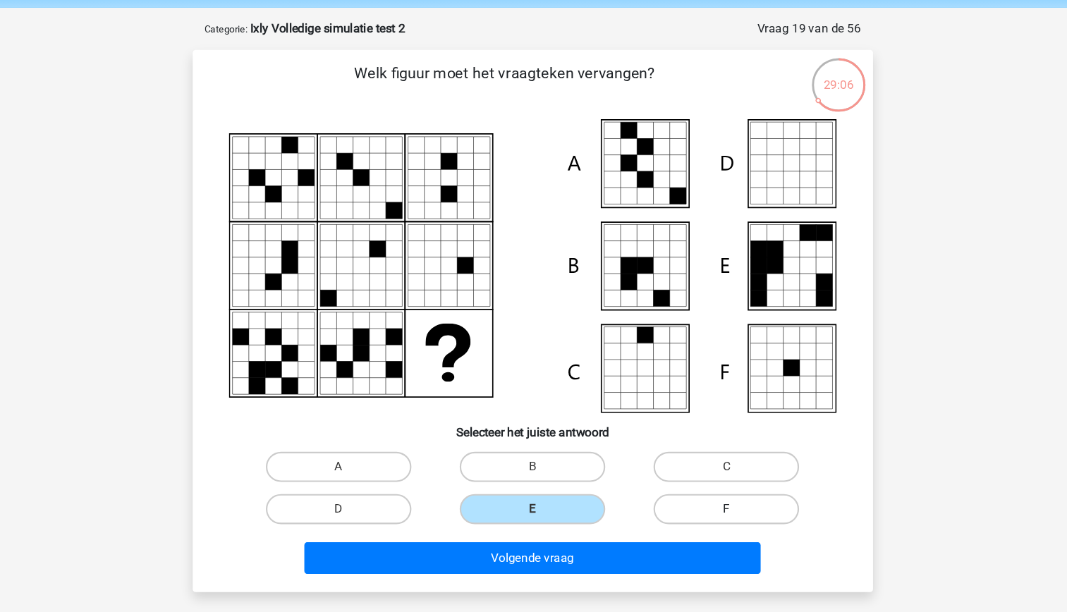
radio input "true"
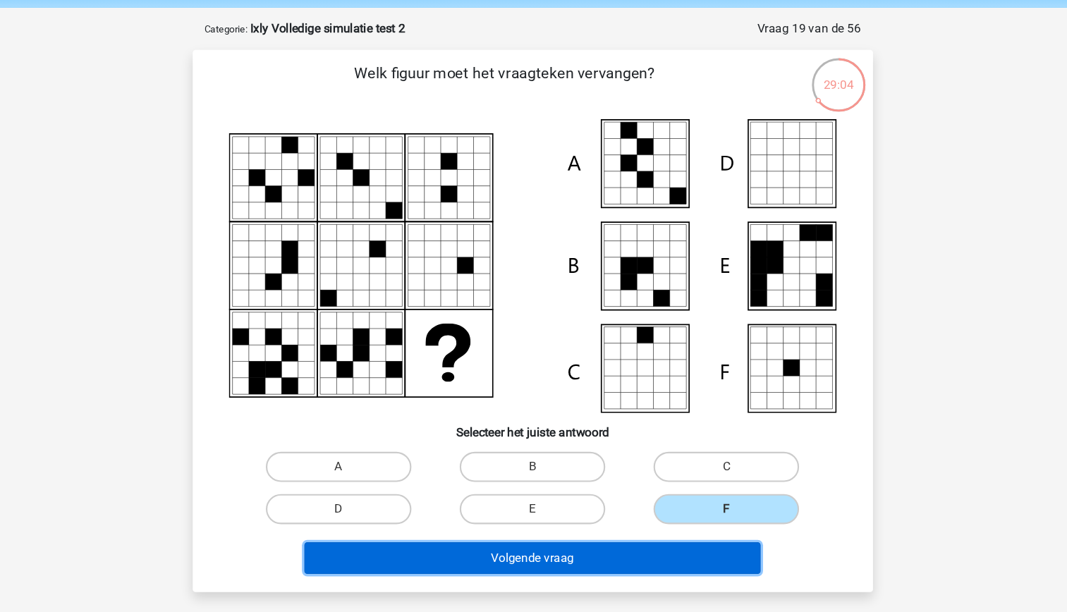
click at [599, 561] on button "Volgende vraag" at bounding box center [533, 561] width 427 height 30
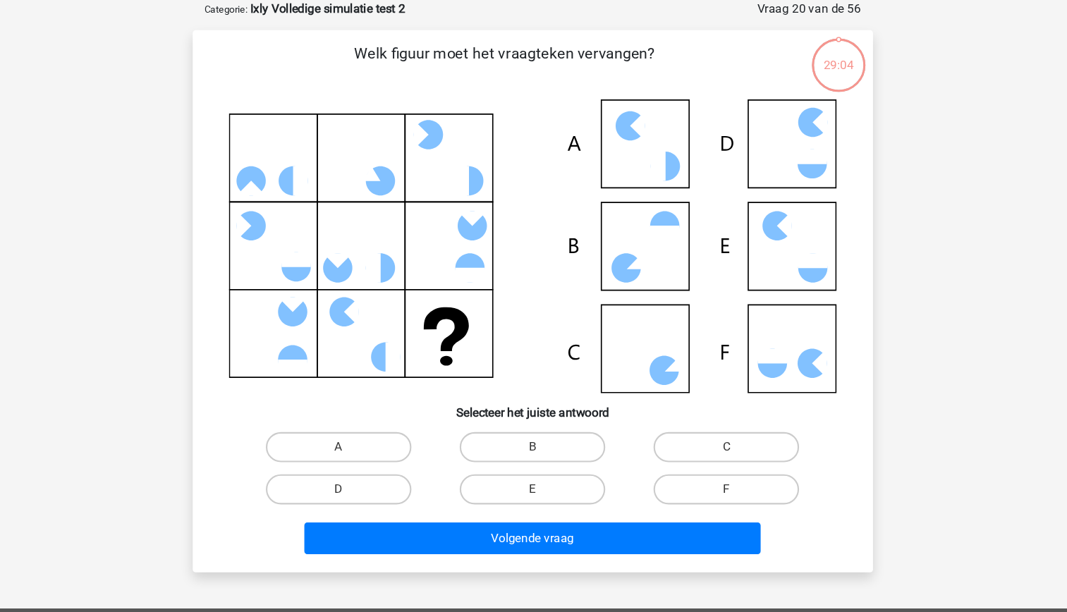
scroll to position [0, 0]
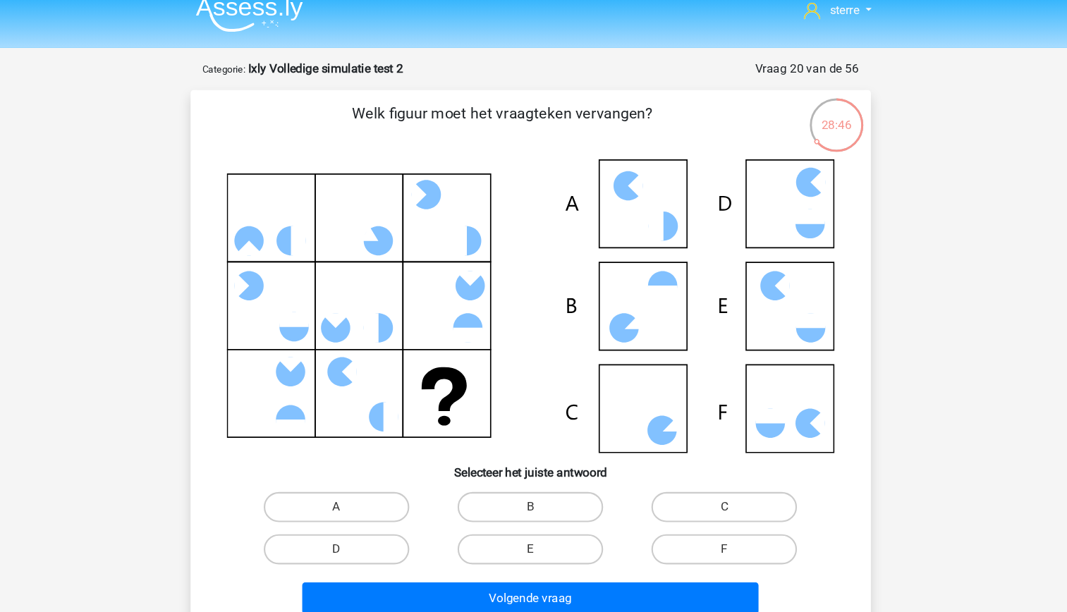
click at [487, 417] on icon at bounding box center [534, 301] width 568 height 274
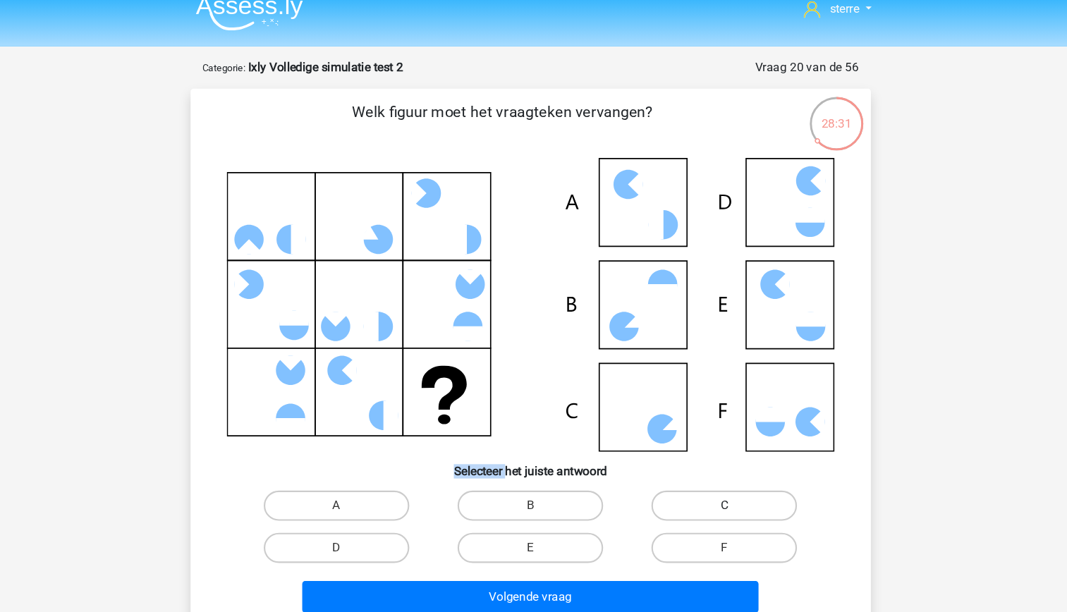
click at [714, 477] on label "C" at bounding box center [715, 489] width 136 height 28
click at [715, 489] on input "C" at bounding box center [719, 493] width 9 height 9
radio input "true"
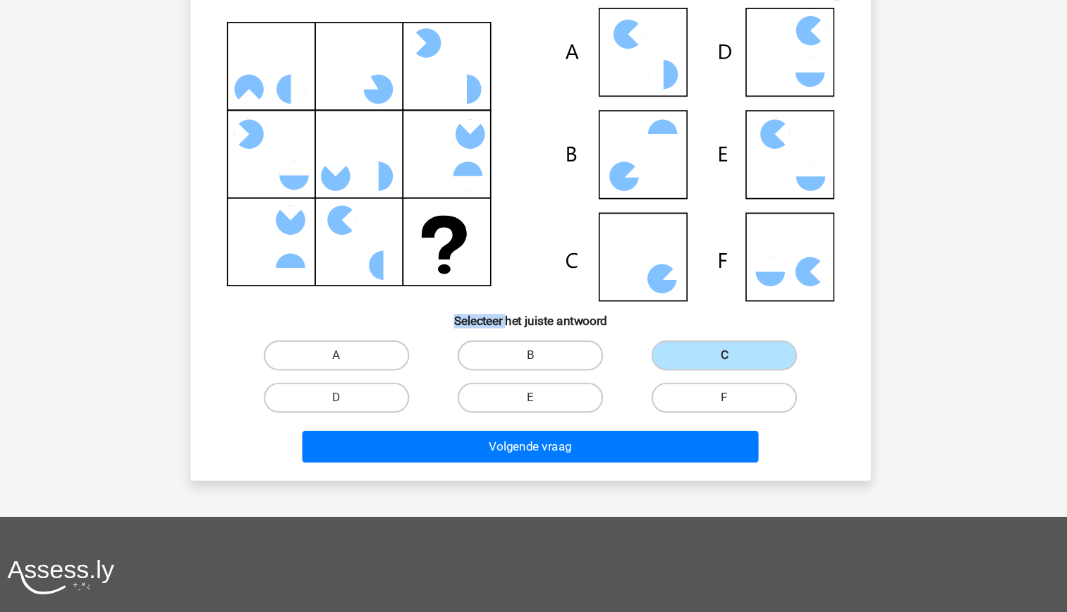
scroll to position [121, 0]
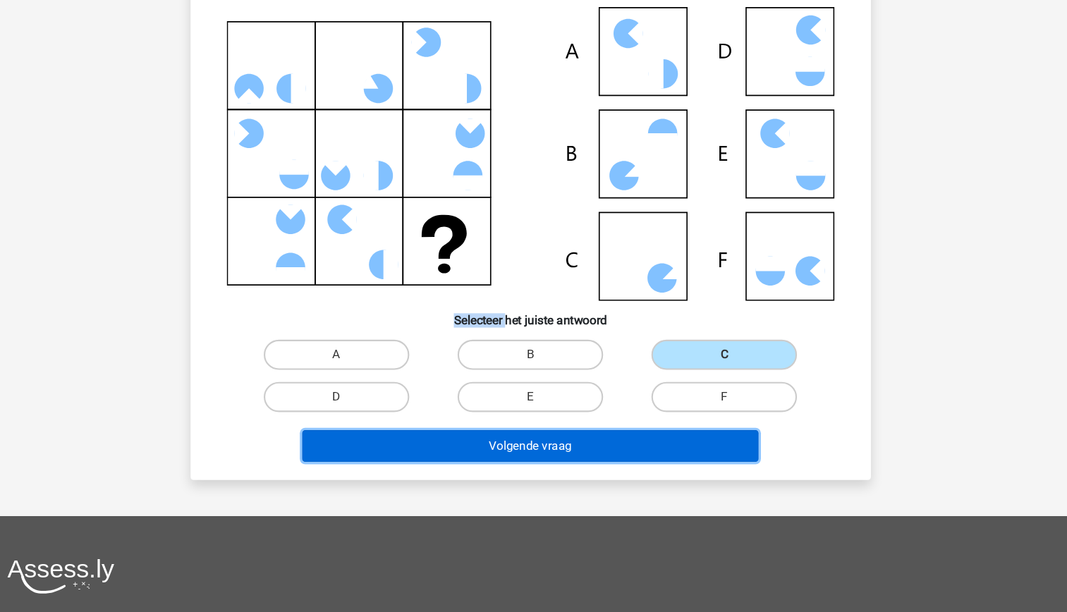
click at [620, 454] on button "Volgende vraag" at bounding box center [533, 453] width 427 height 30
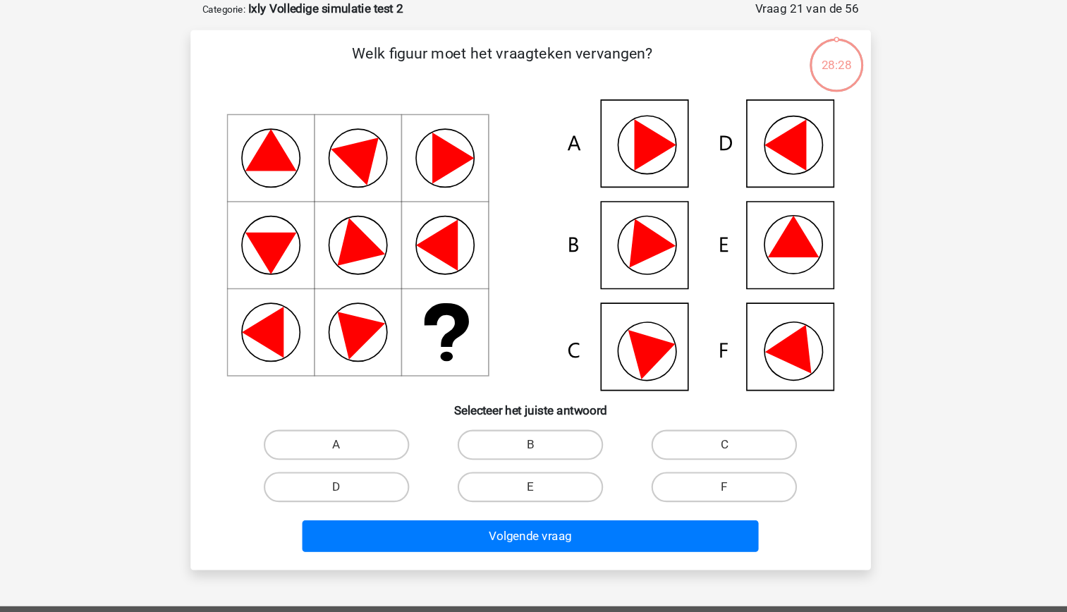
scroll to position [0, 0]
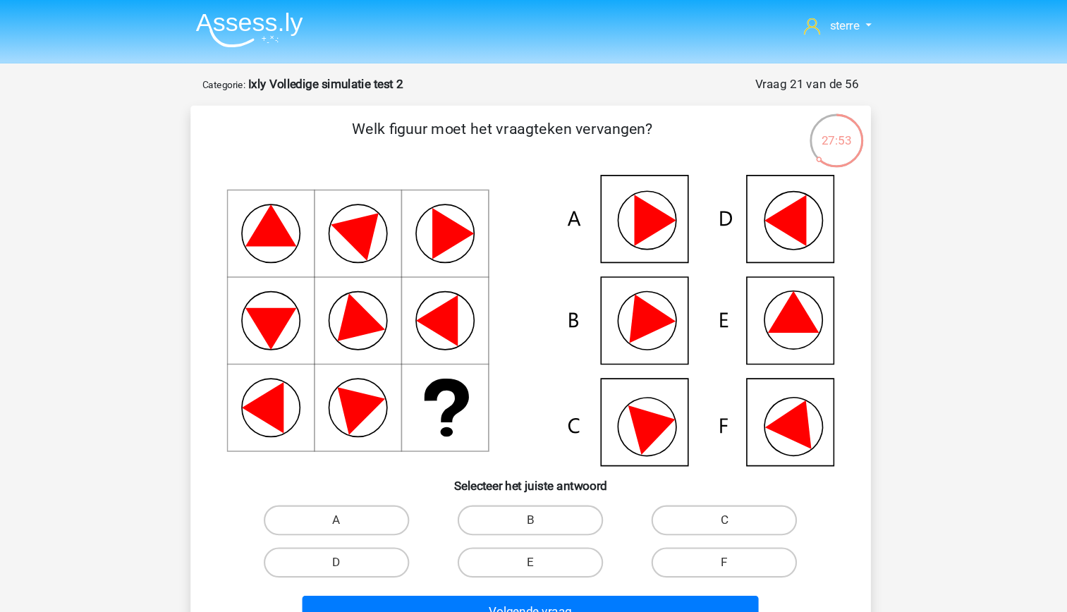
click at [643, 309] on icon at bounding box center [639, 293] width 60 height 56
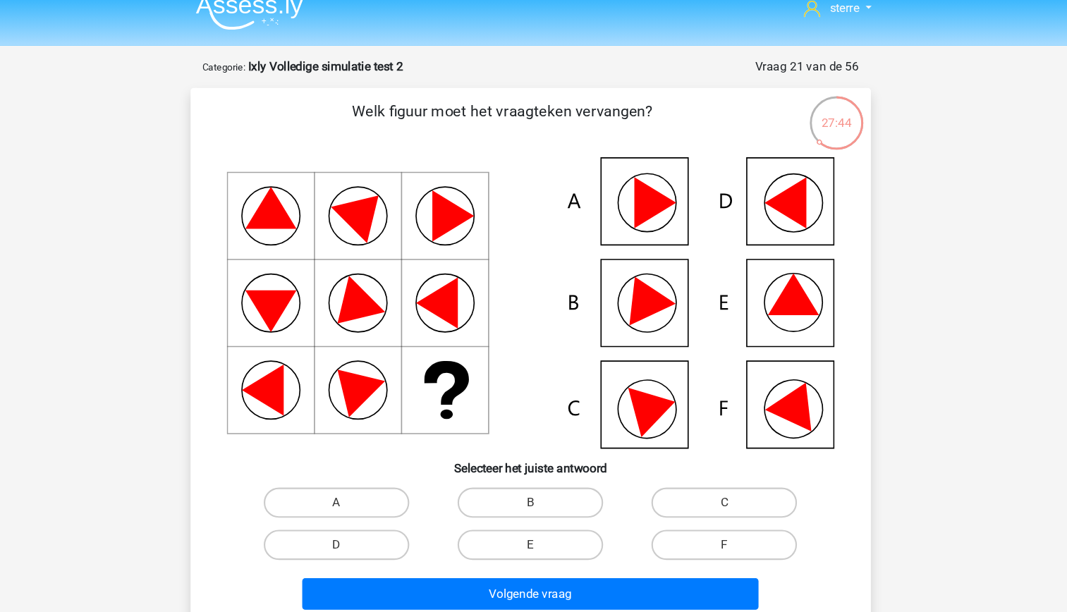
click at [661, 312] on icon at bounding box center [534, 300] width 568 height 272
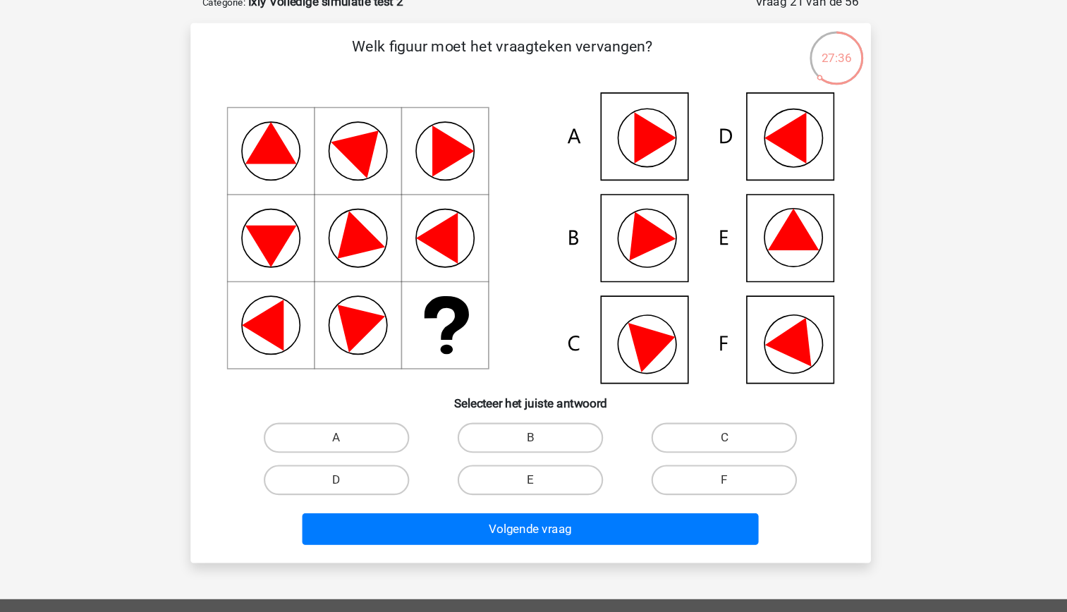
scroll to position [39, 0]
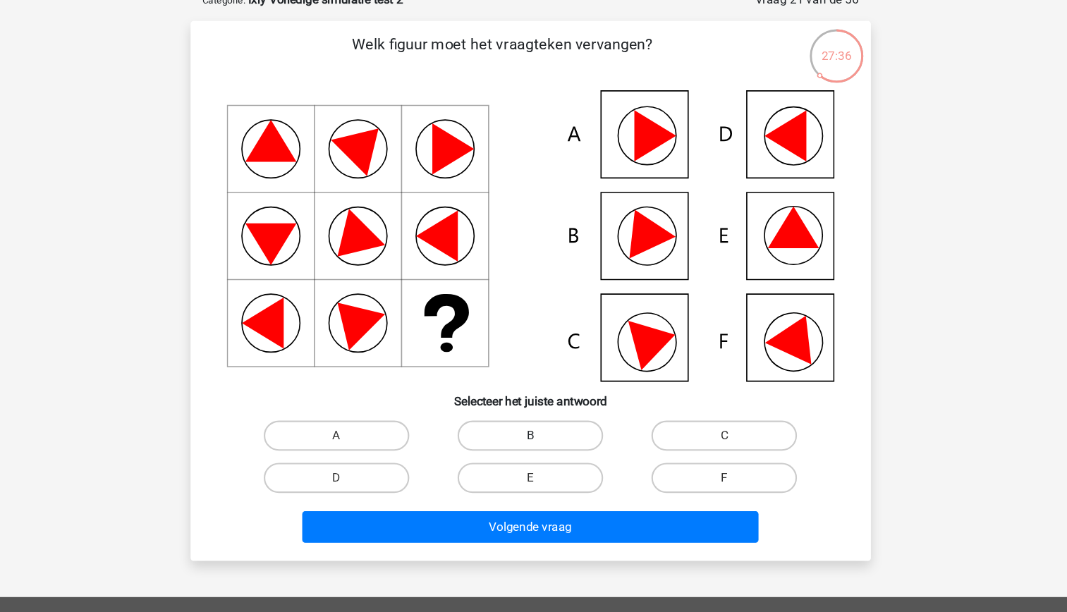
click at [523, 455] on label "B" at bounding box center [533, 447] width 136 height 28
click at [533, 455] on input "B" at bounding box center [537, 451] width 9 height 9
radio input "true"
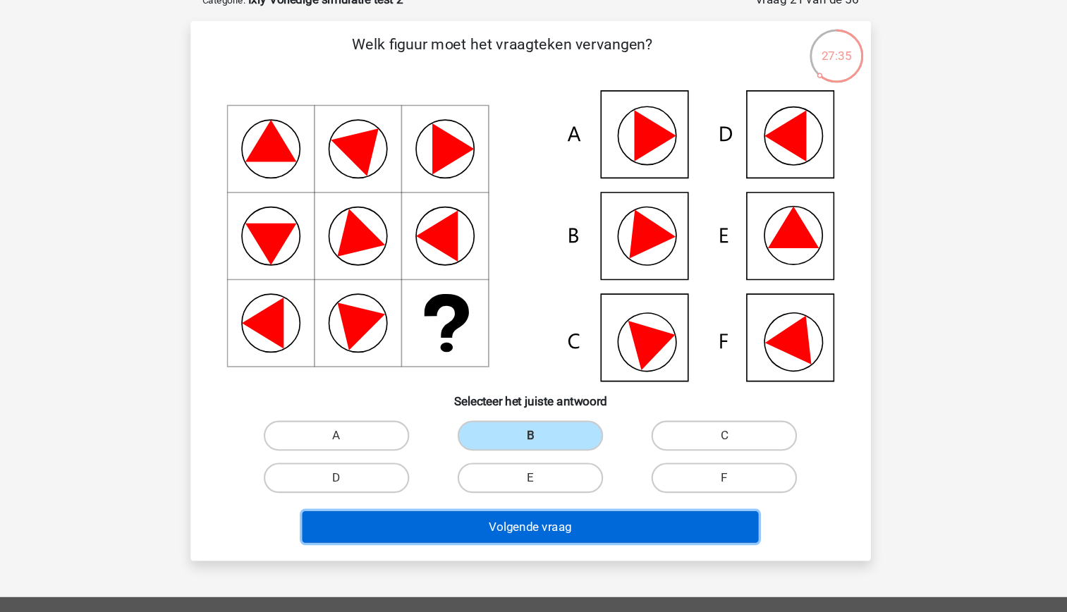
click at [521, 537] on button "Volgende vraag" at bounding box center [533, 533] width 427 height 30
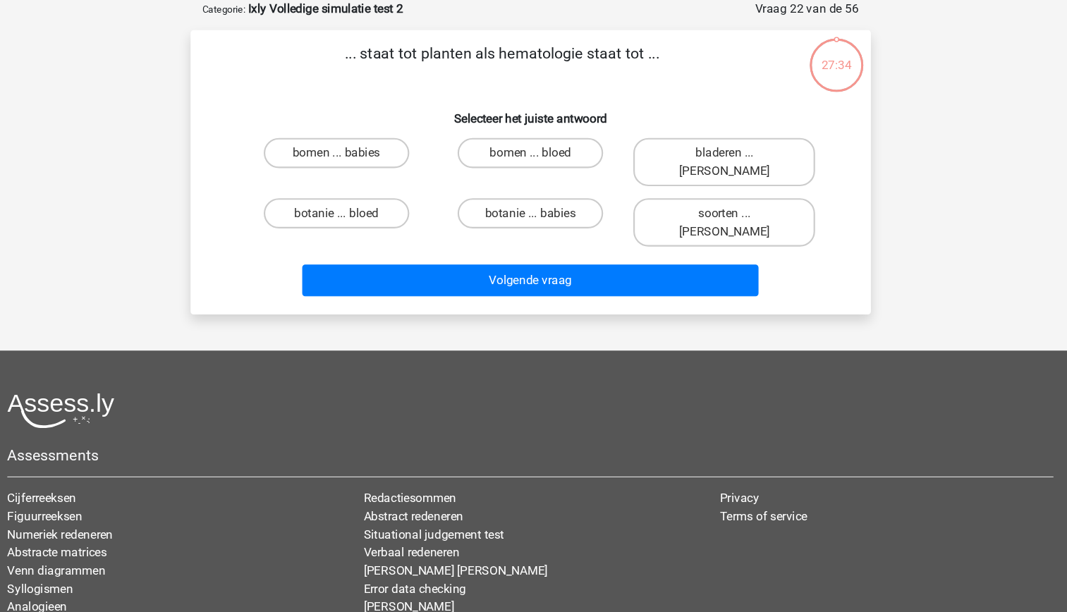
scroll to position [0, 0]
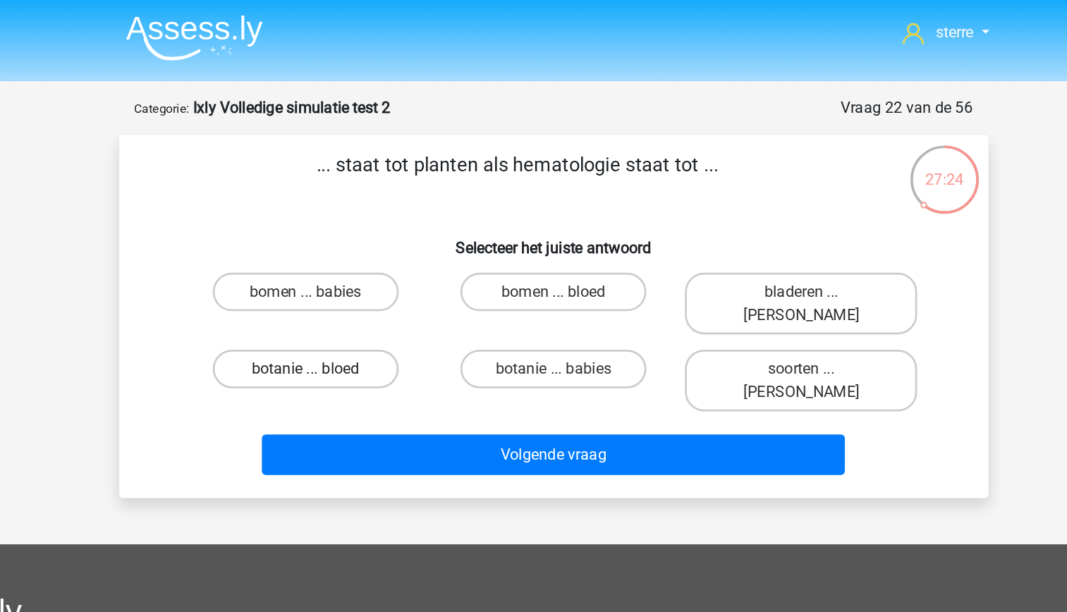
click at [390, 258] on label "botanie ... bloed" at bounding box center [352, 270] width 136 height 28
click at [361, 270] on input "botanie ... bloed" at bounding box center [356, 274] width 9 height 9
radio input "true"
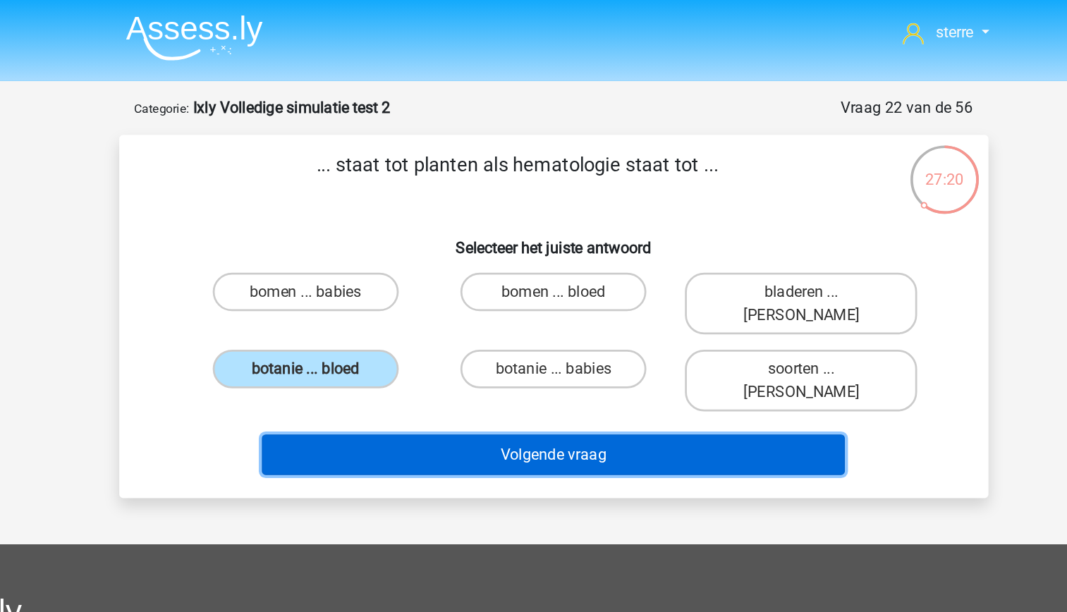
click at [549, 318] on button "Volgende vraag" at bounding box center [533, 333] width 427 height 30
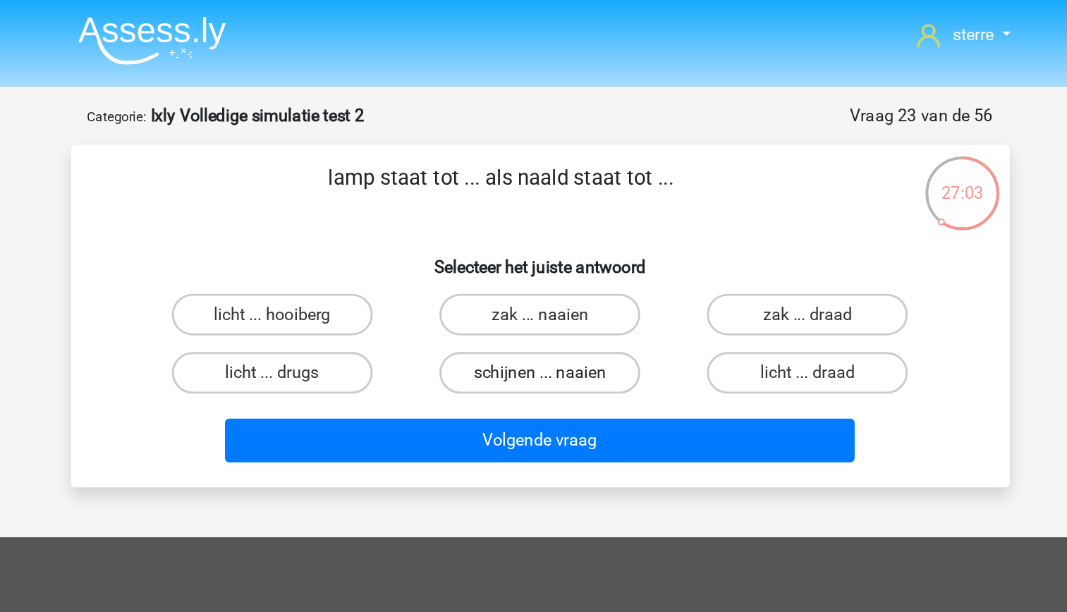
click at [520, 252] on label "schijnen ... naaien" at bounding box center [533, 253] width 136 height 28
click at [533, 253] on input "schijnen ... naaien" at bounding box center [537, 257] width 9 height 9
radio input "true"
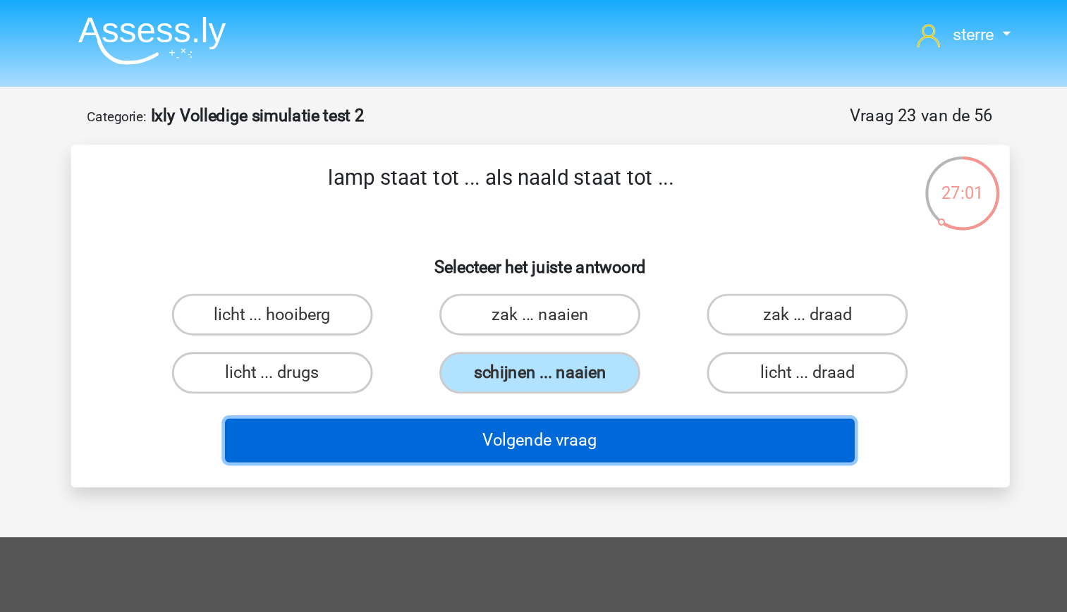
click at [529, 299] on button "Volgende vraag" at bounding box center [533, 299] width 427 height 30
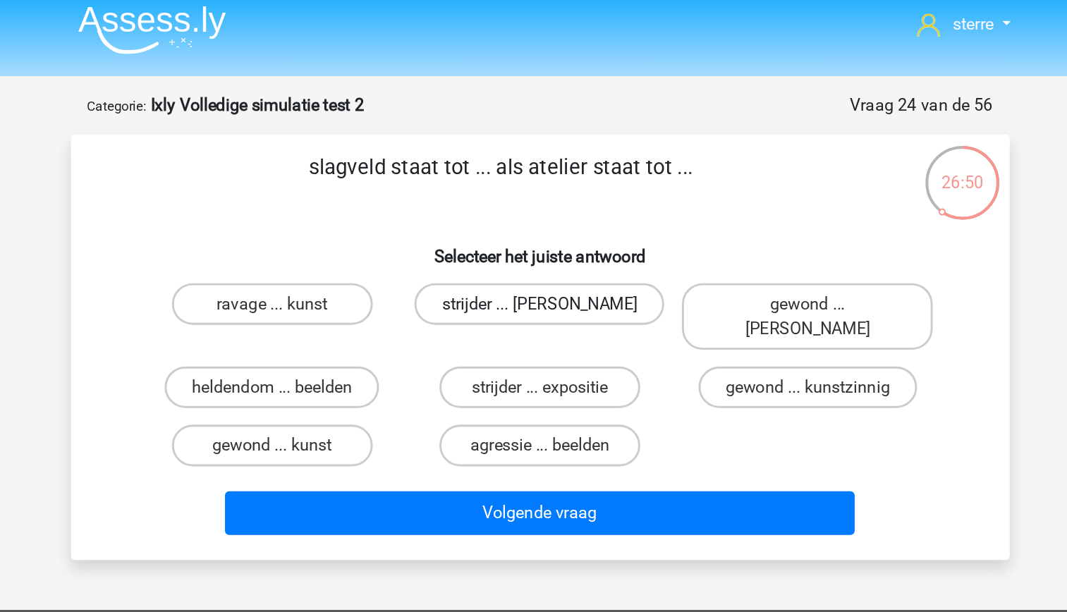
click at [513, 214] on label "strijder ... [PERSON_NAME]" at bounding box center [532, 214] width 169 height 28
click at [533, 214] on input "strijder ... [PERSON_NAME]" at bounding box center [537, 218] width 9 height 9
radio input "true"
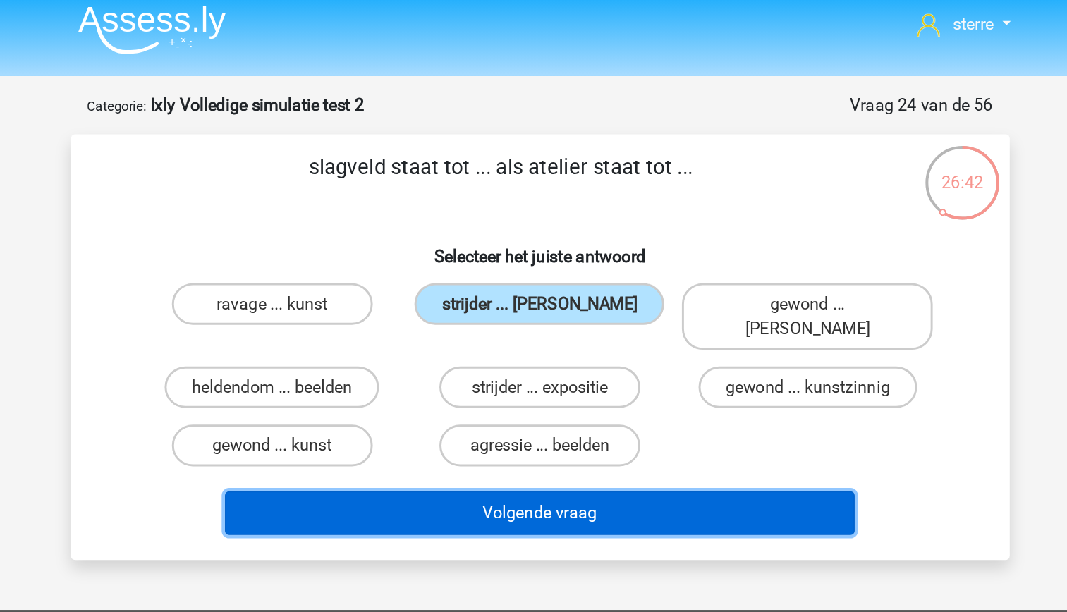
click at [555, 341] on button "Volgende vraag" at bounding box center [533, 356] width 427 height 30
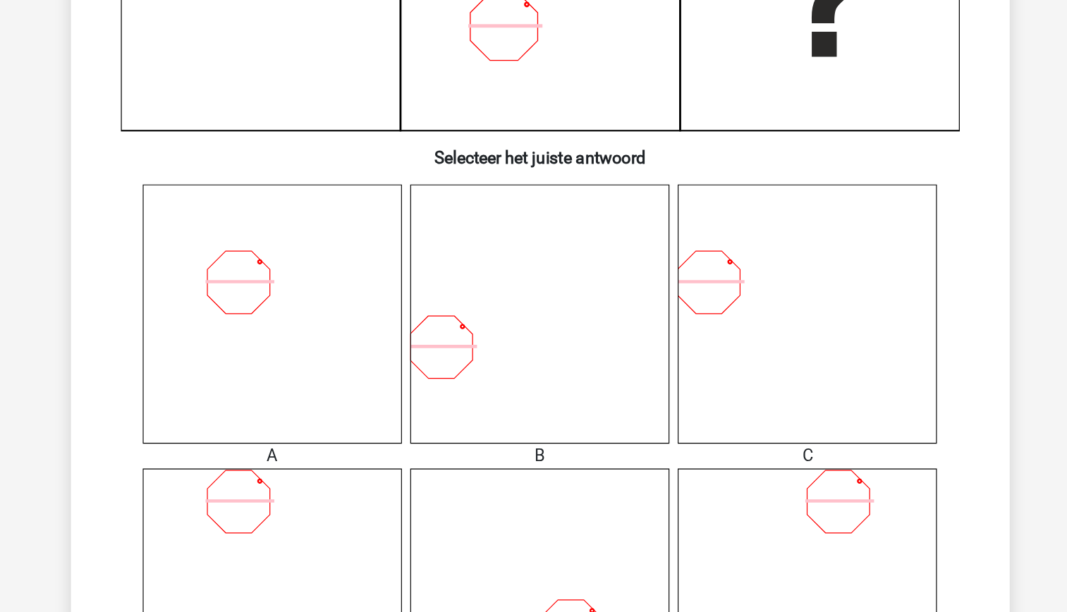
scroll to position [265, 0]
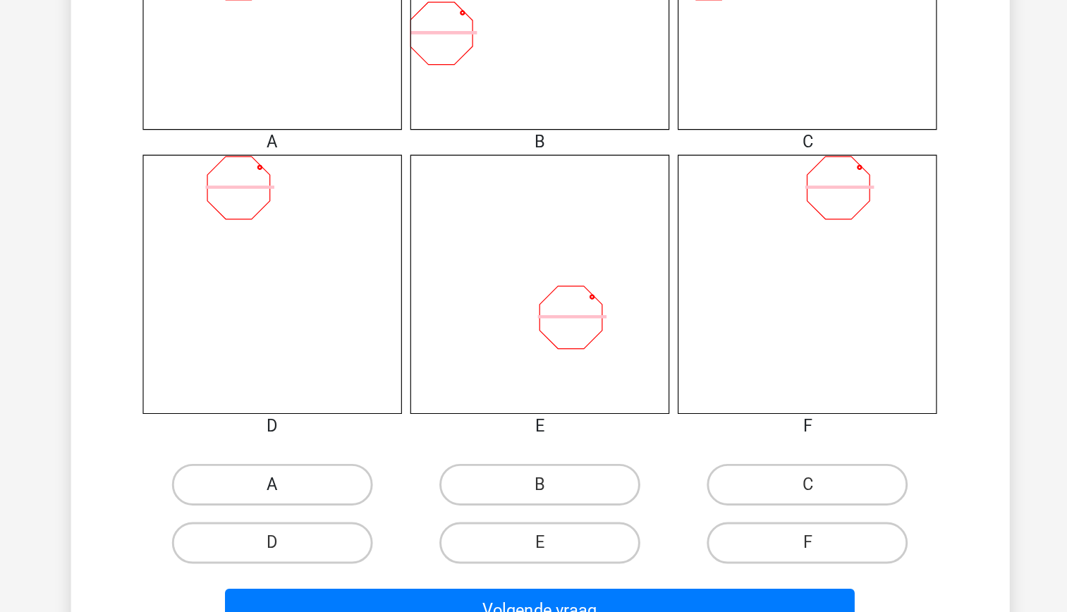
click at [346, 510] on label "A" at bounding box center [352, 508] width 136 height 28
click at [352, 510] on input "A" at bounding box center [356, 512] width 9 height 9
radio input "true"
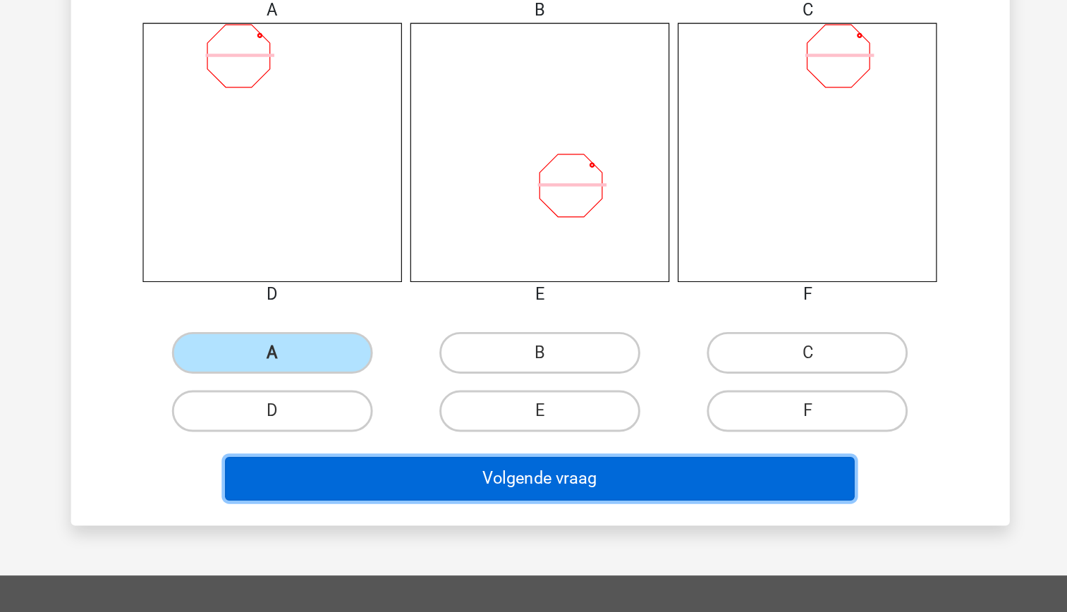
click at [456, 523] on button "Volgende vraag" at bounding box center [533, 522] width 427 height 30
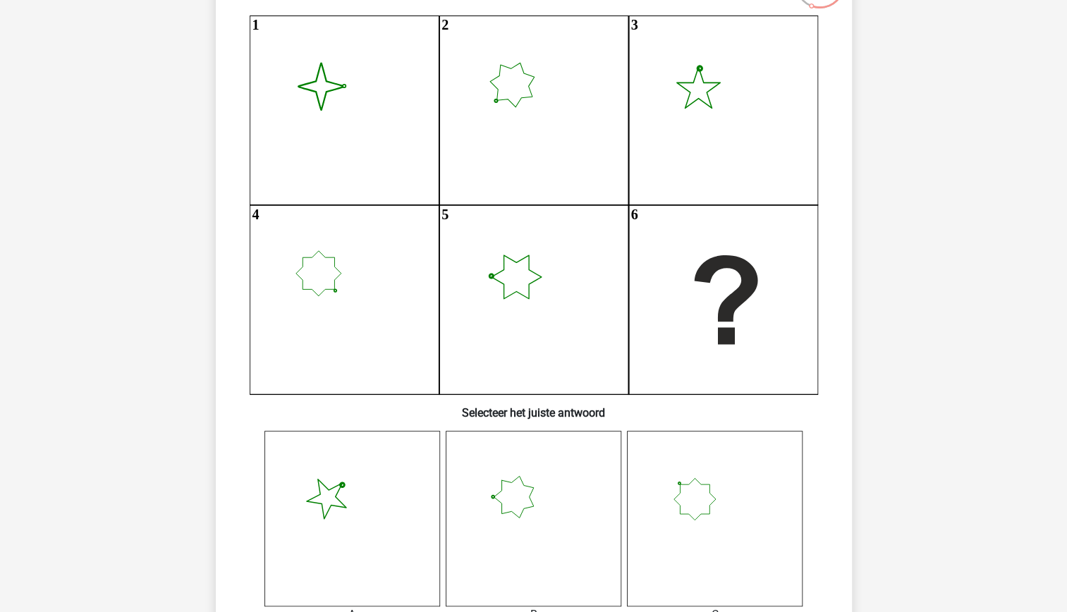
scroll to position [149, 0]
click at [439, 204] on icon at bounding box center [345, 110] width 190 height 190
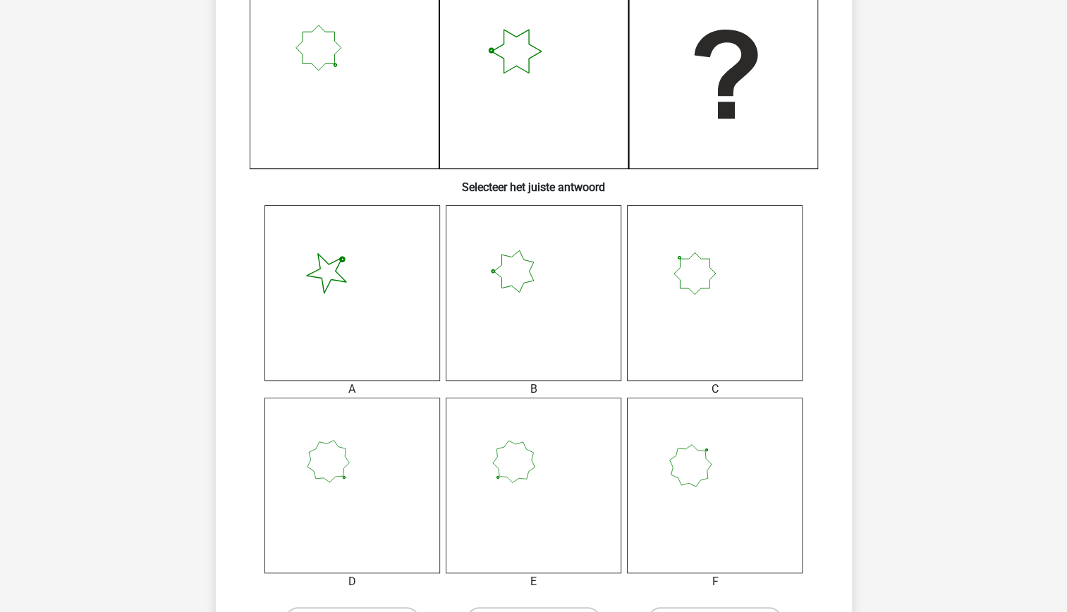
scroll to position [374, 0]
click at [692, 310] on icon at bounding box center [715, 292] width 176 height 176
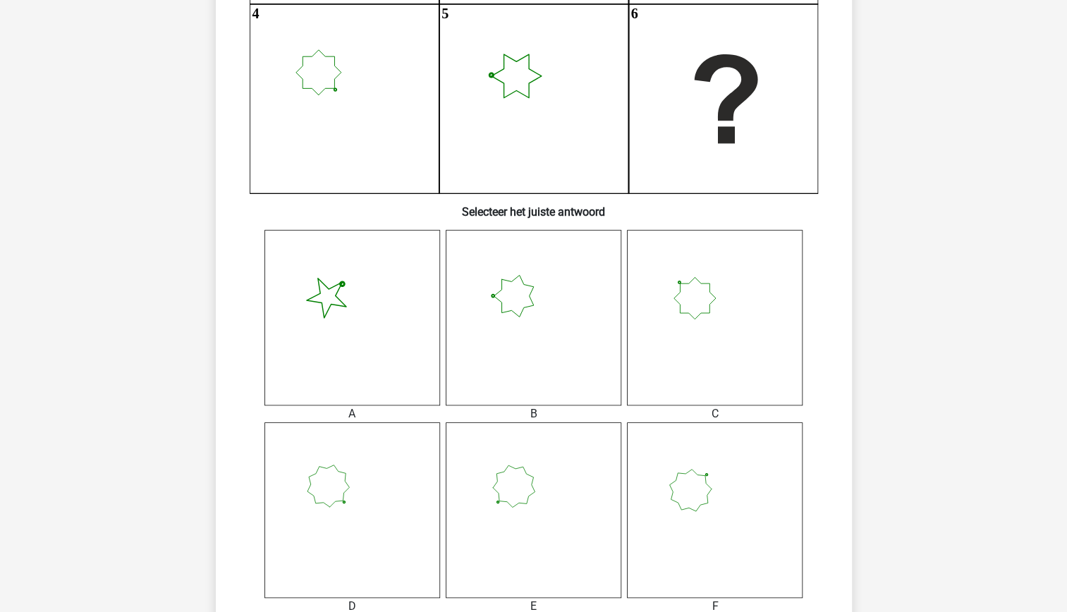
scroll to position [357, 0]
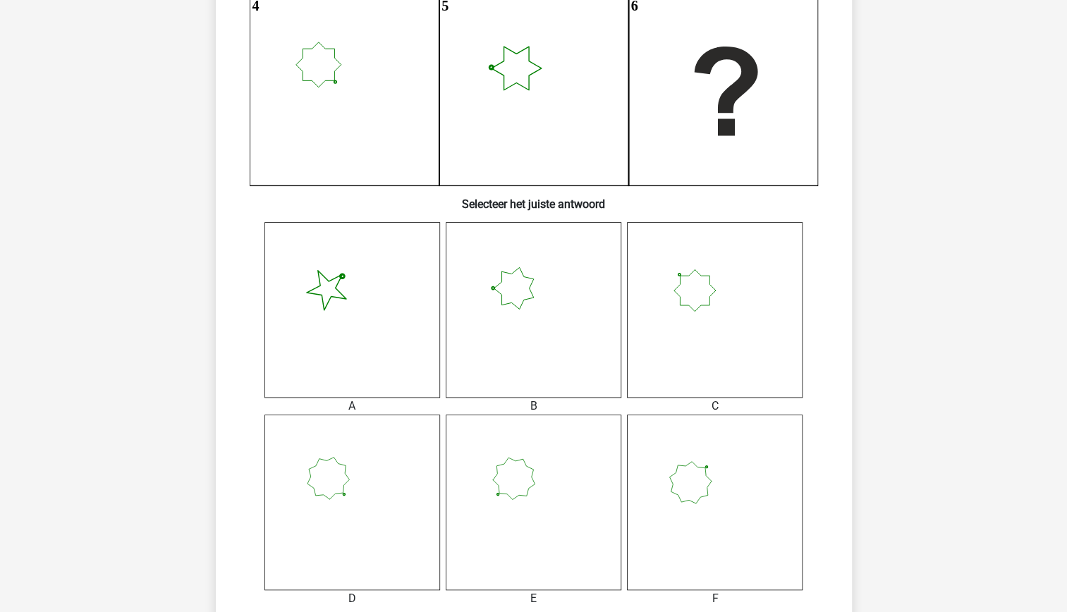
click at [688, 525] on icon at bounding box center [715, 503] width 176 height 176
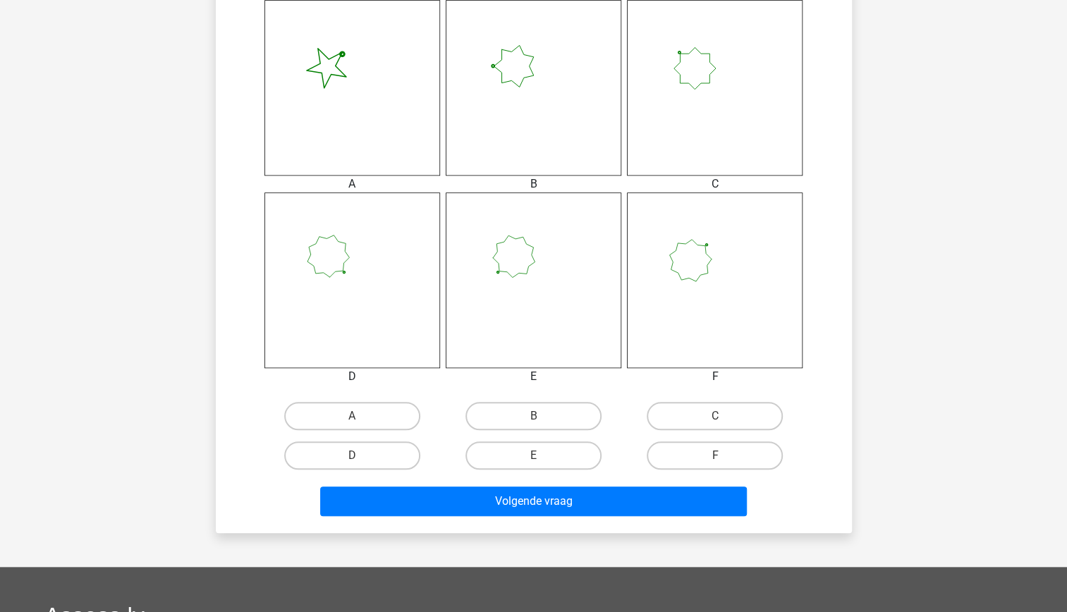
scroll to position [582, 0]
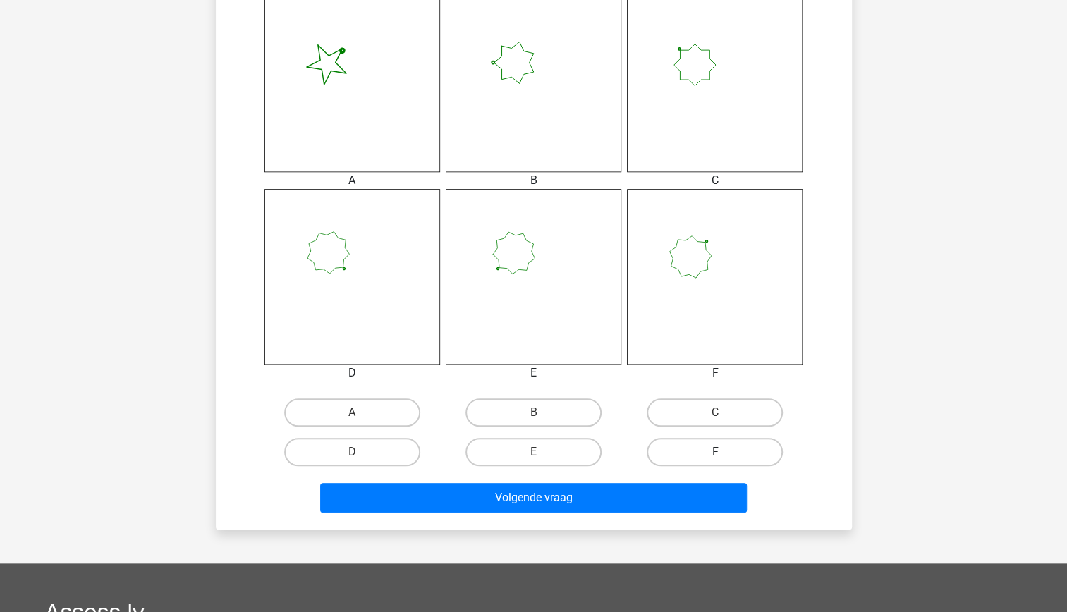
click at [680, 452] on label "F" at bounding box center [715, 452] width 136 height 28
click at [715, 452] on input "F" at bounding box center [719, 456] width 9 height 9
radio input "true"
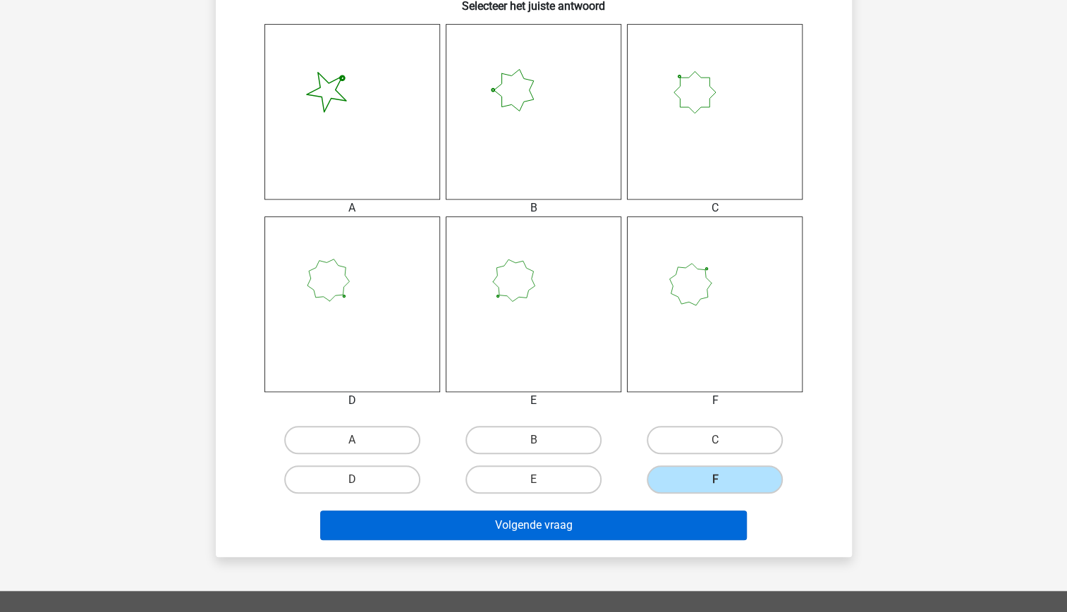
scroll to position [559, 0]
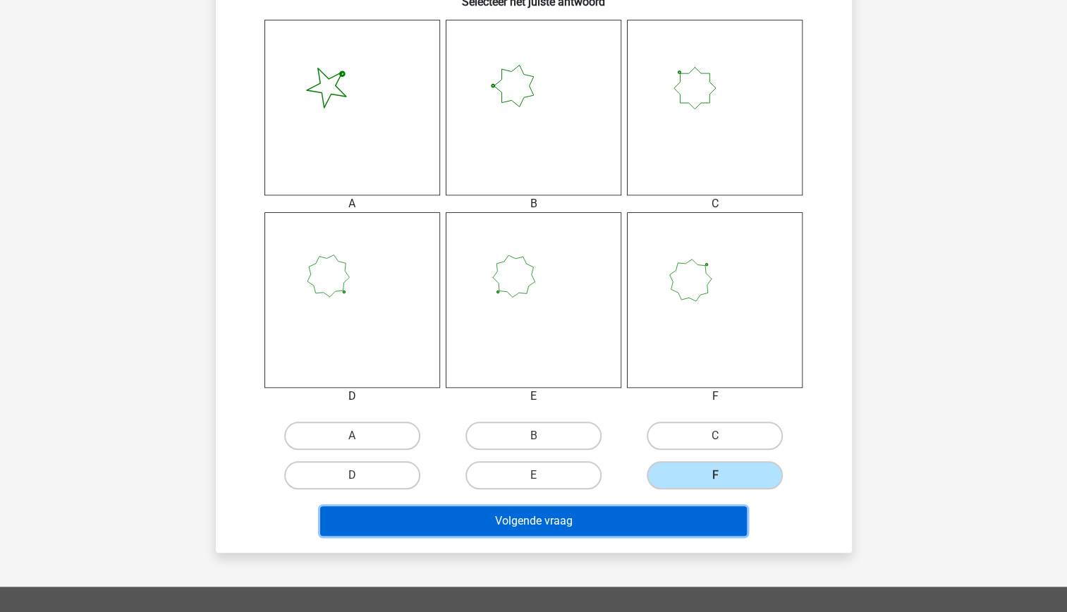
click at [586, 520] on button "Volgende vraag" at bounding box center [533, 521] width 427 height 30
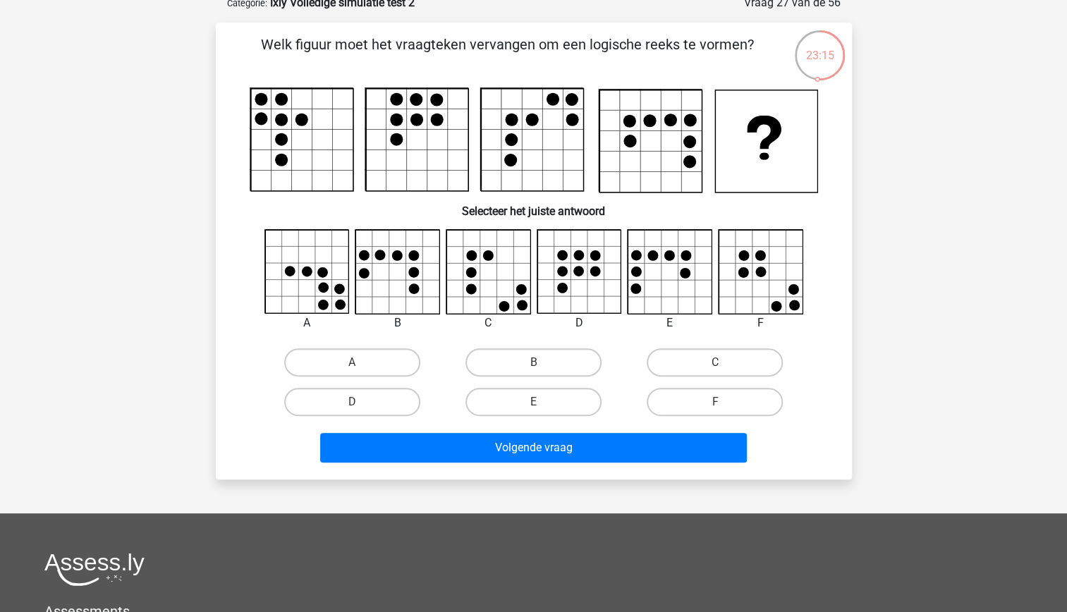
scroll to position [77, 0]
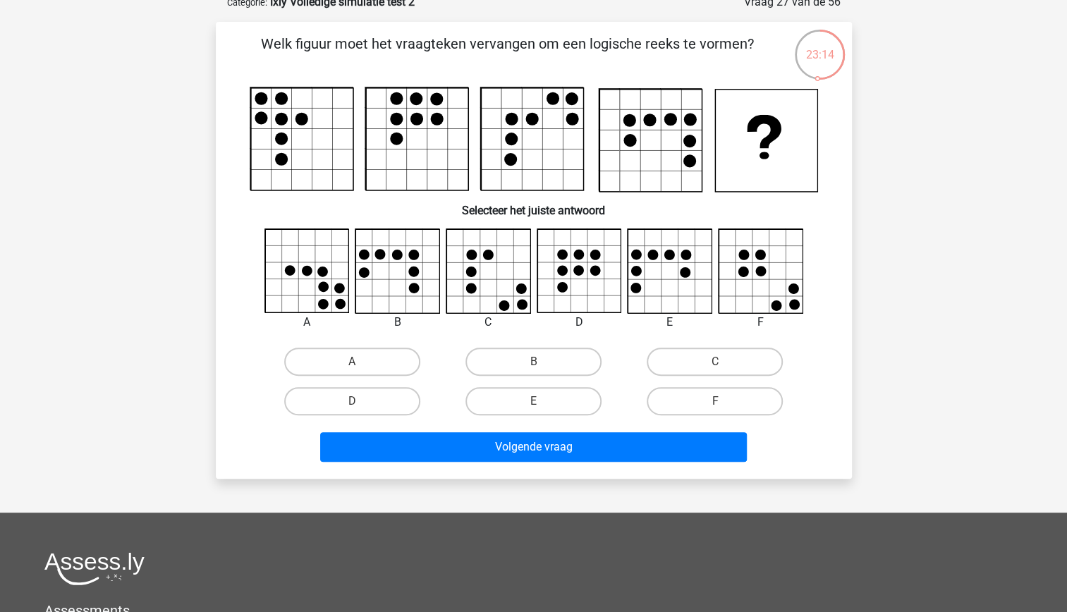
click at [667, 289] on icon at bounding box center [670, 272] width 84 height 84
click at [667, 292] on icon at bounding box center [670, 272] width 84 height 84
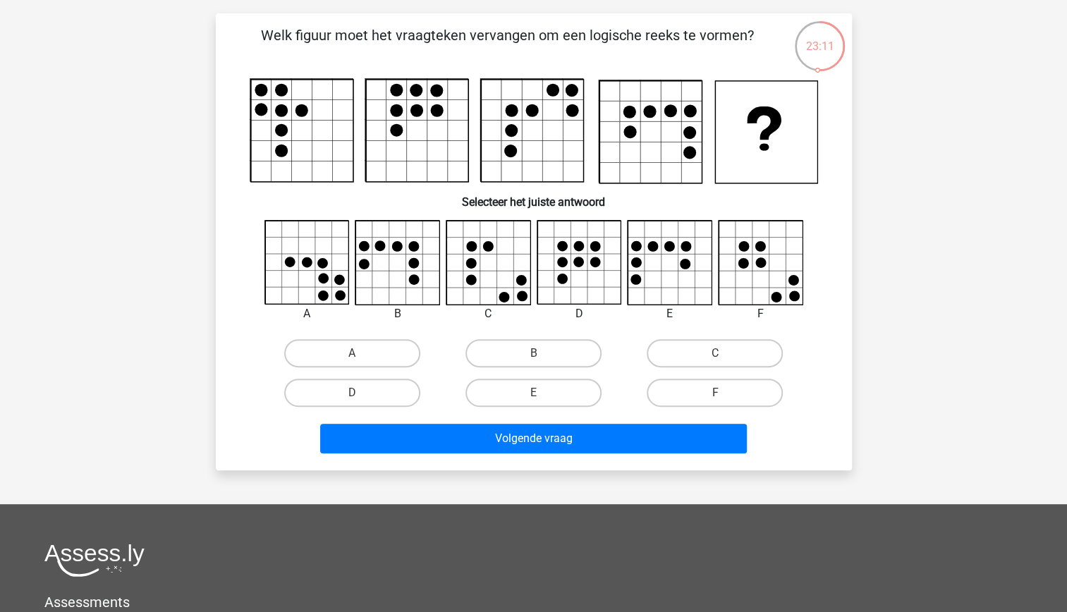
scroll to position [87, 0]
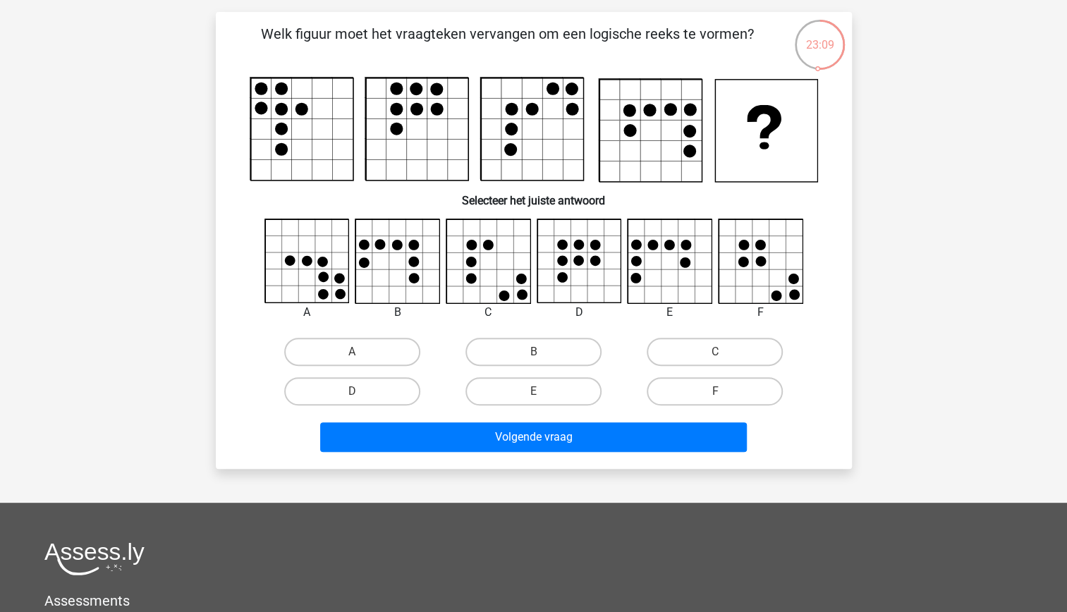
click at [667, 292] on icon at bounding box center [670, 262] width 84 height 84
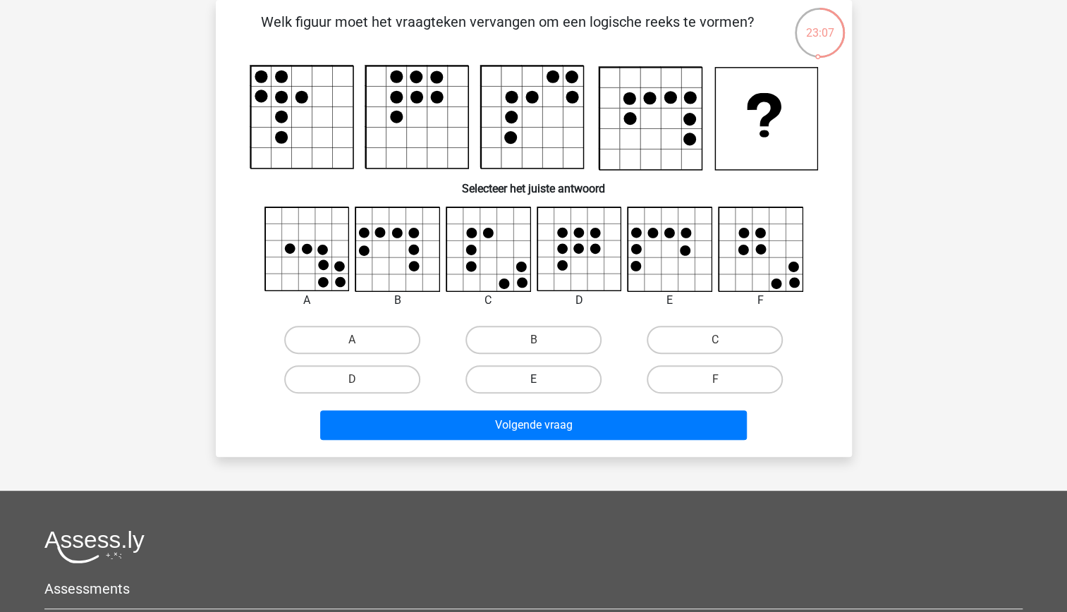
click at [549, 378] on label "E" at bounding box center [533, 379] width 136 height 28
click at [542, 379] on input "E" at bounding box center [537, 383] width 9 height 9
radio input "true"
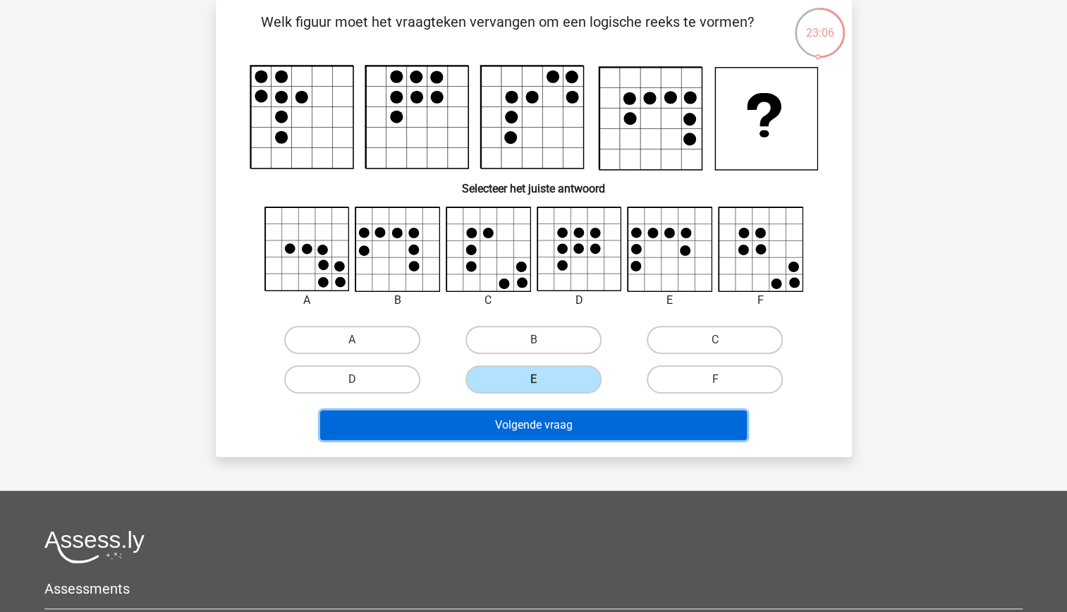
click at [563, 433] on button "Volgende vraag" at bounding box center [533, 425] width 427 height 30
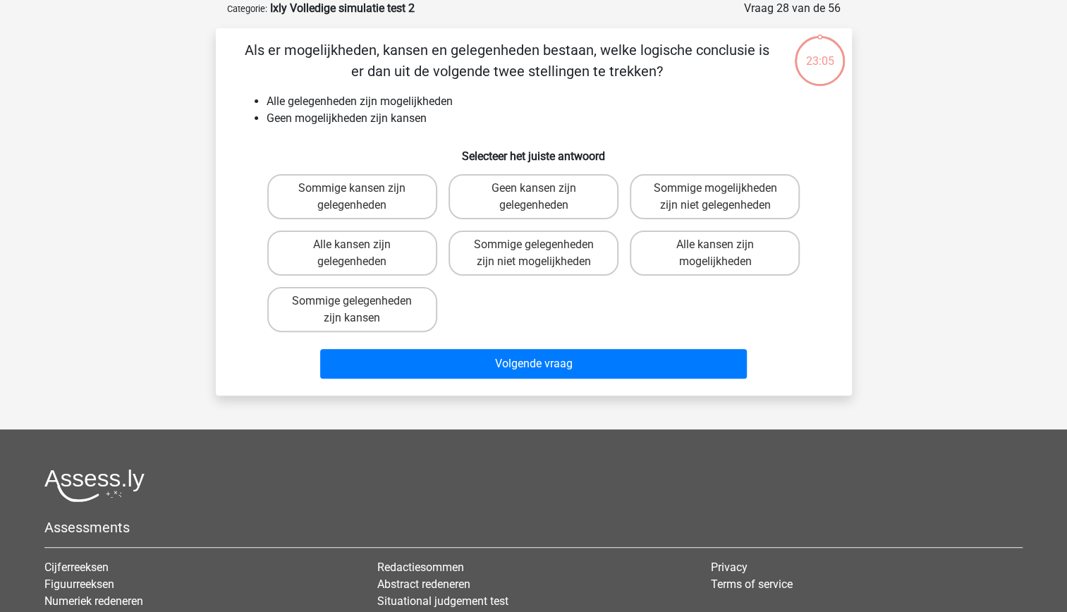
scroll to position [0, 0]
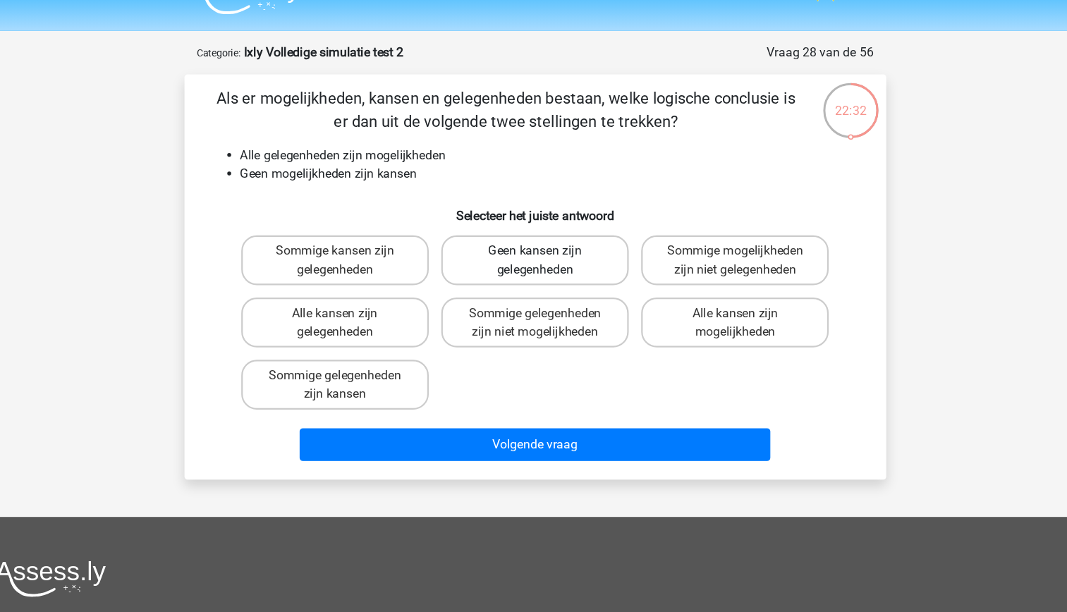
click at [577, 283] on label "Geen kansen zijn gelegenheden" at bounding box center [533, 267] width 170 height 45
click at [542, 268] on input "Geen kansen zijn gelegenheden" at bounding box center [537, 263] width 9 height 9
radio input "true"
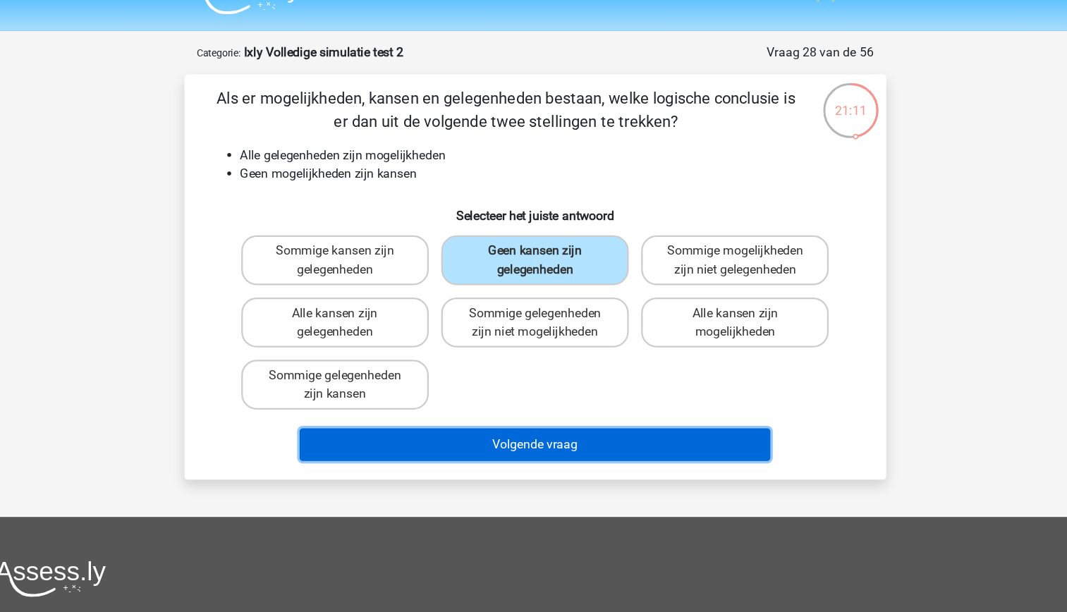
click at [514, 436] on button "Volgende vraag" at bounding box center [533, 435] width 427 height 30
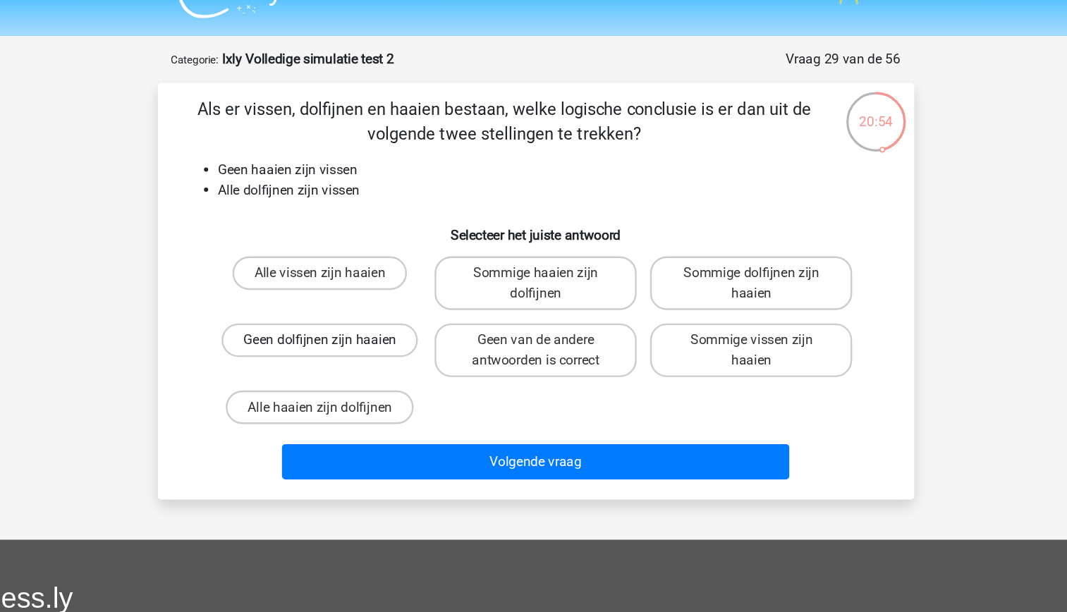
click at [372, 312] on label "Geen dolfijnen zijn haaien" at bounding box center [351, 315] width 165 height 28
click at [361, 315] on input "Geen dolfijnen zijn haaien" at bounding box center [356, 319] width 9 height 9
radio input "true"
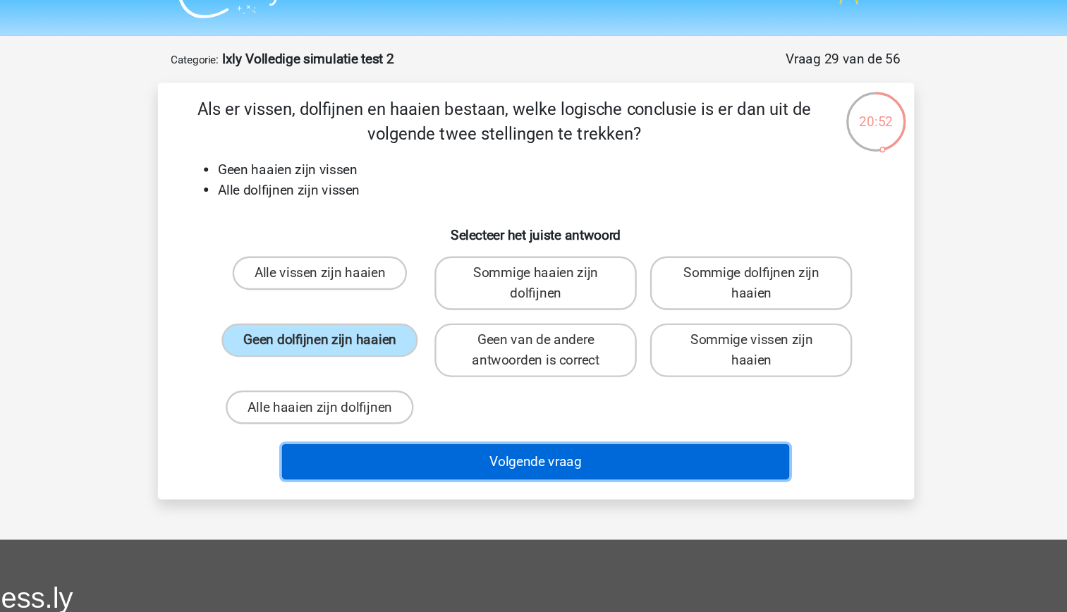
click at [545, 424] on button "Volgende vraag" at bounding box center [533, 418] width 427 height 30
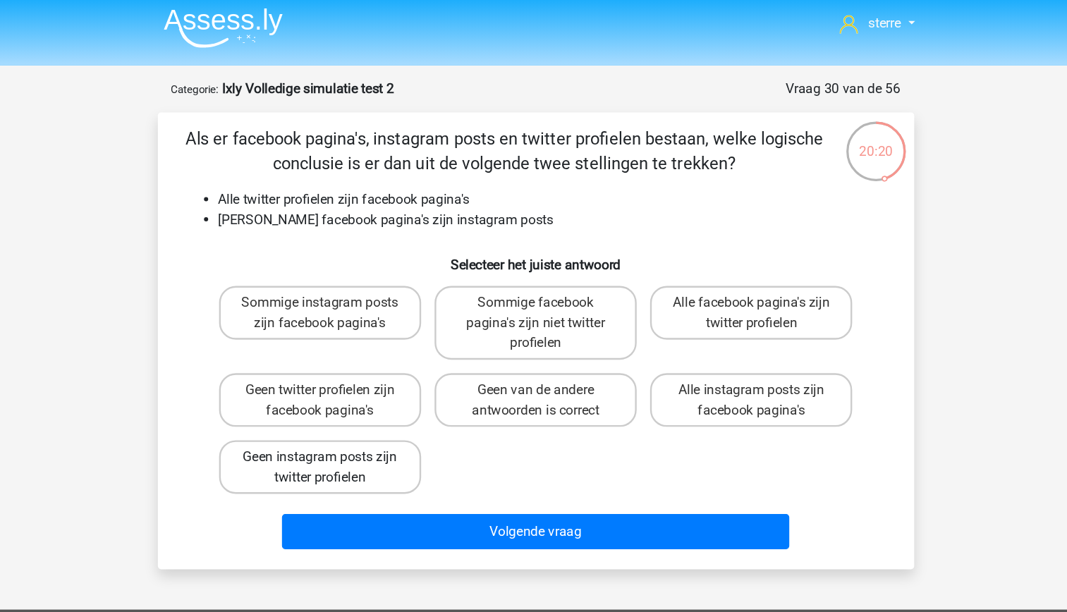
click at [407, 409] on label "Geen instagram posts zijn twitter profielen" at bounding box center [352, 396] width 170 height 45
click at [361, 398] on input "Geen instagram posts zijn twitter profielen" at bounding box center [356, 393] width 9 height 9
radio input "true"
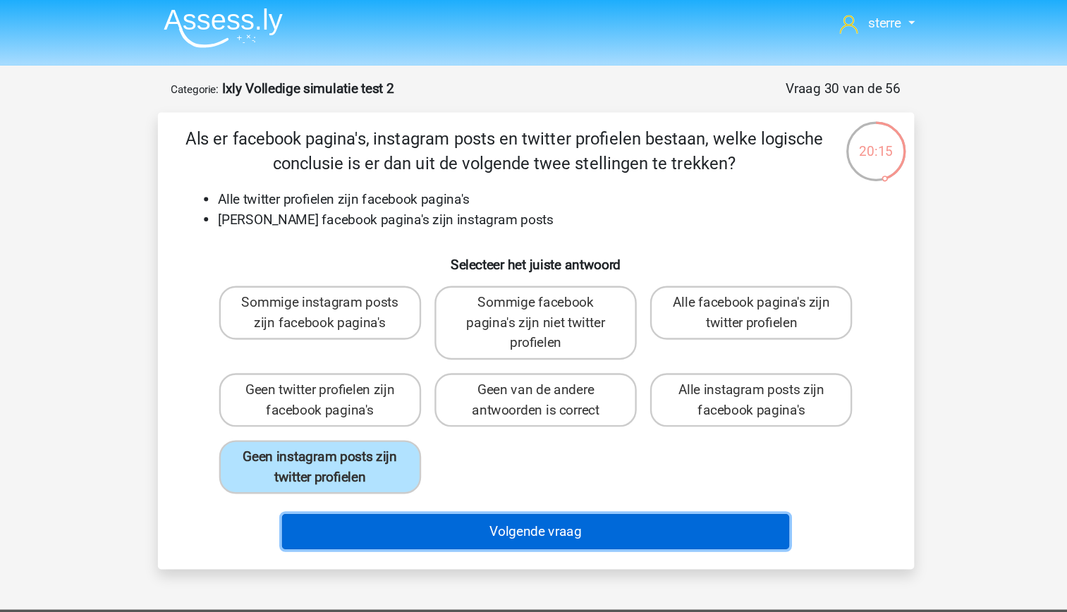
click at [533, 457] on button "Volgende vraag" at bounding box center [533, 451] width 427 height 30
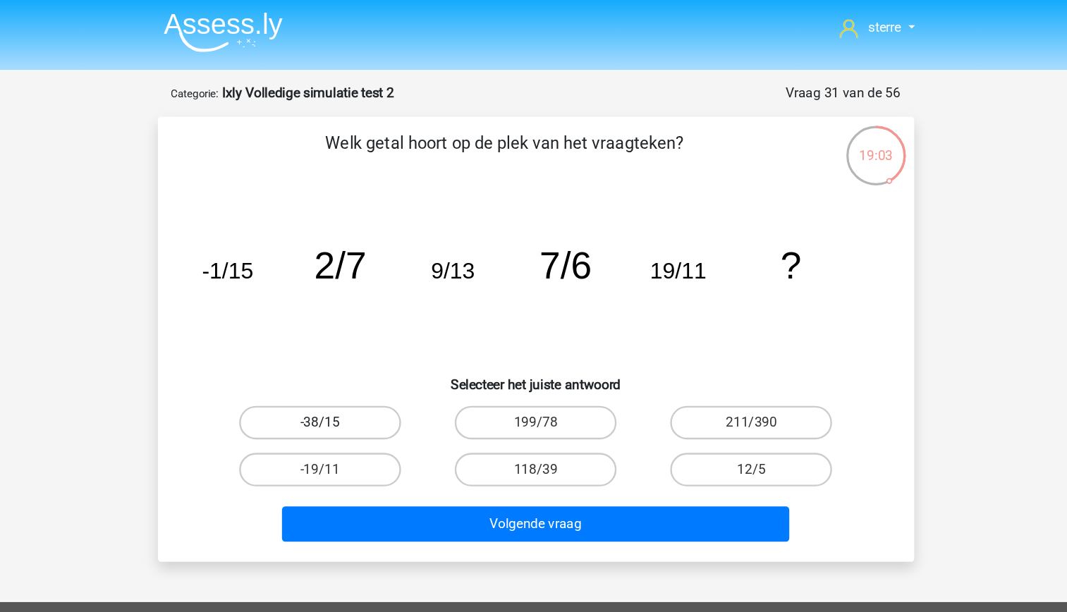
click at [393, 360] on label "-38/15" at bounding box center [352, 356] width 136 height 28
click at [361, 360] on input "-38/15" at bounding box center [356, 360] width 9 height 9
radio input "true"
click at [372, 395] on label "-19/11" at bounding box center [352, 395] width 136 height 28
click at [361, 396] on input "-19/11" at bounding box center [356, 400] width 9 height 9
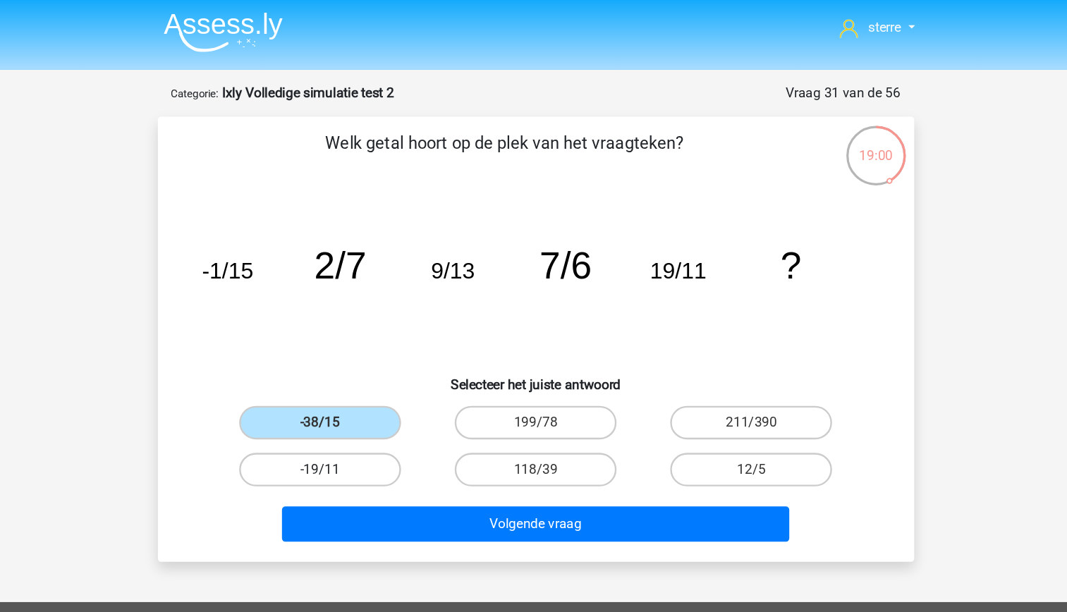
radio input "true"
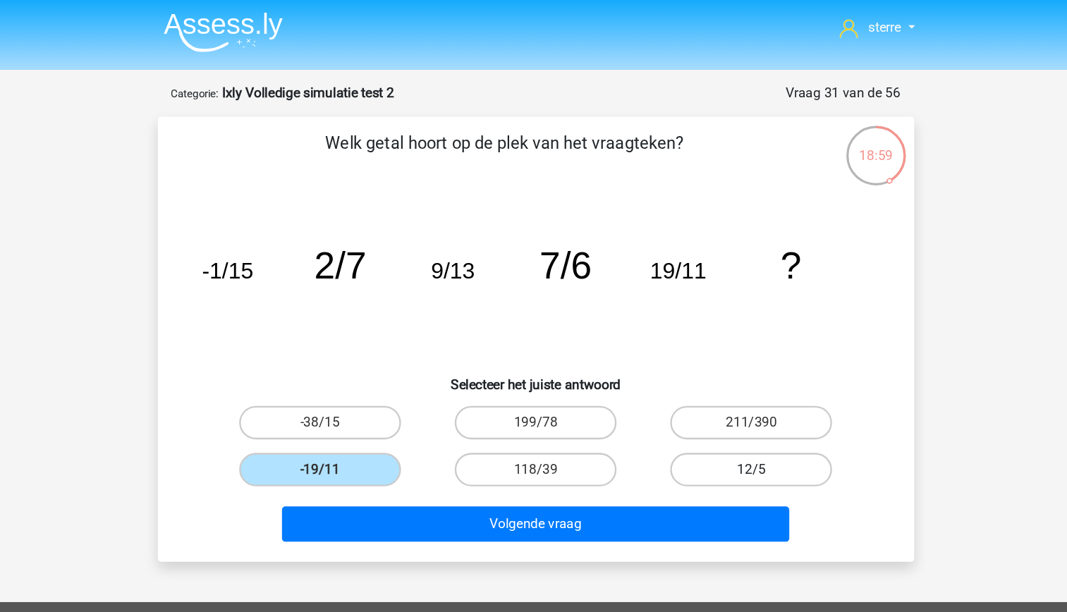
click at [734, 398] on label "12/5" at bounding box center [715, 395] width 136 height 28
click at [724, 398] on input "12/5" at bounding box center [719, 400] width 9 height 9
radio input "true"
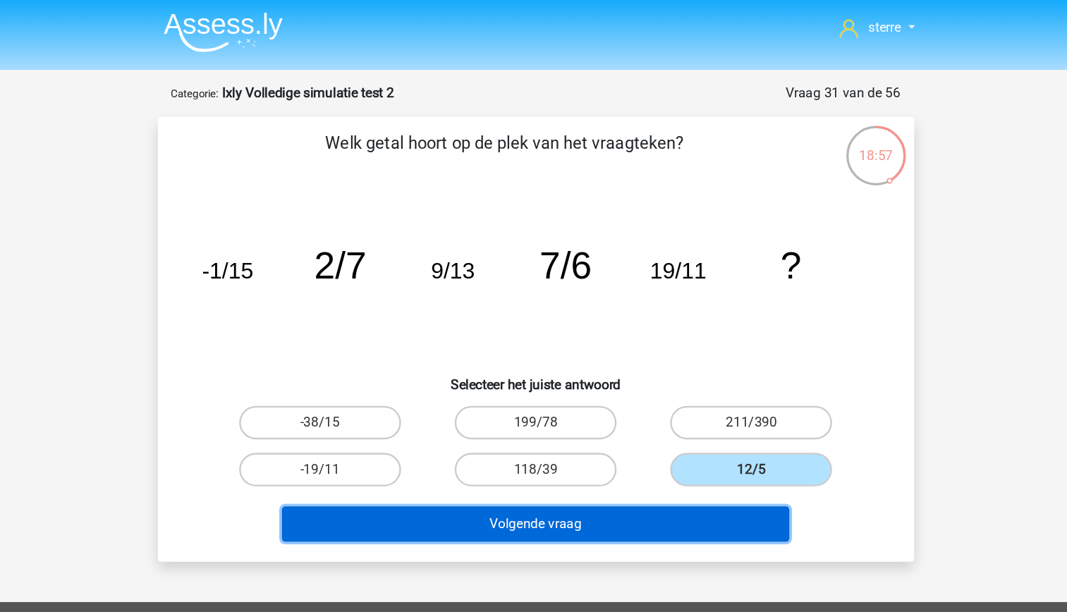
click at [696, 446] on button "Volgende vraag" at bounding box center [533, 442] width 427 height 30
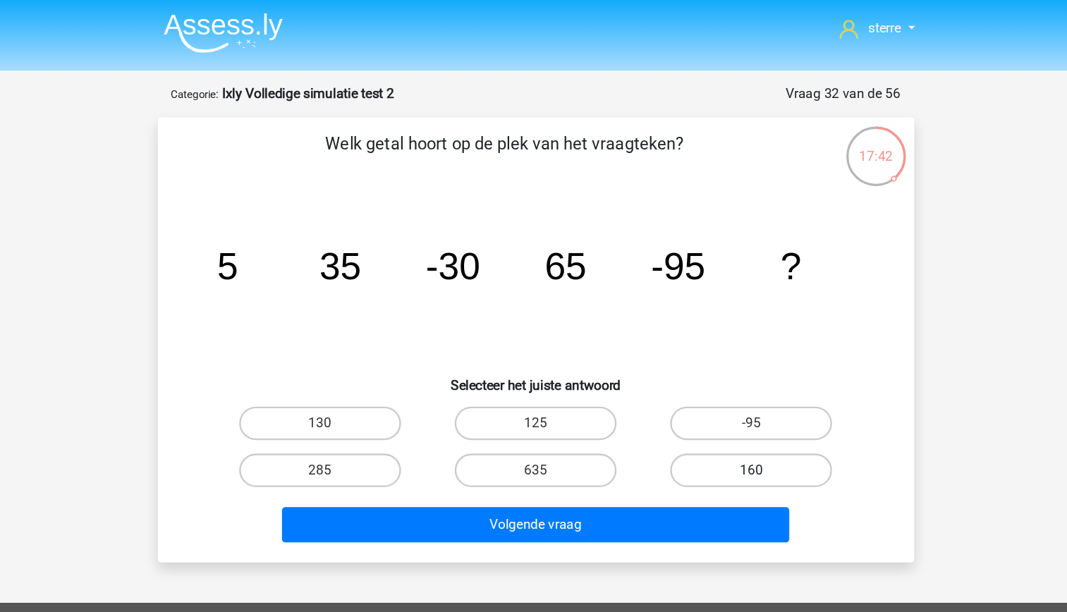
click at [707, 398] on label "160" at bounding box center [715, 395] width 136 height 28
click at [715, 398] on input "160" at bounding box center [719, 400] width 9 height 9
radio input "true"
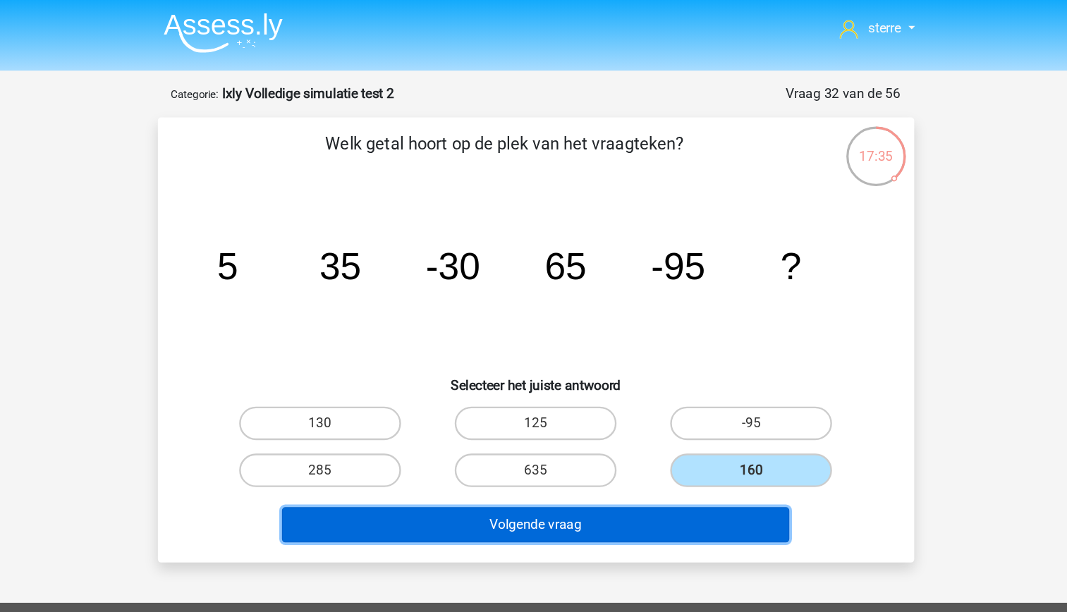
click at [664, 438] on button "Volgende vraag" at bounding box center [533, 442] width 427 height 30
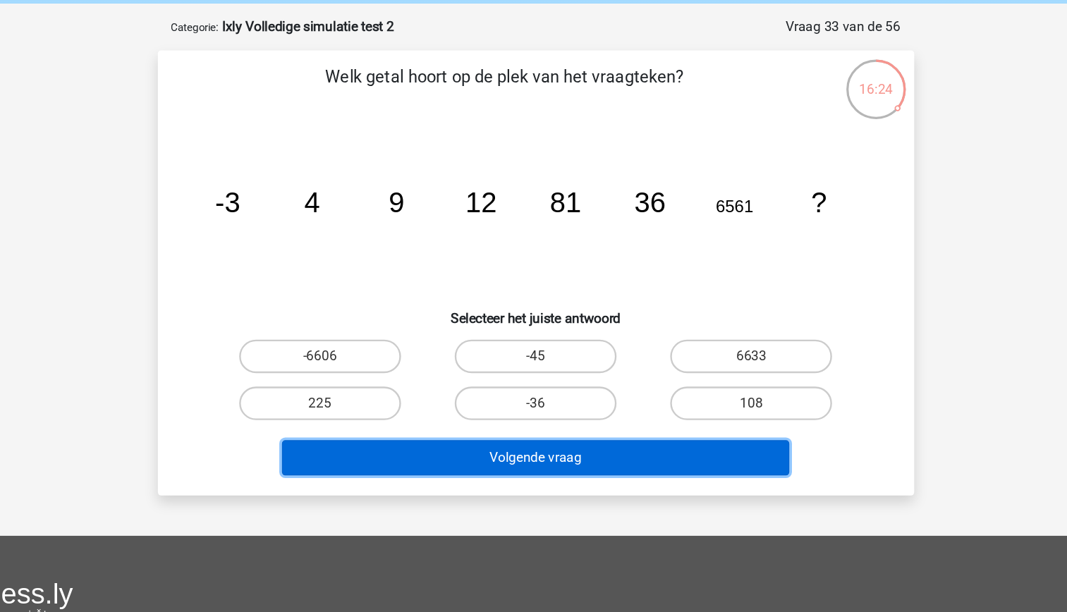
click at [576, 441] on button "Volgende vraag" at bounding box center [533, 442] width 427 height 30
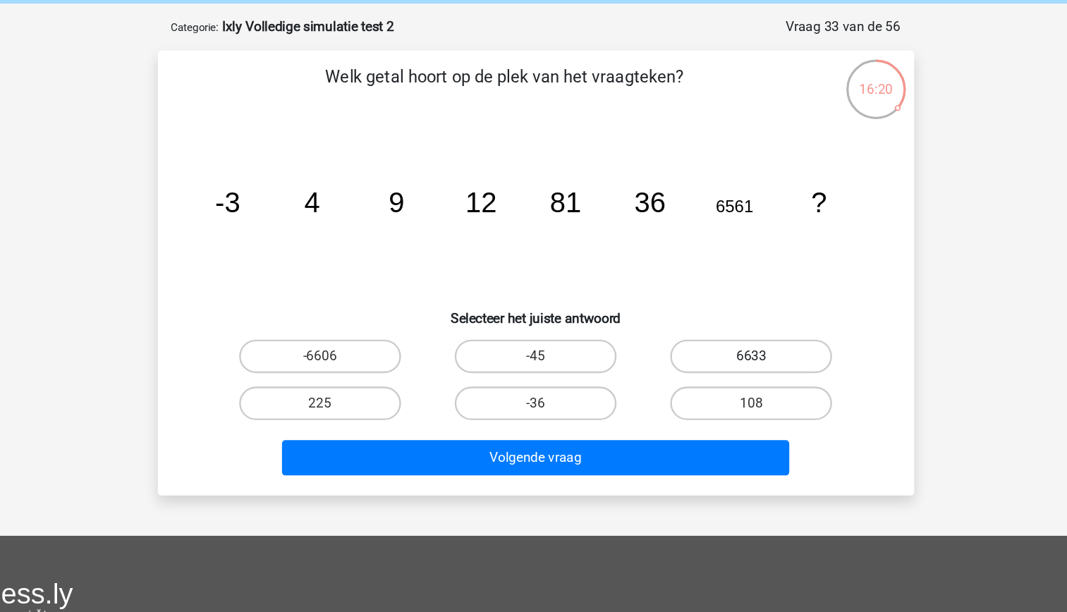
click at [701, 357] on label "6633" at bounding box center [715, 356] width 136 height 28
click at [715, 357] on input "6633" at bounding box center [719, 360] width 9 height 9
radio input "true"
click at [437, 345] on div "6633" at bounding box center [352, 356] width 170 height 28
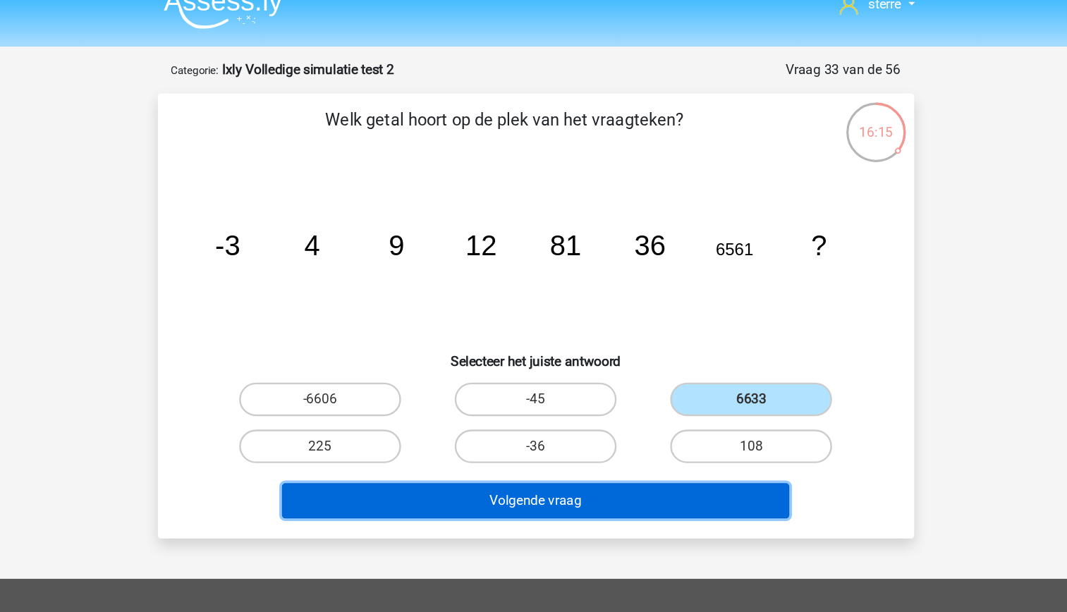
click at [604, 447] on button "Volgende vraag" at bounding box center [533, 442] width 427 height 30
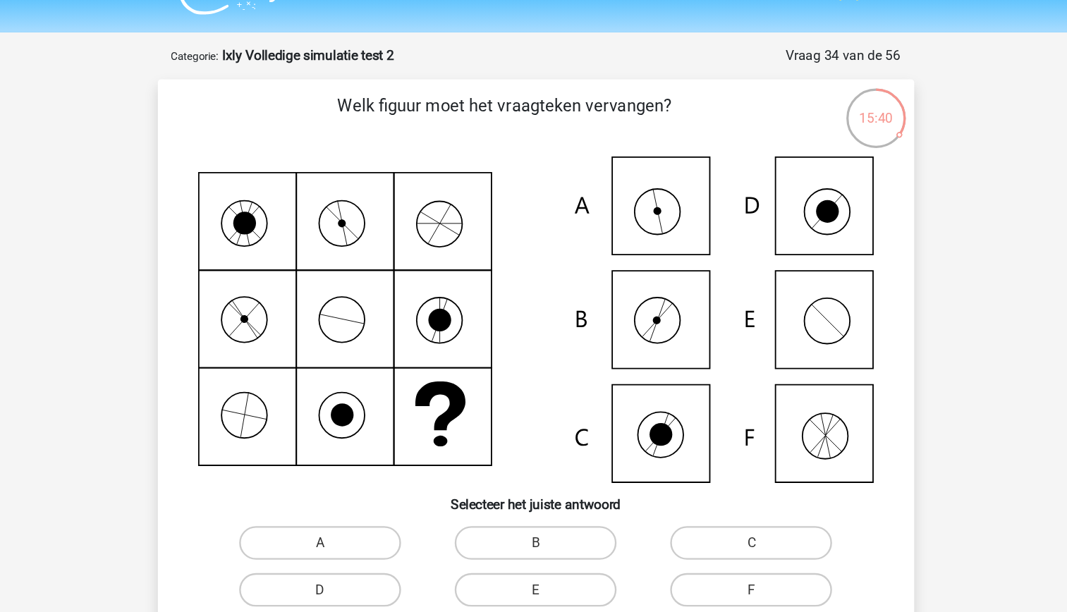
click at [456, 378] on icon at bounding box center [534, 301] width 568 height 274
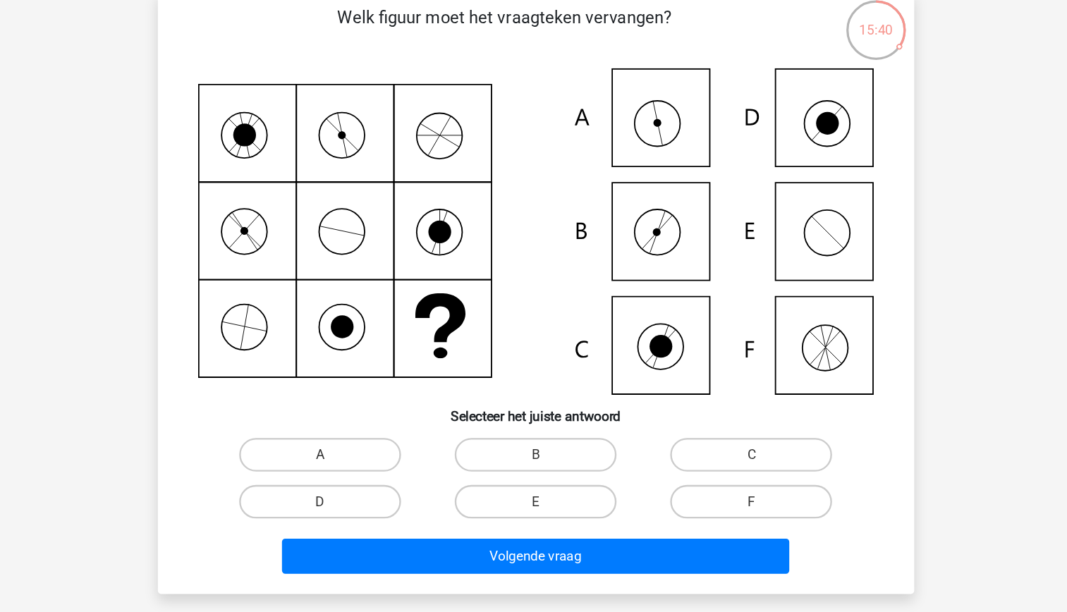
scroll to position [18, 0]
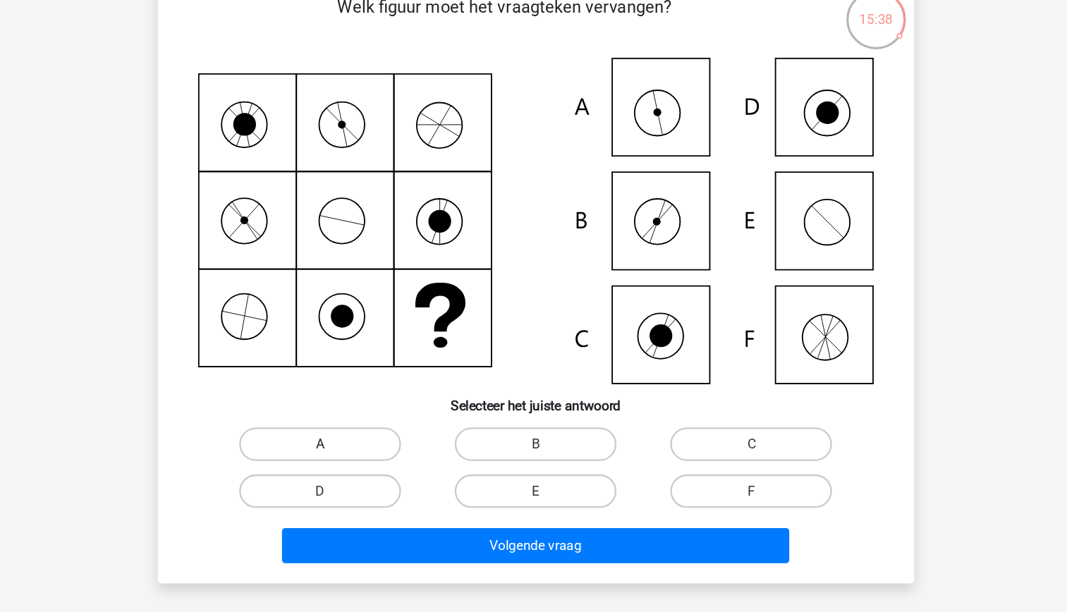
click at [388, 477] on label "A" at bounding box center [352, 470] width 136 height 28
click at [361, 477] on input "A" at bounding box center [356, 474] width 9 height 9
radio input "true"
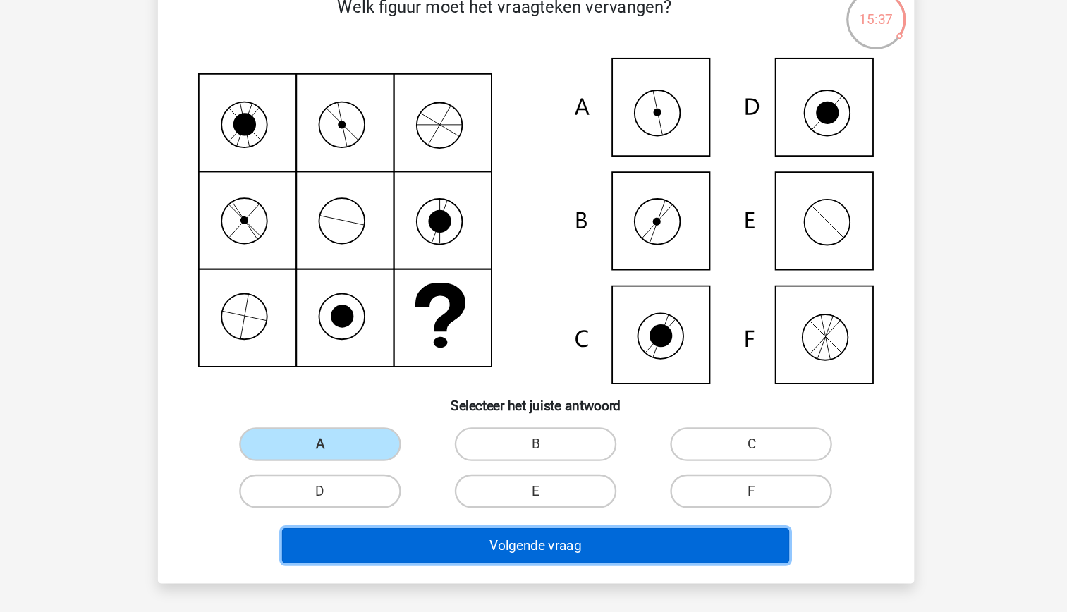
click at [522, 558] on button "Volgende vraag" at bounding box center [533, 556] width 427 height 30
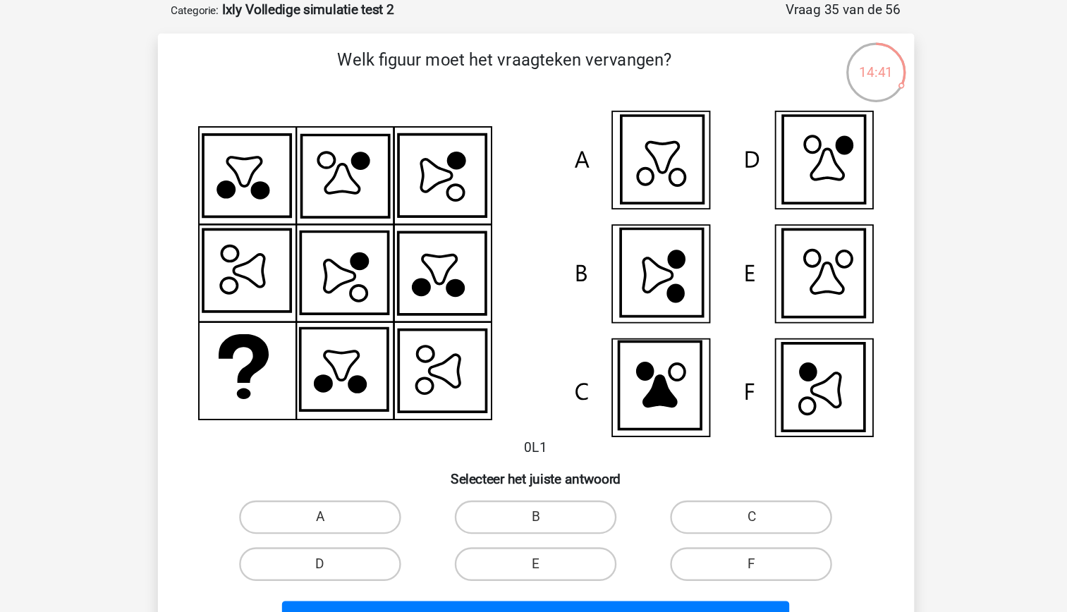
click at [733, 224] on icon at bounding box center [534, 282] width 568 height 274
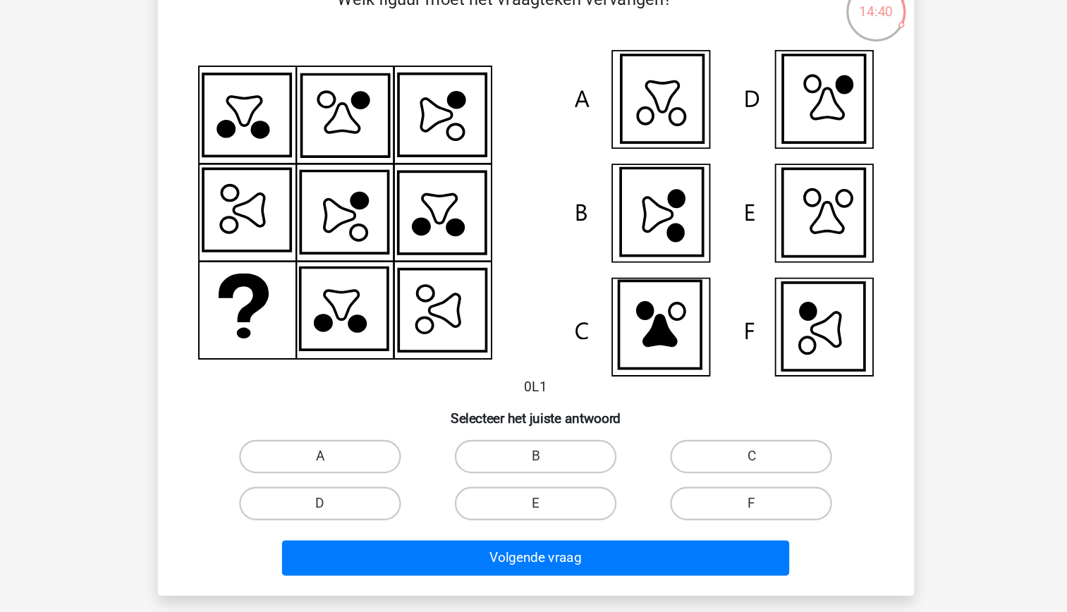
scroll to position [30, 0]
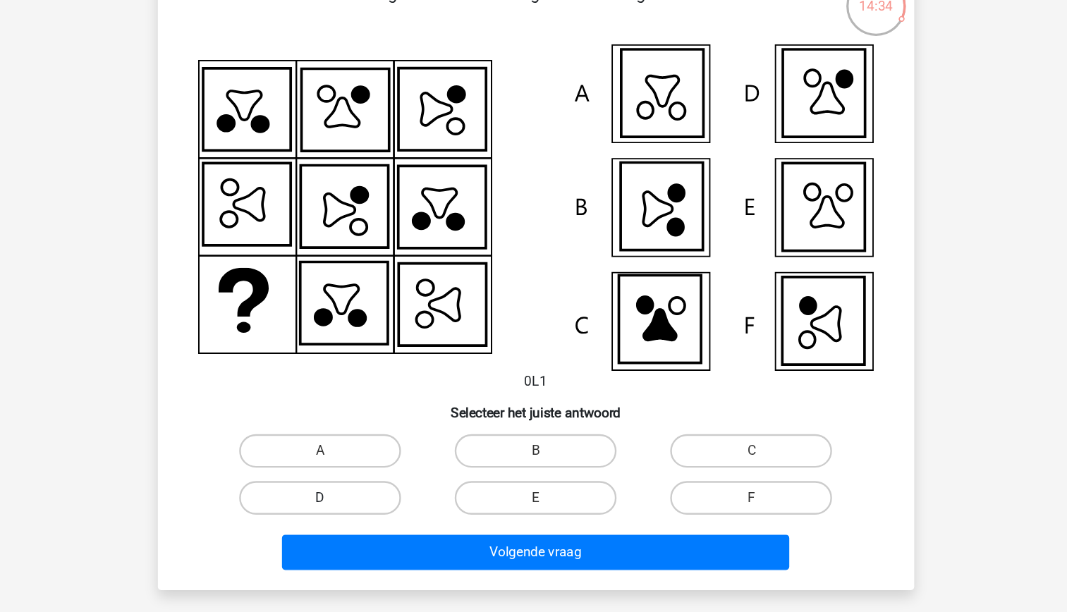
click at [398, 518] on label "D" at bounding box center [352, 515] width 136 height 28
click at [361, 518] on input "D" at bounding box center [356, 519] width 9 height 9
radio input "true"
click at [462, 544] on div "Volgende vraag" at bounding box center [533, 558] width 591 height 47
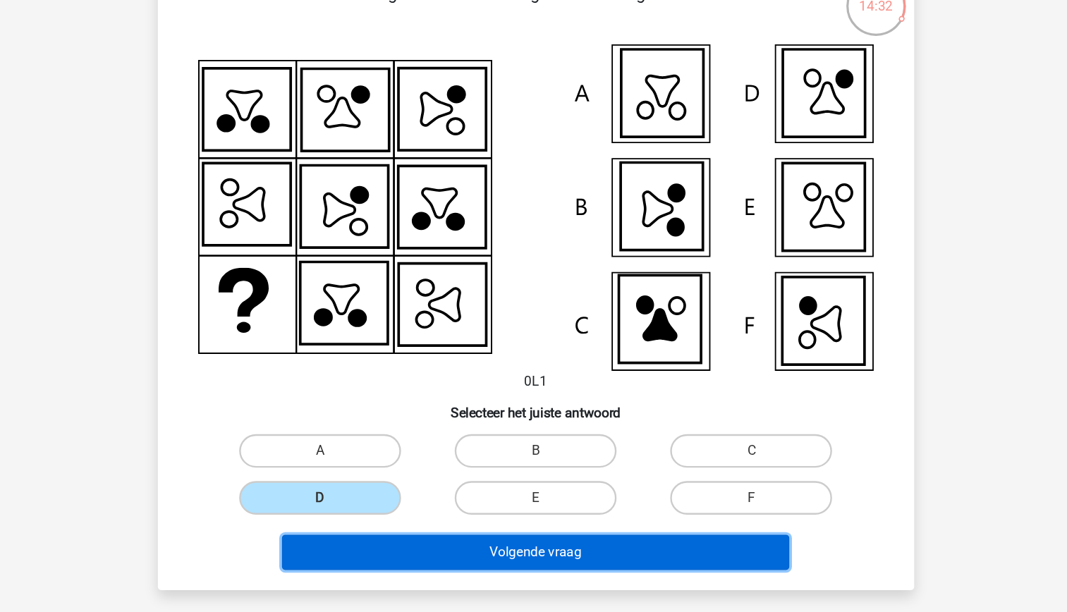
click at [473, 570] on button "Volgende vraag" at bounding box center [533, 561] width 427 height 30
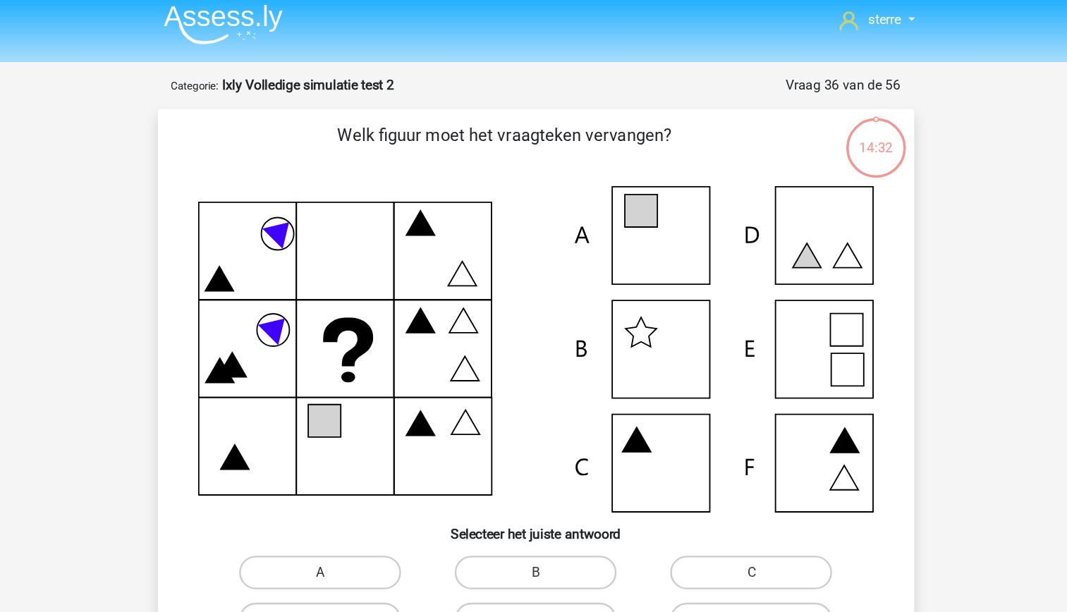
scroll to position [0, 0]
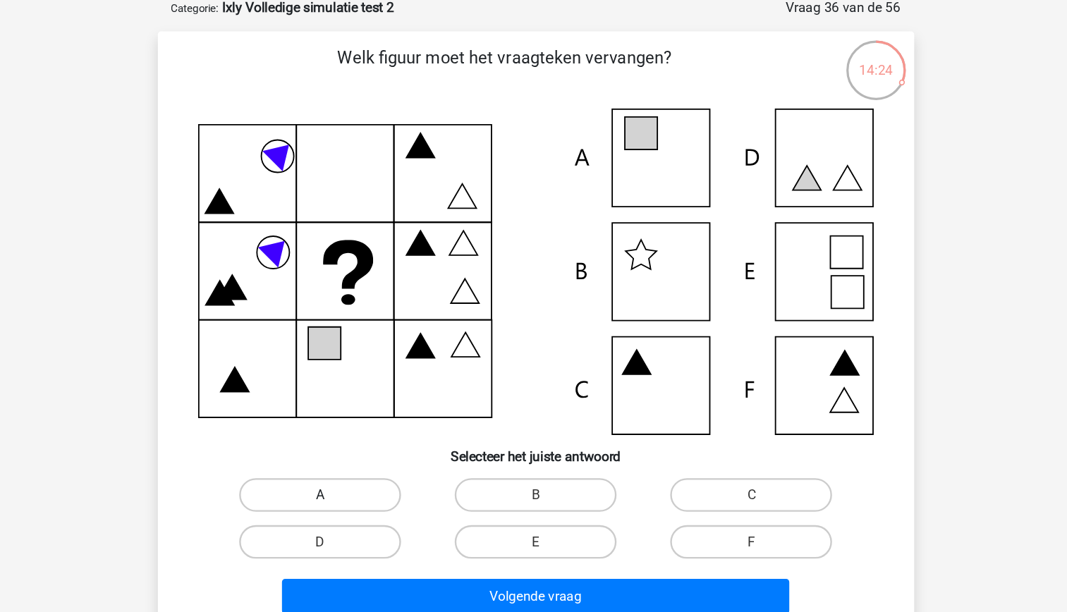
click at [373, 488] on label "A" at bounding box center [352, 489] width 136 height 28
click at [361, 489] on input "A" at bounding box center [356, 493] width 9 height 9
radio input "true"
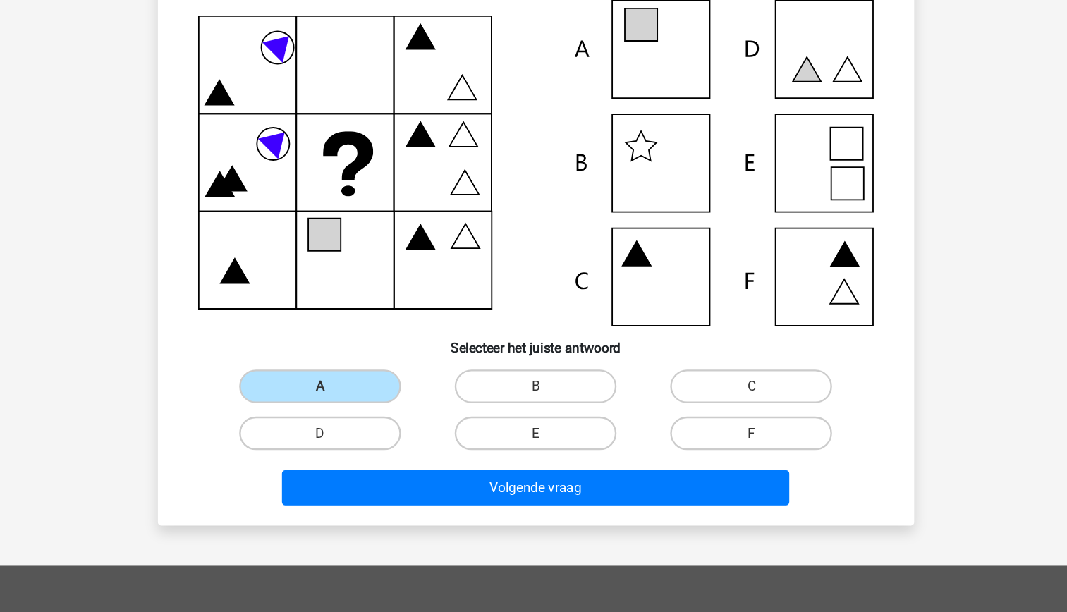
scroll to position [68, 0]
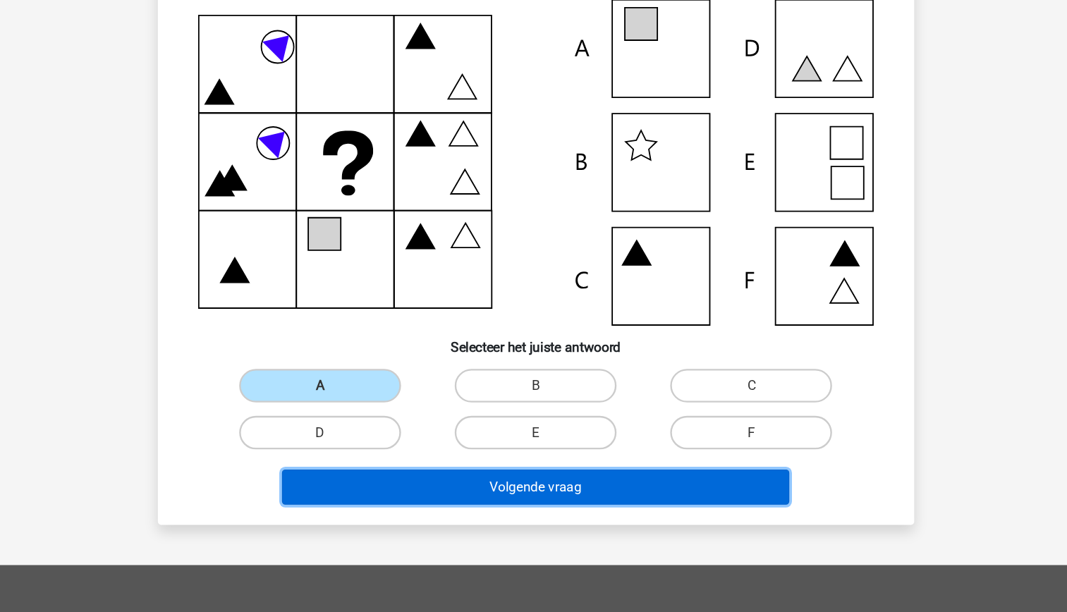
click at [508, 508] on button "Volgende vraag" at bounding box center [533, 506] width 427 height 30
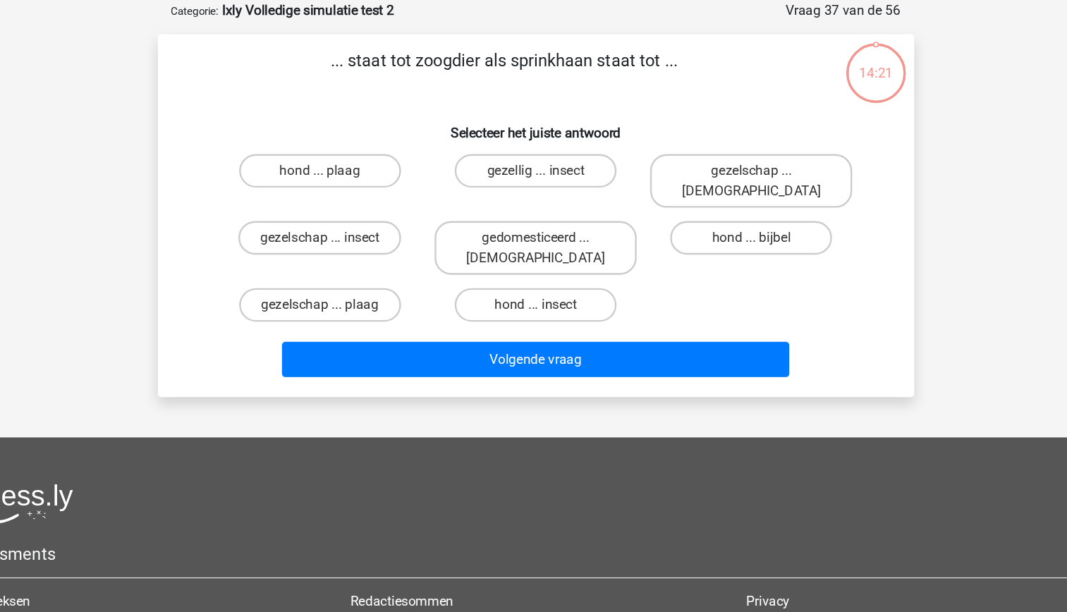
scroll to position [0, 0]
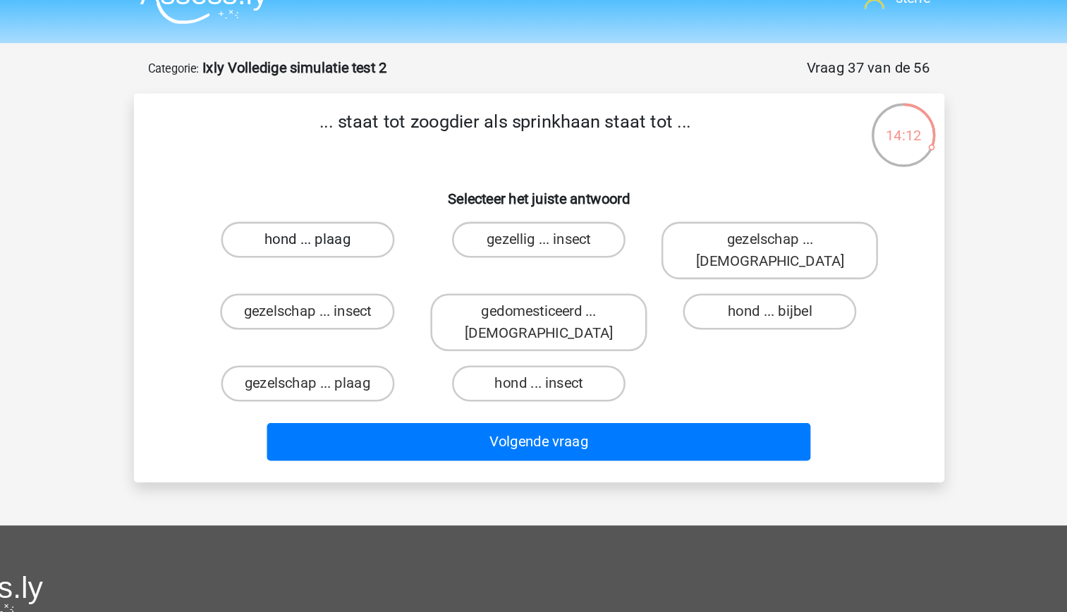
click at [387, 217] on label "hond ... plaag" at bounding box center [352, 214] width 136 height 28
click at [361, 217] on input "hond ... plaag" at bounding box center [356, 218] width 9 height 9
radio input "true"
click at [568, 312] on label "hond ... insect" at bounding box center [533, 326] width 136 height 28
click at [542, 326] on input "hond ... insect" at bounding box center [537, 330] width 9 height 9
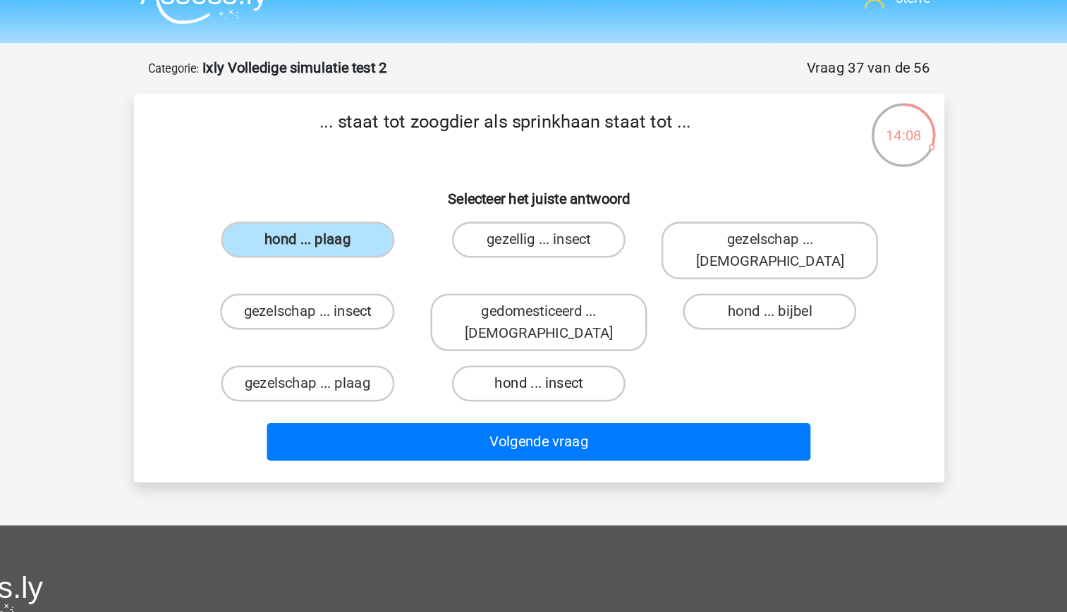
radio input "true"
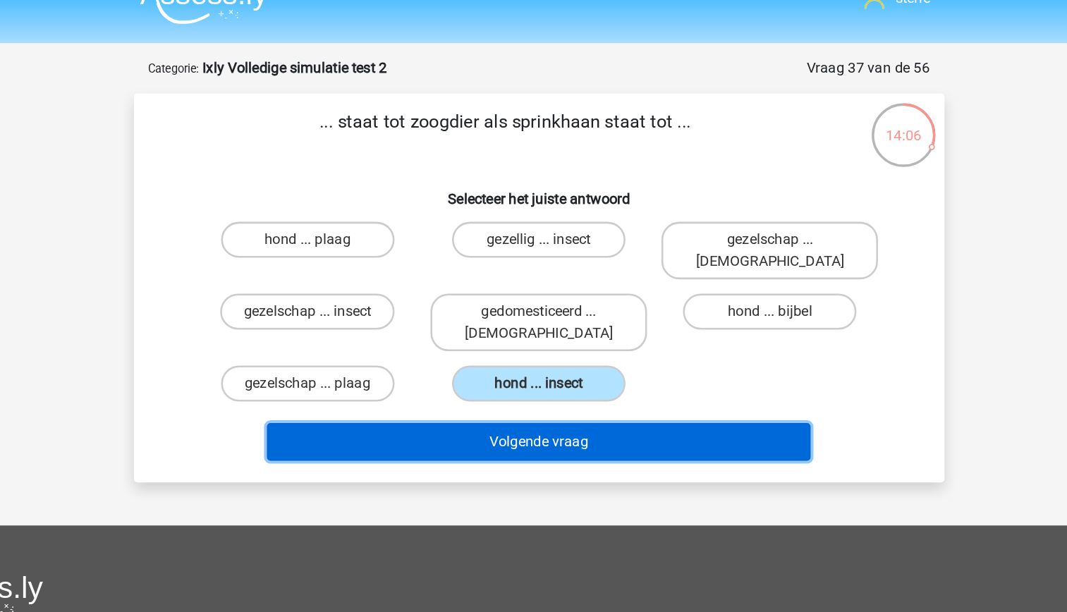
click at [585, 357] on button "Volgende vraag" at bounding box center [533, 372] width 427 height 30
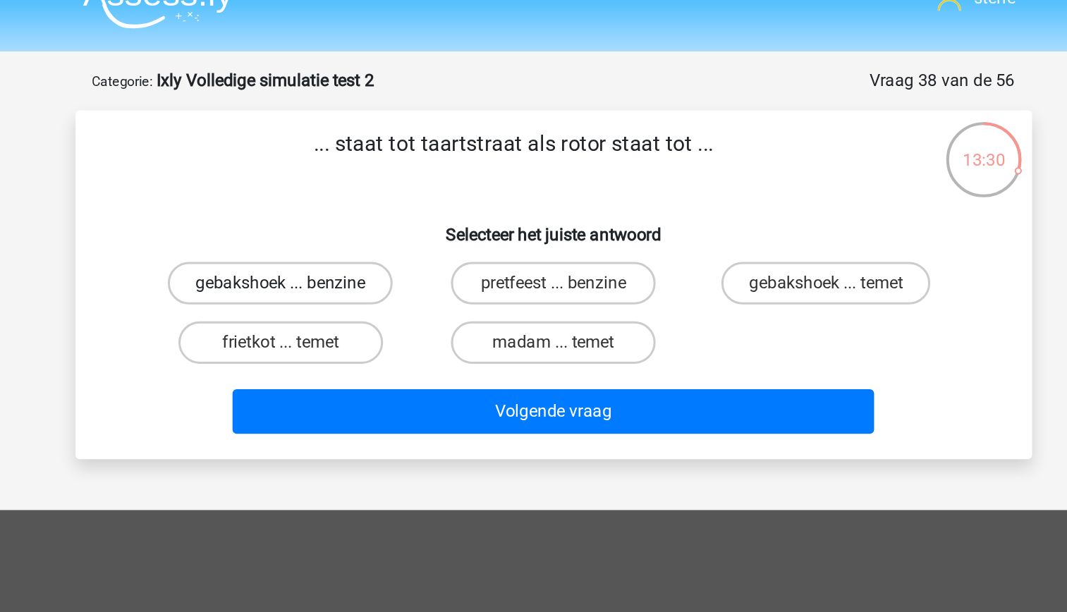
click at [403, 214] on label "gebakshoek ... benzine" at bounding box center [351, 214] width 149 height 28
click at [361, 214] on input "gebakshoek ... benzine" at bounding box center [356, 218] width 9 height 9
radio input "true"
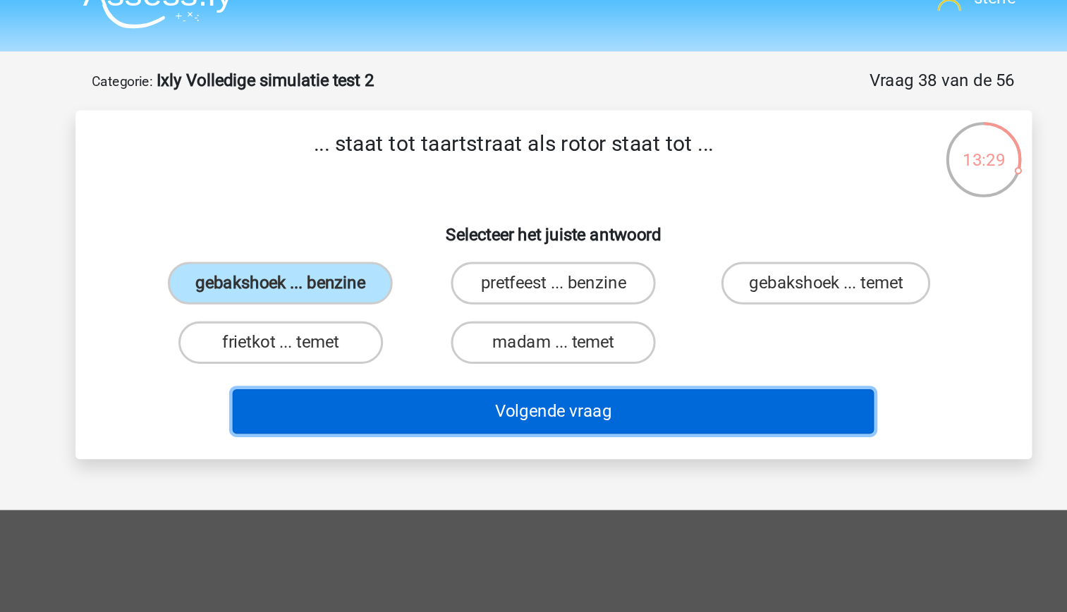
click at [522, 295] on button "Volgende vraag" at bounding box center [533, 299] width 427 height 30
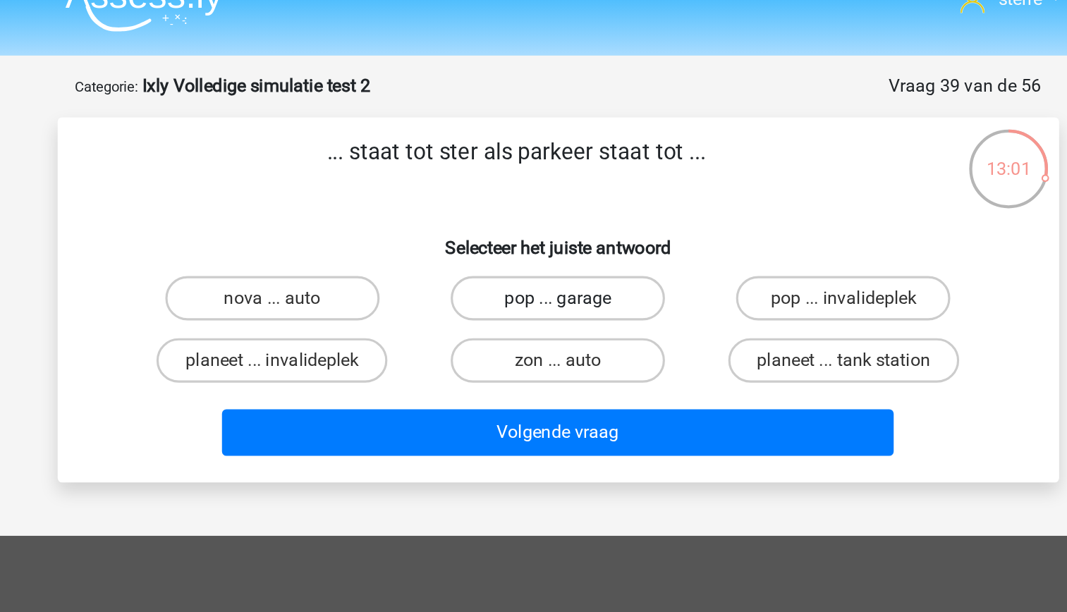
click at [565, 218] on label "pop ... garage" at bounding box center [533, 214] width 136 height 28
click at [542, 218] on input "pop ... garage" at bounding box center [537, 218] width 9 height 9
radio input "true"
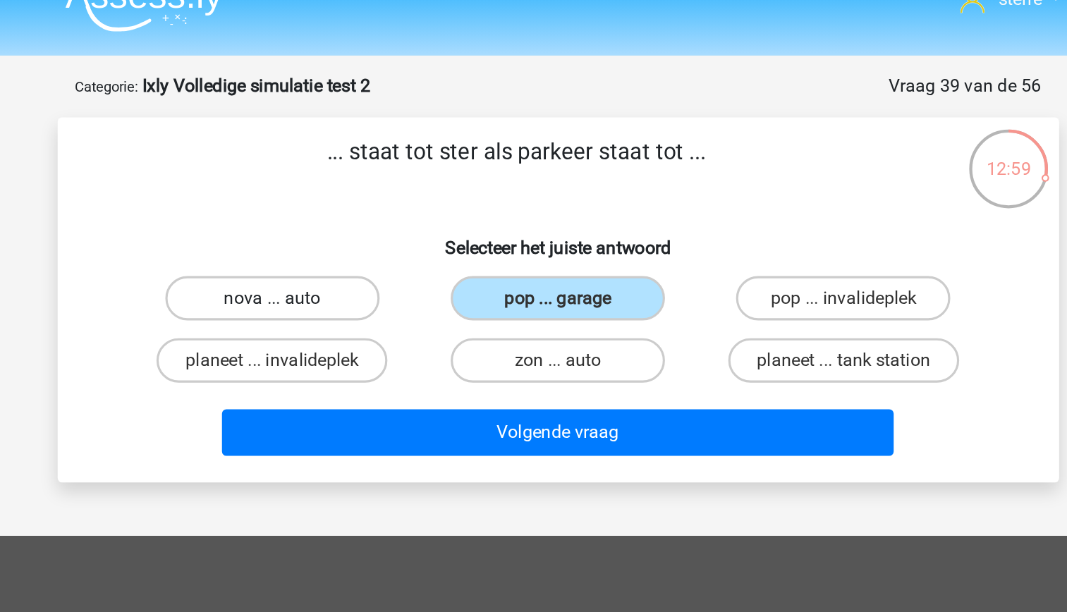
click at [377, 213] on label "nova ... auto" at bounding box center [352, 214] width 136 height 28
click at [361, 214] on input "nova ... auto" at bounding box center [356, 218] width 9 height 9
radio input "true"
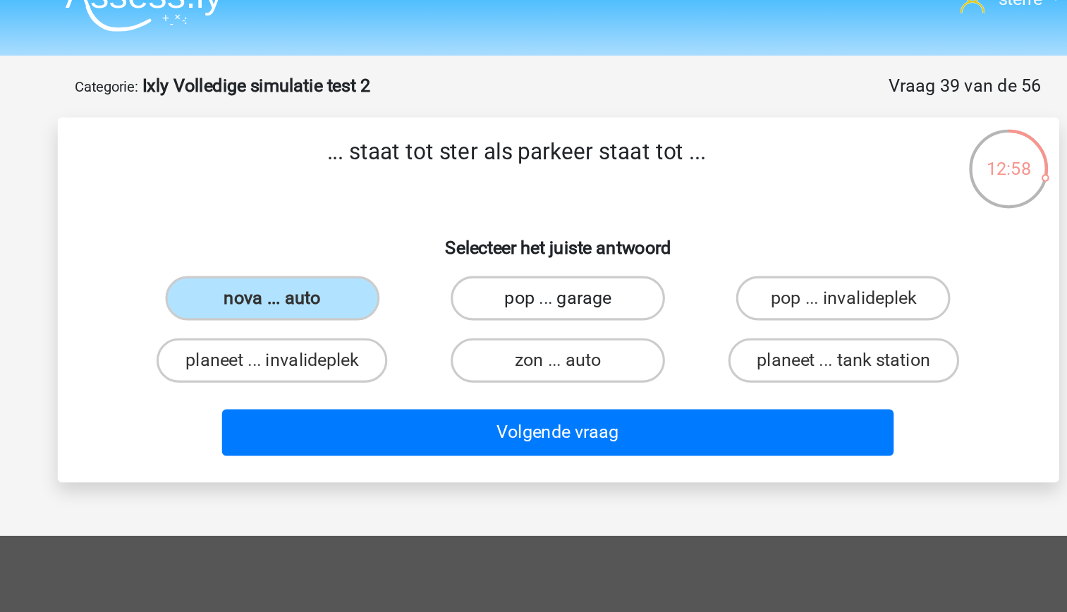
click at [522, 210] on label "pop ... garage" at bounding box center [533, 214] width 136 height 28
click at [533, 214] on input "pop ... garage" at bounding box center [537, 218] width 9 height 9
radio input "true"
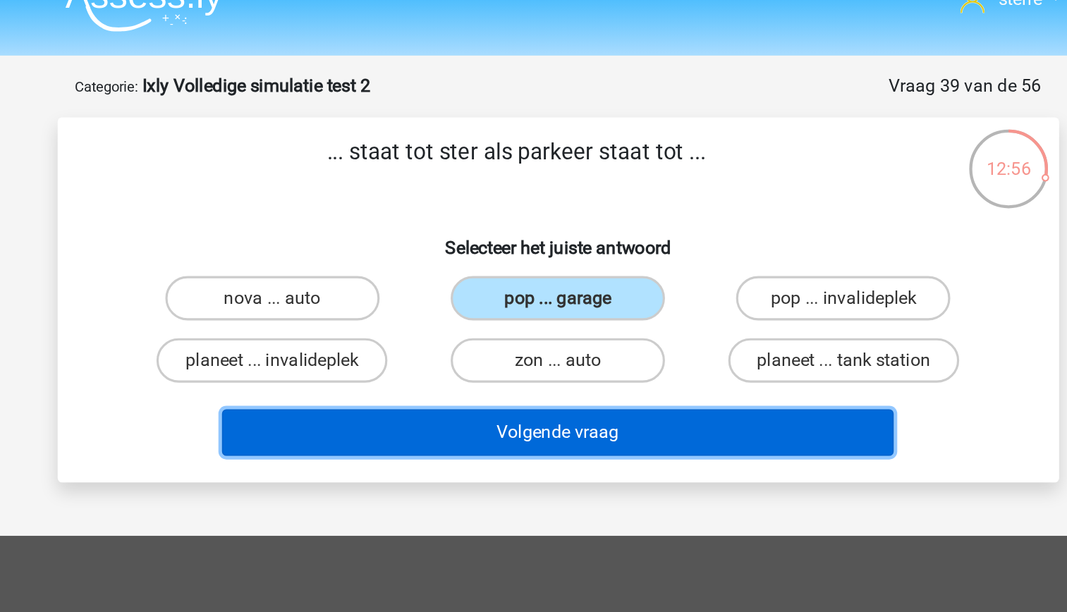
click at [563, 301] on button "Volgende vraag" at bounding box center [533, 299] width 427 height 30
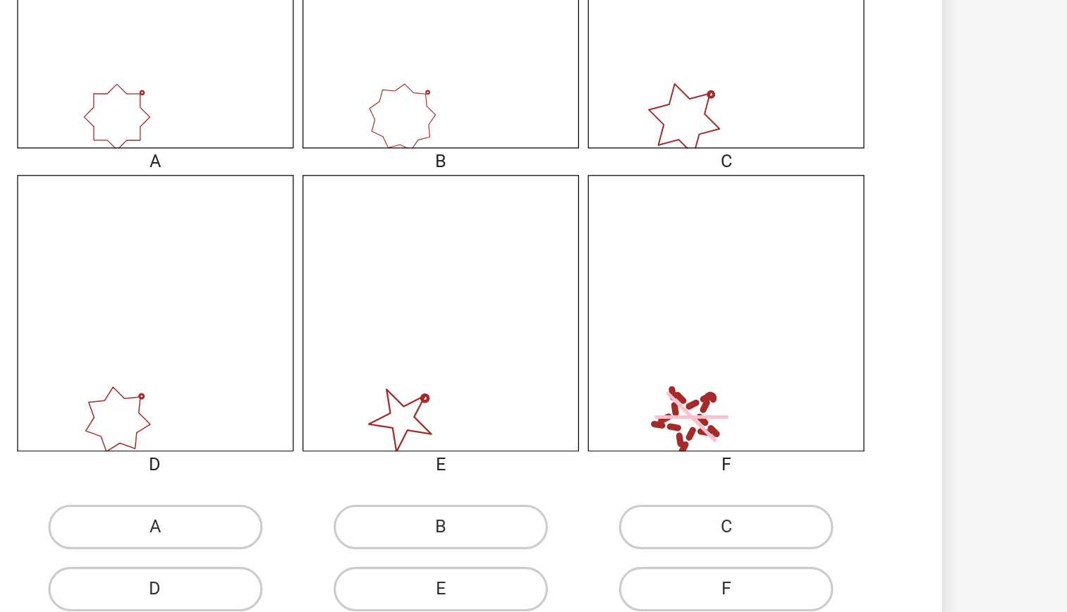
scroll to position [443, 0]
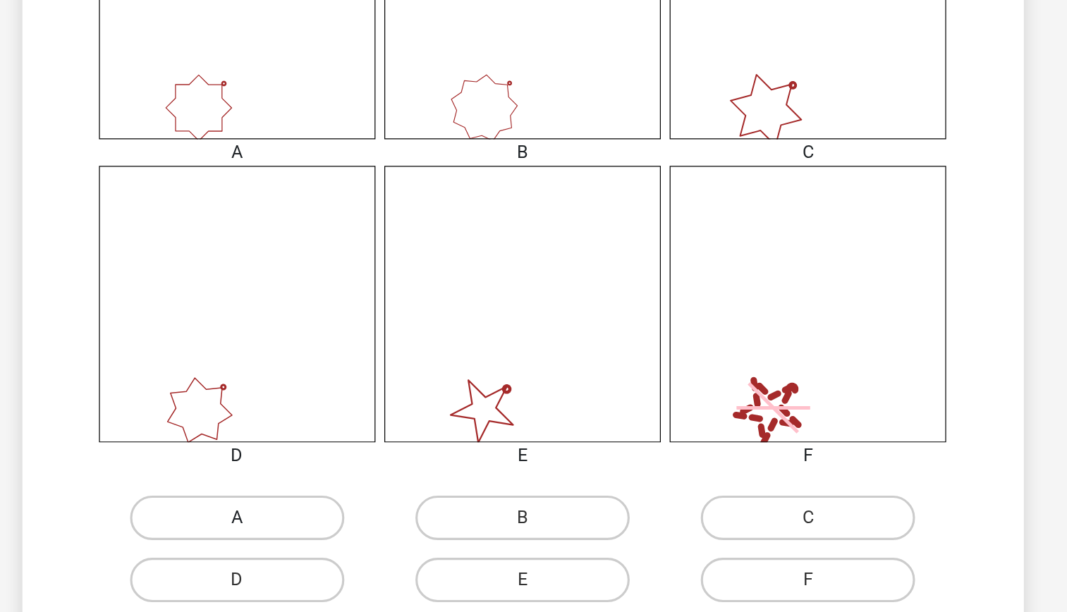
click at [385, 557] on label "A" at bounding box center [352, 552] width 136 height 28
click at [361, 557] on input "A" at bounding box center [356, 556] width 9 height 9
radio input "true"
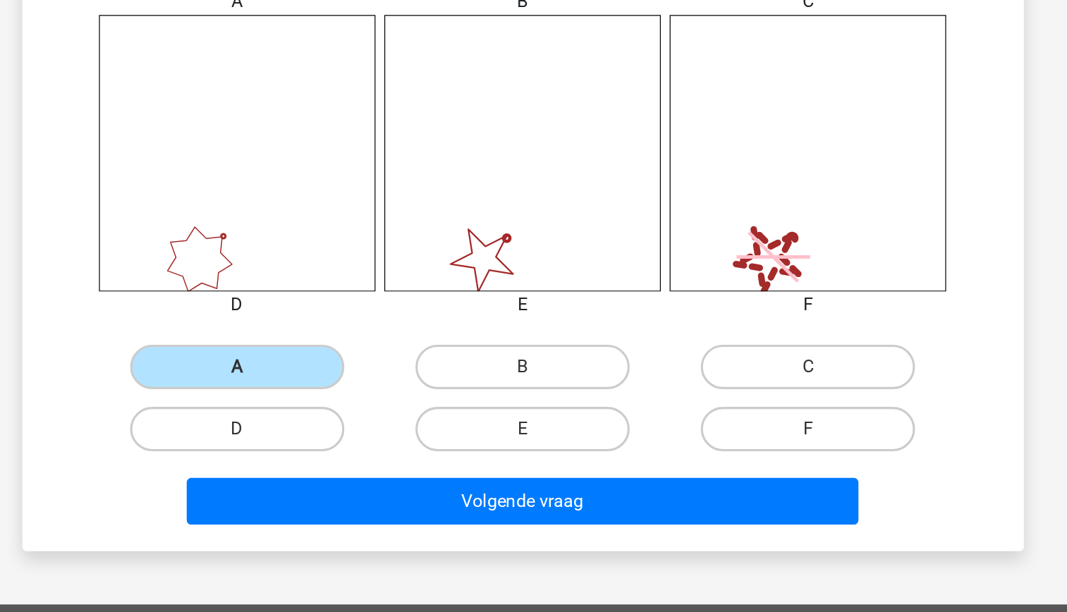
scroll to position [542, 0]
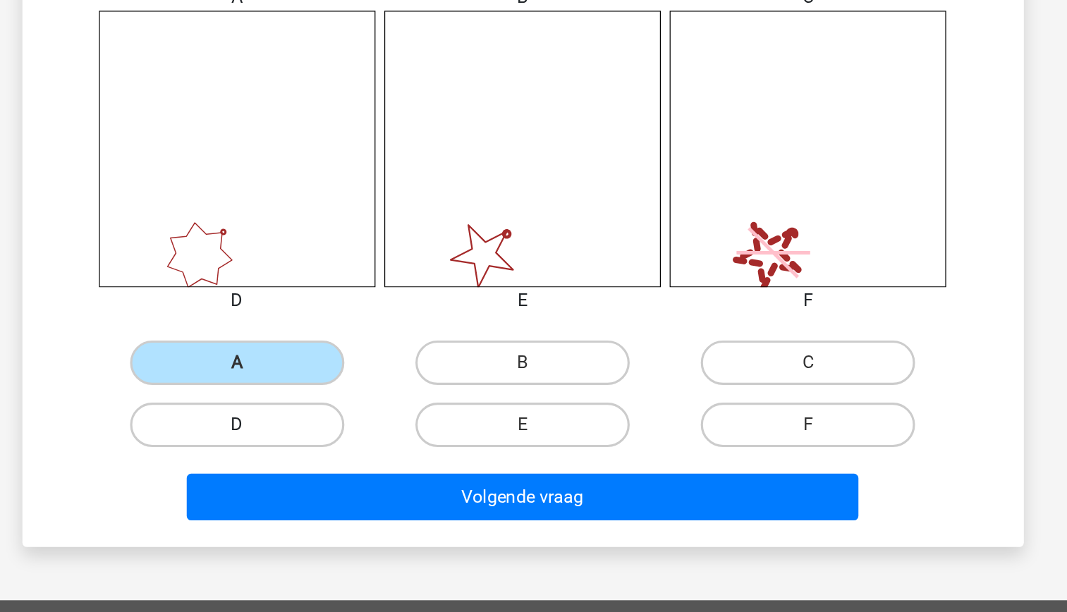
click at [375, 489] on label "D" at bounding box center [352, 493] width 136 height 28
click at [361, 493] on input "D" at bounding box center [356, 497] width 9 height 9
radio input "true"
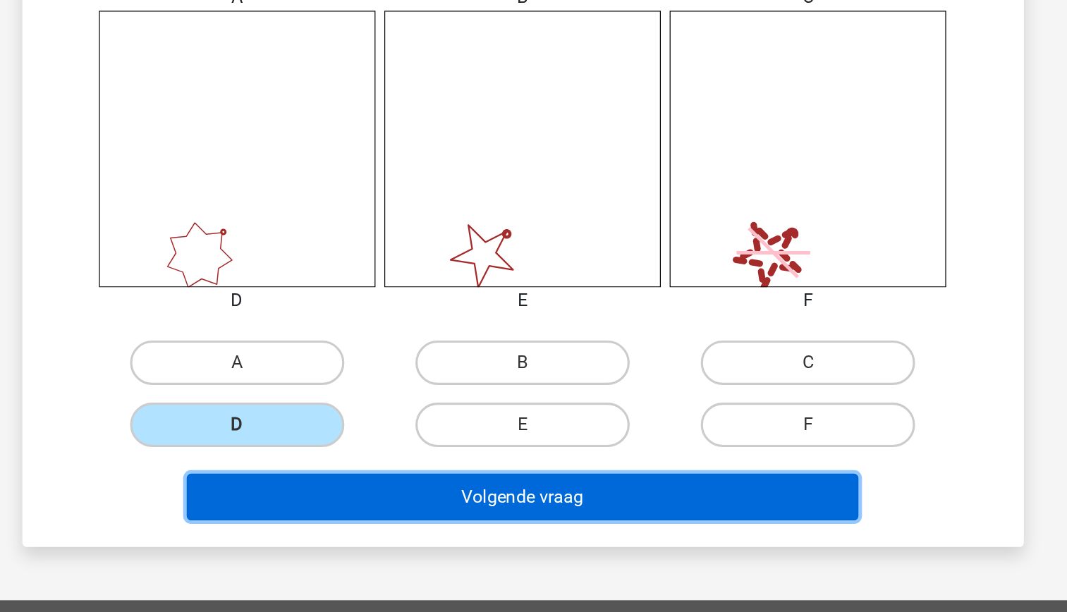
click at [482, 536] on button "Volgende vraag" at bounding box center [533, 539] width 427 height 30
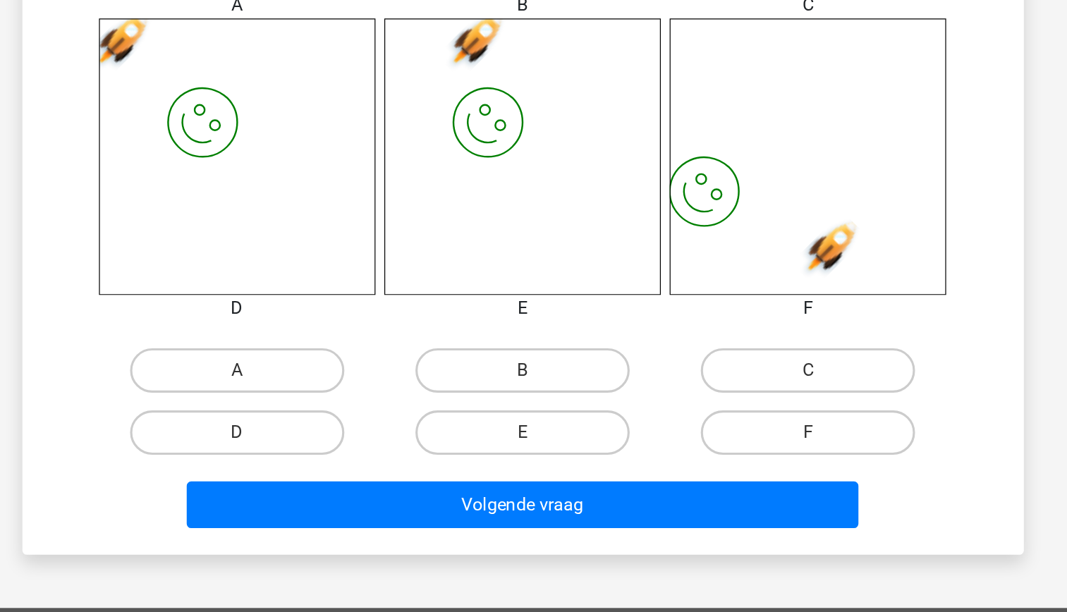
scroll to position [537, 0]
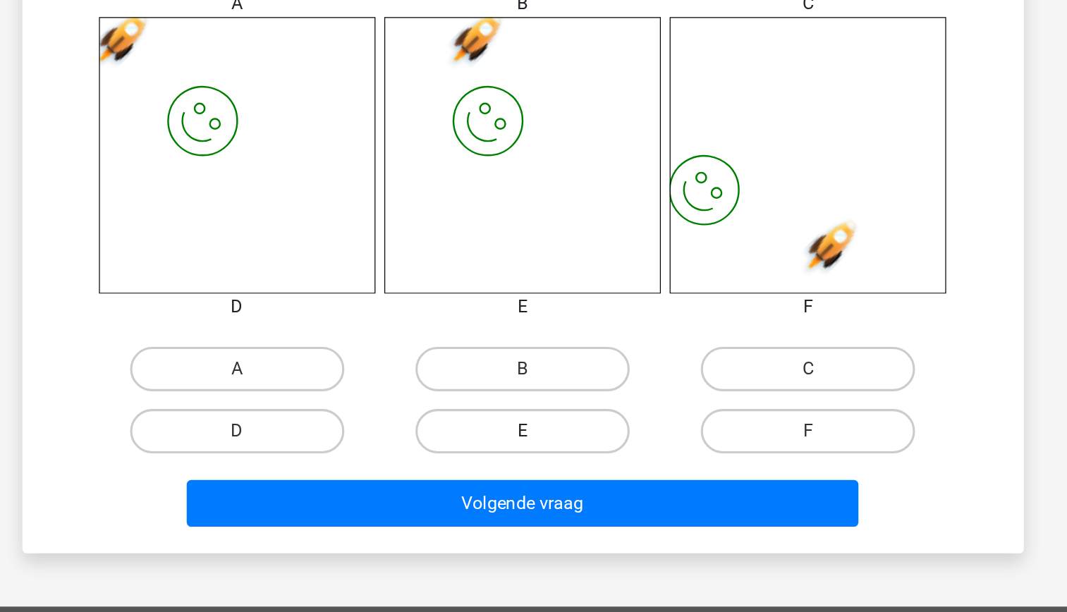
click at [570, 491] on label "E" at bounding box center [533, 497] width 136 height 28
click at [542, 497] on input "E" at bounding box center [537, 501] width 9 height 9
radio input "true"
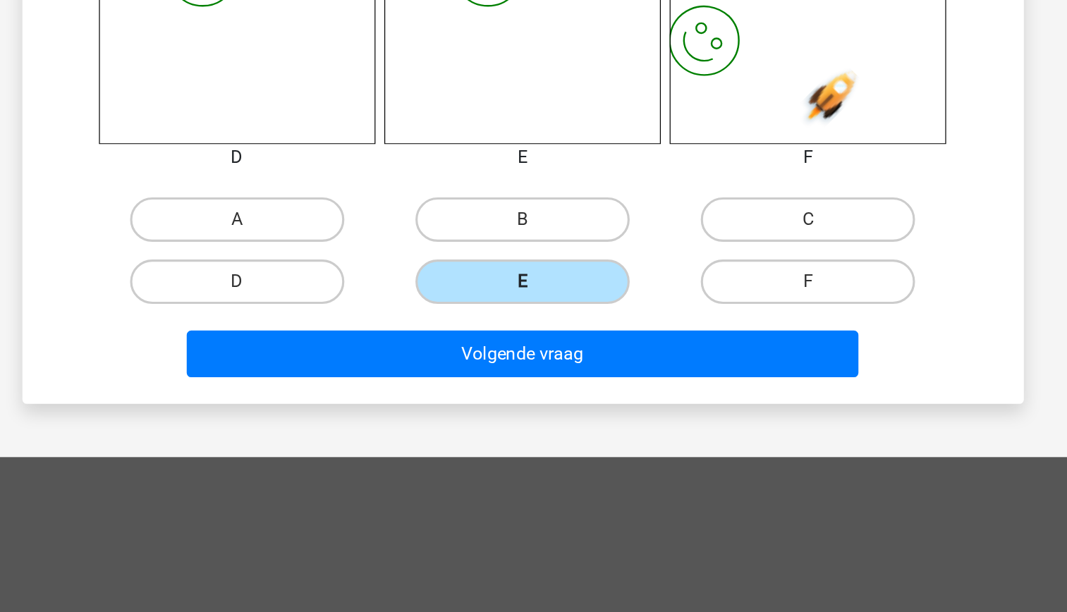
scroll to position [636, 0]
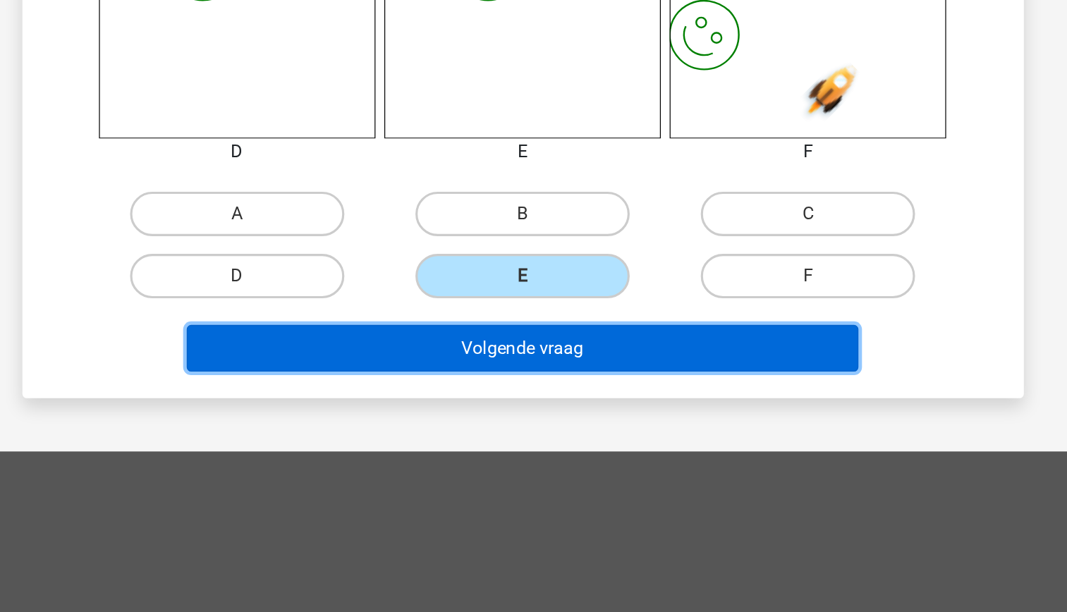
click at [587, 450] on button "Volgende vraag" at bounding box center [533, 444] width 427 height 30
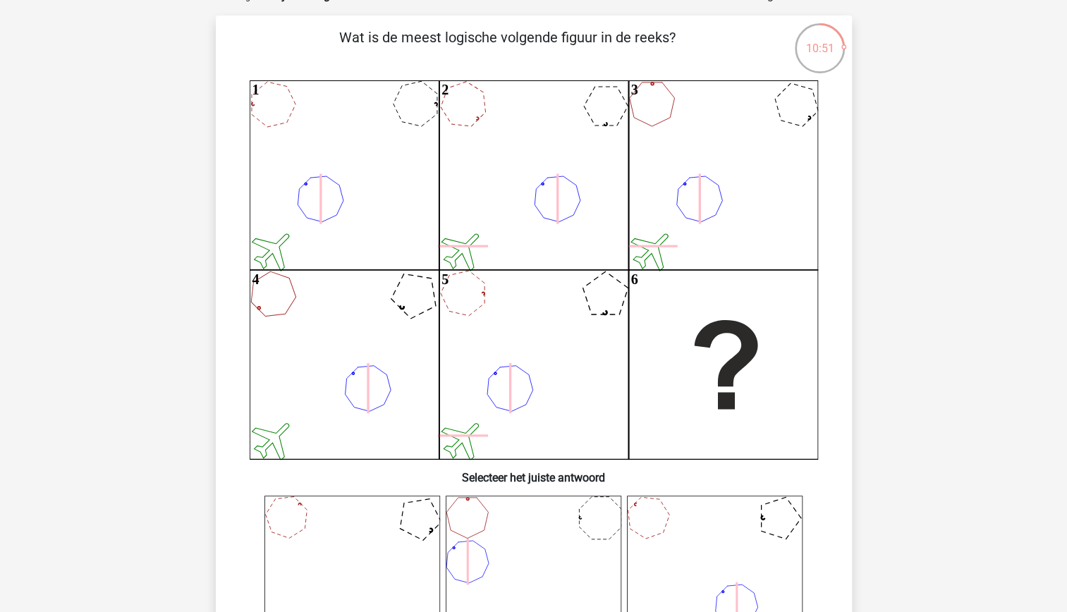
scroll to position [84, 0]
click at [762, 385] on icon "1 2 3 4 5 6" at bounding box center [534, 269] width 568 height 379
click at [760, 392] on icon "1 2 3 4 5 6" at bounding box center [534, 269] width 568 height 379
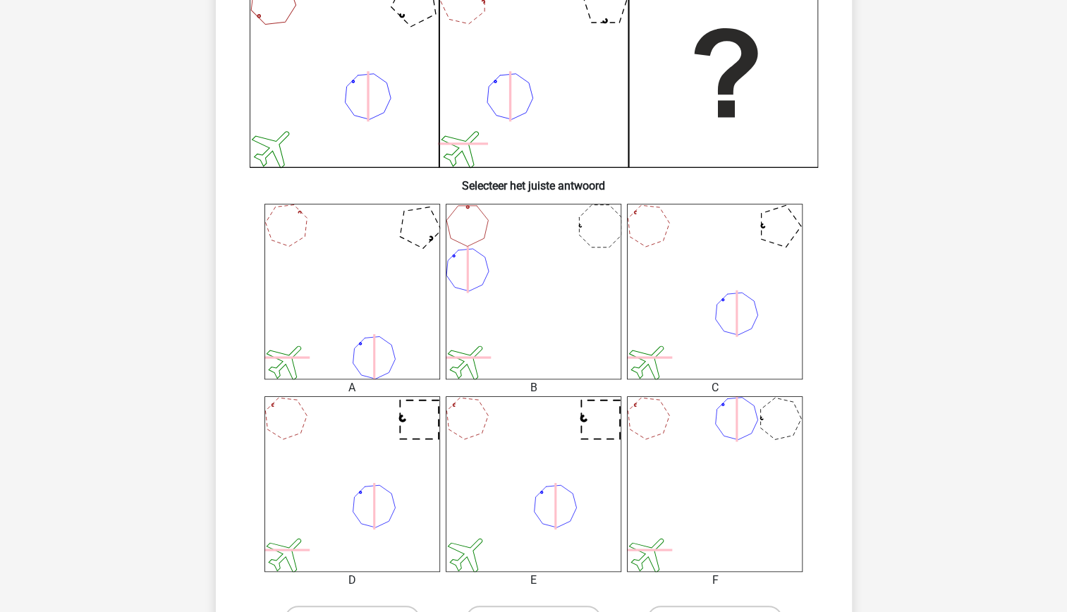
scroll to position [390, 0]
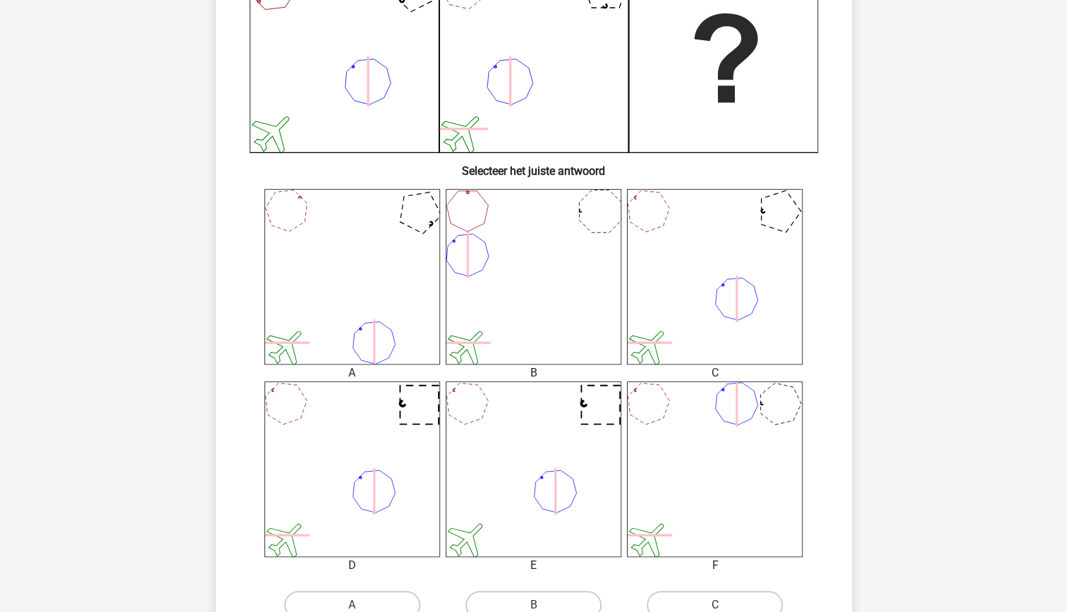
click at [363, 271] on icon at bounding box center [352, 277] width 176 height 176
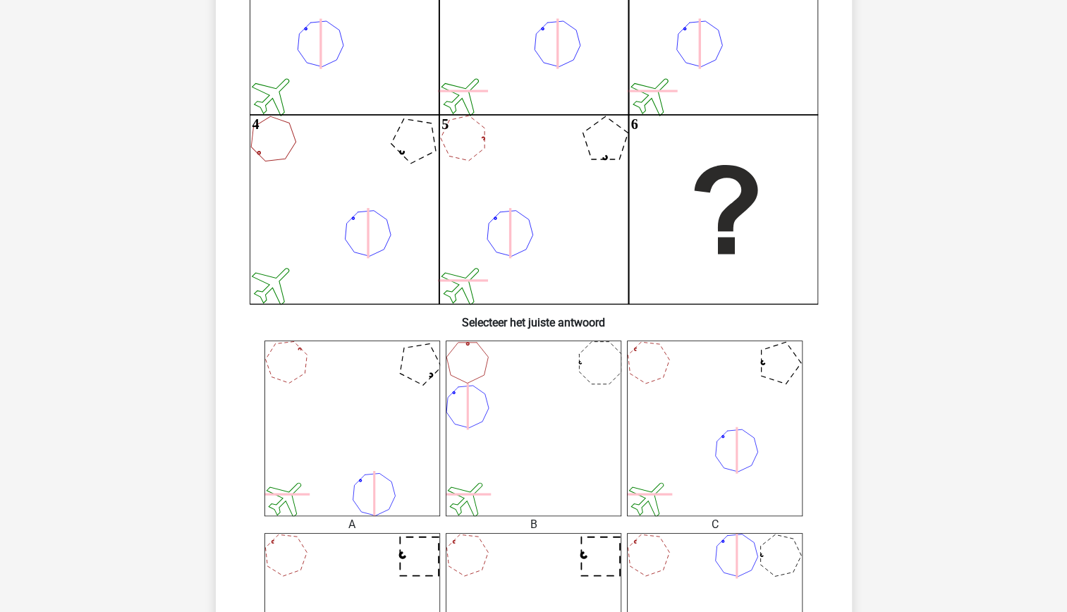
scroll to position [256, 0]
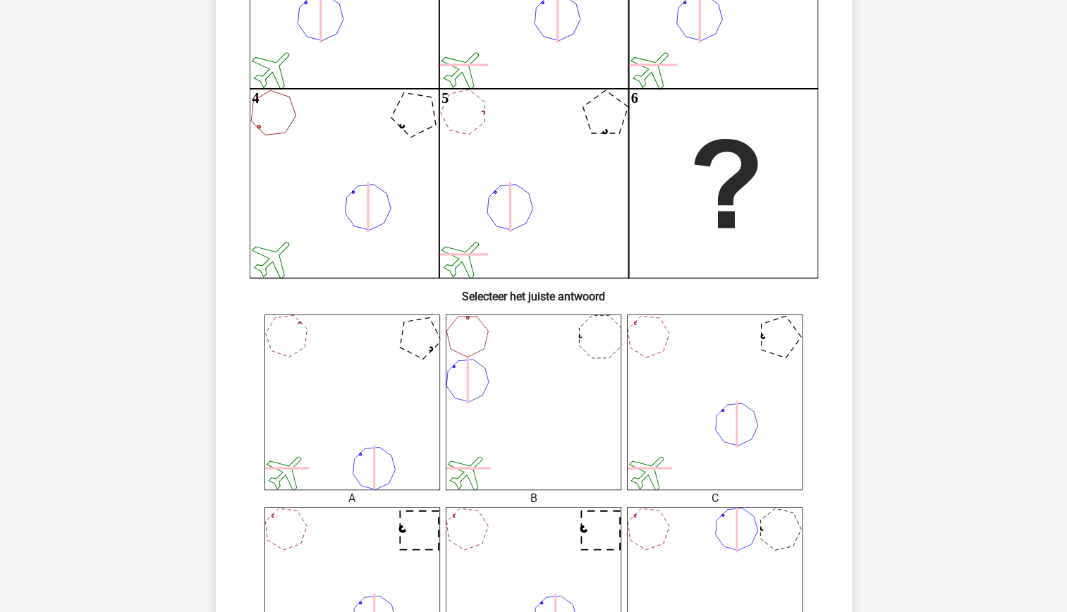
click at [348, 384] on icon at bounding box center [352, 402] width 176 height 176
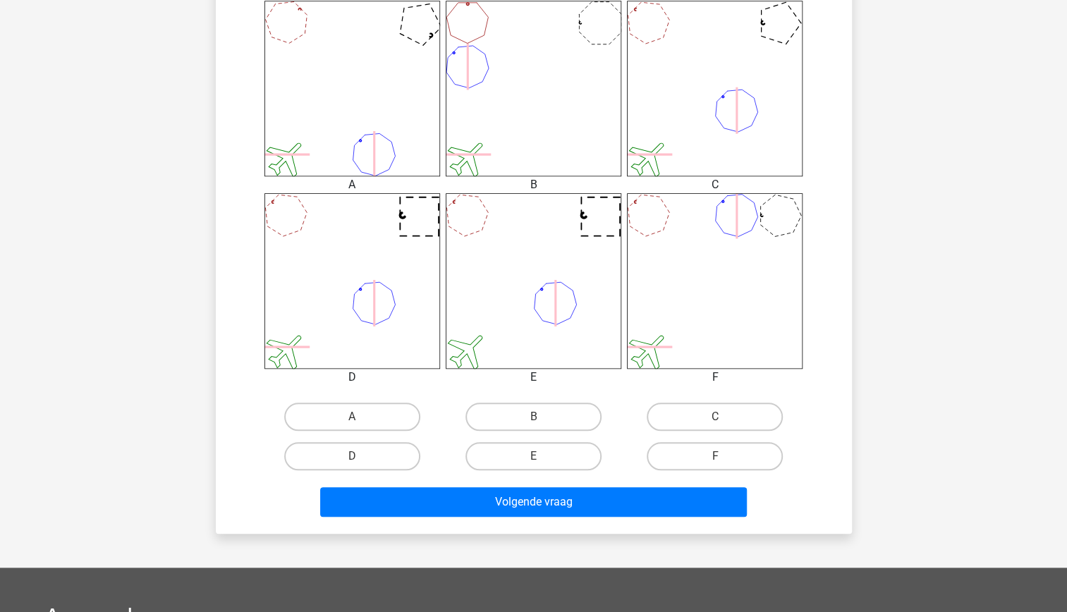
scroll to position [580, 0]
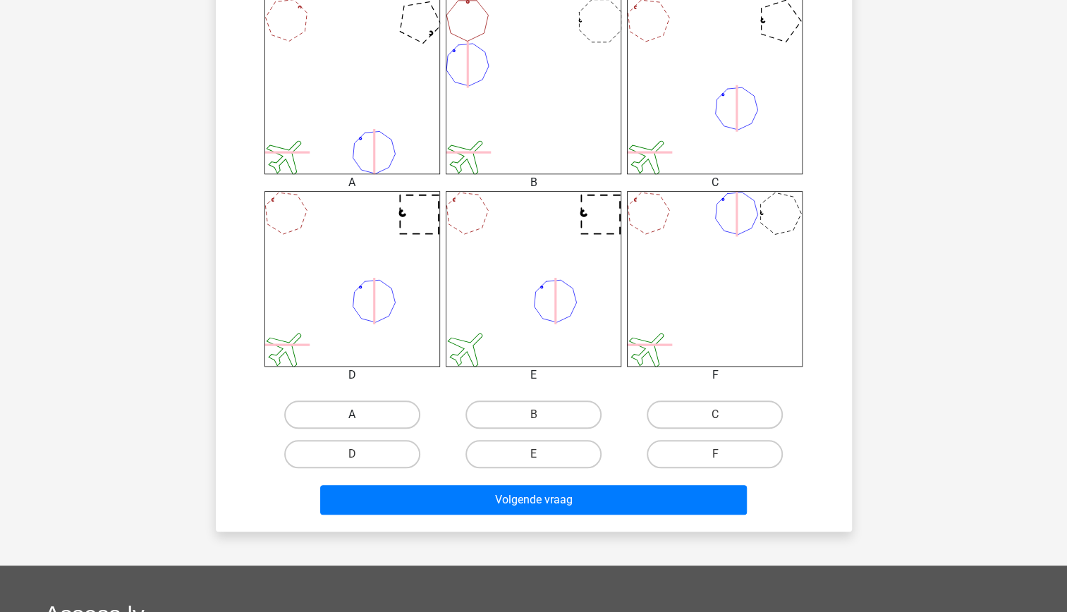
click at [368, 424] on label "A" at bounding box center [352, 415] width 136 height 28
click at [361, 424] on input "A" at bounding box center [356, 419] width 9 height 9
radio input "true"
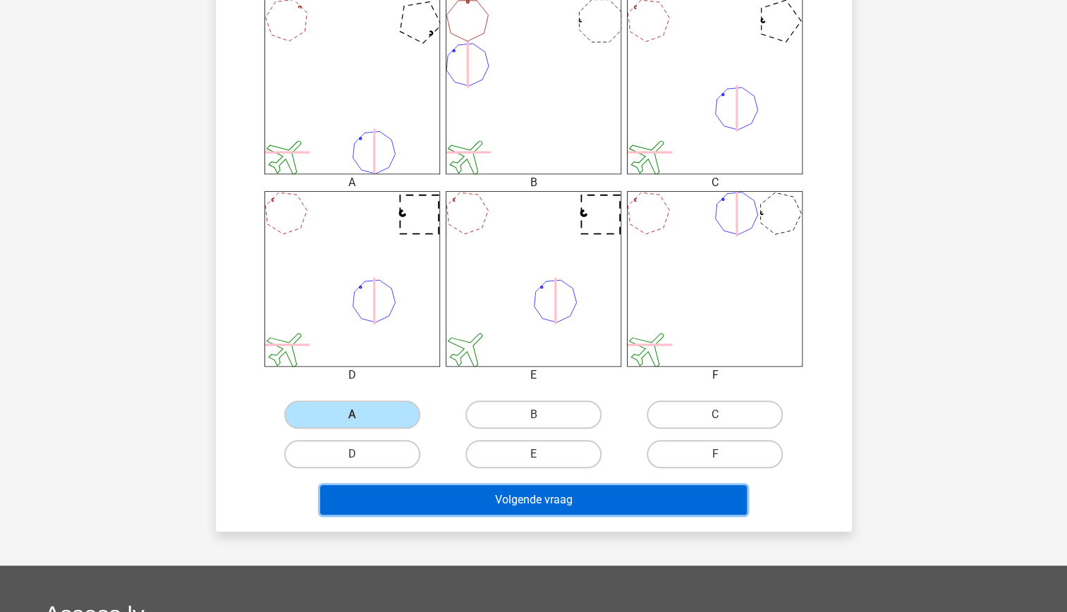
click at [487, 505] on button "Volgende vraag" at bounding box center [533, 500] width 427 height 30
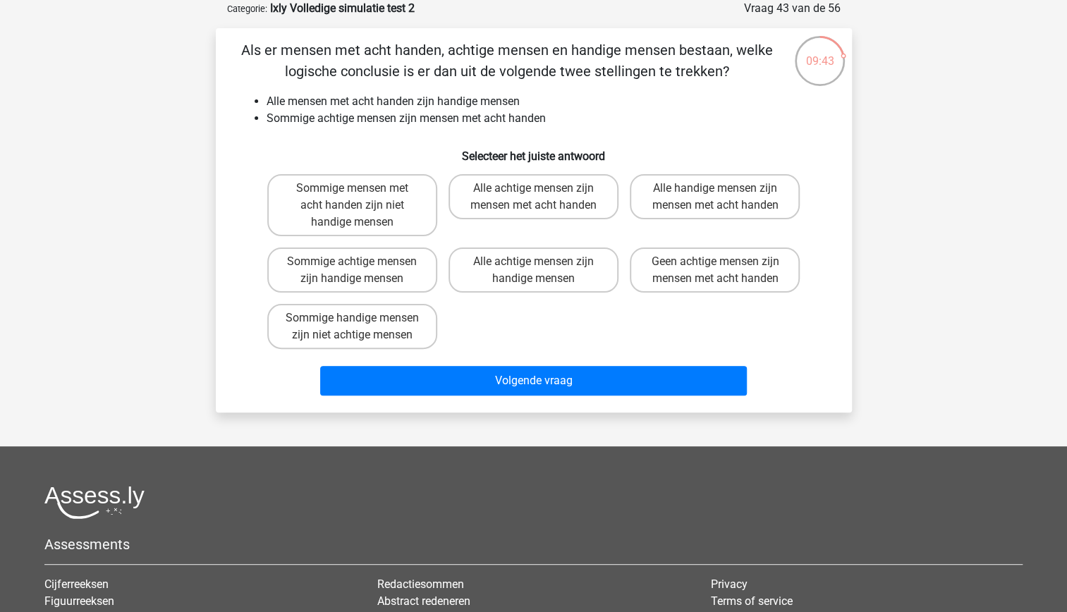
scroll to position [0, 0]
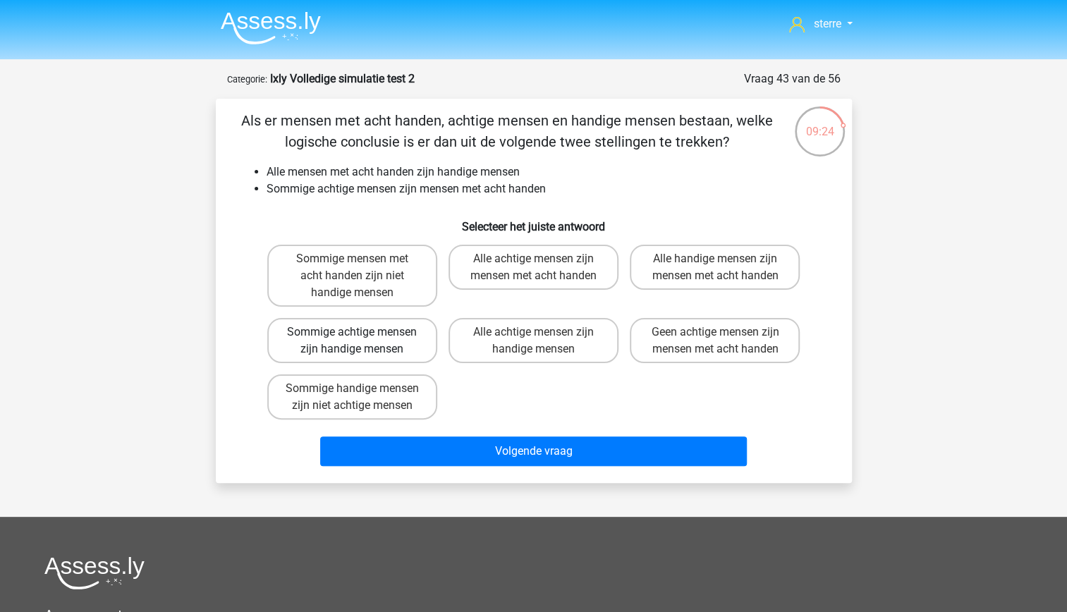
click at [350, 357] on label "Sommige achtige mensen zijn handige mensen" at bounding box center [352, 340] width 170 height 45
click at [352, 341] on input "Sommige achtige mensen zijn handige mensen" at bounding box center [356, 336] width 9 height 9
radio input "true"
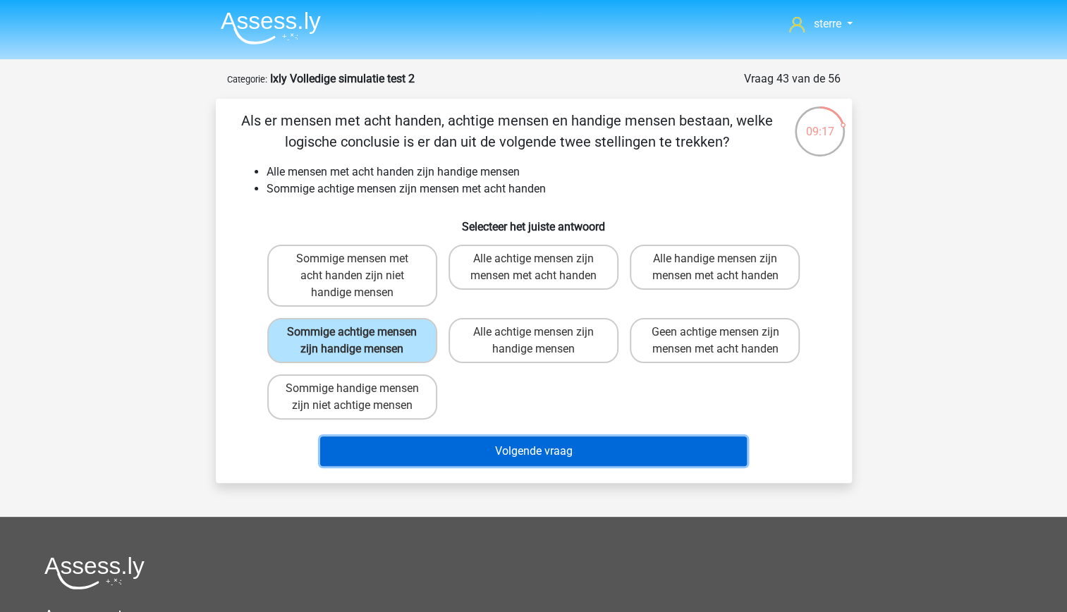
click at [522, 465] on button "Volgende vraag" at bounding box center [533, 451] width 427 height 30
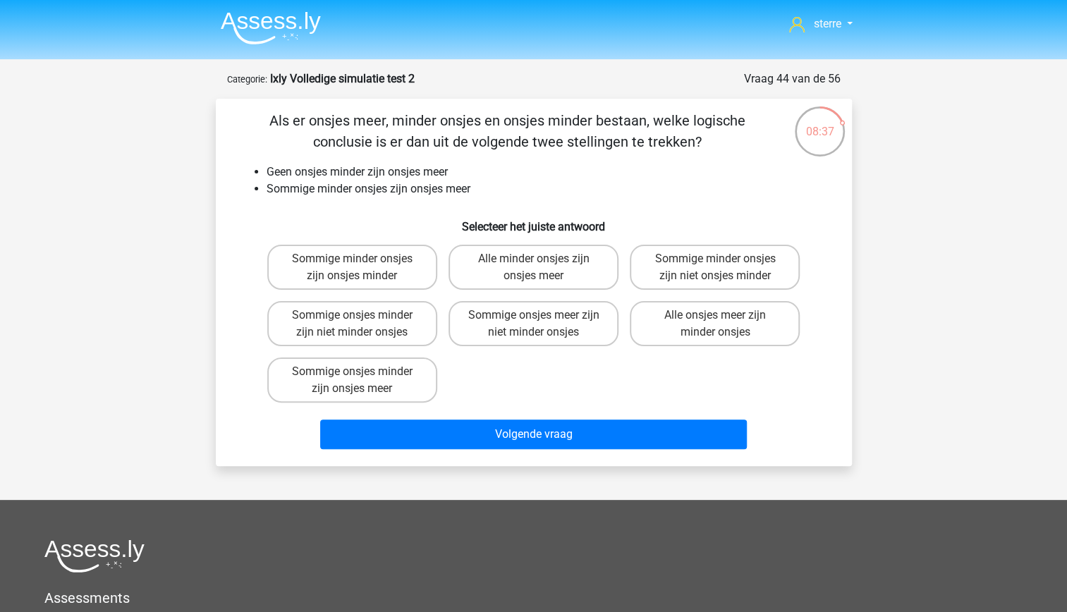
scroll to position [22, 0]
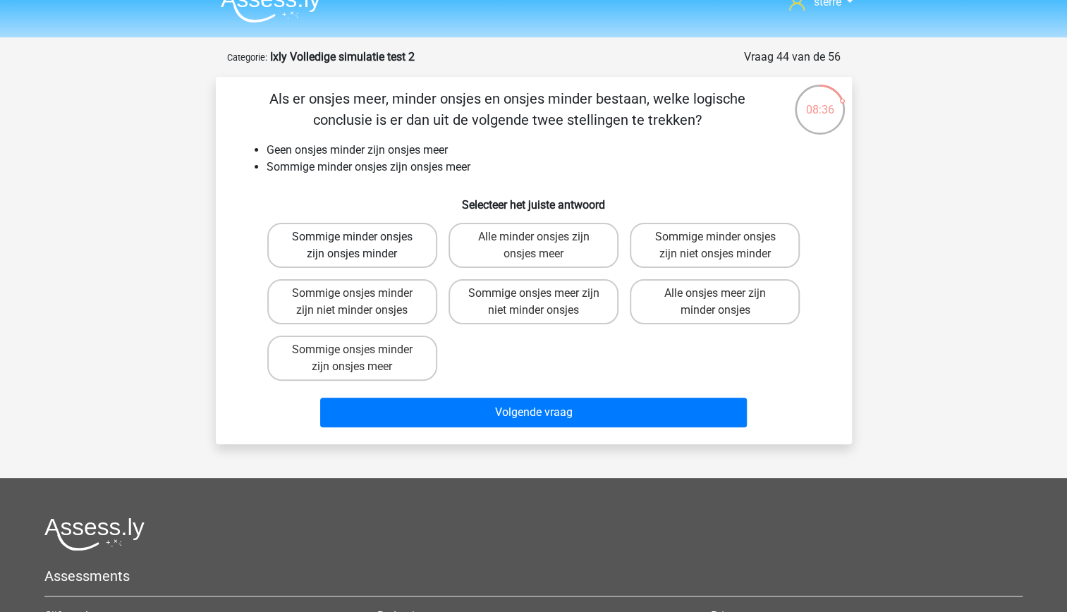
click at [419, 258] on label "Sommige minder onsjes zijn onsjes minder" at bounding box center [352, 245] width 170 height 45
click at [361, 246] on input "Sommige minder onsjes zijn onsjes minder" at bounding box center [356, 241] width 9 height 9
radio input "true"
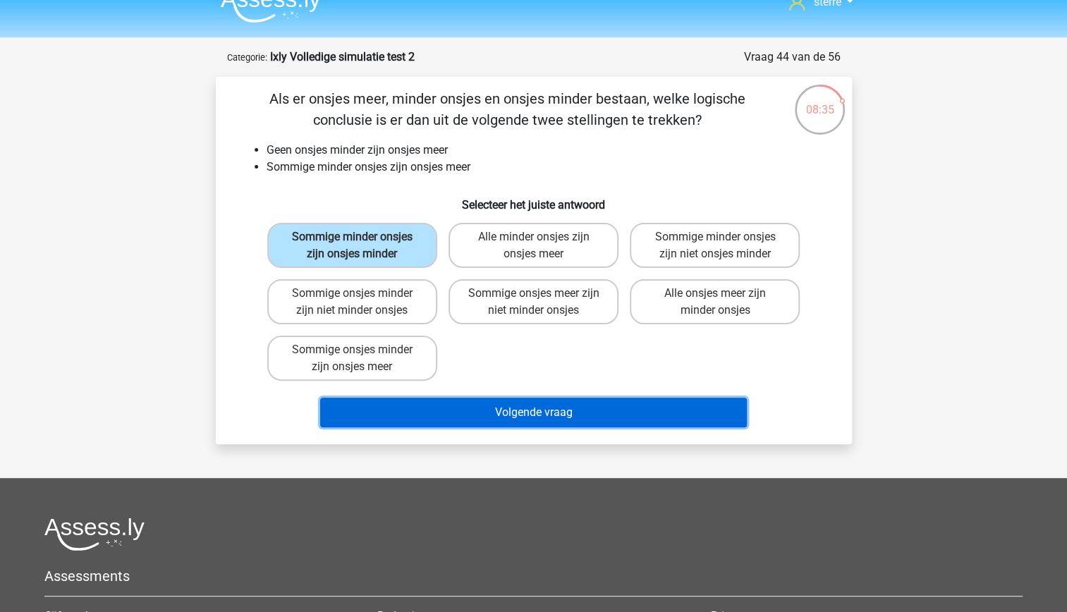
click at [565, 415] on button "Volgende vraag" at bounding box center [533, 413] width 427 height 30
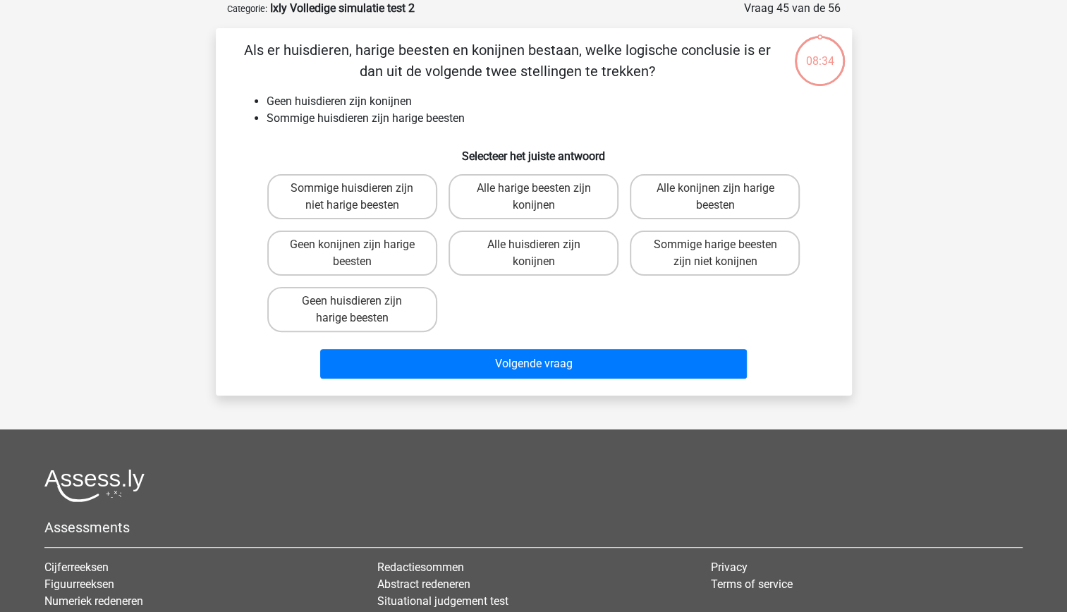
scroll to position [0, 0]
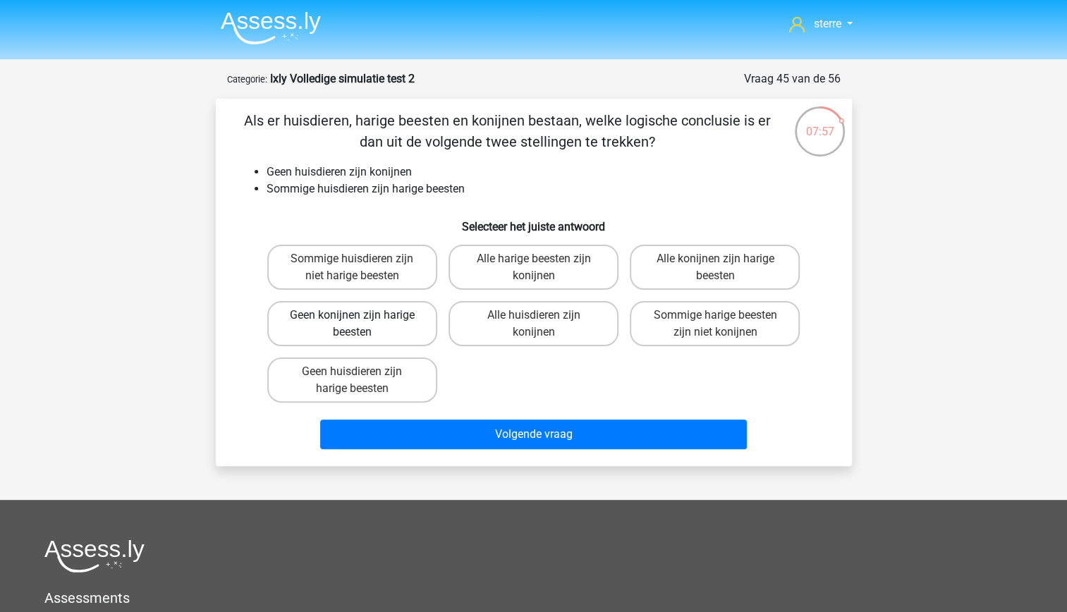
click at [410, 319] on label "Geen konijnen zijn harige beesten" at bounding box center [352, 323] width 170 height 45
click at [361, 319] on input "Geen konijnen zijn harige beesten" at bounding box center [356, 319] width 9 height 9
radio input "true"
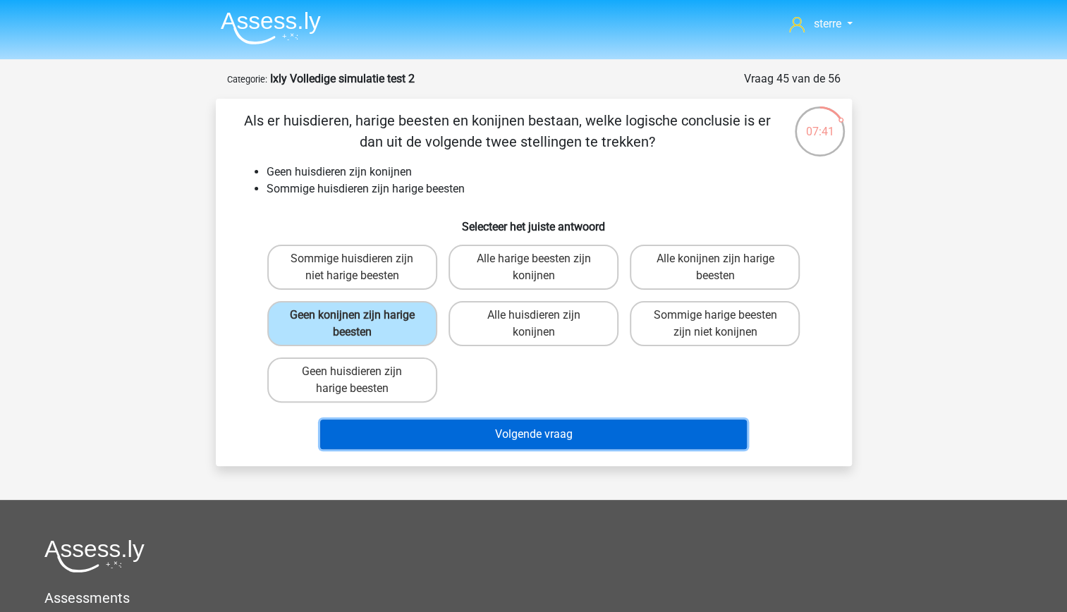
click at [500, 444] on button "Volgende vraag" at bounding box center [533, 435] width 427 height 30
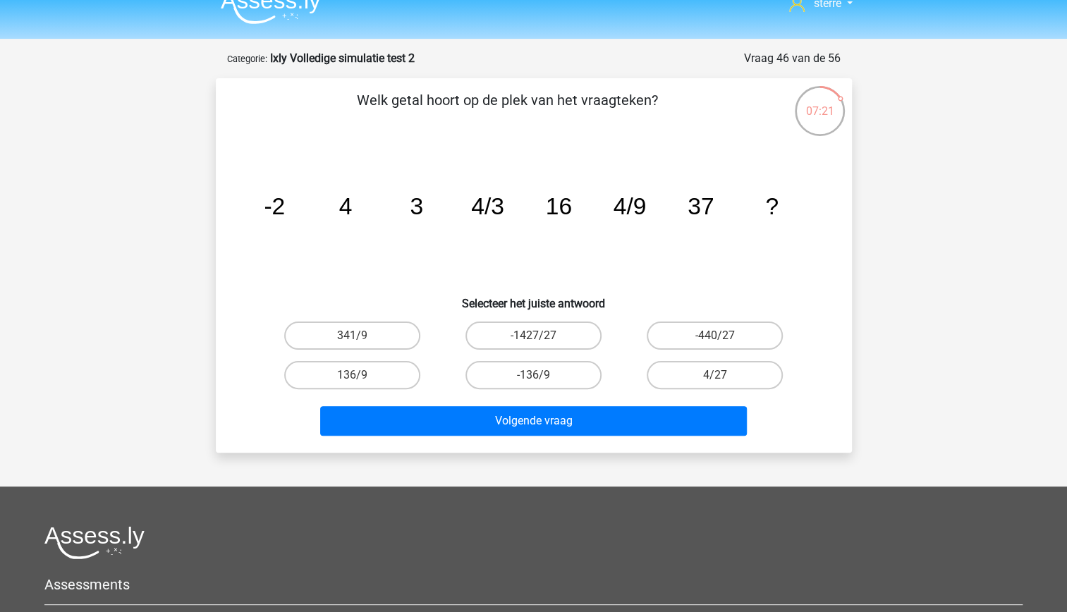
scroll to position [23, 0]
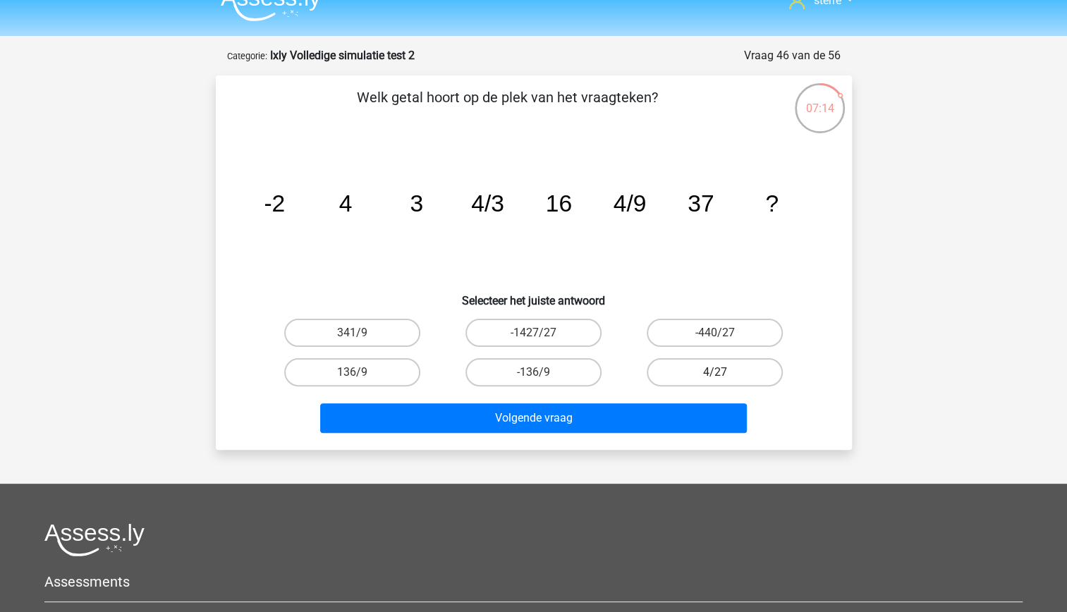
click at [696, 367] on label "4/27" at bounding box center [715, 372] width 136 height 28
click at [715, 372] on input "4/27" at bounding box center [719, 376] width 9 height 9
radio input "true"
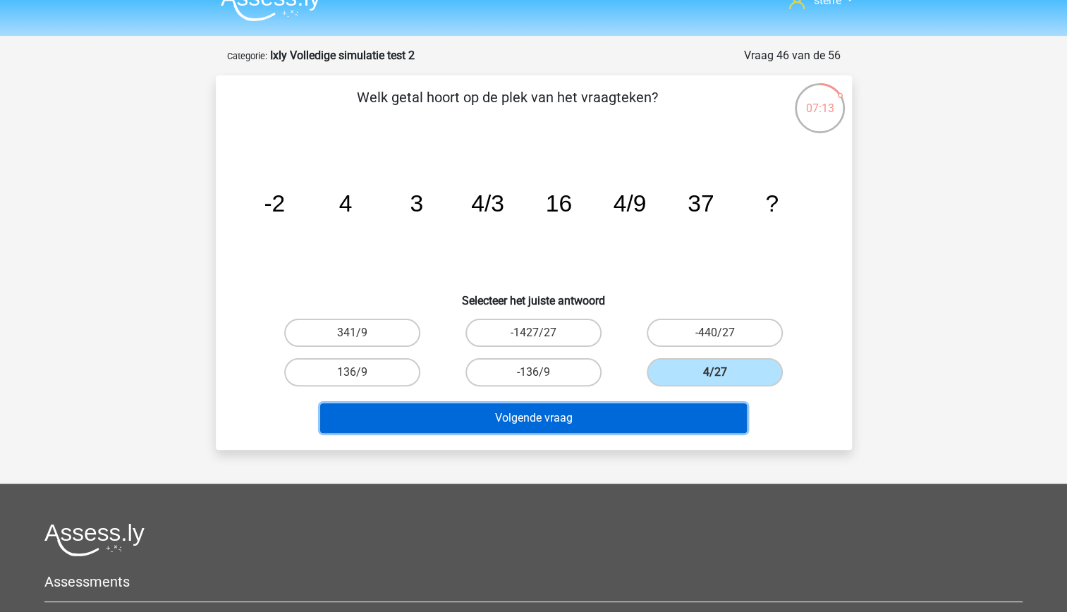
click at [649, 406] on button "Volgende vraag" at bounding box center [533, 418] width 427 height 30
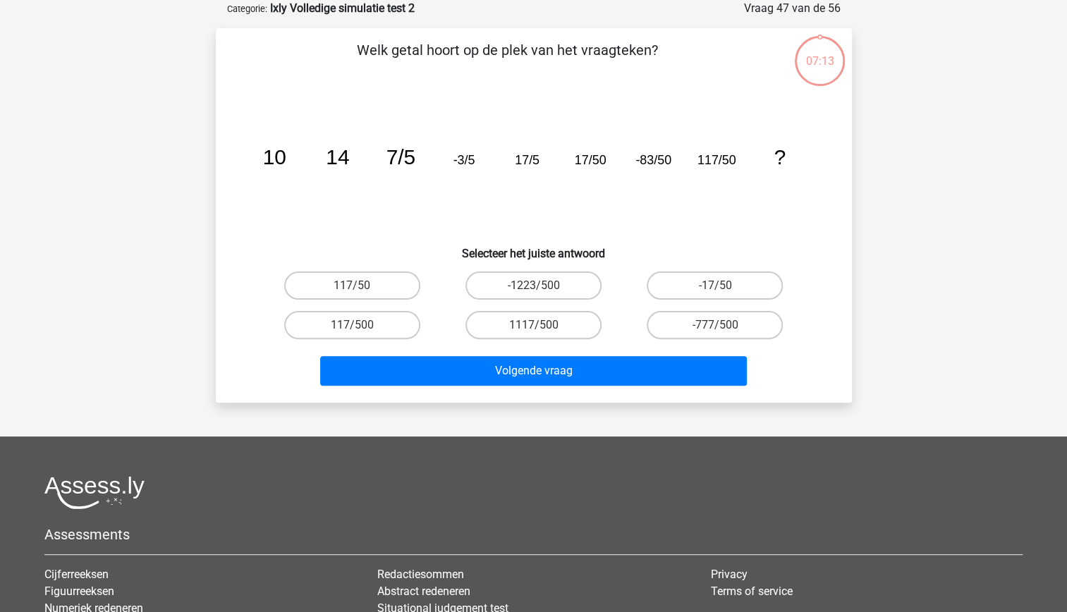
scroll to position [0, 0]
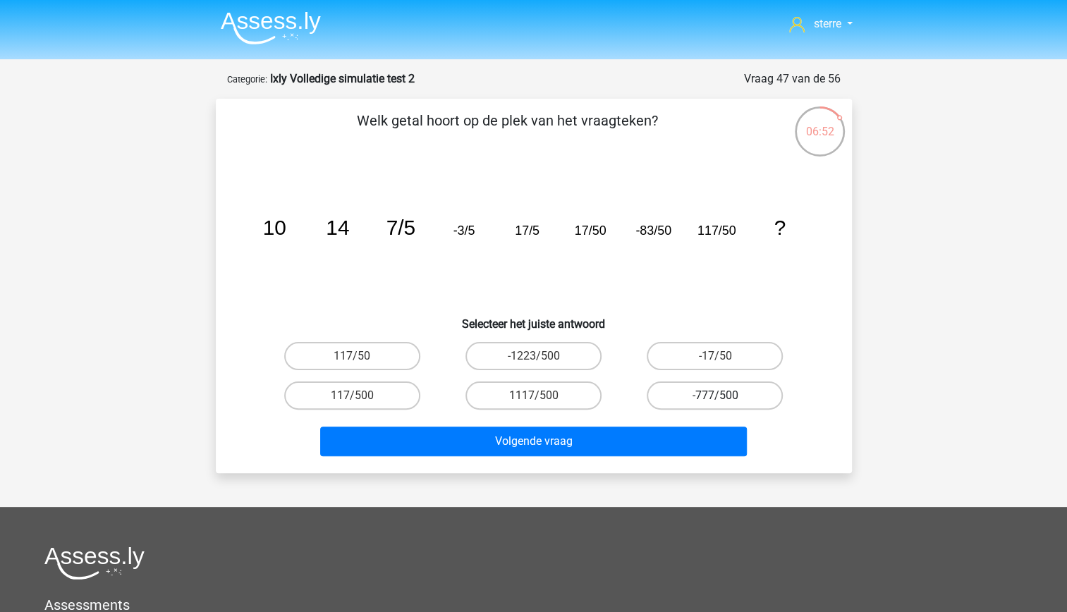
click at [699, 403] on label "-777/500" at bounding box center [715, 395] width 136 height 28
click at [715, 403] on input "-777/500" at bounding box center [719, 400] width 9 height 9
radio input "true"
click at [350, 361] on label "117/50" at bounding box center [352, 356] width 136 height 28
click at [352, 361] on input "117/50" at bounding box center [356, 360] width 9 height 9
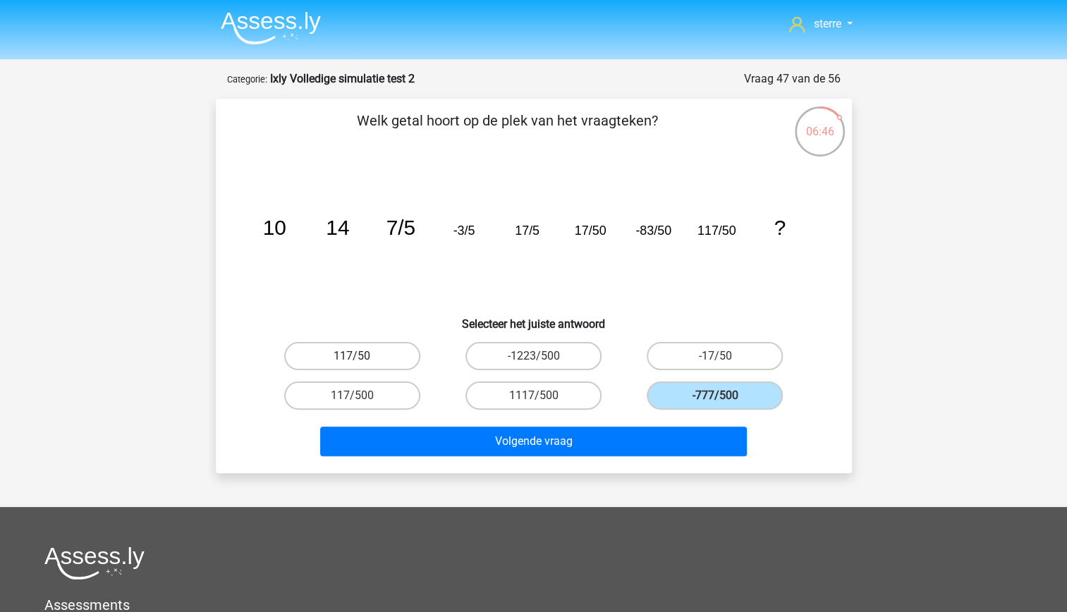
radio input "true"
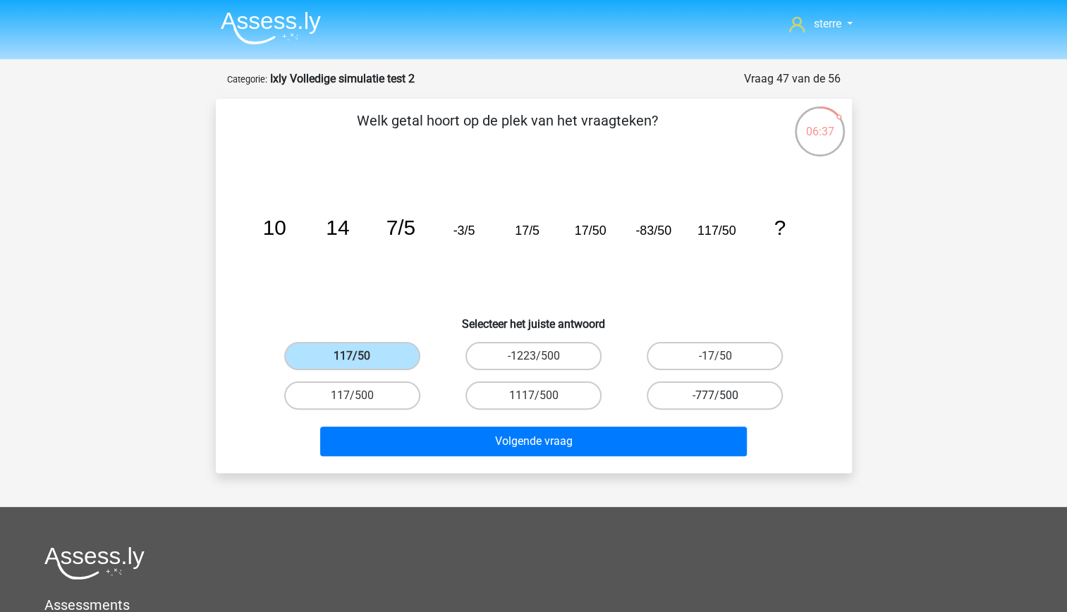
click at [701, 395] on label "-777/500" at bounding box center [715, 395] width 136 height 28
click at [715, 396] on input "-777/500" at bounding box center [719, 400] width 9 height 9
radio input "true"
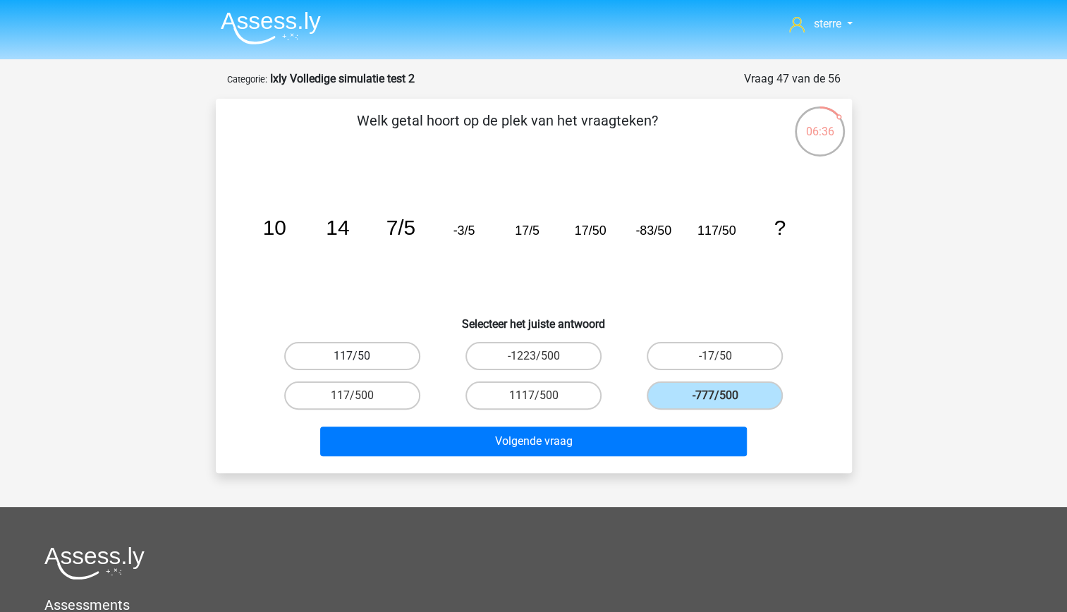
click at [372, 357] on label "117/50" at bounding box center [352, 356] width 136 height 28
click at [361, 357] on input "117/50" at bounding box center [356, 360] width 9 height 9
radio input "true"
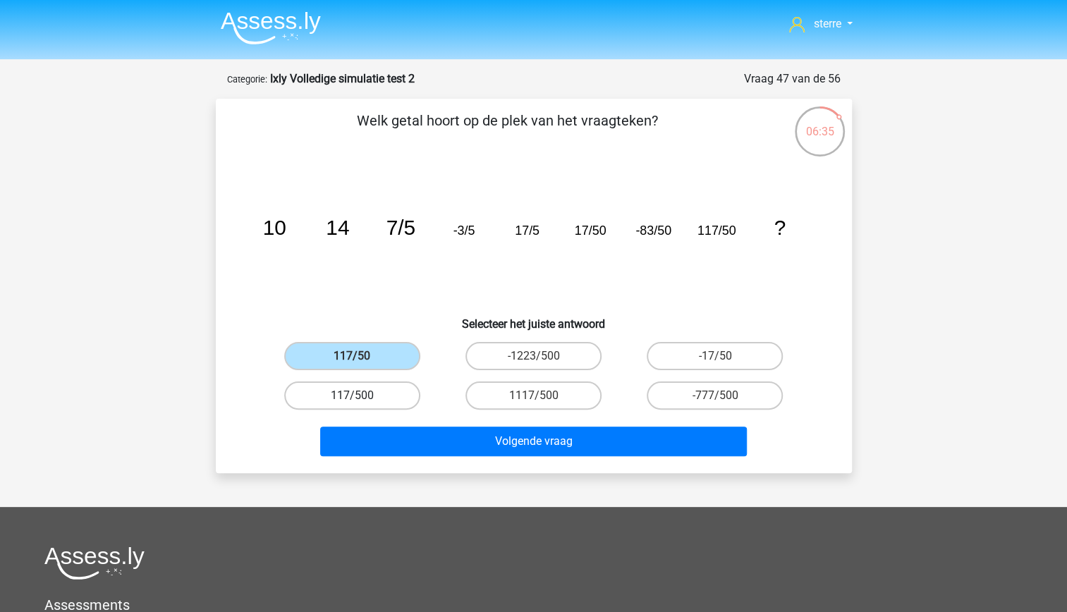
click at [393, 401] on label "117/500" at bounding box center [352, 395] width 136 height 28
click at [361, 401] on input "117/500" at bounding box center [356, 400] width 9 height 9
radio input "true"
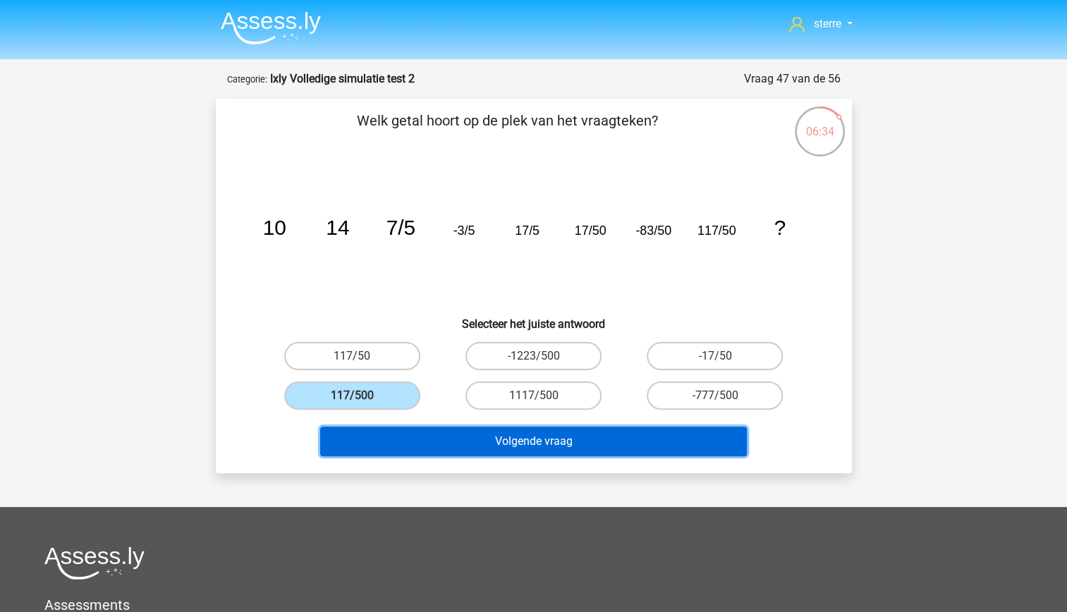
click at [532, 437] on button "Volgende vraag" at bounding box center [533, 442] width 427 height 30
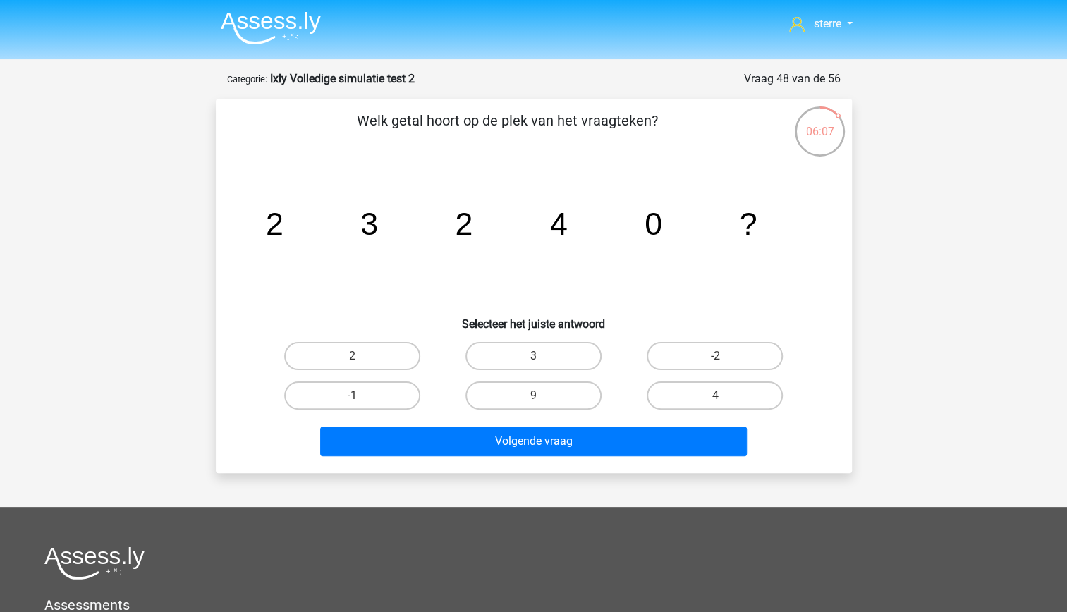
click at [721, 396] on input "4" at bounding box center [719, 400] width 9 height 9
radio input "true"
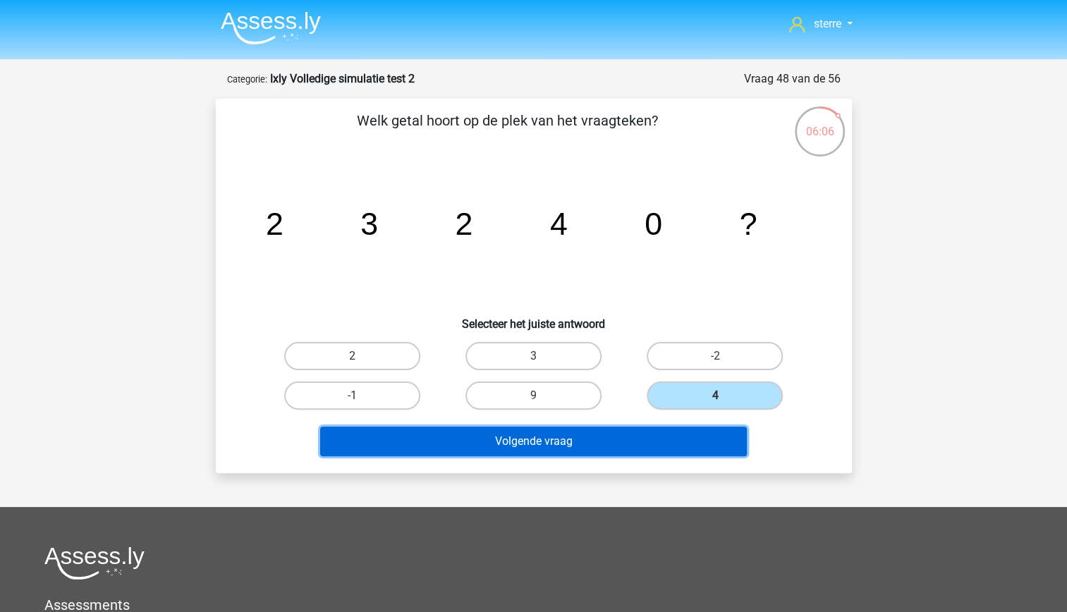
click at [590, 432] on button "Volgende vraag" at bounding box center [533, 442] width 427 height 30
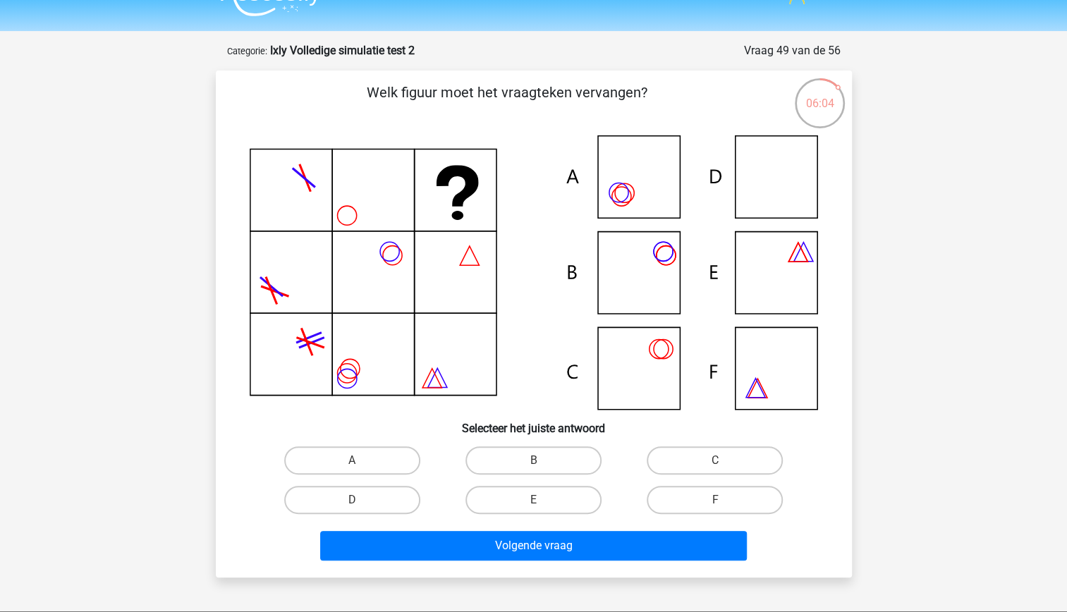
scroll to position [29, 0]
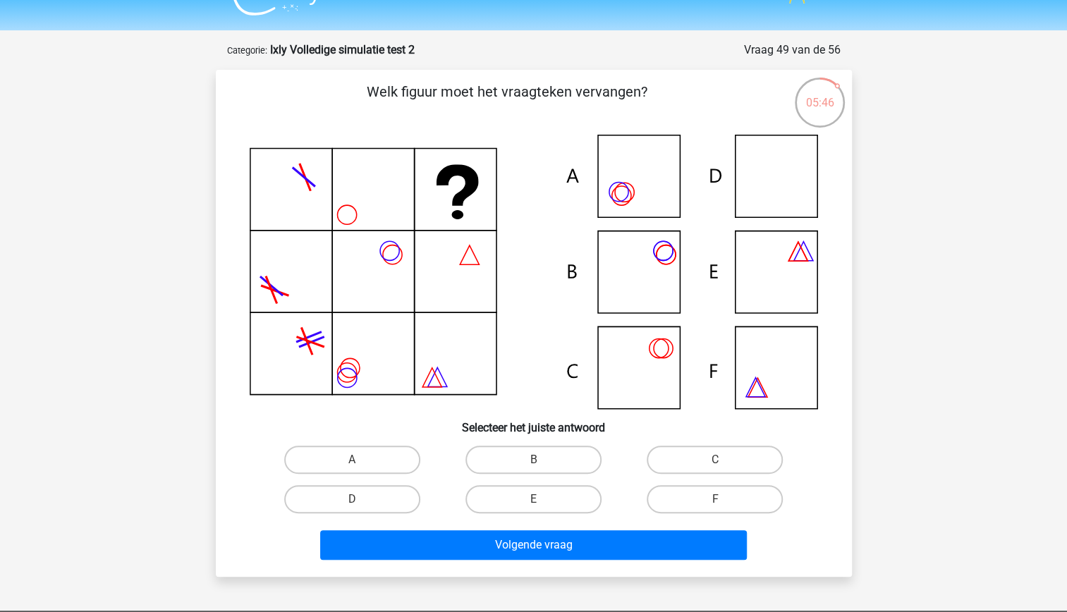
click at [450, 186] on icon at bounding box center [534, 272] width 568 height 274
click at [419, 306] on icon at bounding box center [534, 272] width 568 height 274
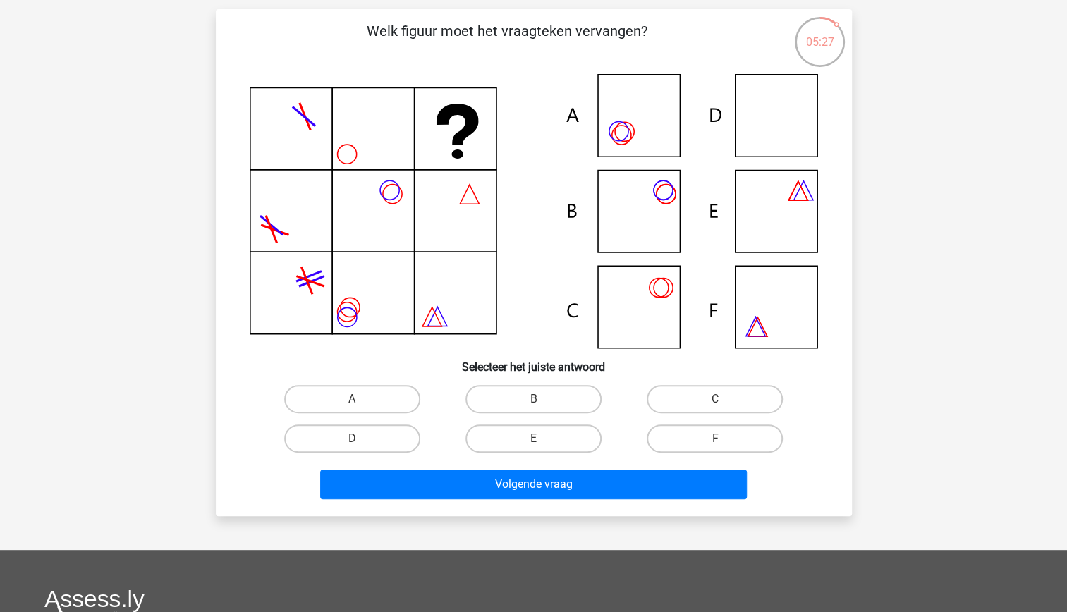
scroll to position [90, 0]
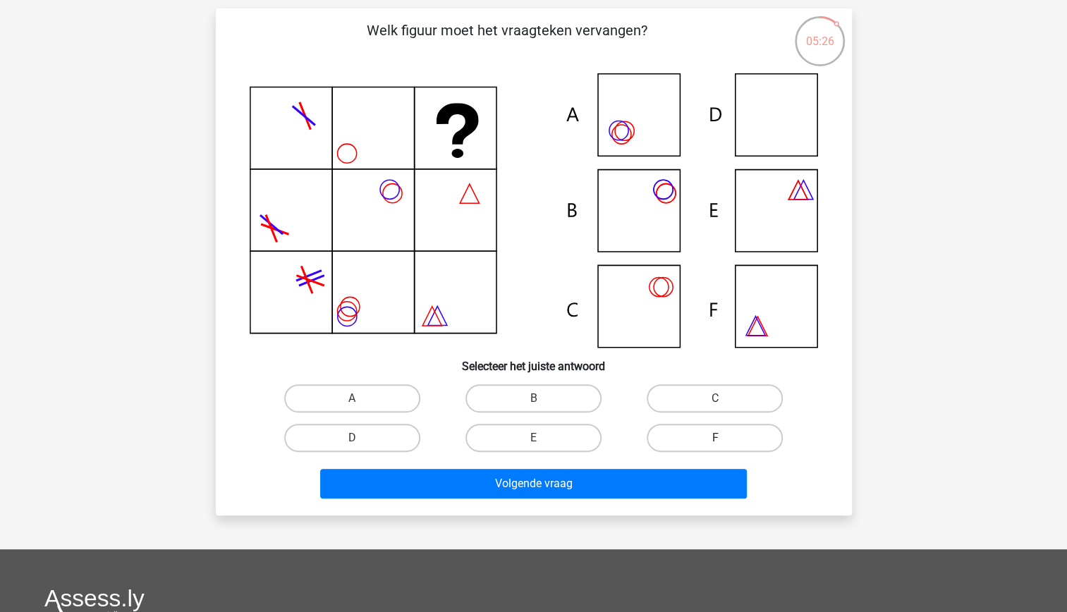
click at [708, 436] on label "F" at bounding box center [715, 438] width 136 height 28
click at [715, 438] on input "F" at bounding box center [719, 442] width 9 height 9
radio input "true"
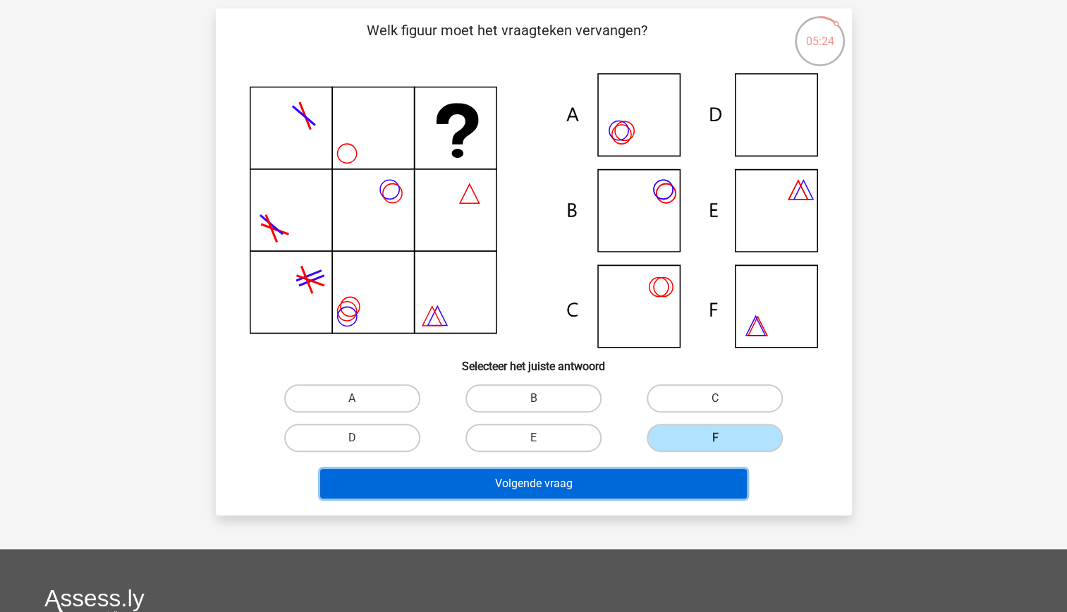
click at [661, 481] on button "Volgende vraag" at bounding box center [533, 484] width 427 height 30
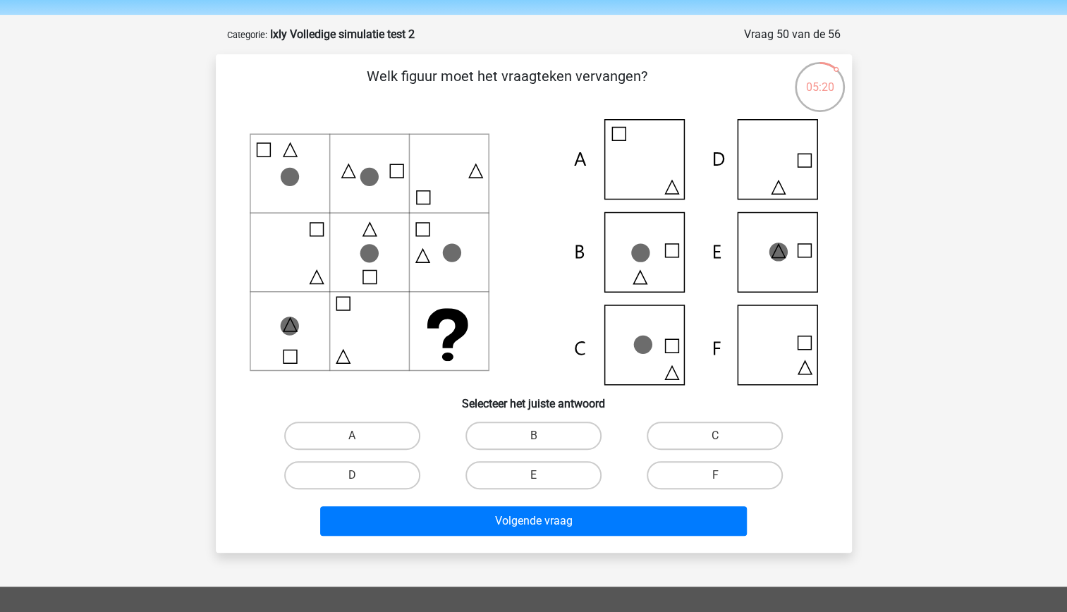
scroll to position [42, 0]
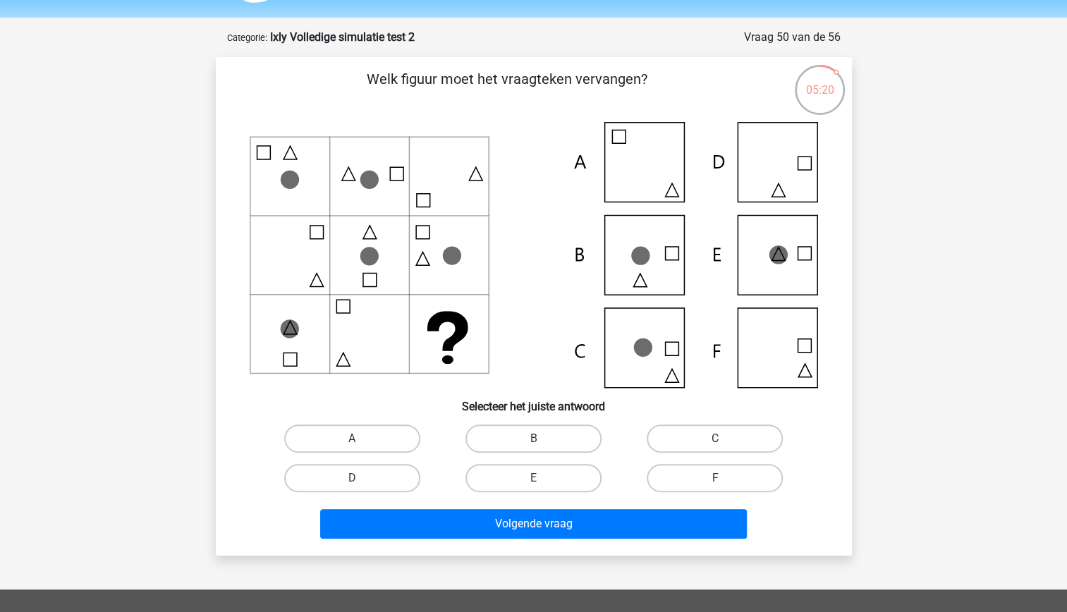
click at [305, 181] on icon at bounding box center [534, 255] width 568 height 266
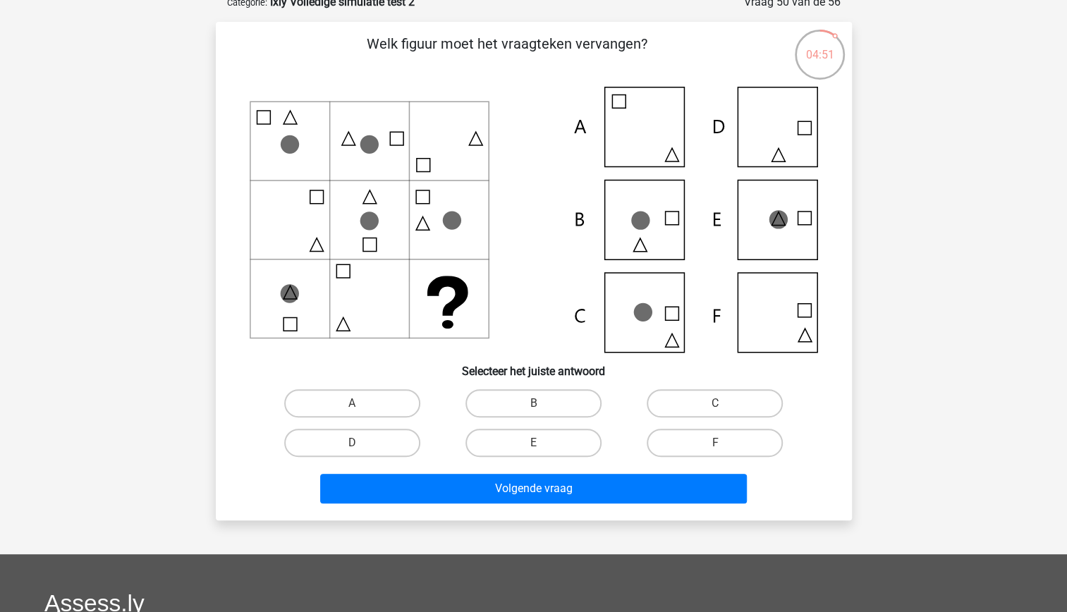
scroll to position [78, 0]
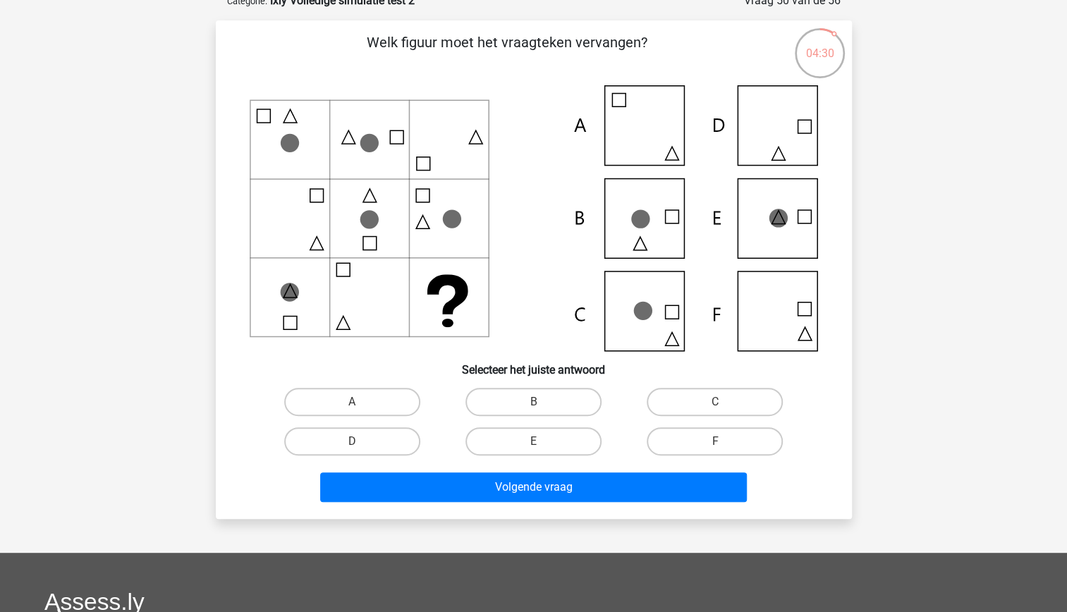
click at [477, 147] on icon at bounding box center [534, 218] width 568 height 266
click at [477, 298] on icon at bounding box center [534, 218] width 568 height 266
click at [475, 302] on icon at bounding box center [534, 218] width 568 height 266
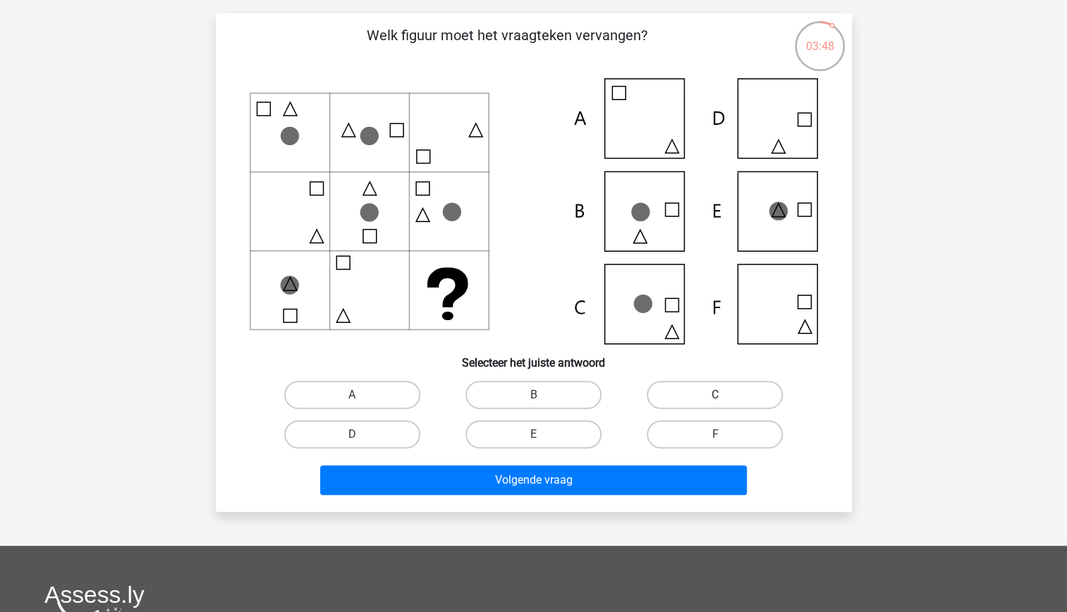
click at [723, 392] on label "C" at bounding box center [715, 395] width 136 height 28
click at [723, 395] on input "C" at bounding box center [719, 399] width 9 height 9
radio input "true"
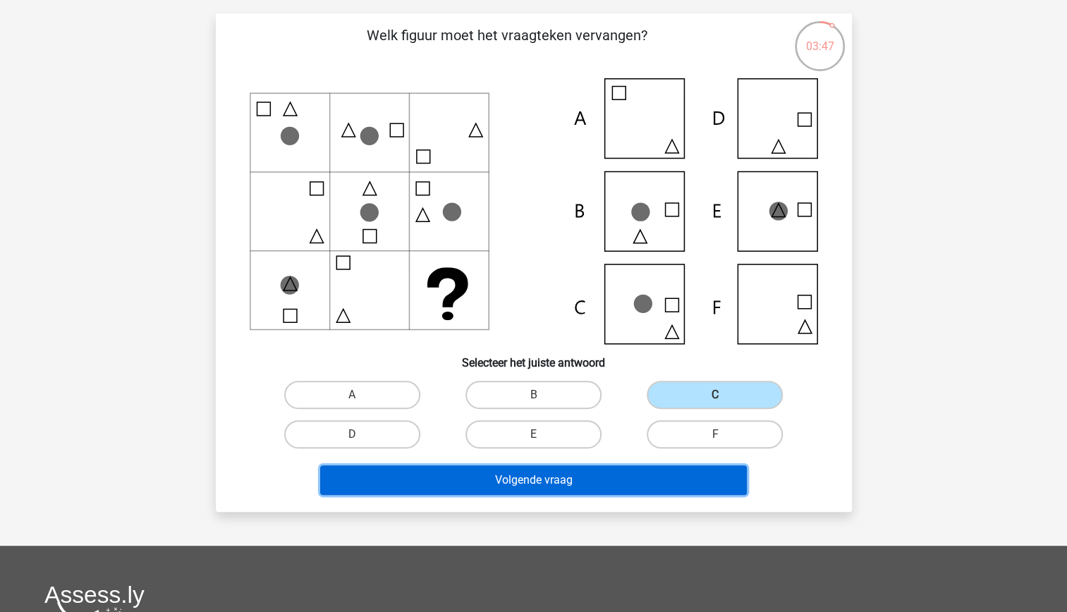
click at [589, 487] on button "Volgende vraag" at bounding box center [533, 480] width 427 height 30
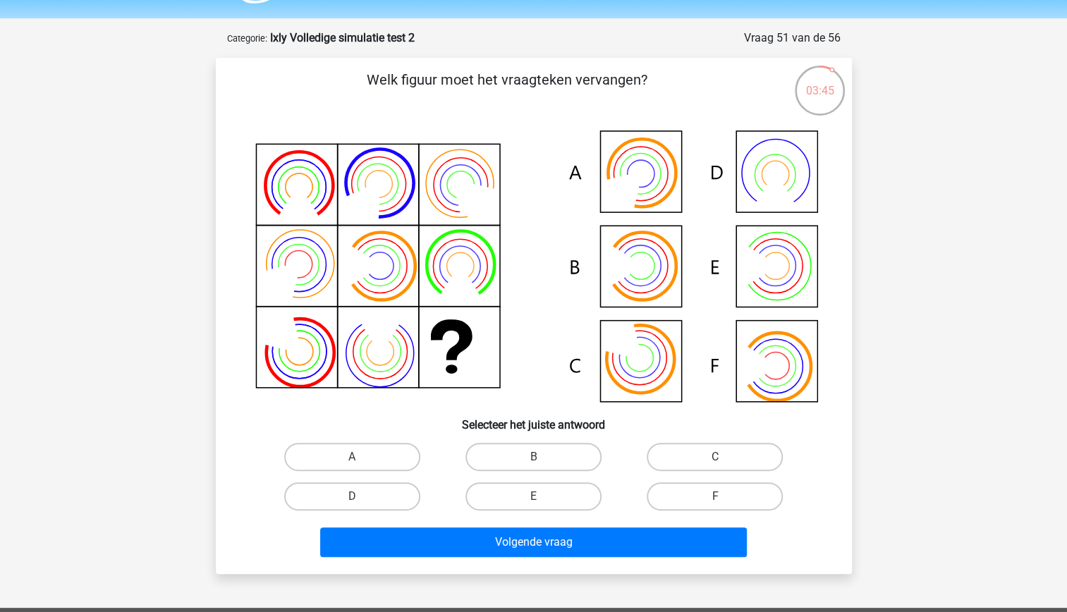
scroll to position [40, 0]
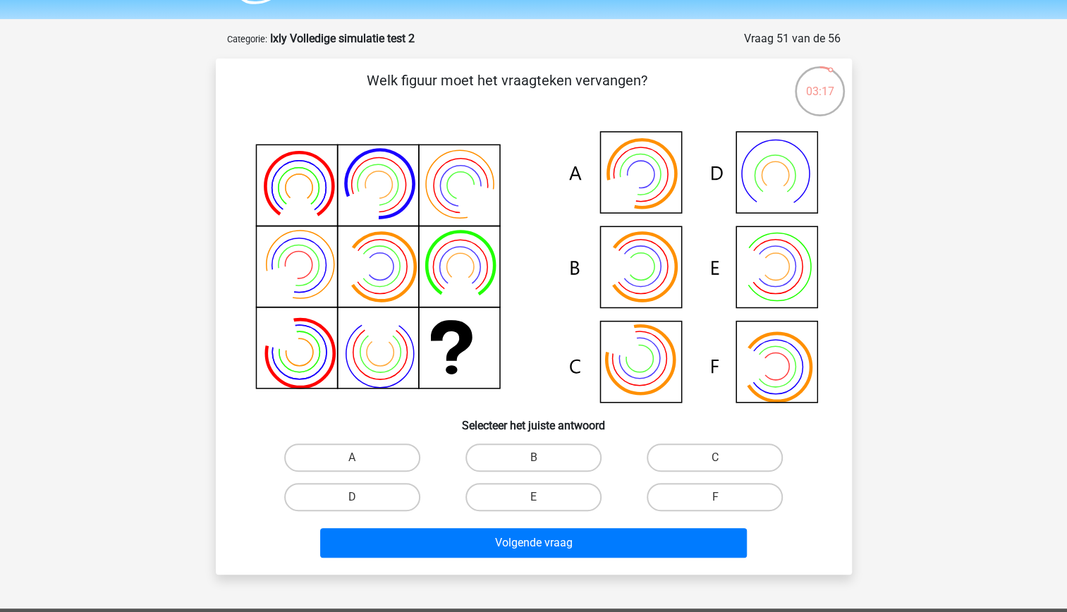
click at [269, 227] on icon at bounding box center [534, 265] width 568 height 284
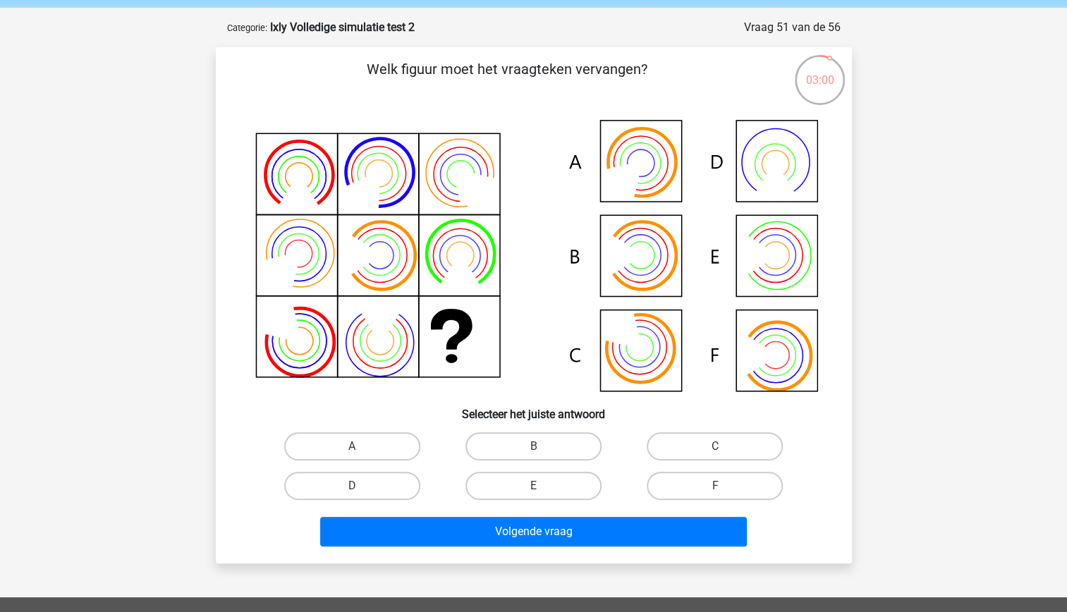
scroll to position [52, 0]
click at [380, 432] on label "A" at bounding box center [352, 446] width 136 height 28
click at [361, 446] on input "A" at bounding box center [356, 450] width 9 height 9
radio input "true"
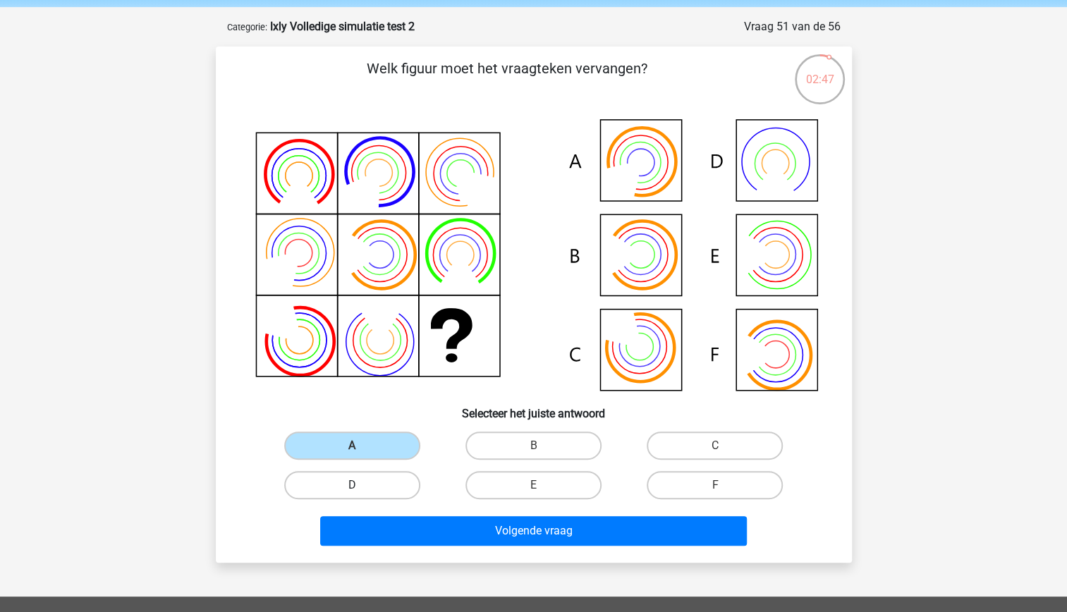
click at [384, 482] on label "D" at bounding box center [352, 485] width 136 height 28
click at [361, 485] on input "D" at bounding box center [356, 489] width 9 height 9
radio input "true"
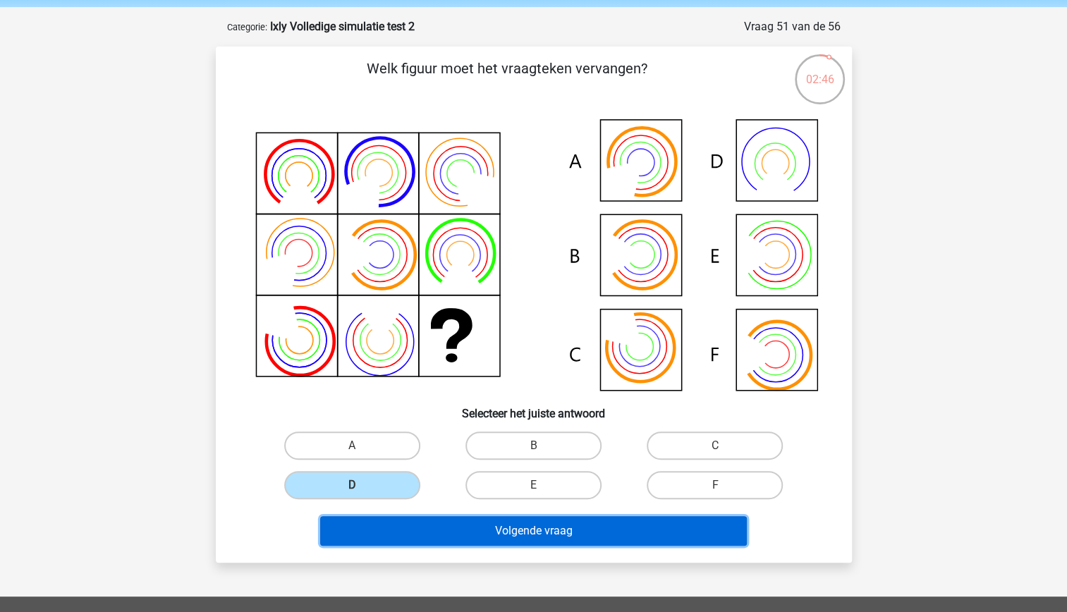
click at [470, 532] on button "Volgende vraag" at bounding box center [533, 531] width 427 height 30
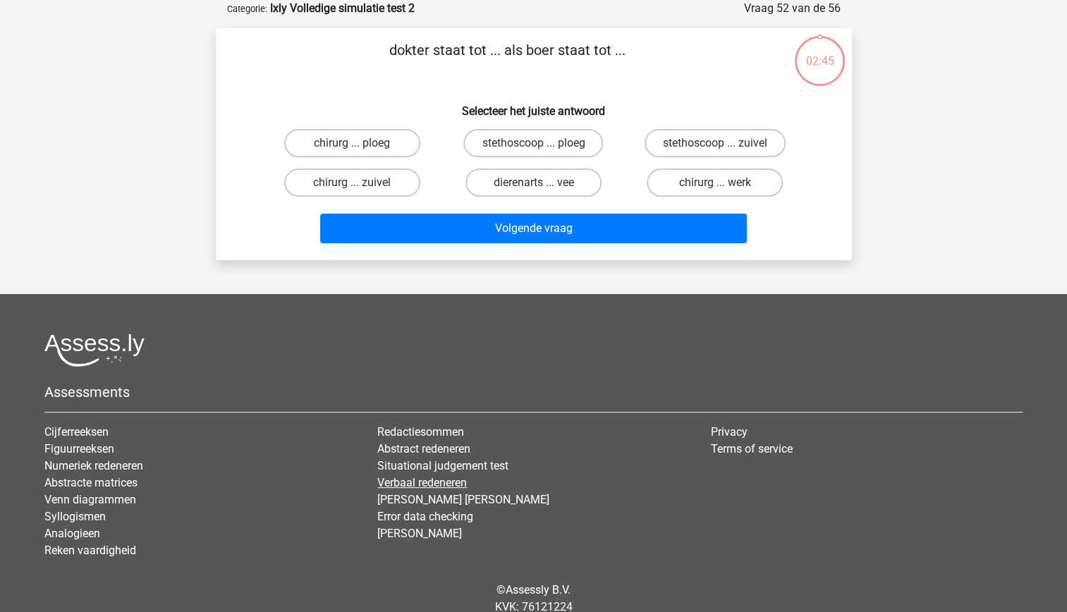
scroll to position [0, 0]
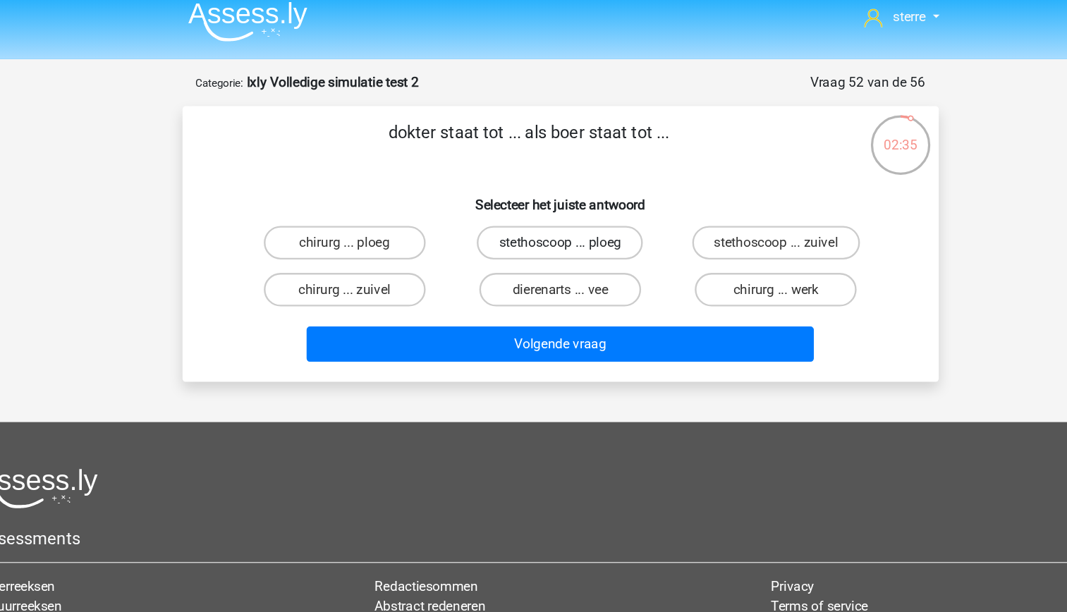
click at [577, 214] on label "stethoscoop ... ploeg" at bounding box center [533, 214] width 140 height 28
click at [542, 214] on input "stethoscoop ... ploeg" at bounding box center [537, 218] width 9 height 9
radio input "true"
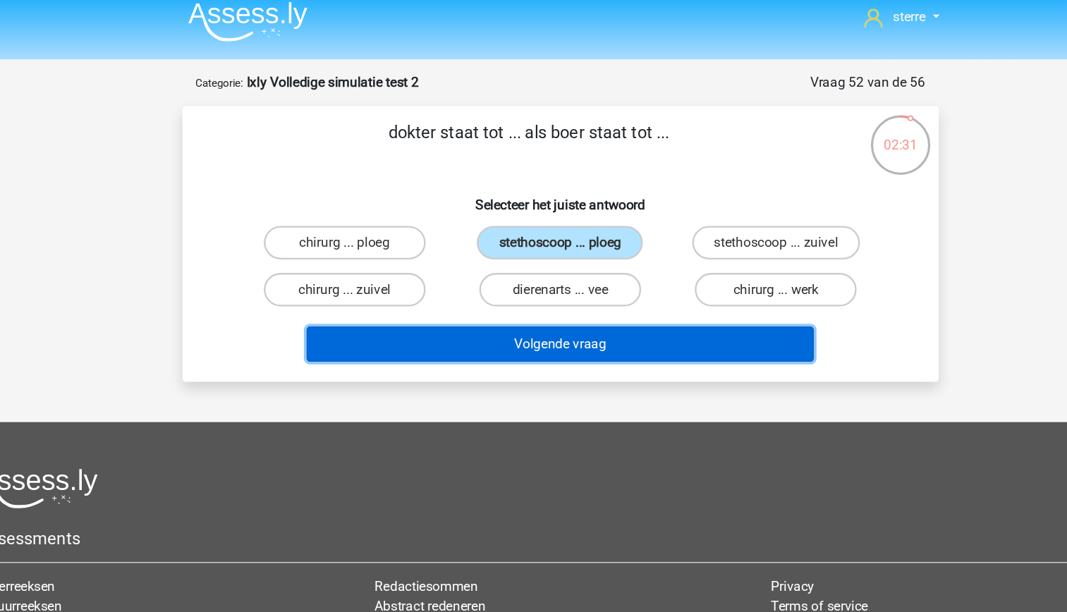
click at [592, 299] on button "Volgende vraag" at bounding box center [533, 299] width 427 height 30
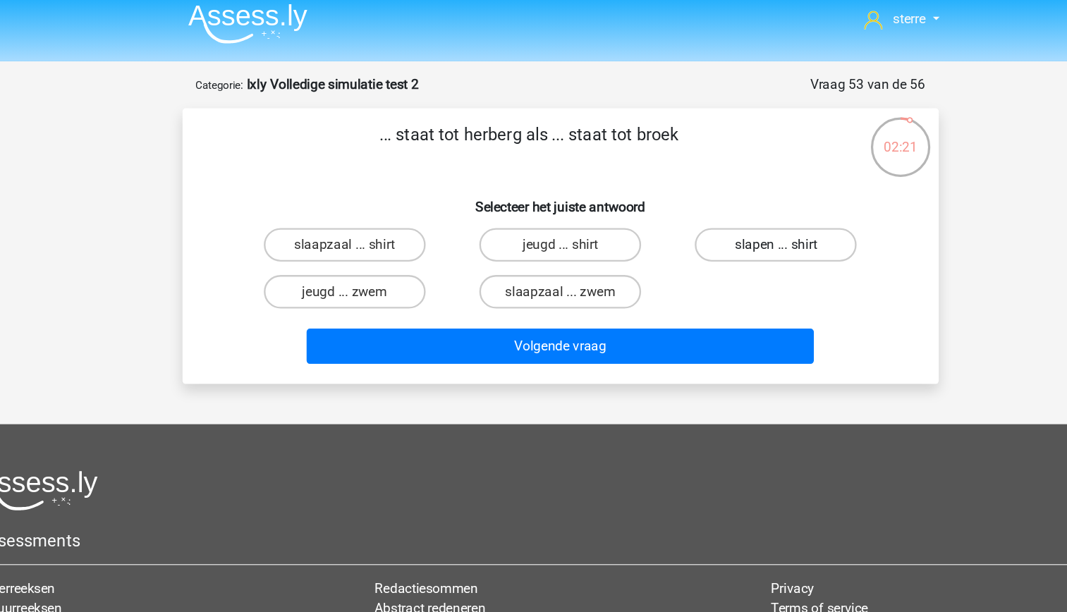
click at [681, 217] on label "slapen ... shirt" at bounding box center [715, 214] width 136 height 28
click at [715, 217] on input "slapen ... shirt" at bounding box center [719, 218] width 9 height 9
radio input "true"
click at [649, 255] on div "slaapzaal ... shirt jeugd ... shirt slapen ... shirt jeugd ... zwem slaapzaal .…" at bounding box center [534, 233] width 544 height 79
click at [575, 216] on label "jeugd ... shirt" at bounding box center [533, 214] width 136 height 28
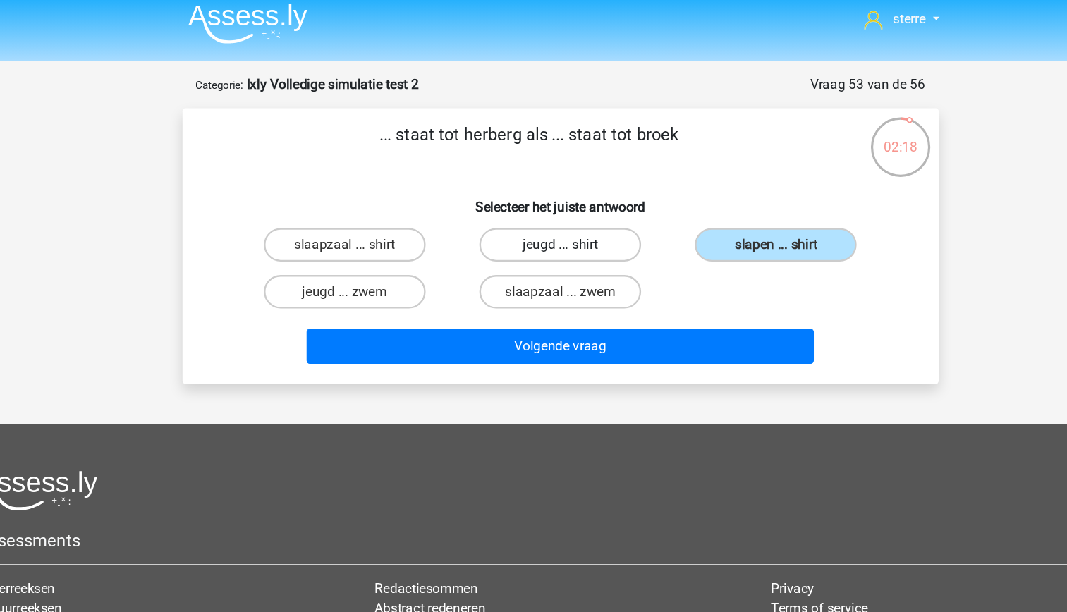
click at [542, 216] on input "jeugd ... shirt" at bounding box center [537, 218] width 9 height 9
radio input "true"
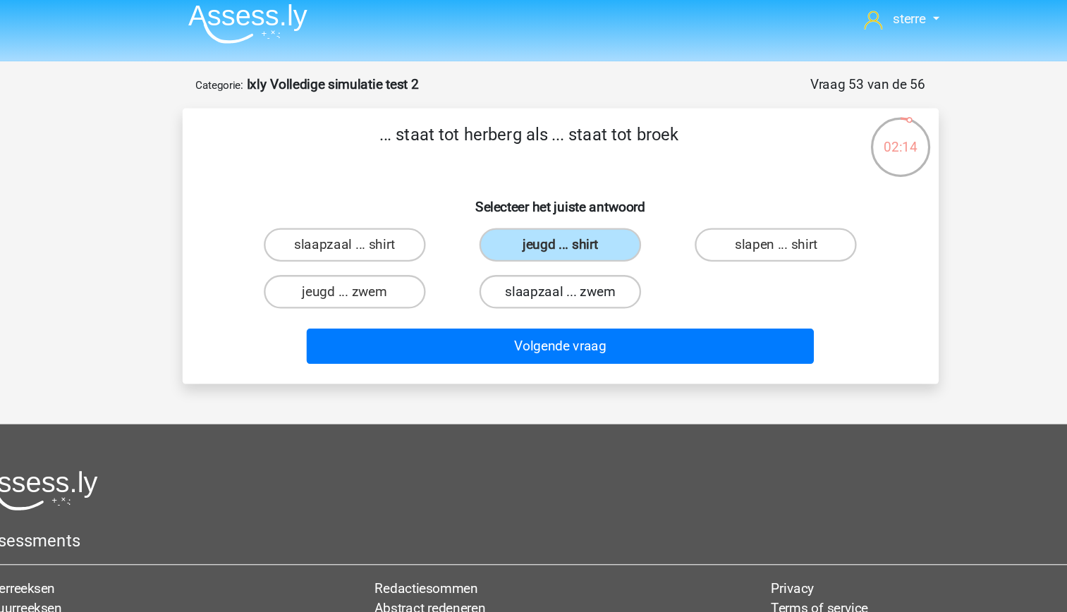
click at [573, 258] on label "slaapzaal ... zwem" at bounding box center [533, 253] width 136 height 28
click at [542, 258] on input "slaapzaal ... zwem" at bounding box center [537, 257] width 9 height 9
radio input "true"
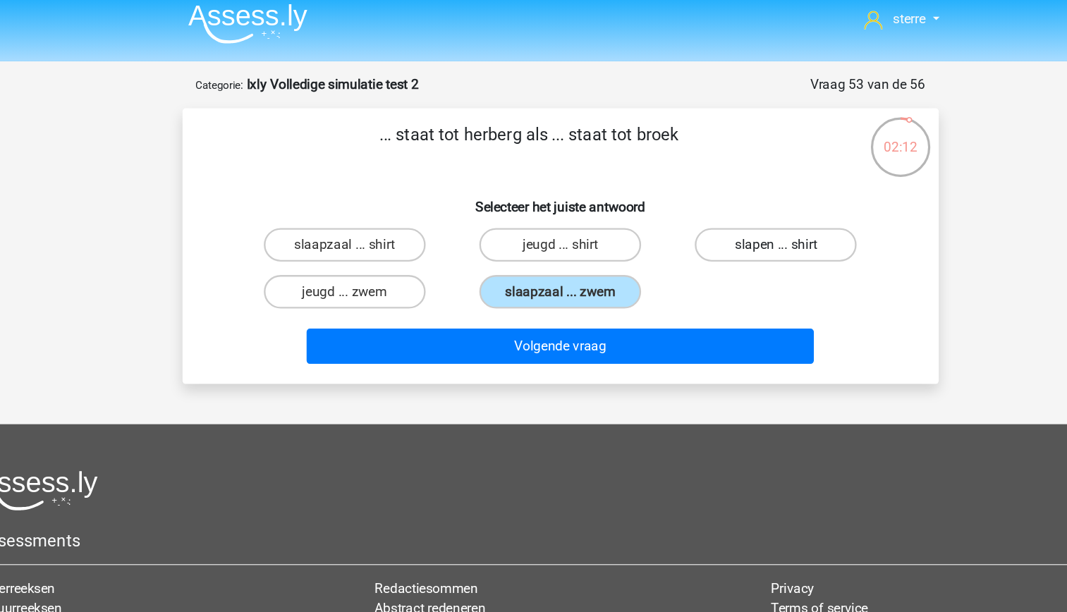
click at [709, 217] on label "slapen ... shirt" at bounding box center [715, 214] width 136 height 28
click at [715, 217] on input "slapen ... shirt" at bounding box center [719, 218] width 9 height 9
radio input "true"
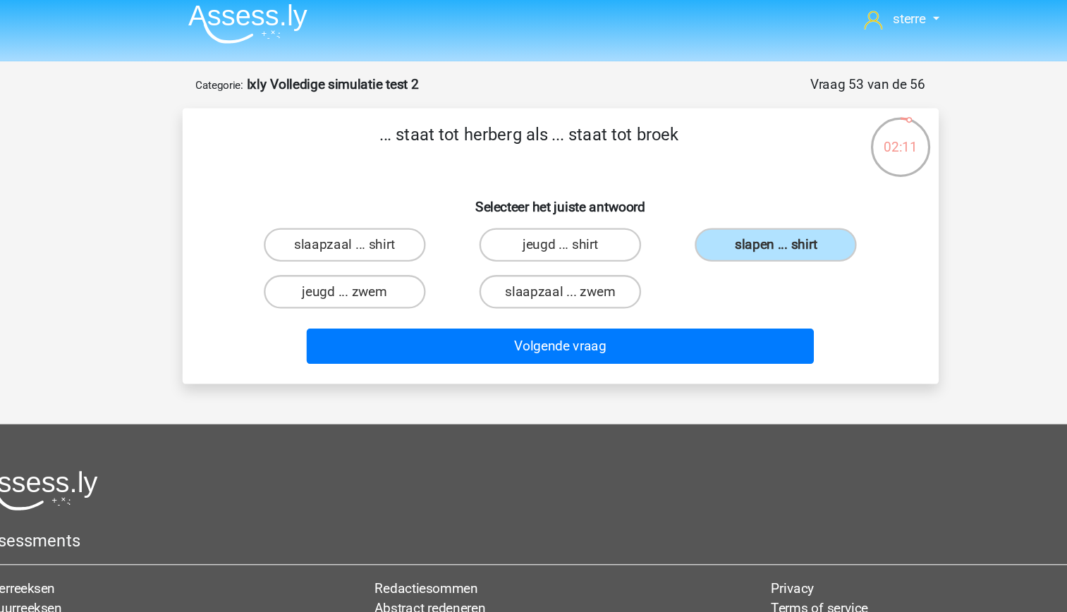
click at [537, 214] on input "jeugd ... shirt" at bounding box center [537, 218] width 9 height 9
radio input "true"
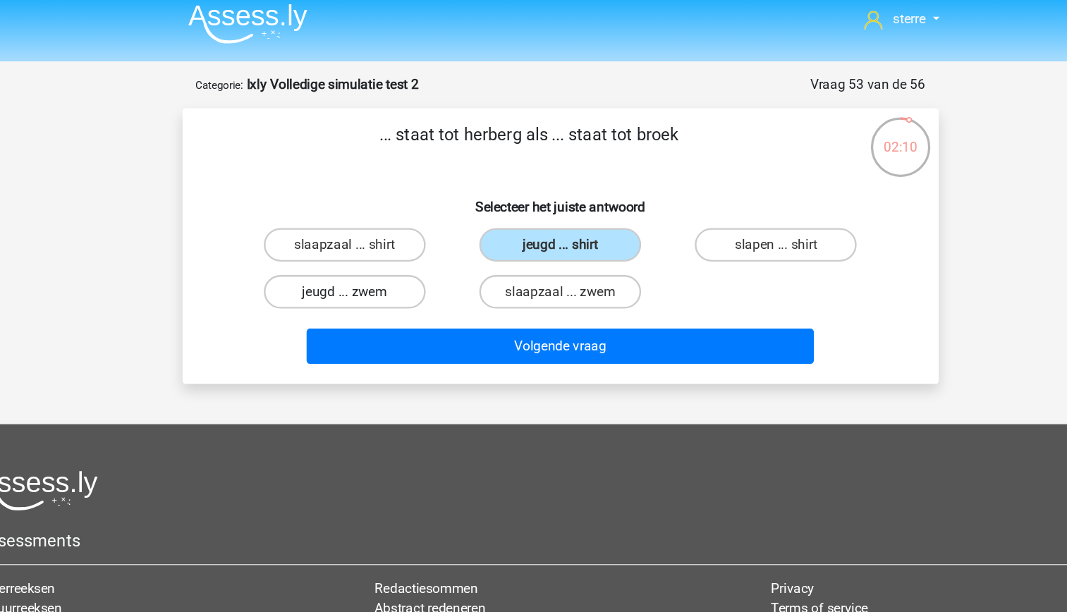
click at [397, 256] on label "jeugd ... zwem" at bounding box center [352, 253] width 136 height 28
click at [361, 256] on input "jeugd ... zwem" at bounding box center [356, 257] width 9 height 9
radio input "true"
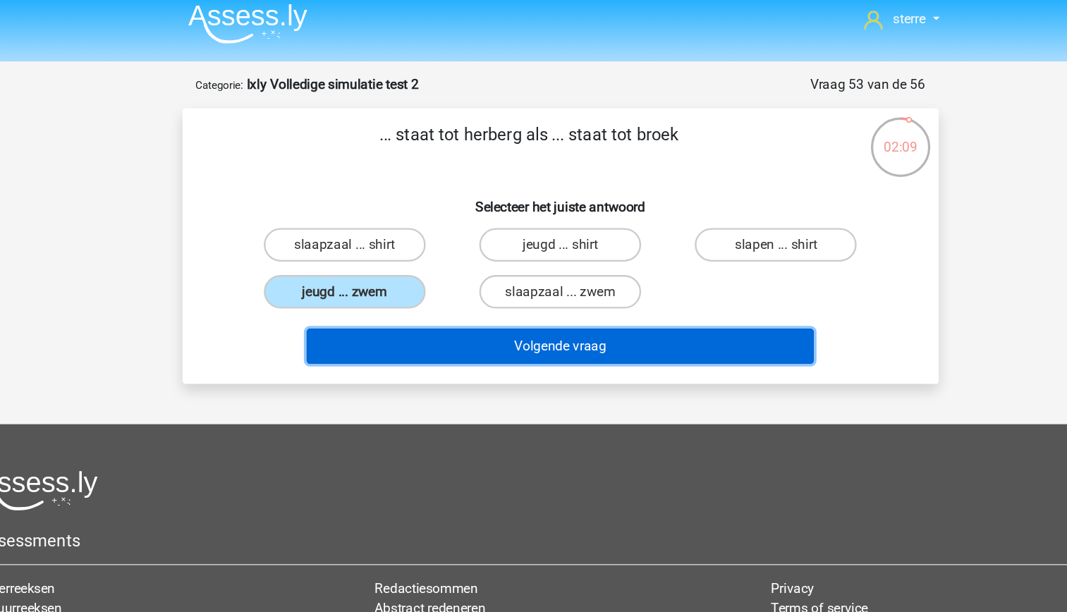
click at [558, 299] on button "Volgende vraag" at bounding box center [533, 299] width 427 height 30
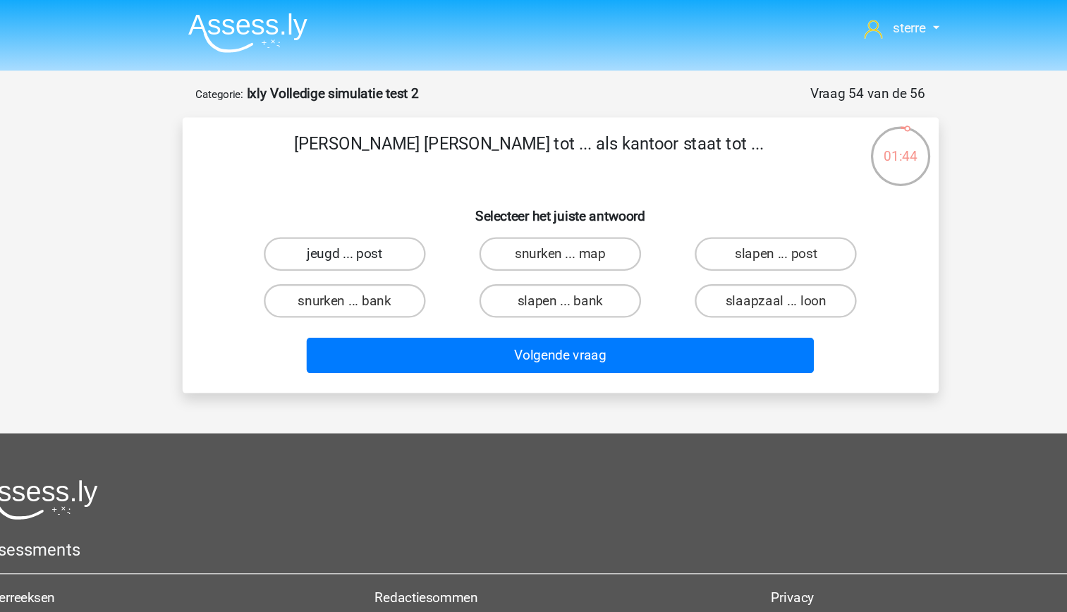
click at [389, 220] on label "jeugd ... post" at bounding box center [352, 214] width 136 height 28
click at [361, 220] on input "jeugd ... post" at bounding box center [356, 218] width 9 height 9
radio input "true"
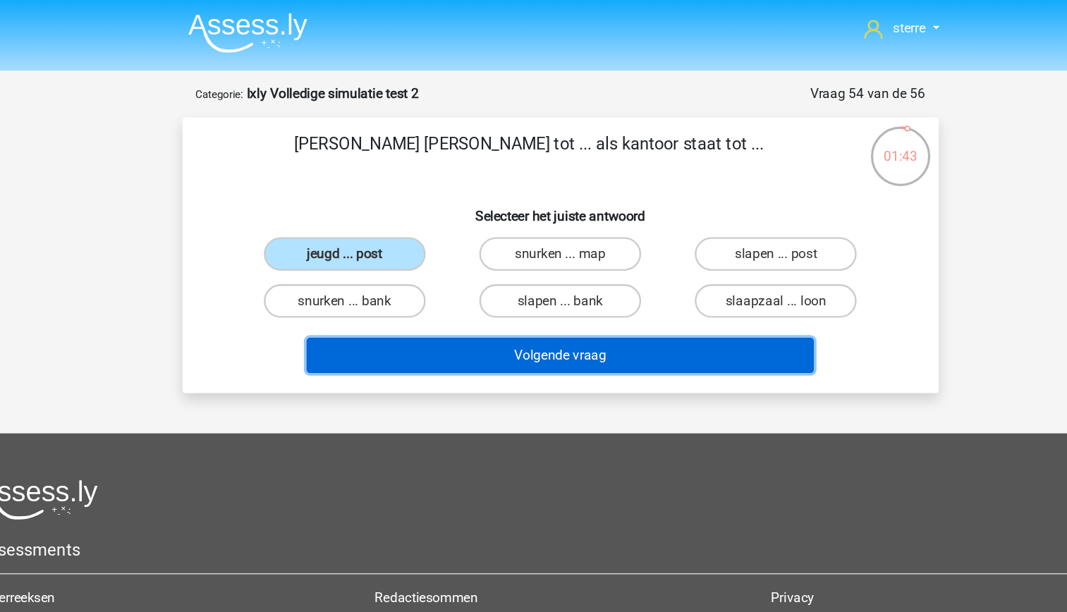
click at [534, 309] on button "Volgende vraag" at bounding box center [533, 299] width 427 height 30
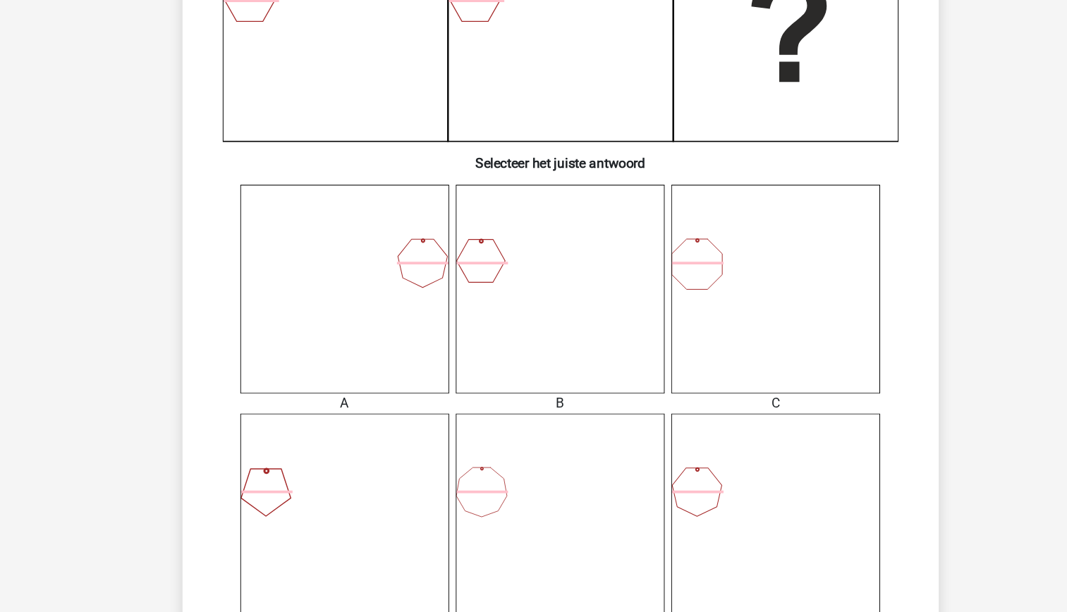
scroll to position [360, 0]
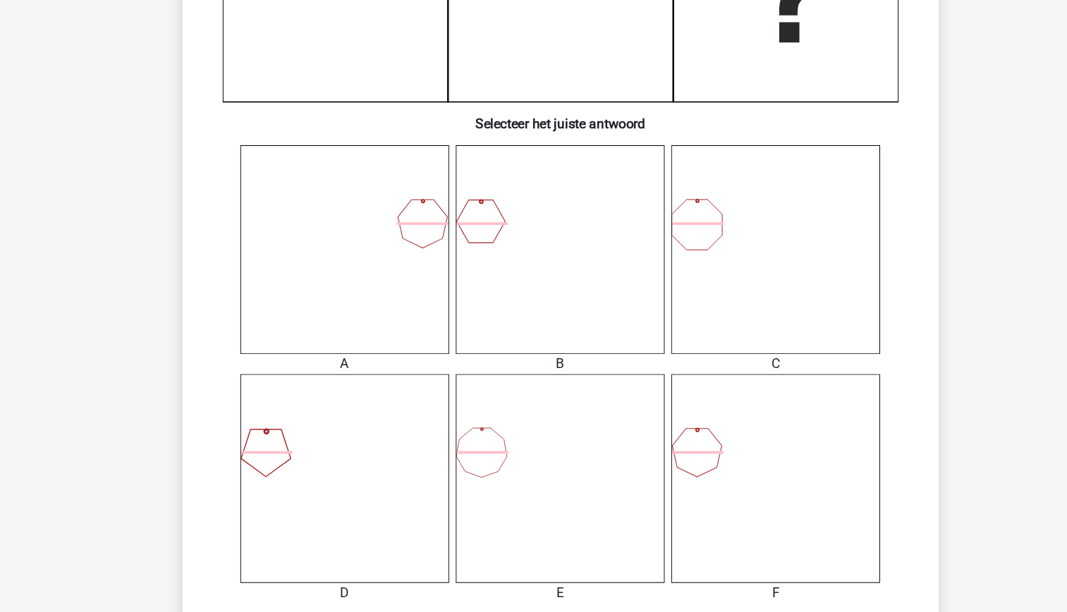
click at [508, 501] on icon at bounding box center [534, 500] width 176 height 176
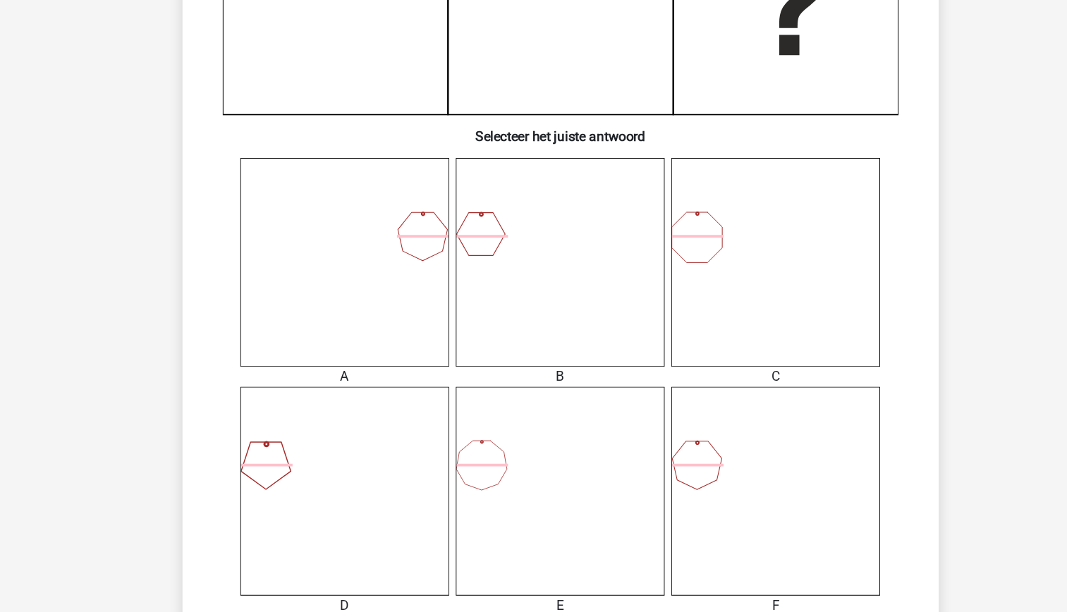
scroll to position [411, 0]
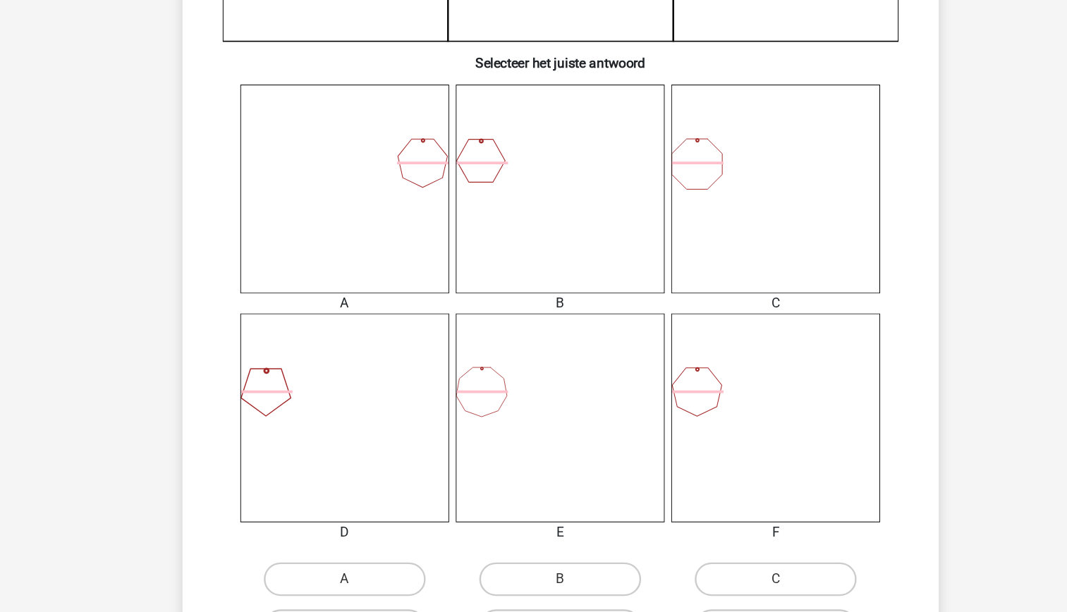
click at [538, 584] on input "B" at bounding box center [537, 588] width 9 height 9
radio input "true"
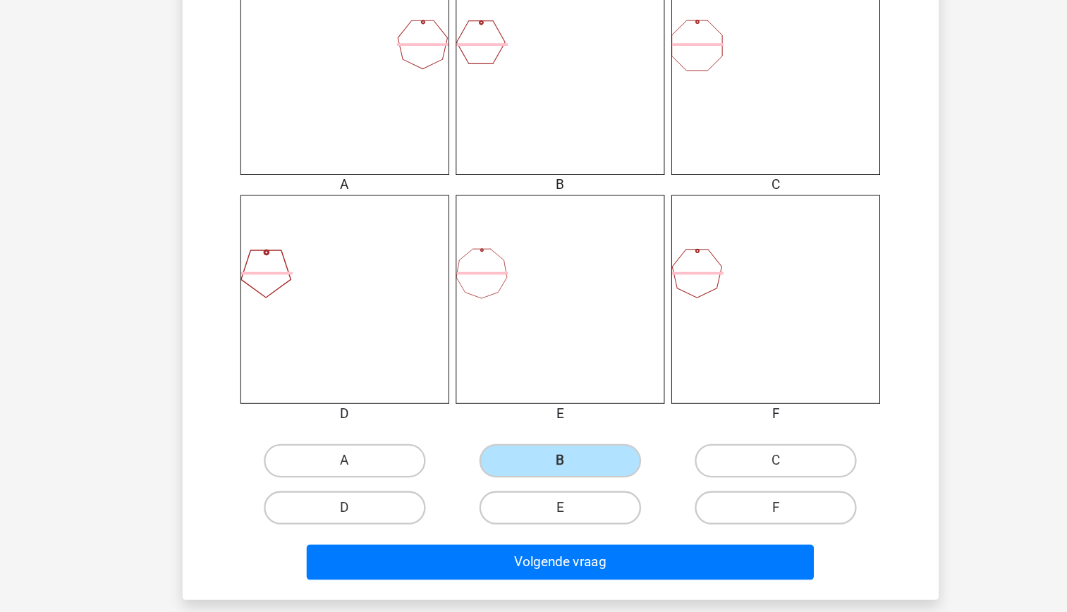
scroll to position [511, 0]
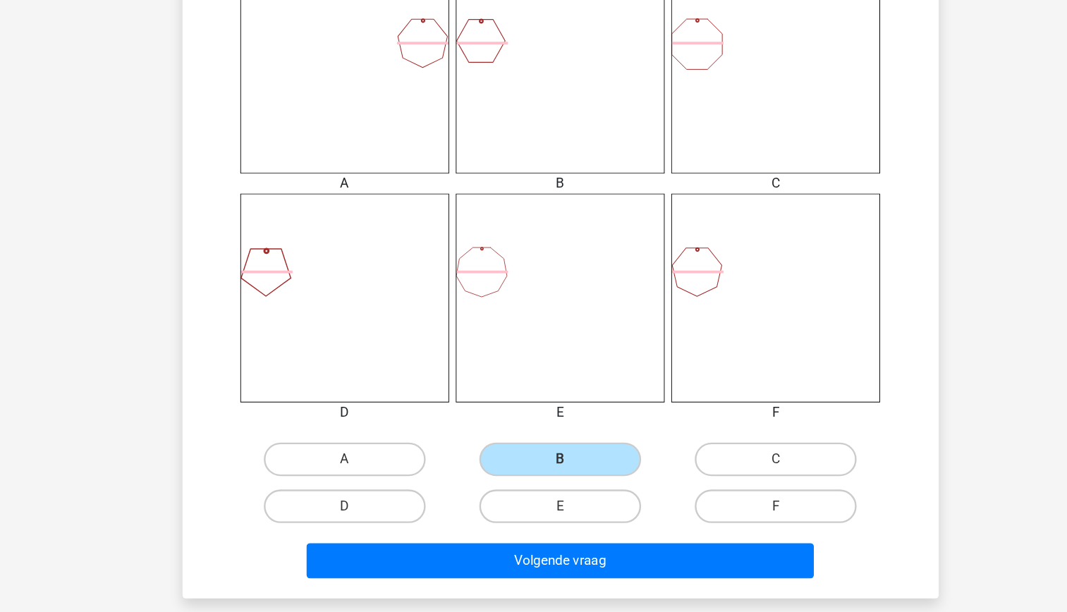
click at [537, 525] on input "E" at bounding box center [537, 526] width 9 height 9
radio input "true"
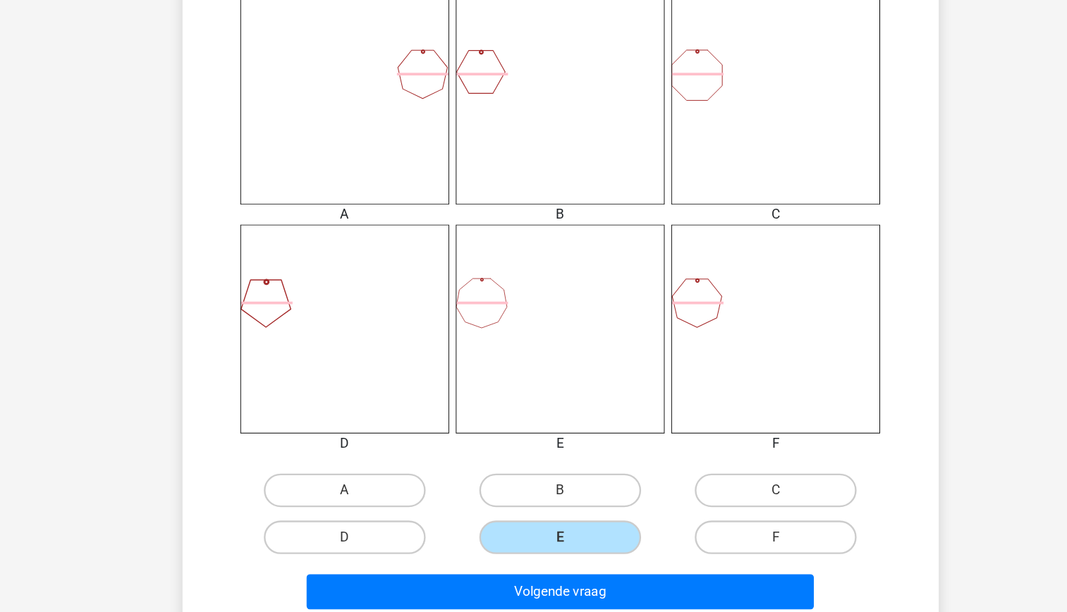
scroll to position [488, 0]
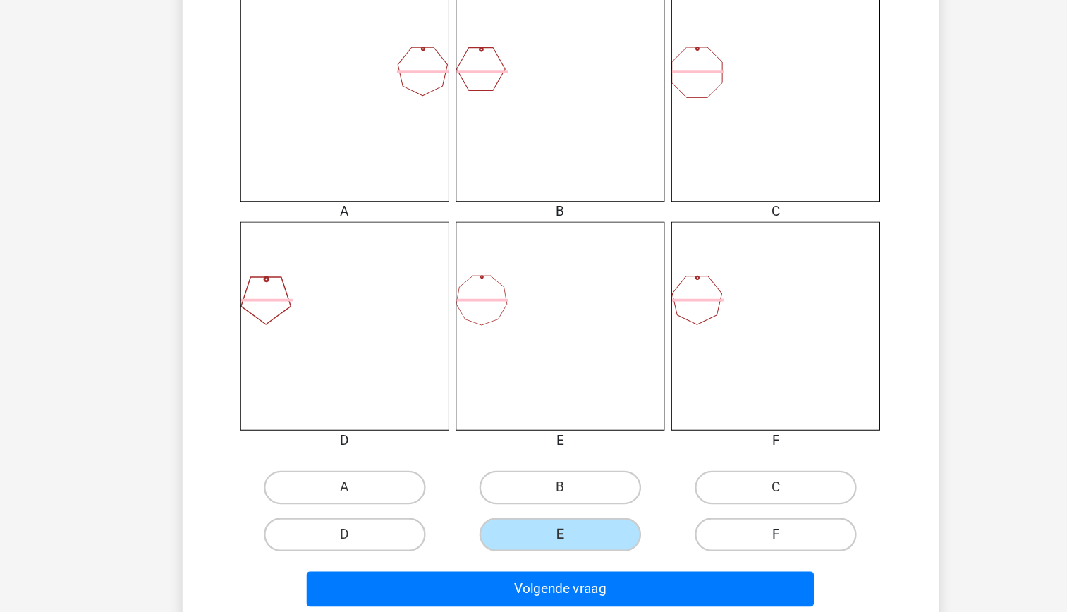
click at [688, 539] on label "F" at bounding box center [715, 546] width 136 height 28
click at [715, 546] on input "F" at bounding box center [719, 550] width 9 height 9
radio input "true"
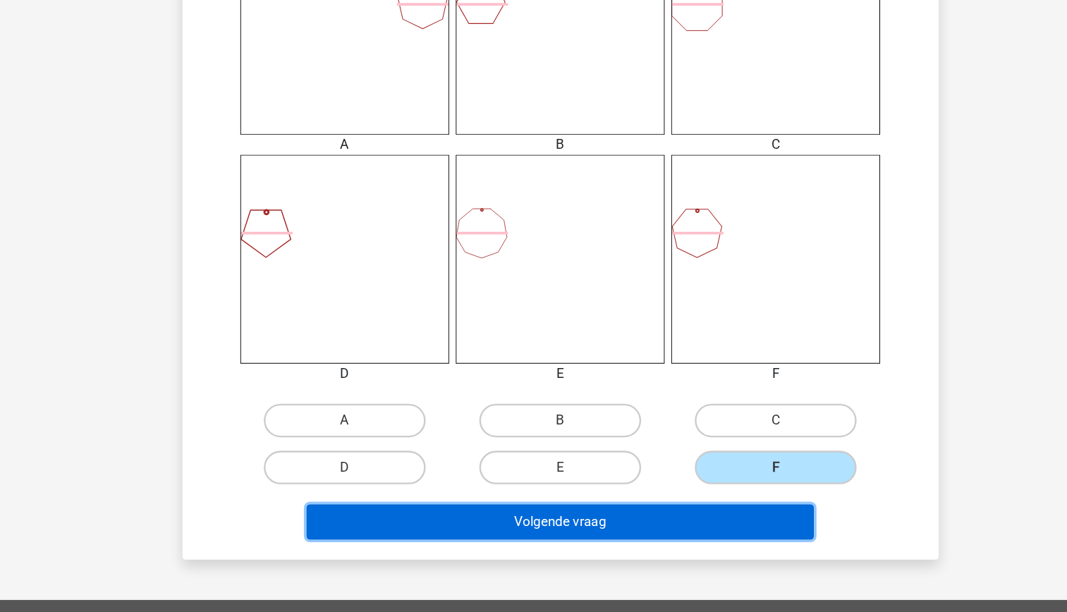
click at [549, 532] on button "Volgende vraag" at bounding box center [533, 536] width 427 height 30
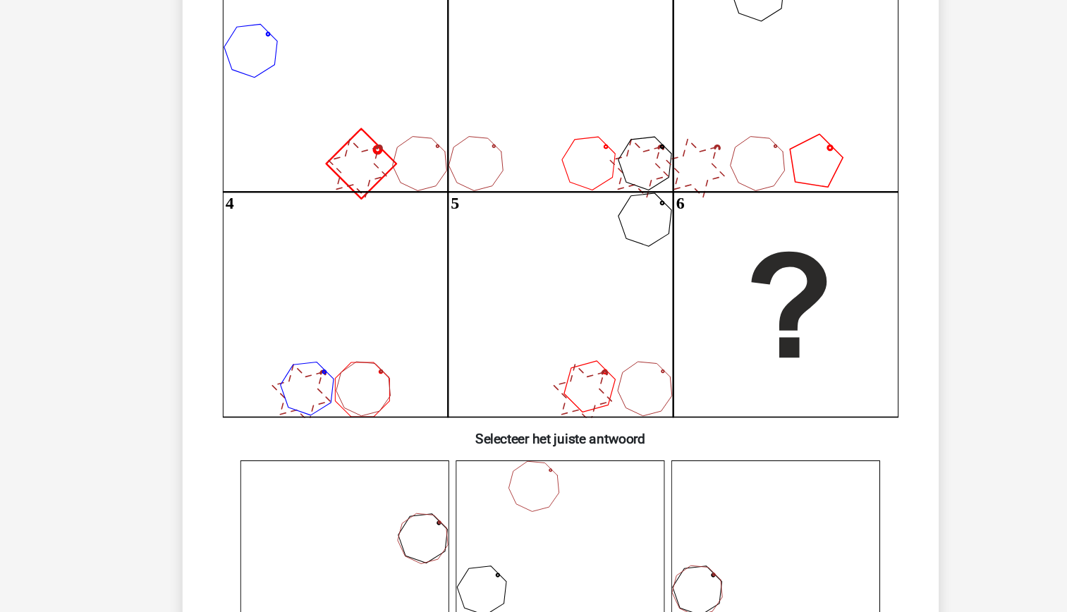
scroll to position [190, 0]
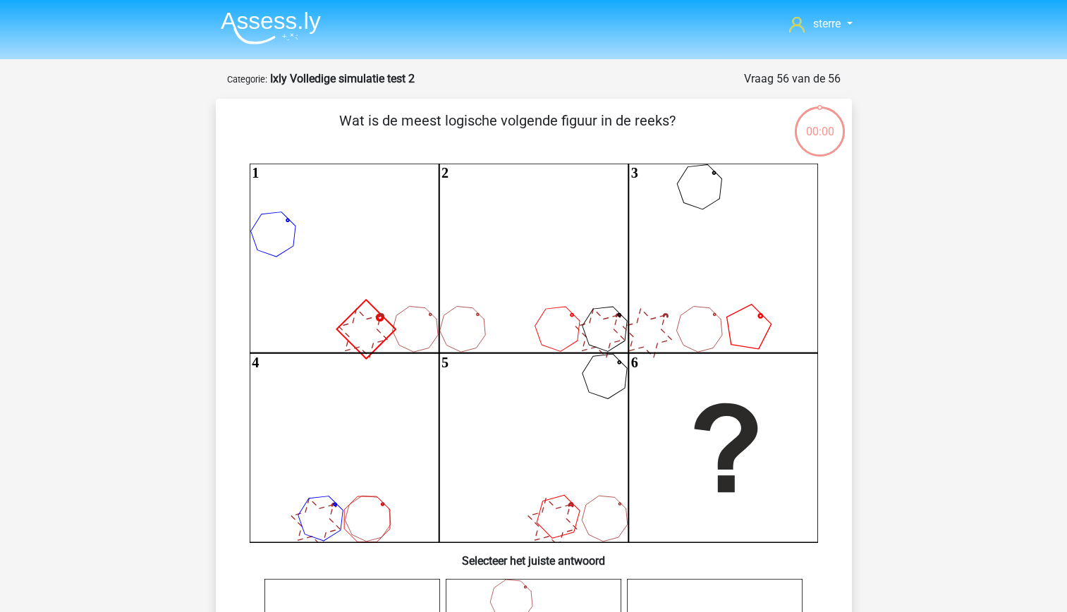
scroll to position [81, 0]
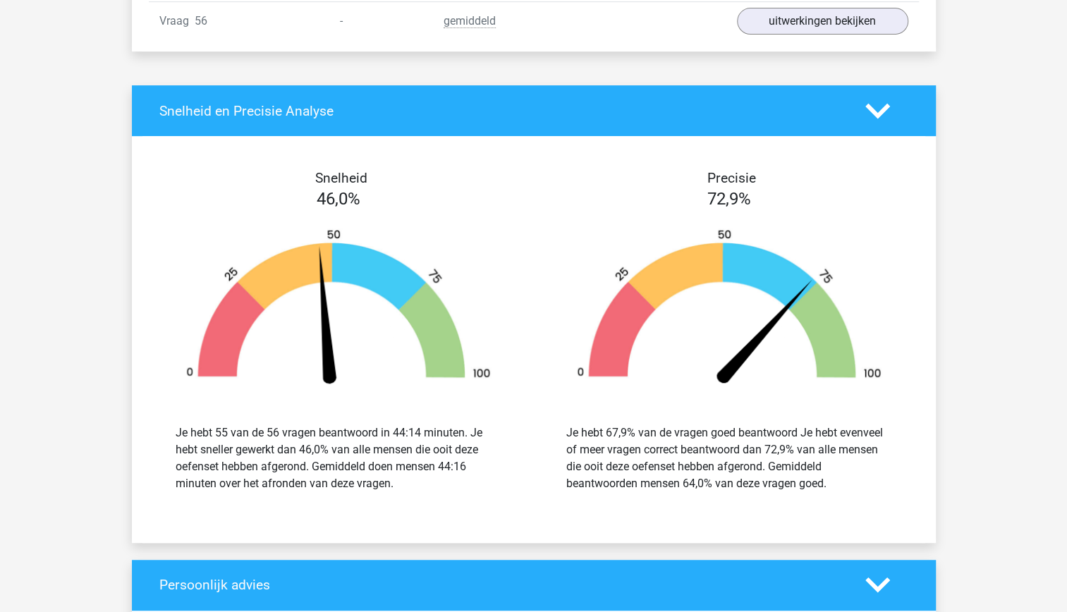
scroll to position [3447, 0]
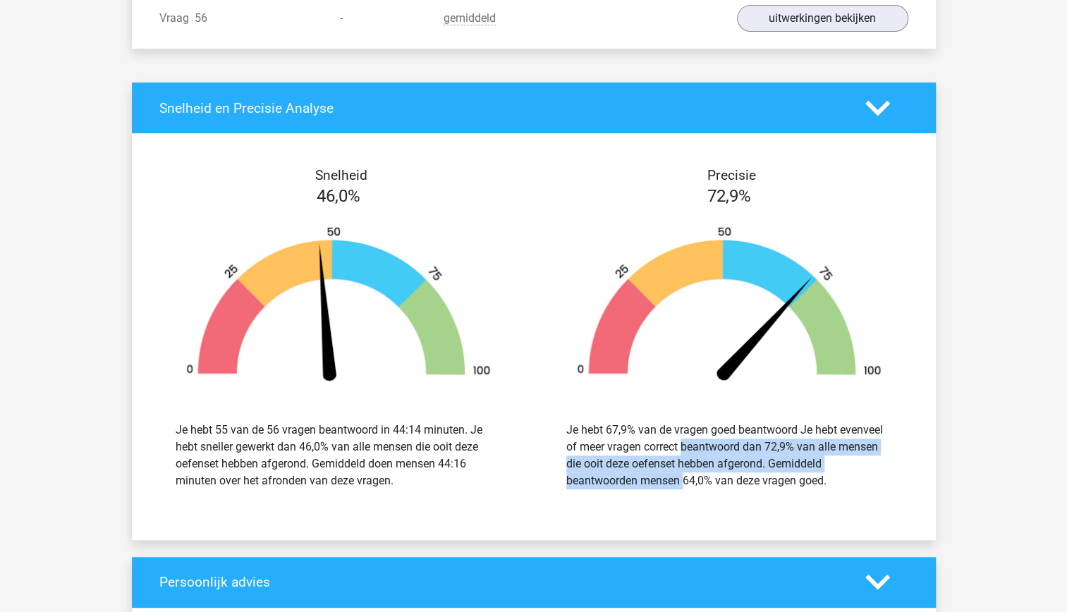
drag, startPoint x: 620, startPoint y: 466, endPoint x: 605, endPoint y: 417, distance: 51.7
click at [605, 417] on div "Je hebt 67,9% van de vragen goed beantwoord Je hebt evenveel of meer vragen cor…" at bounding box center [728, 456] width 369 height 102
drag, startPoint x: 605, startPoint y: 417, endPoint x: 612, endPoint y: 461, distance: 45.0
click at [612, 461] on div "Je hebt 67,9% van de vragen goed beantwoord Je hebt evenveel of meer vragen cor…" at bounding box center [729, 456] width 326 height 68
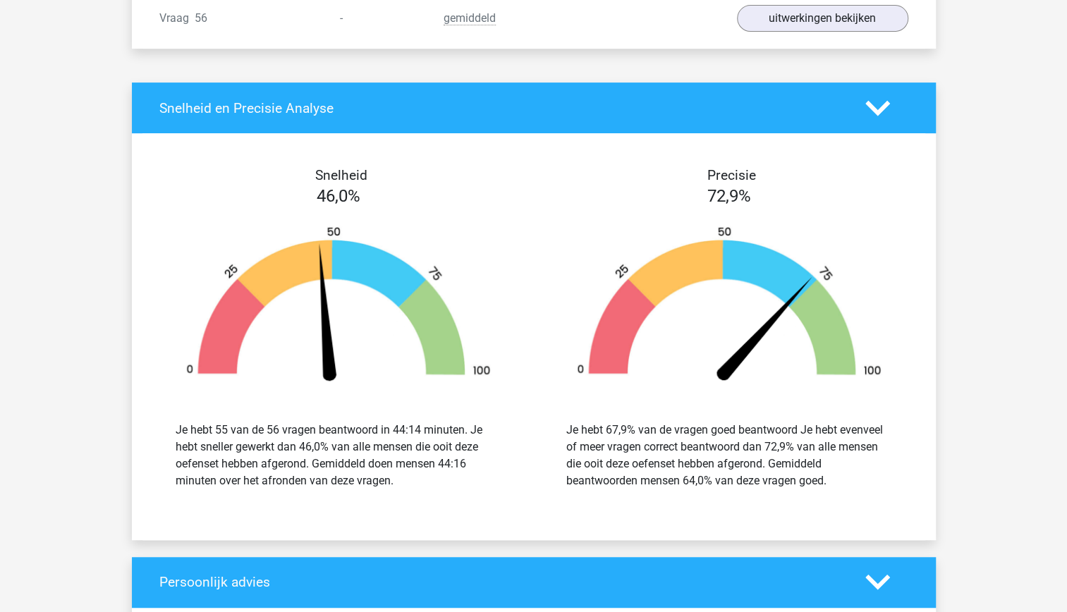
click at [684, 460] on div "Je hebt 67,9% van de vragen goed beantwoord Je hebt evenveel of meer vragen cor…" at bounding box center [729, 456] width 326 height 68
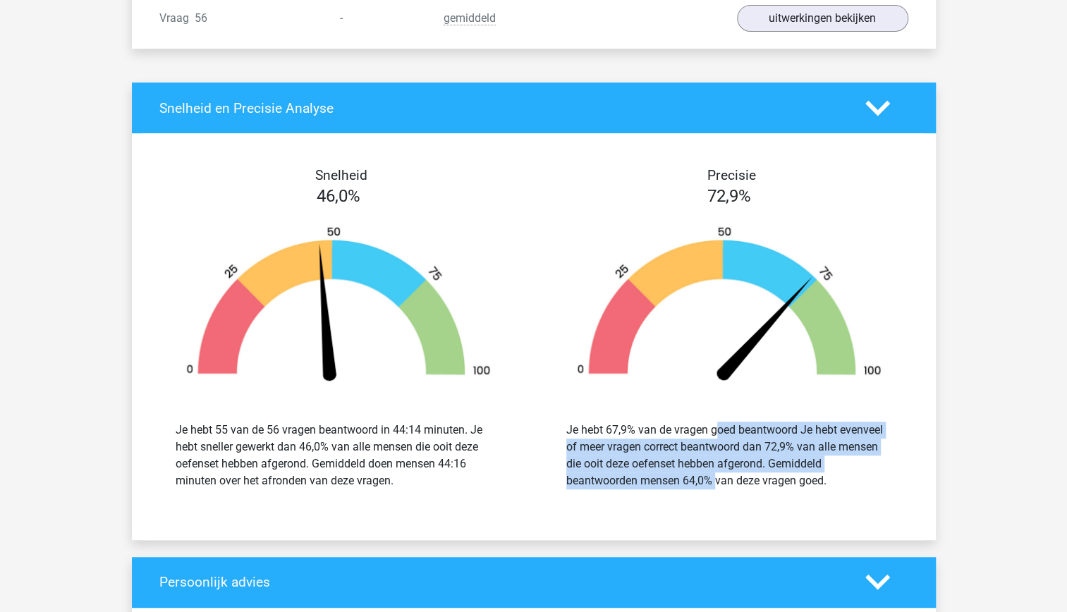
drag, startPoint x: 684, startPoint y: 460, endPoint x: 646, endPoint y: 379, distance: 89.6
click at [646, 379] on div "Precisie 72,9% Je hebt 67,9% van de vragen goed beantwoord Je hebt evenveel of …" at bounding box center [729, 336] width 391 height 338
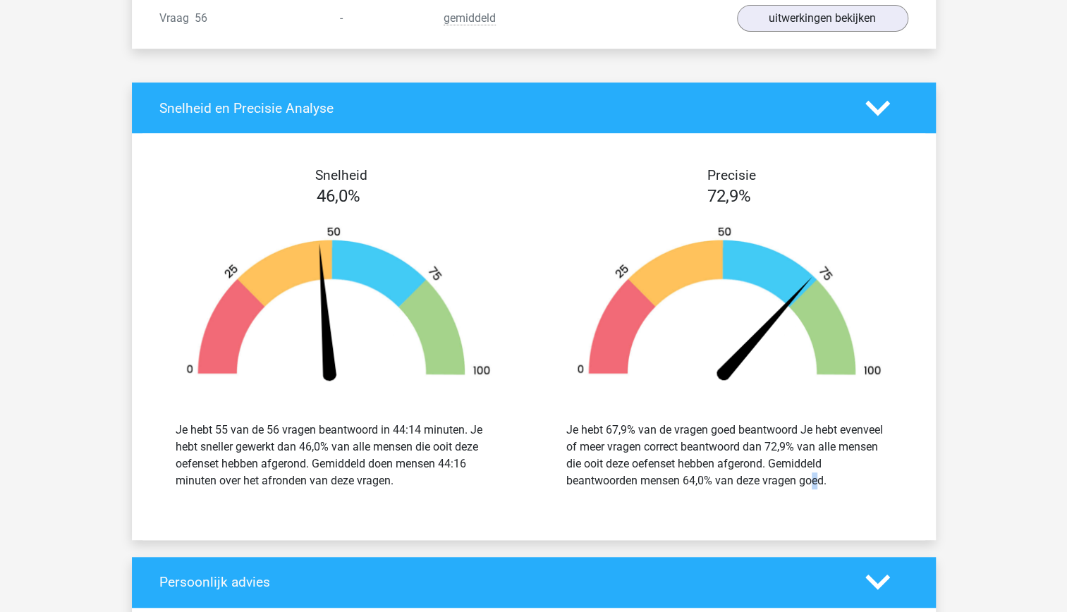
drag, startPoint x: 646, startPoint y: 379, endPoint x: 735, endPoint y: 488, distance: 140.3
click at [735, 488] on div "Snelheid 46,0% Je hebt 55 van de 56 vragen beantwoord in 44:14 minuten. Je hebt…" at bounding box center [534, 336] width 804 height 372
click at [832, 470] on div "Je hebt 67,9% van de vragen goed beantwoord Je hebt evenveel of meer vragen cor…" at bounding box center [728, 456] width 369 height 102
drag, startPoint x: 833, startPoint y: 463, endPoint x: 803, endPoint y: 388, distance: 80.4
click at [803, 405] on div "Je hebt 67,9% van de vragen goed beantwoord Je hebt evenveel of meer vragen cor…" at bounding box center [728, 456] width 369 height 102
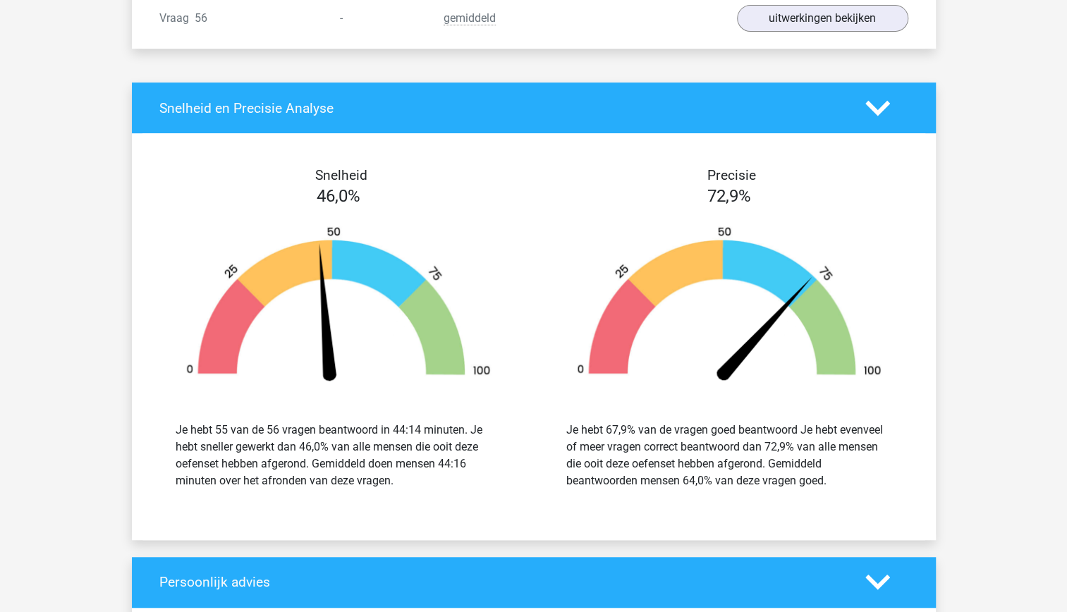
drag, startPoint x: 803, startPoint y: 388, endPoint x: 839, endPoint y: 468, distance: 88.1
click at [839, 468] on div "Je hebt 67,9% van de vragen goed beantwoord Je hebt evenveel of meer vragen cor…" at bounding box center [728, 456] width 369 height 102
drag, startPoint x: 839, startPoint y: 468, endPoint x: 730, endPoint y: 463, distance: 108.7
click at [730, 463] on div "Je hebt 67,9% van de vragen goed beantwoord Je hebt evenveel of meer vragen cor…" at bounding box center [729, 456] width 326 height 68
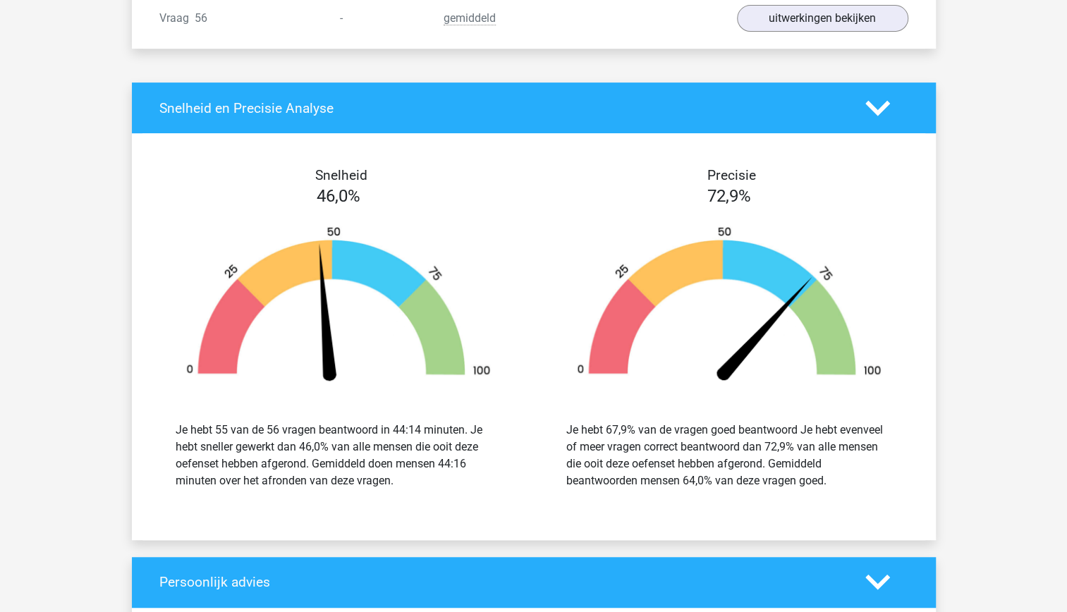
click at [649, 422] on div "Je hebt 67,9% van de vragen goed beantwoord Je hebt evenveel of meer vragen cor…" at bounding box center [729, 456] width 326 height 68
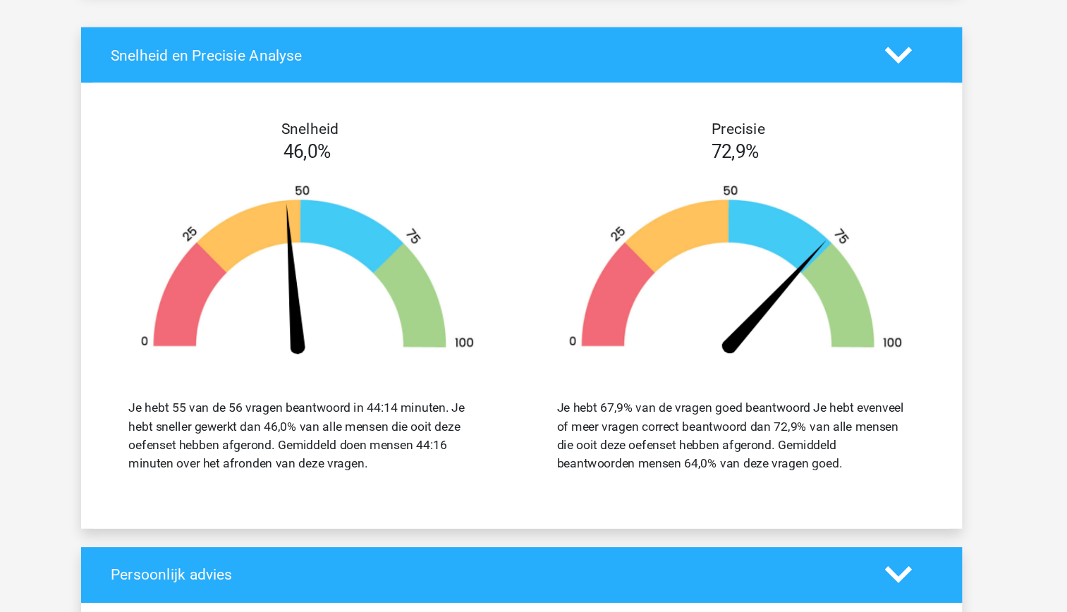
scroll to position [3466, 0]
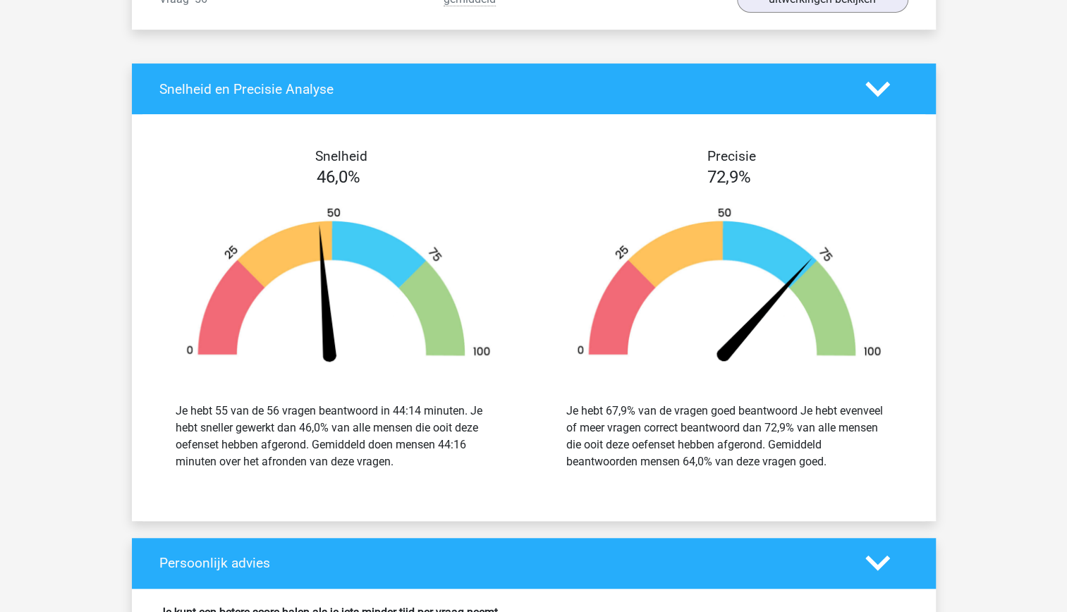
drag, startPoint x: 810, startPoint y: 446, endPoint x: 778, endPoint y: 377, distance: 75.4
click at [778, 386] on div "Je hebt 67,9% van de vragen goed beantwoord Je hebt evenveel of meer vragen cor…" at bounding box center [728, 437] width 369 height 102
click at [447, 425] on div "Je hebt 55 van de 56 vragen beantwoord in 44:14 minuten. Je hebt sneller gewerk…" at bounding box center [339, 437] width 326 height 68
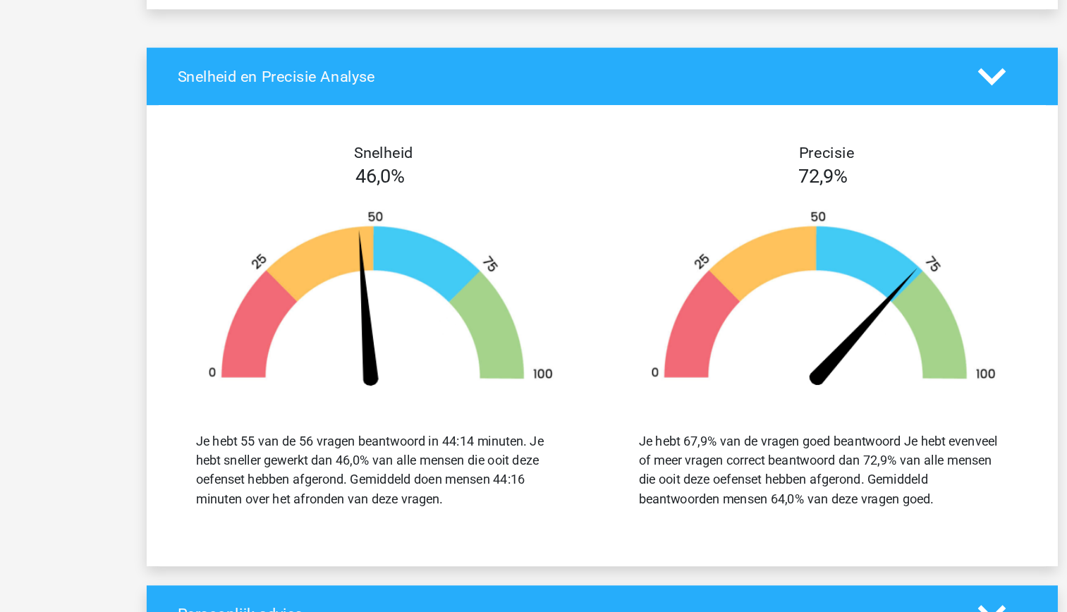
scroll to position [3487, 0]
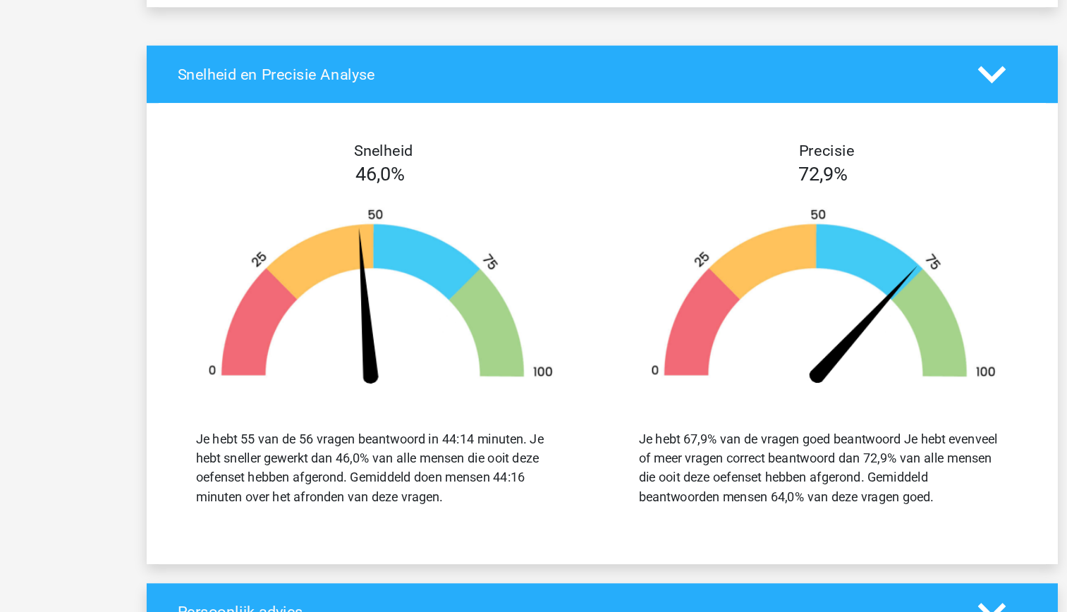
drag, startPoint x: 401, startPoint y: 431, endPoint x: 352, endPoint y: 353, distance: 91.6
click at [352, 365] on div "Je hebt 55 van de 56 vragen beantwoord in 44:14 minuten. Je hebt sneller gewerk…" at bounding box center [338, 416] width 369 height 102
click at [398, 441] on div "Snelheid 46,0% Je hebt 55 van de 56 vragen beantwoord in 44:14 minuten. Je hebt…" at bounding box center [534, 296] width 804 height 372
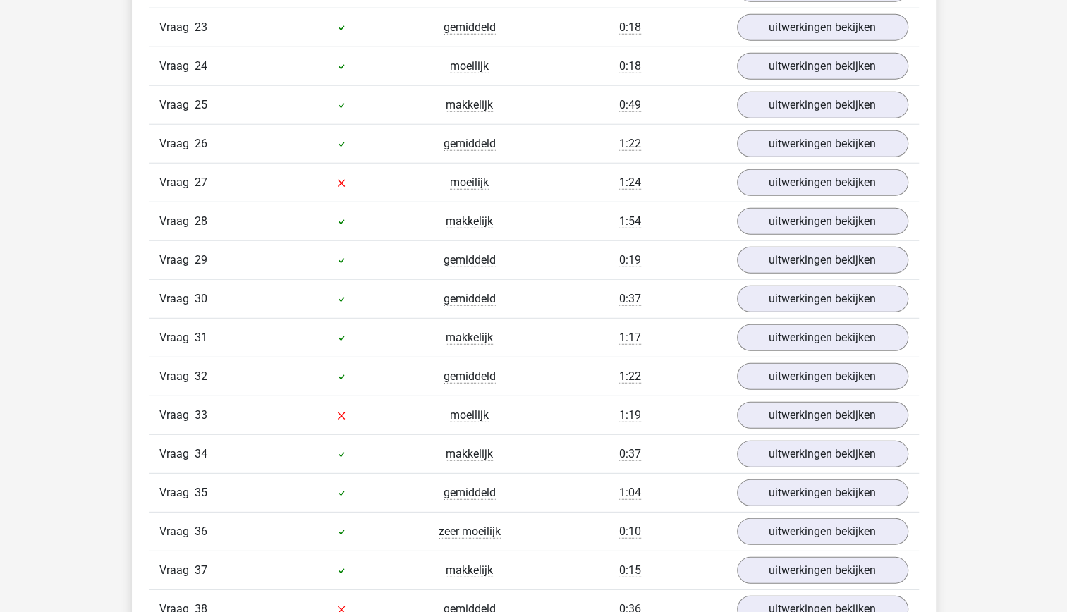
scroll to position [2144, 0]
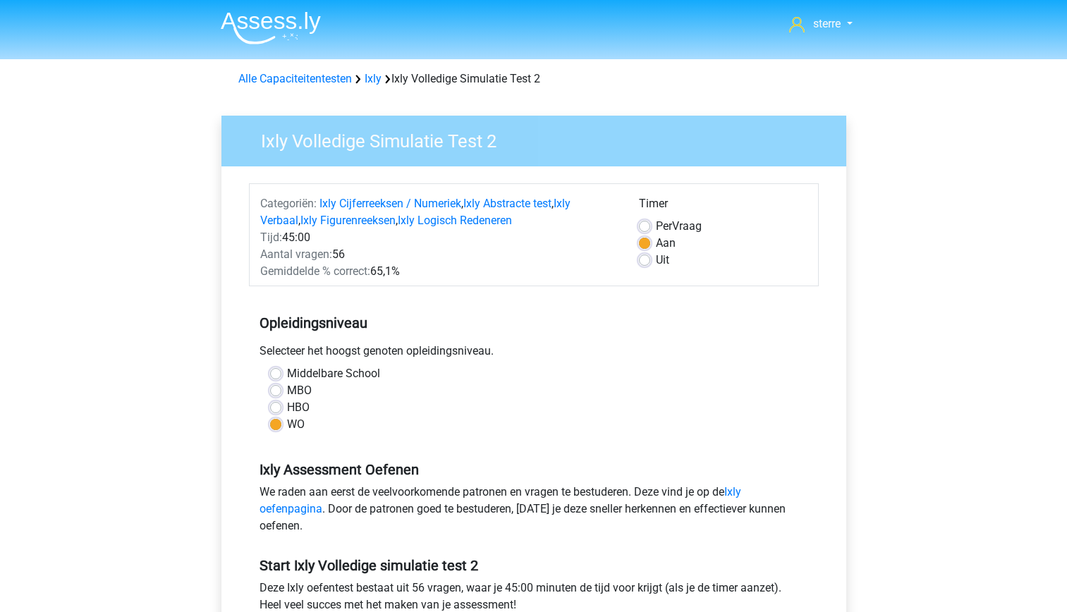
scroll to position [199, 0]
